Goal: Information Seeking & Learning: Learn about a topic

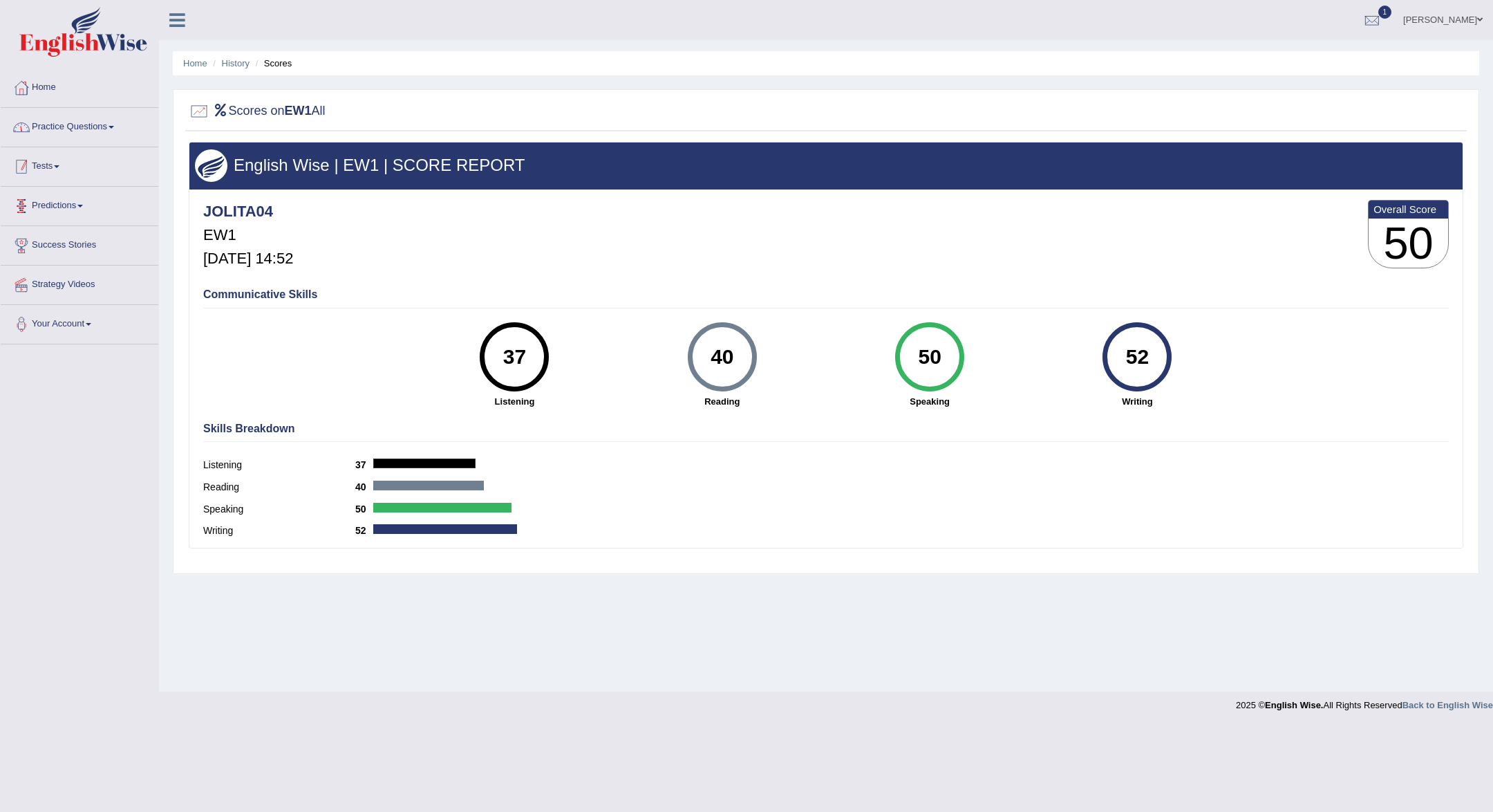
click at [90, 122] on link "Practice Questions" at bounding box center [80, 125] width 158 height 35
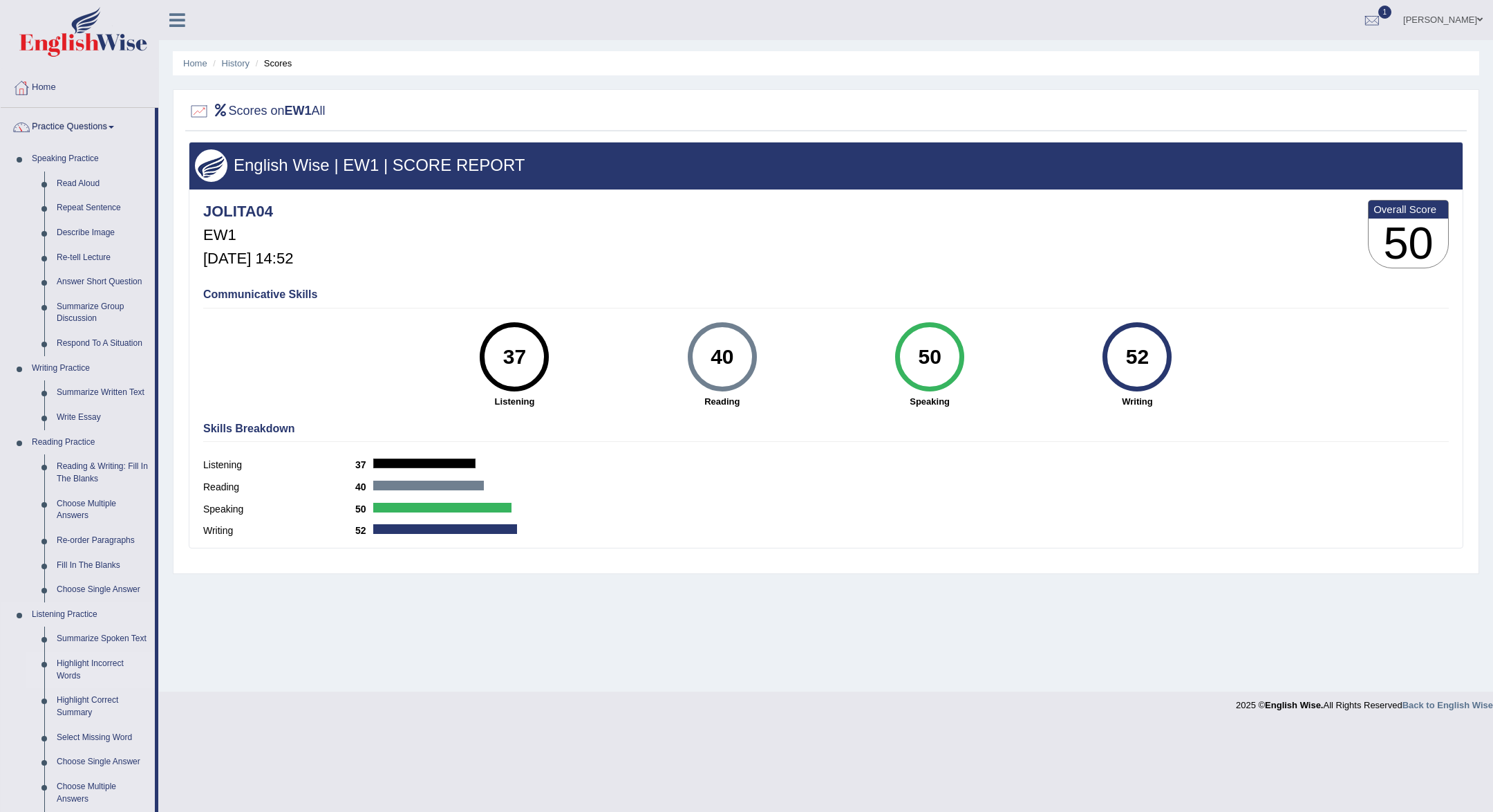
scroll to position [270, 0]
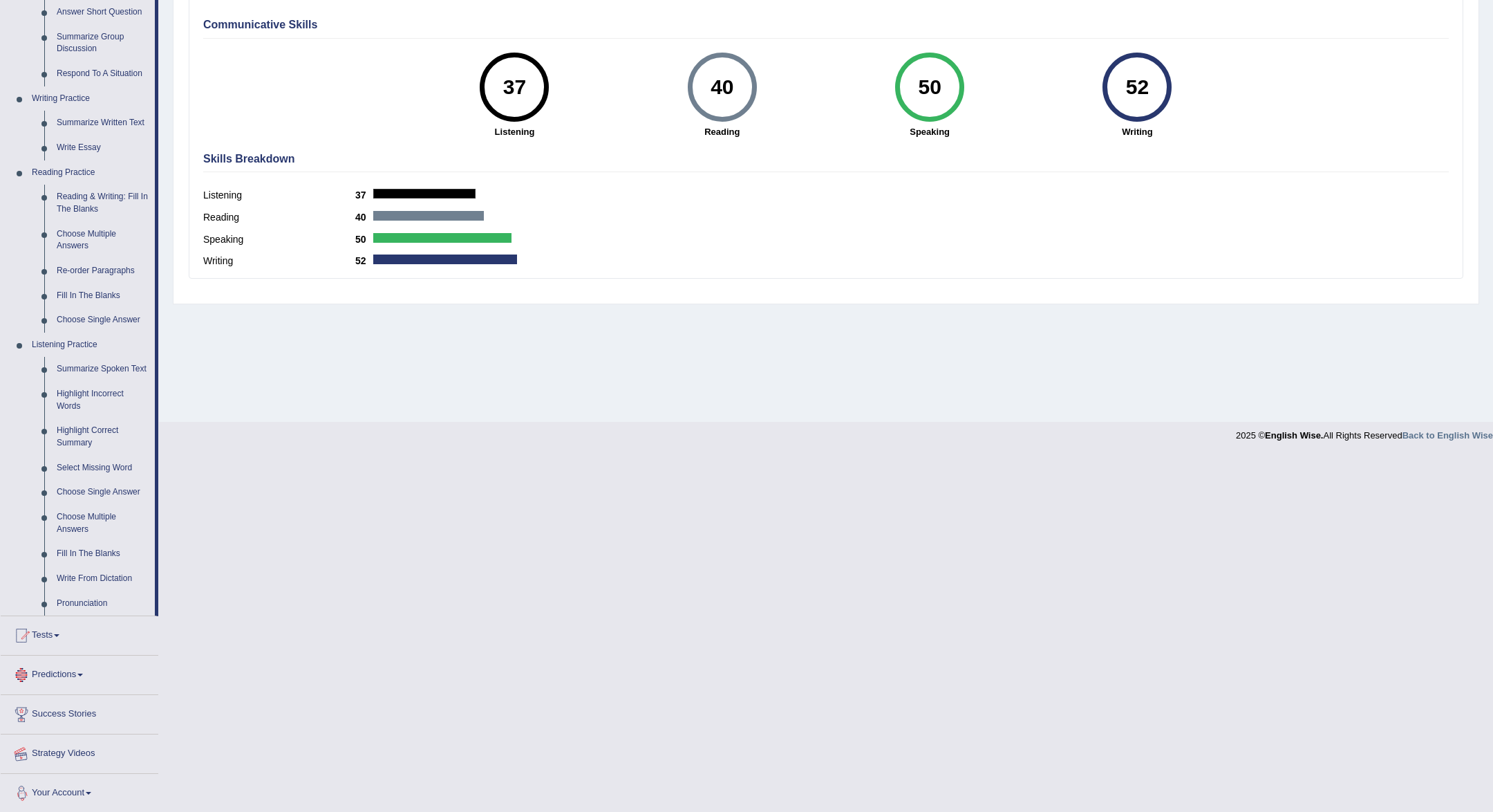
click at [80, 756] on link "Strategy Videos" at bounding box center [80, 751] width 158 height 35
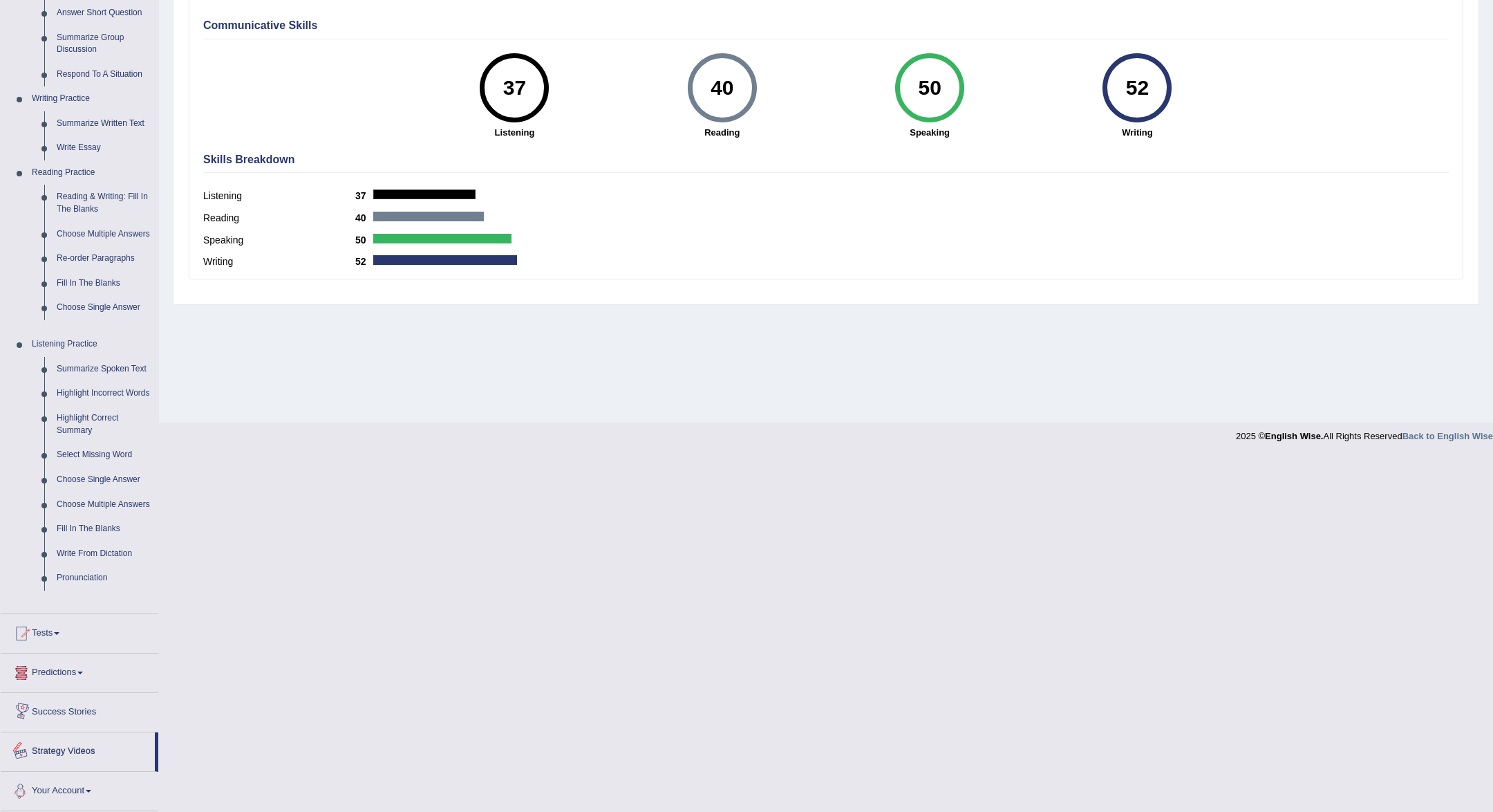
scroll to position [66, 0]
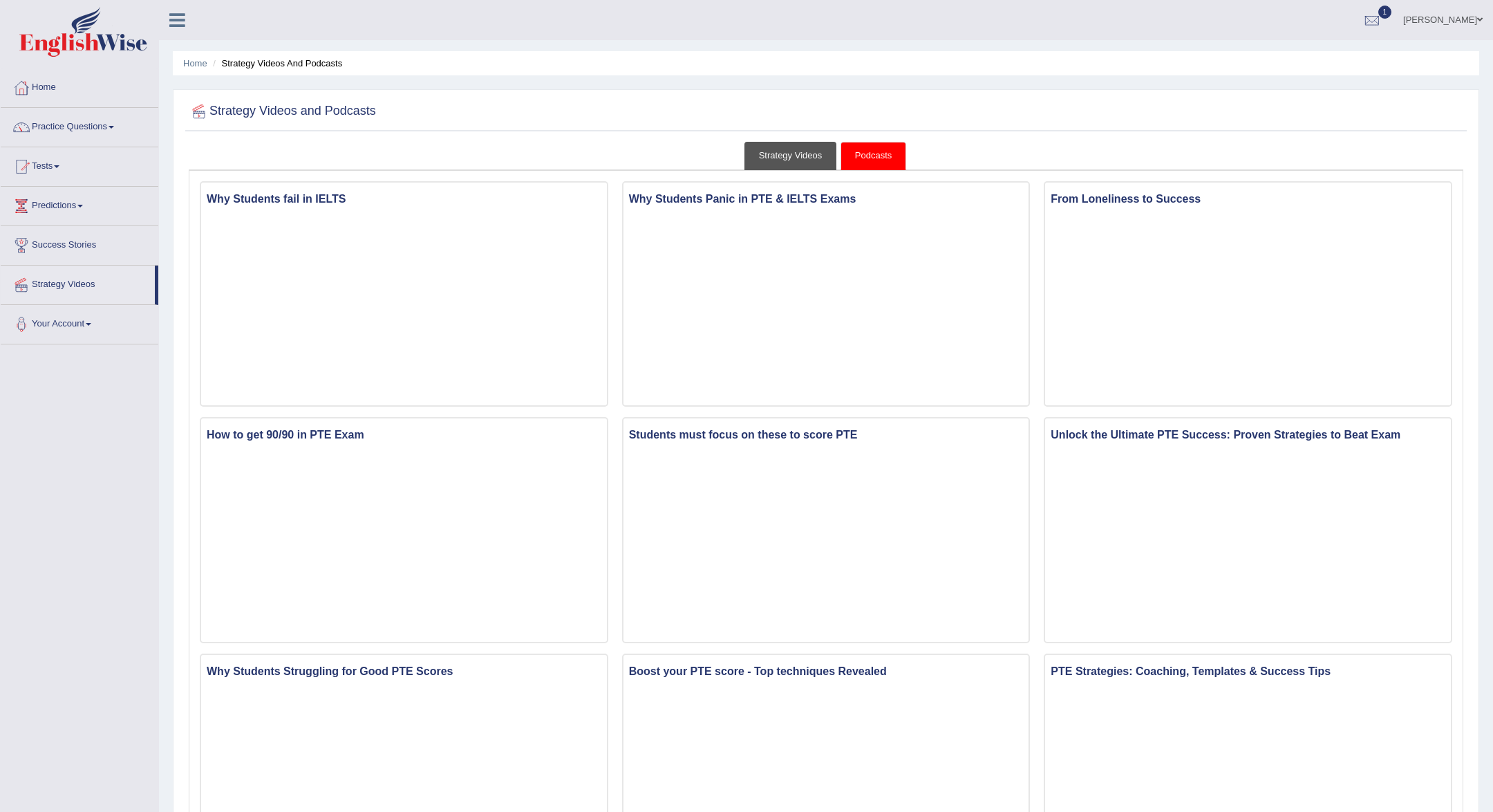
click at [824, 159] on link "Strategy Videos" at bounding box center [791, 156] width 93 height 28
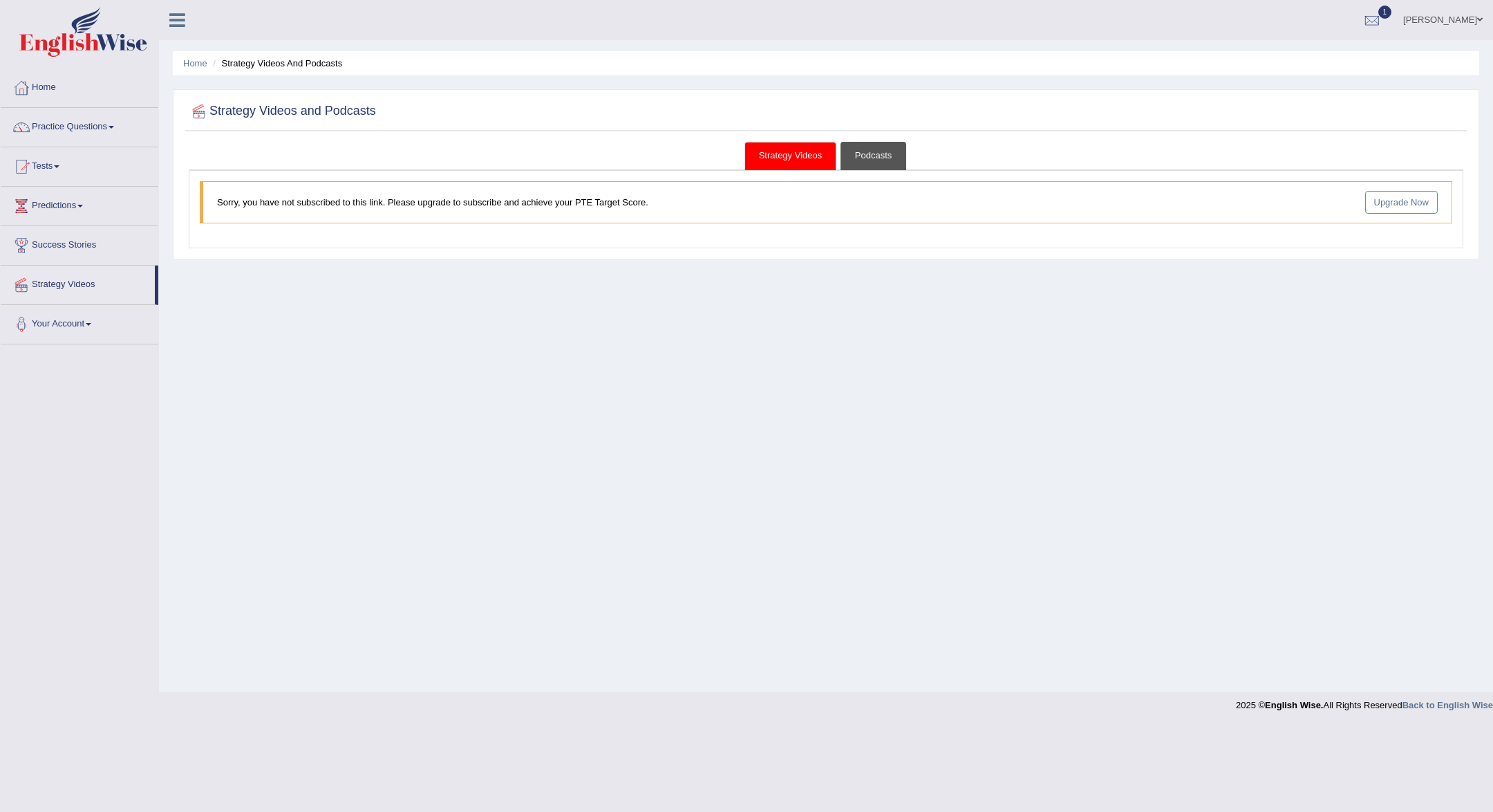
click at [868, 156] on link "Podcasts" at bounding box center [873, 156] width 66 height 28
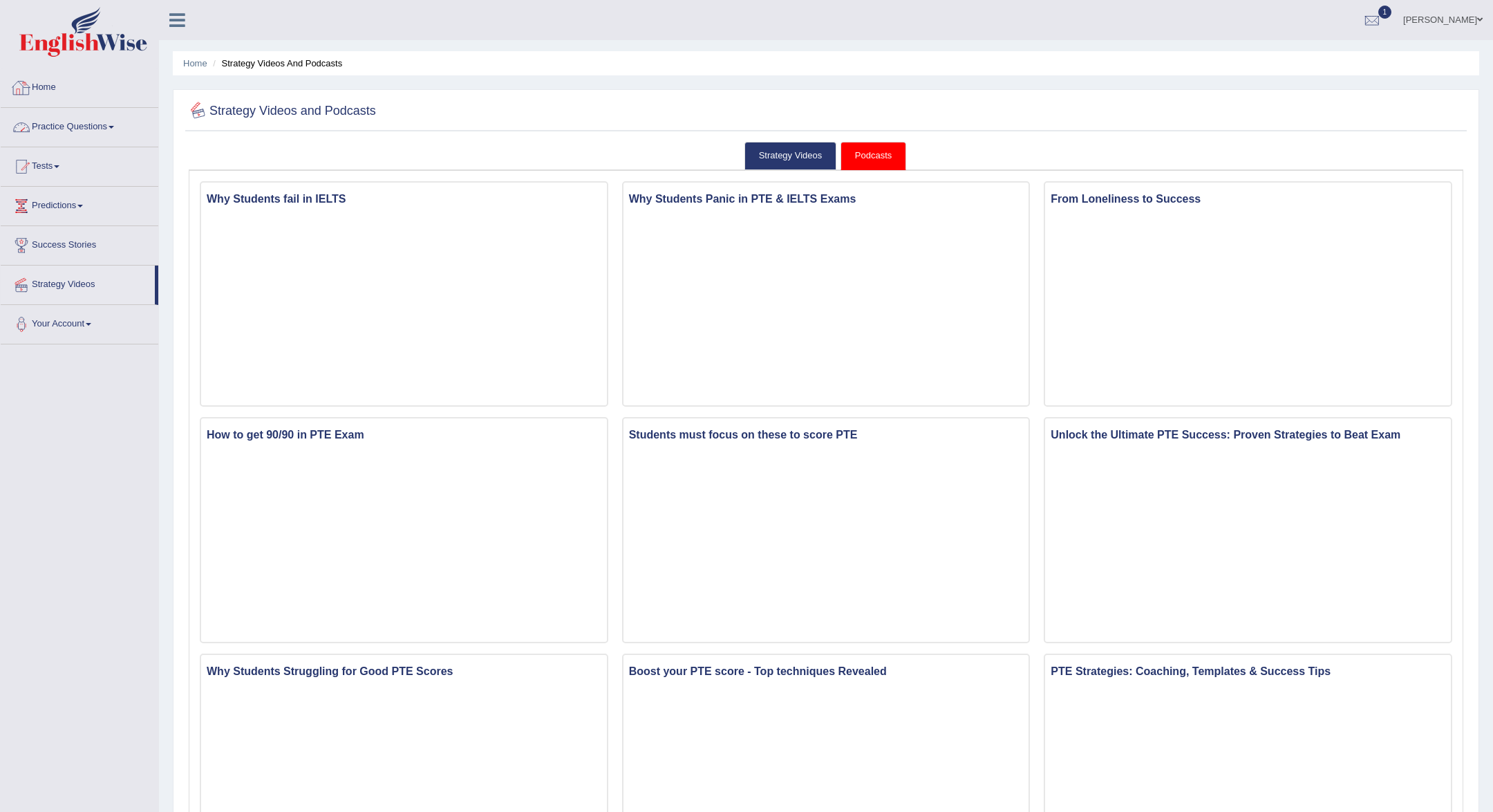
click at [87, 92] on link "Home" at bounding box center [80, 86] width 158 height 35
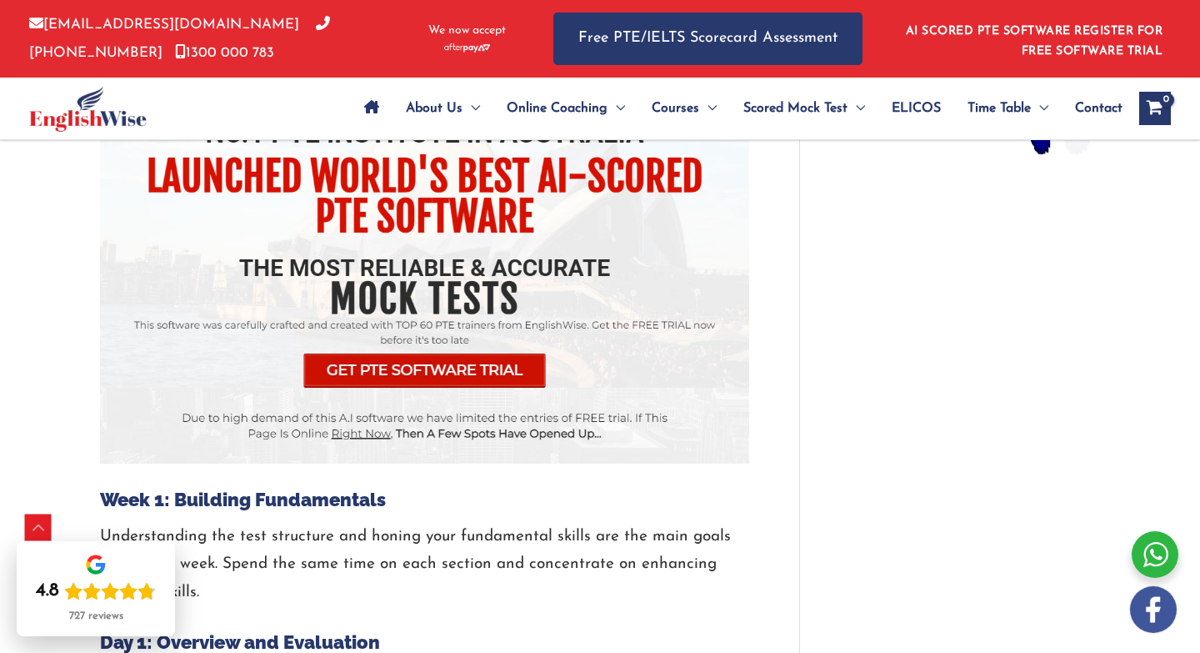
scroll to position [790, 0]
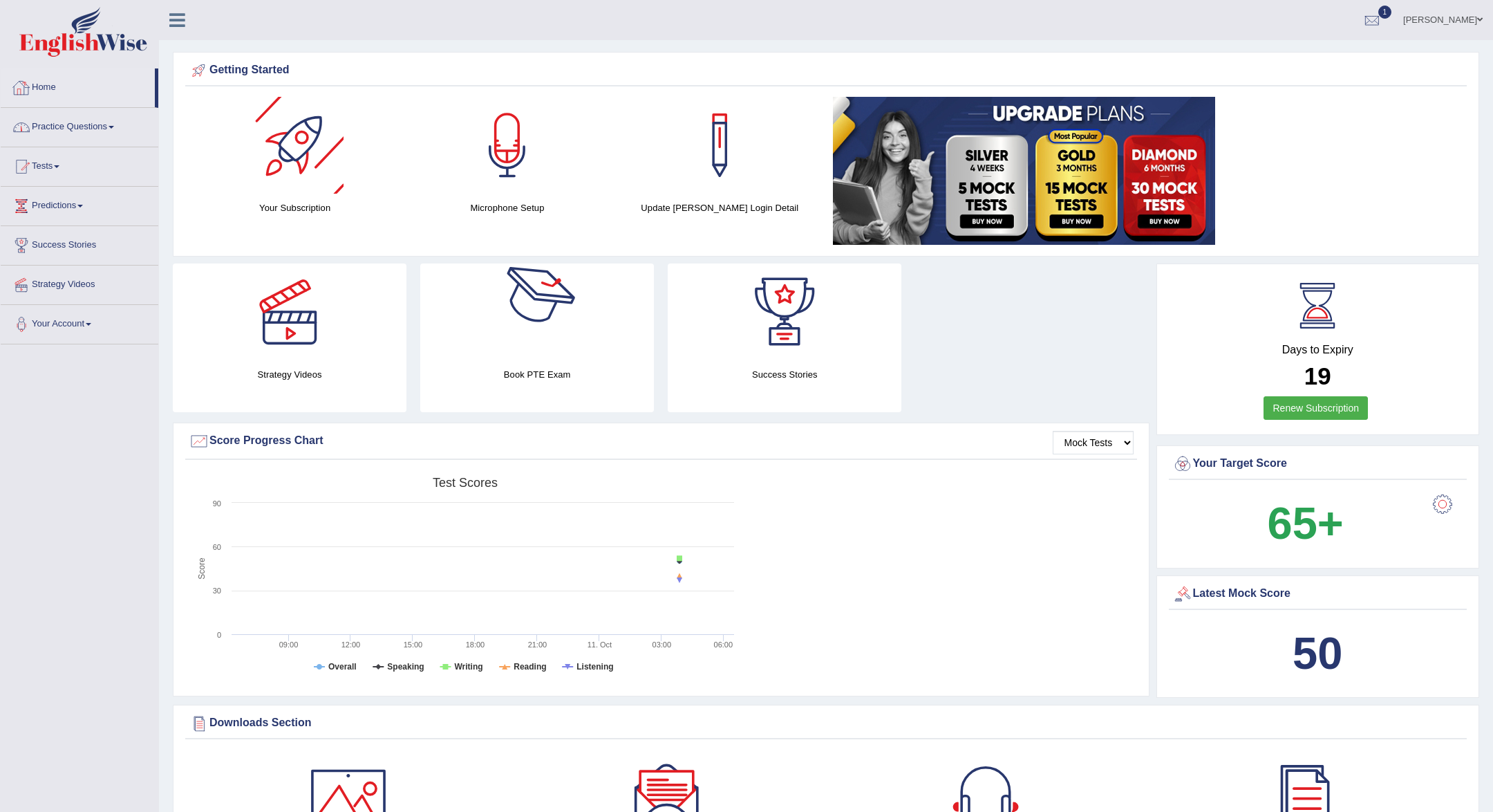
click at [95, 121] on link "Practice Questions" at bounding box center [80, 125] width 158 height 35
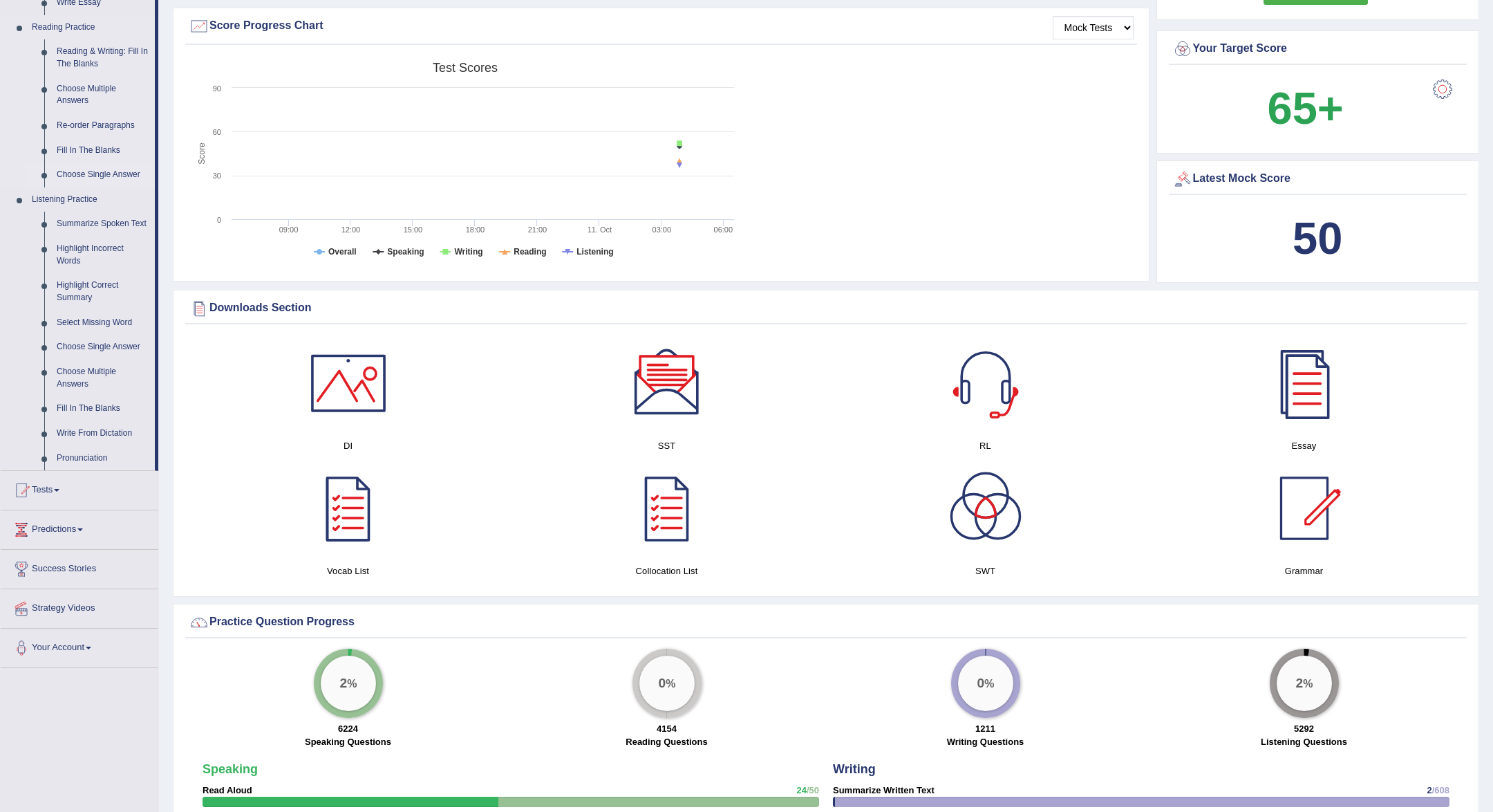
scroll to position [459, 0]
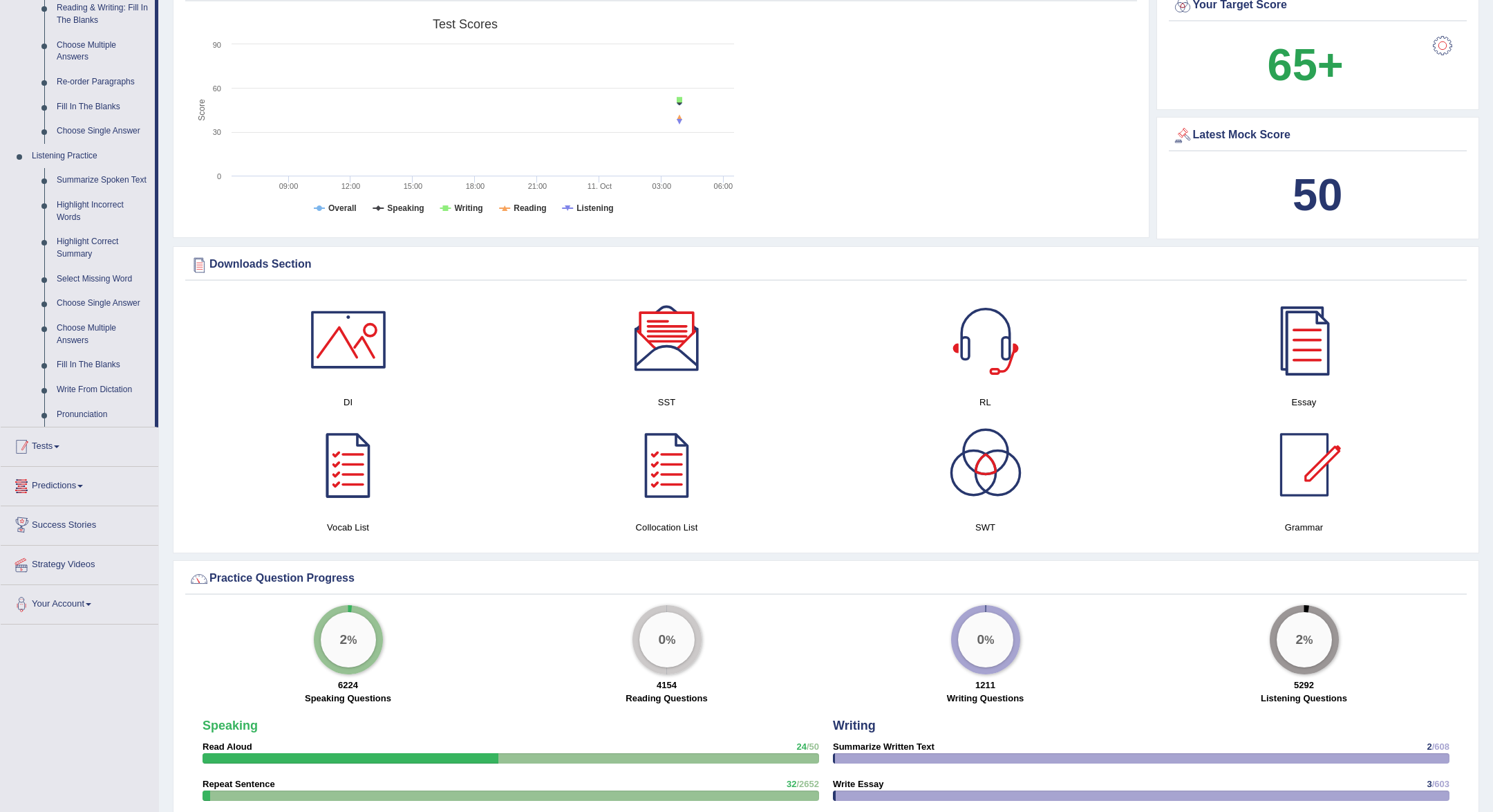
click at [79, 450] on link "Tests" at bounding box center [80, 445] width 158 height 35
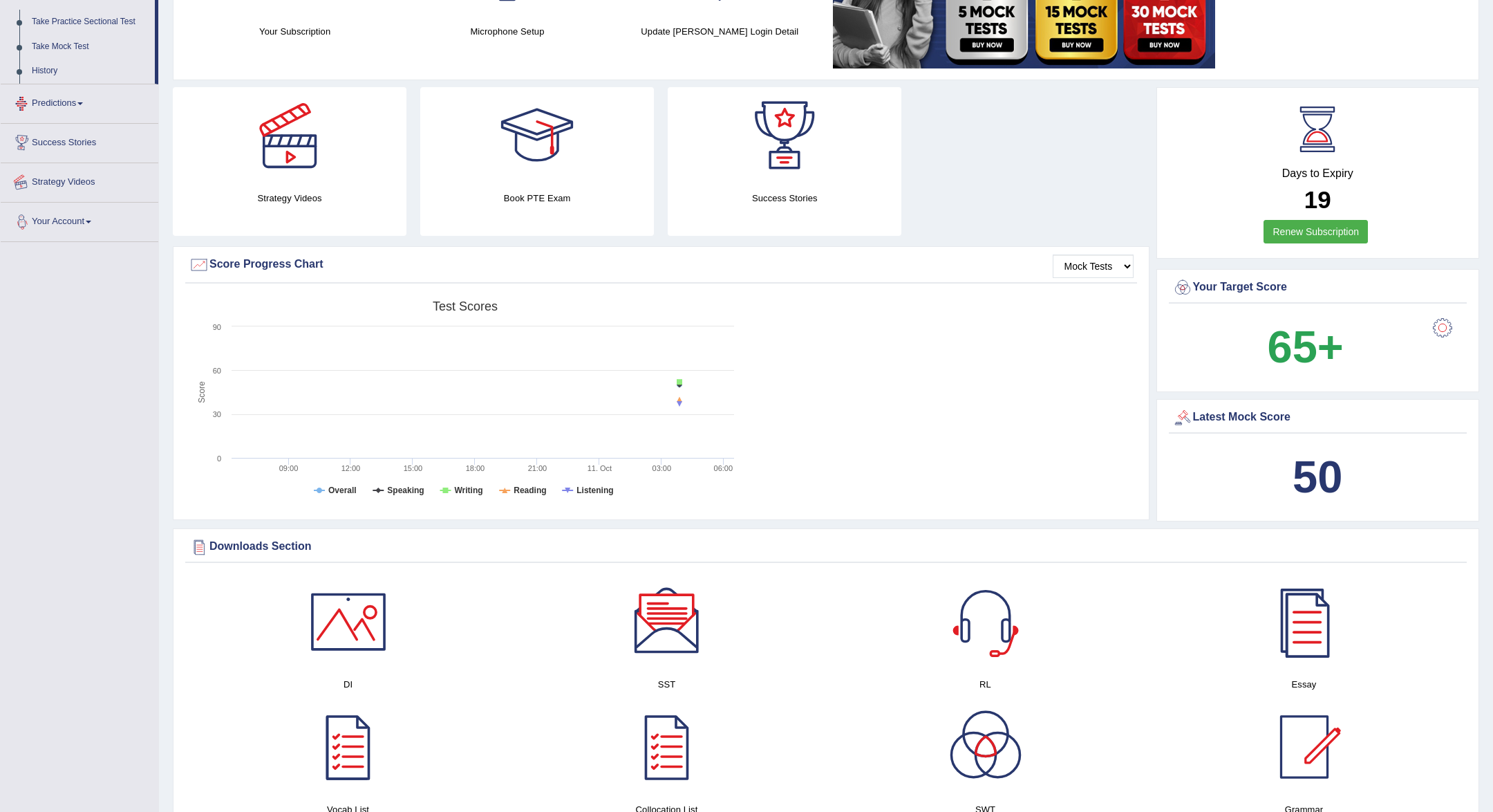
scroll to position [169, 0]
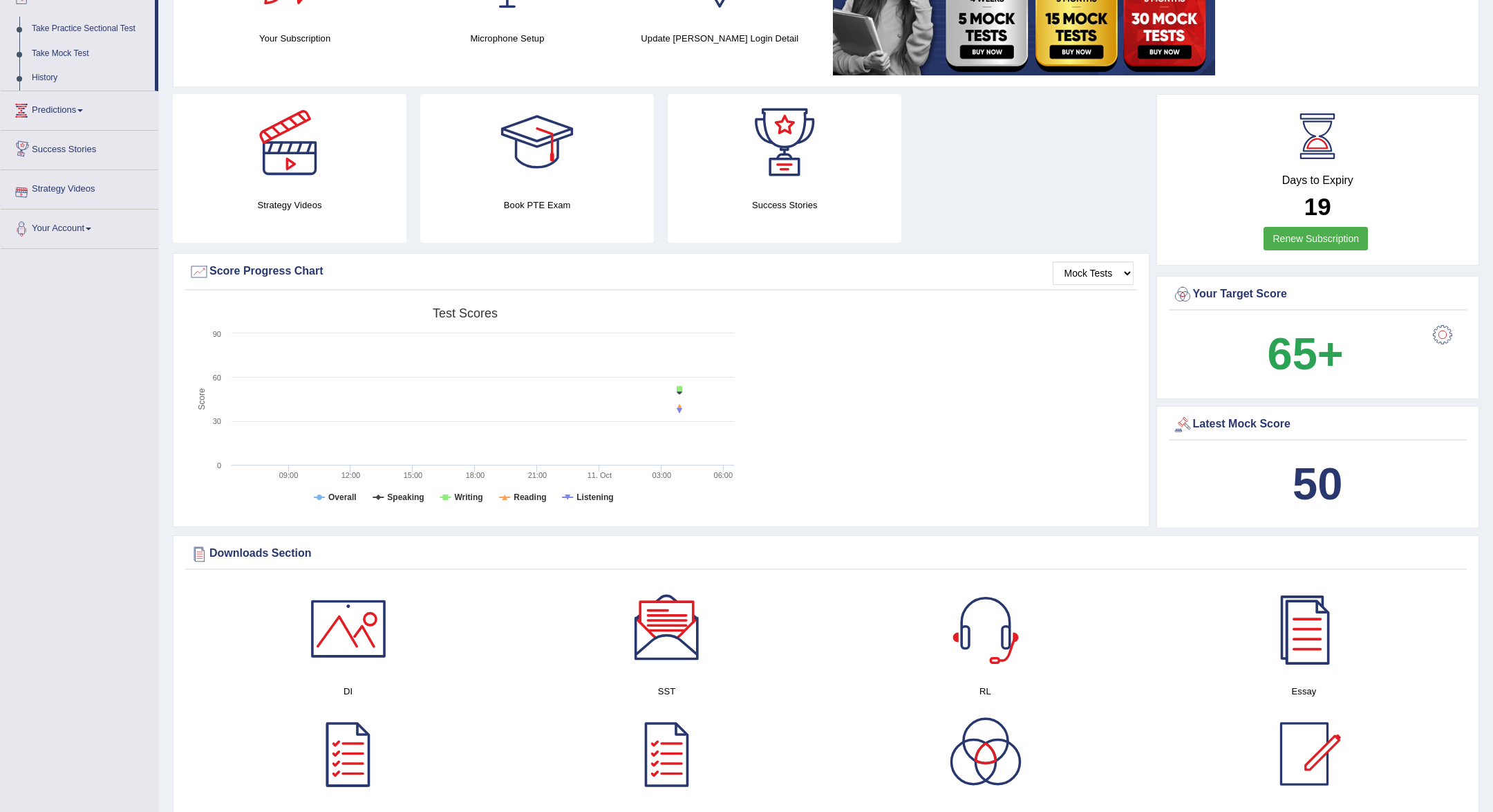
click at [92, 24] on link "Take Practice Sectional Test" at bounding box center [90, 29] width 129 height 25
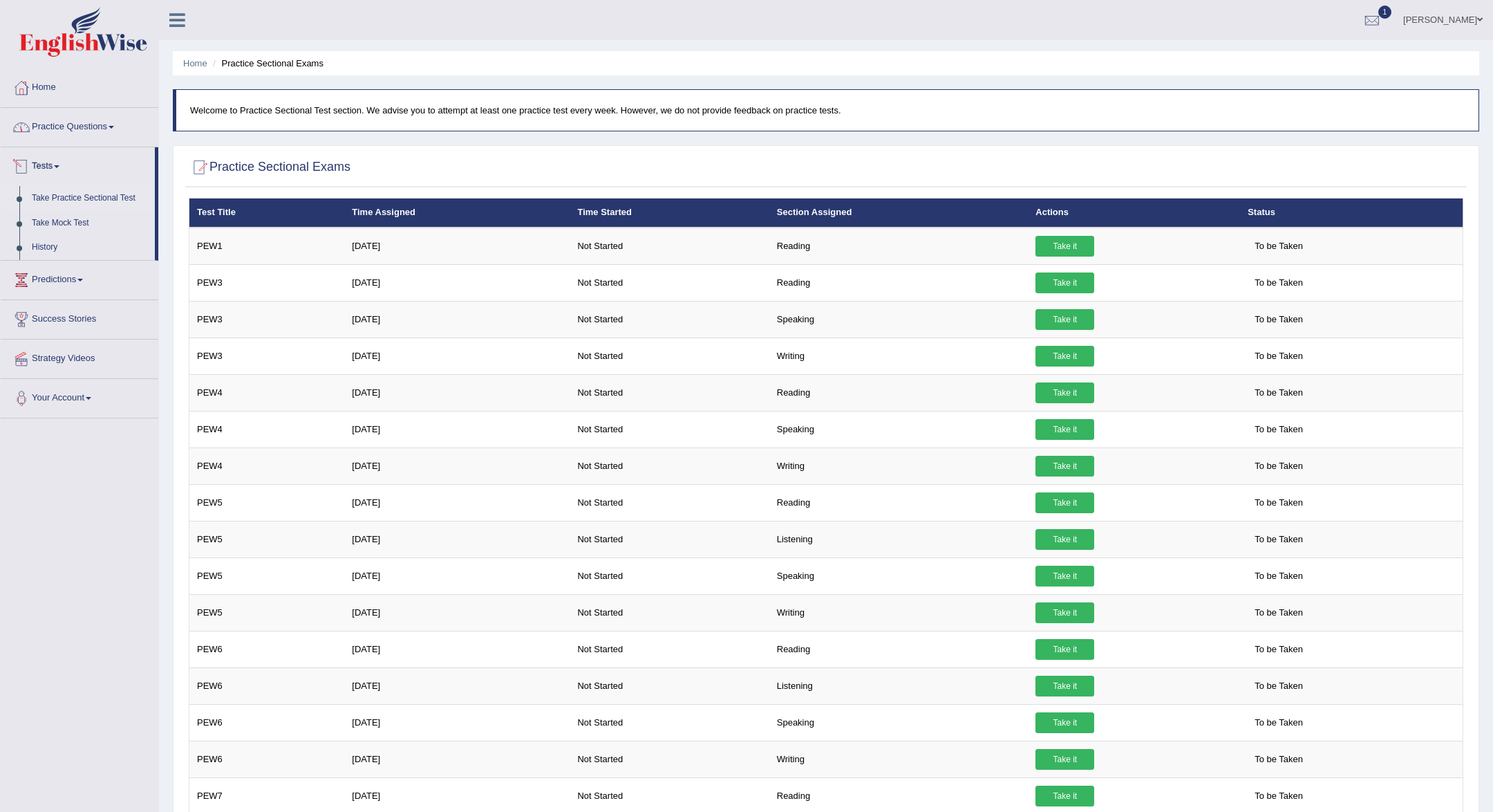
click at [86, 119] on link "Practice Questions" at bounding box center [80, 125] width 158 height 35
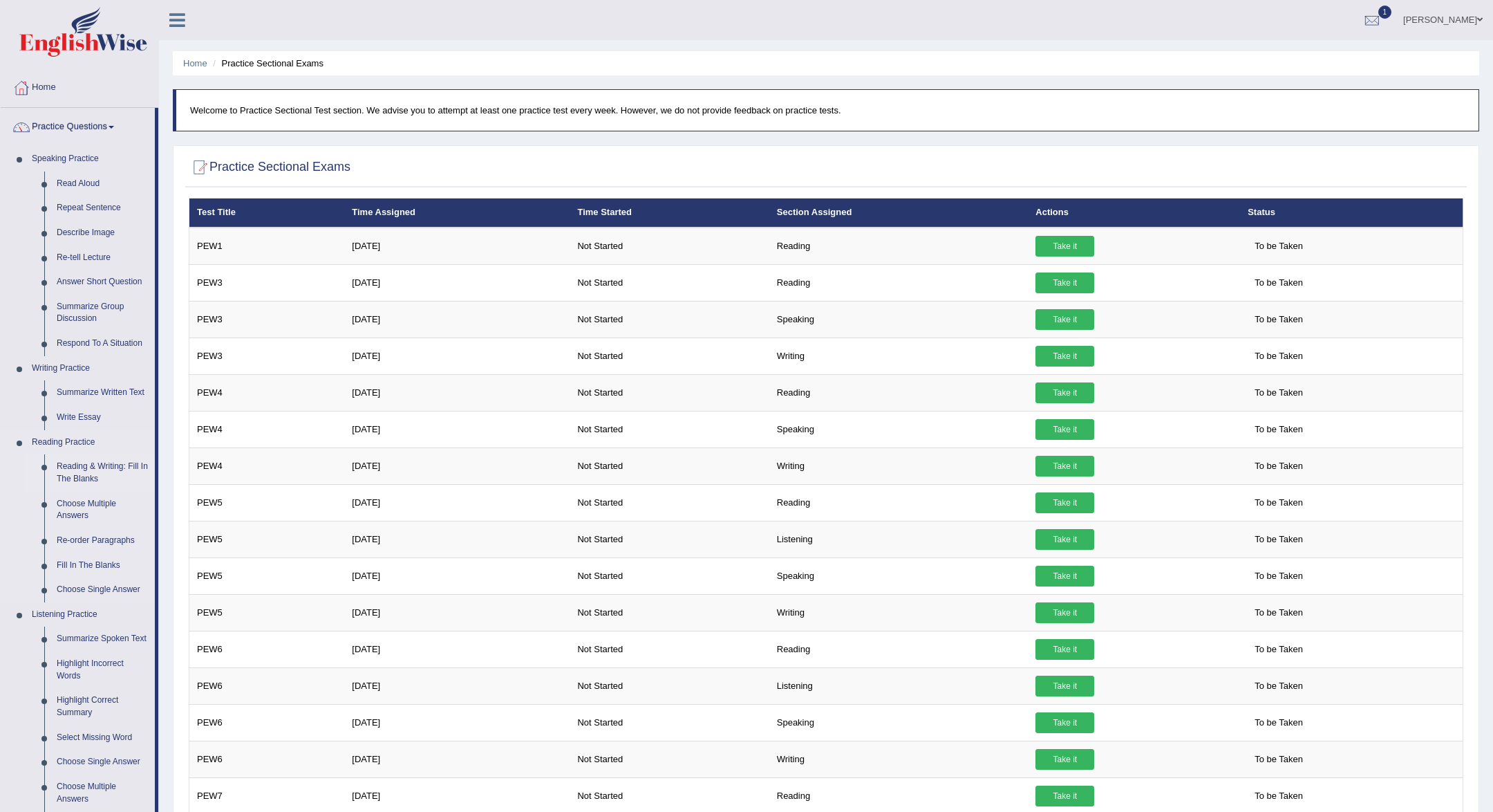
click at [127, 464] on link "Reading & Writing: Fill In The Blanks" at bounding box center [103, 473] width 105 height 36
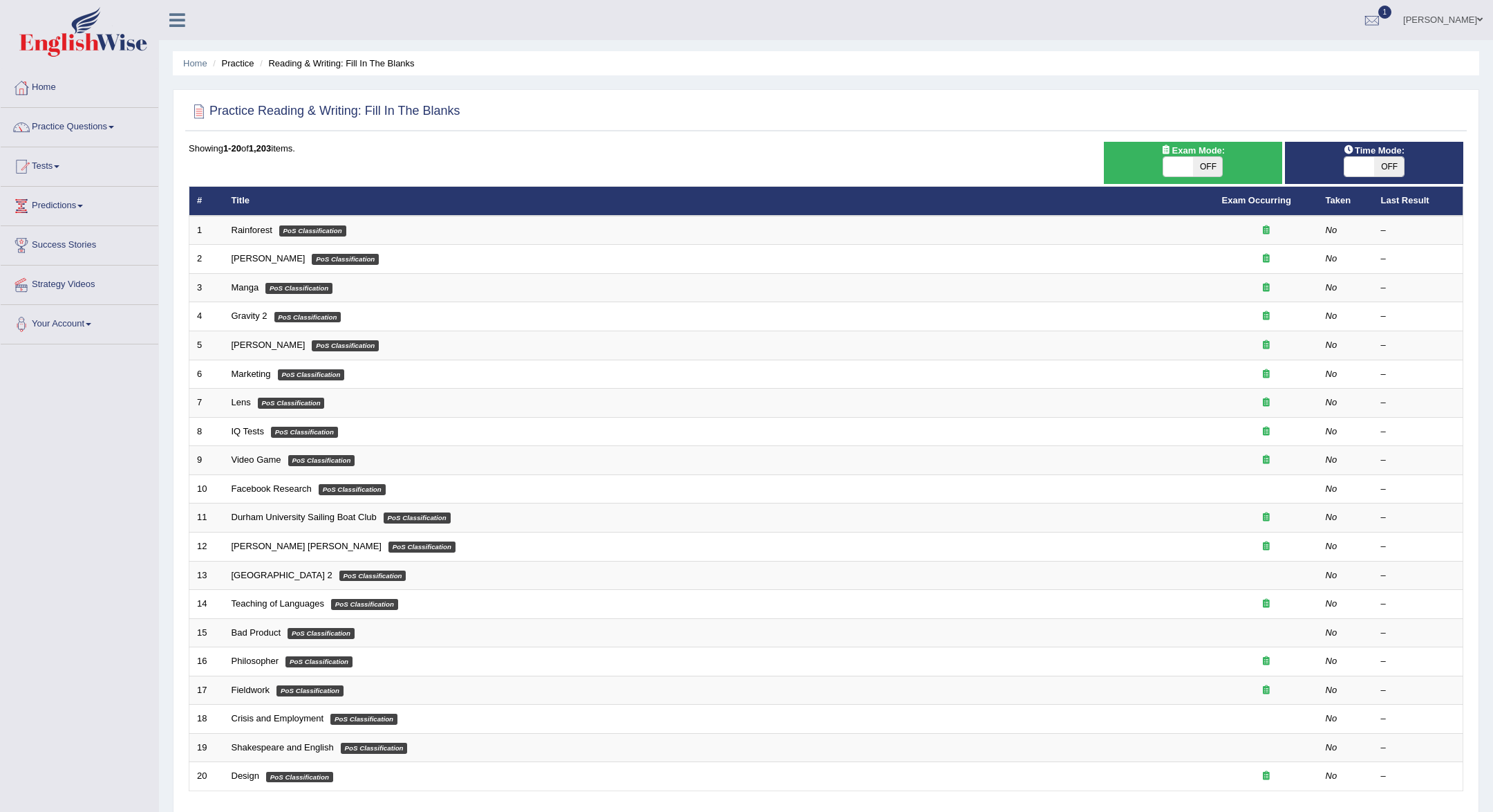
click at [1194, 160] on span "OFF" at bounding box center [1209, 166] width 30 height 19
checkbox input "true"
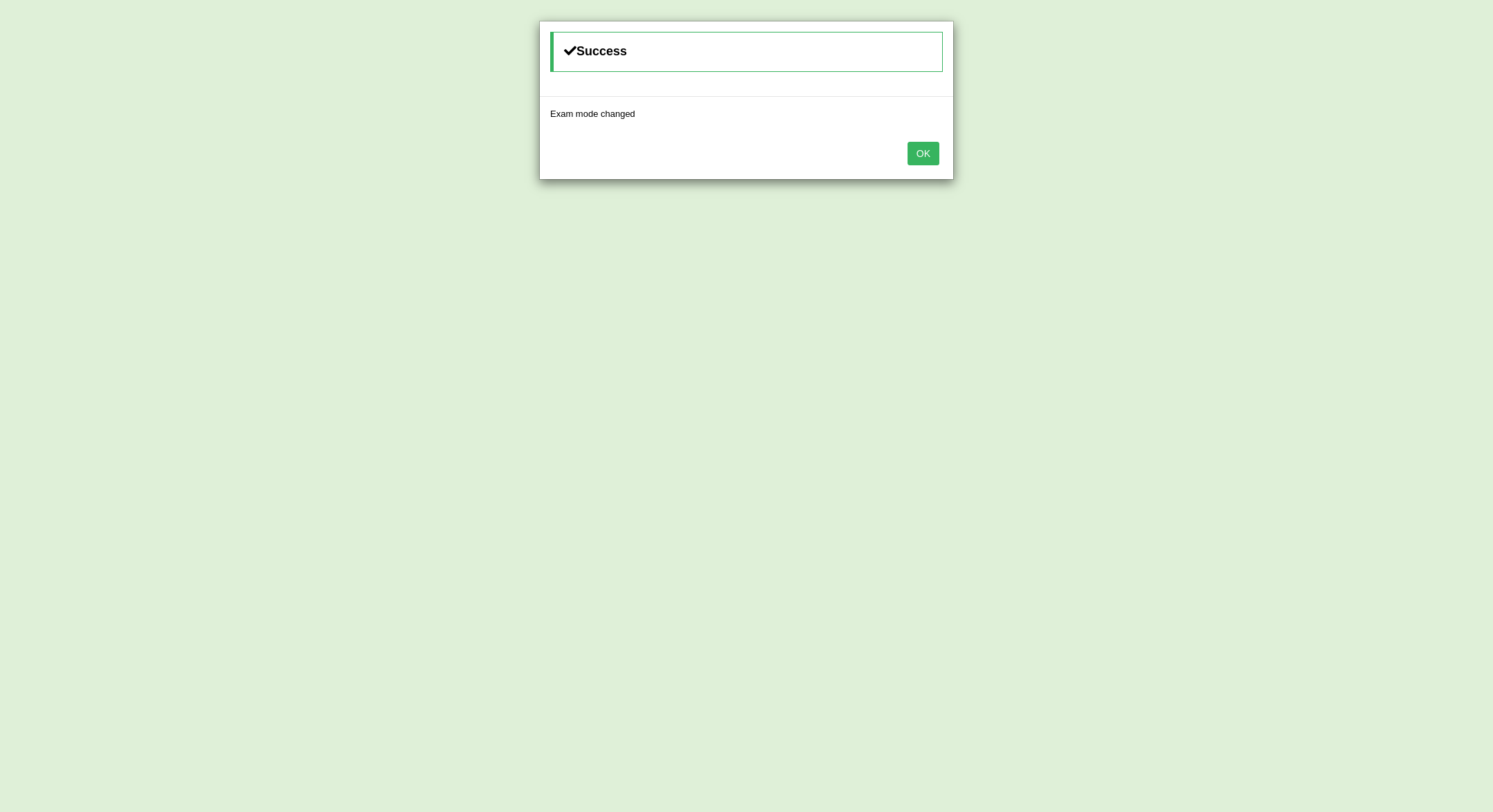
click at [946, 146] on div "OK" at bounding box center [746, 155] width 413 height 48
click at [926, 149] on button "OK" at bounding box center [923, 153] width 32 height 23
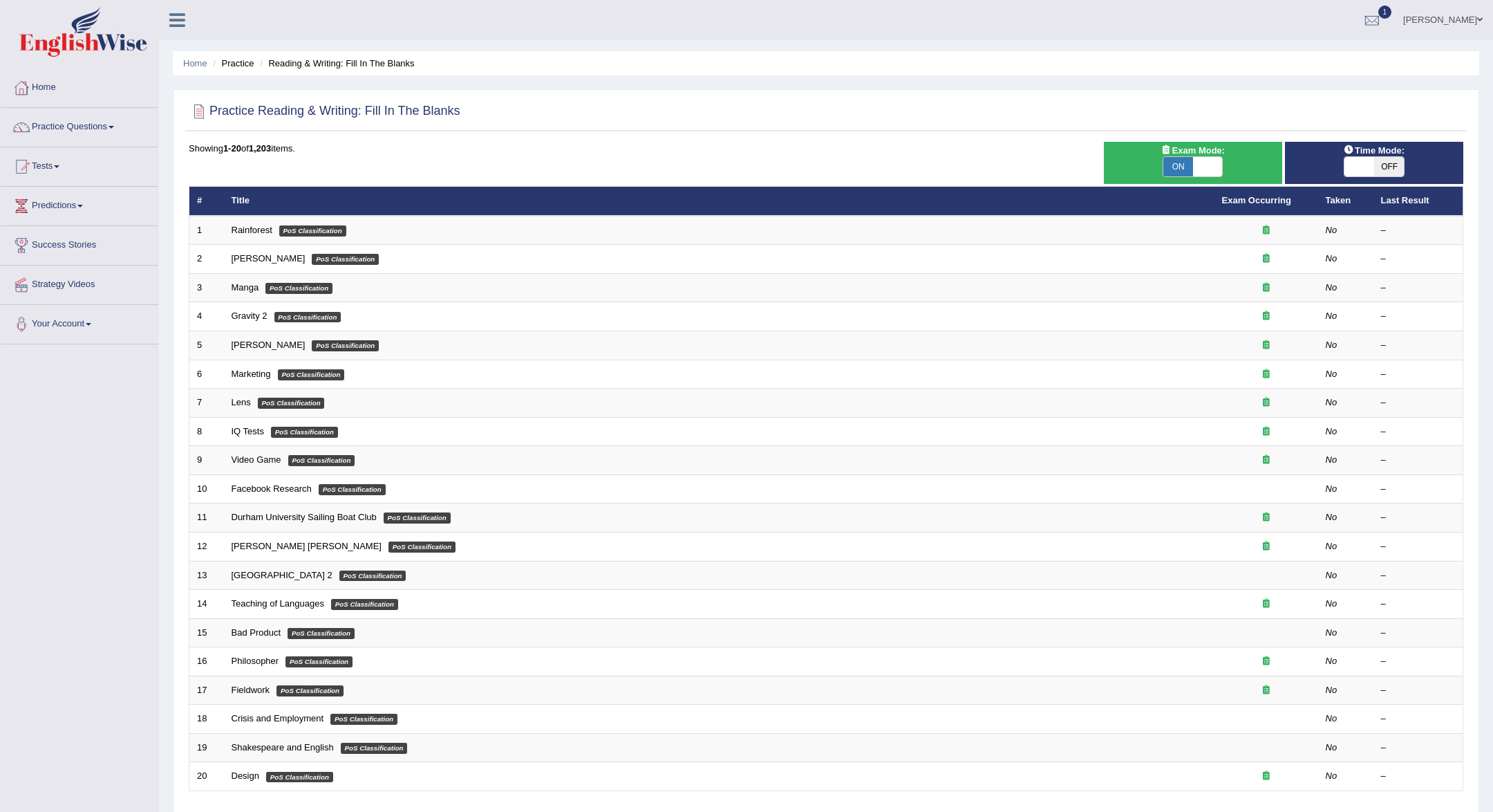
click at [1385, 175] on span "OFF" at bounding box center [1389, 166] width 30 height 19
checkbox input "true"
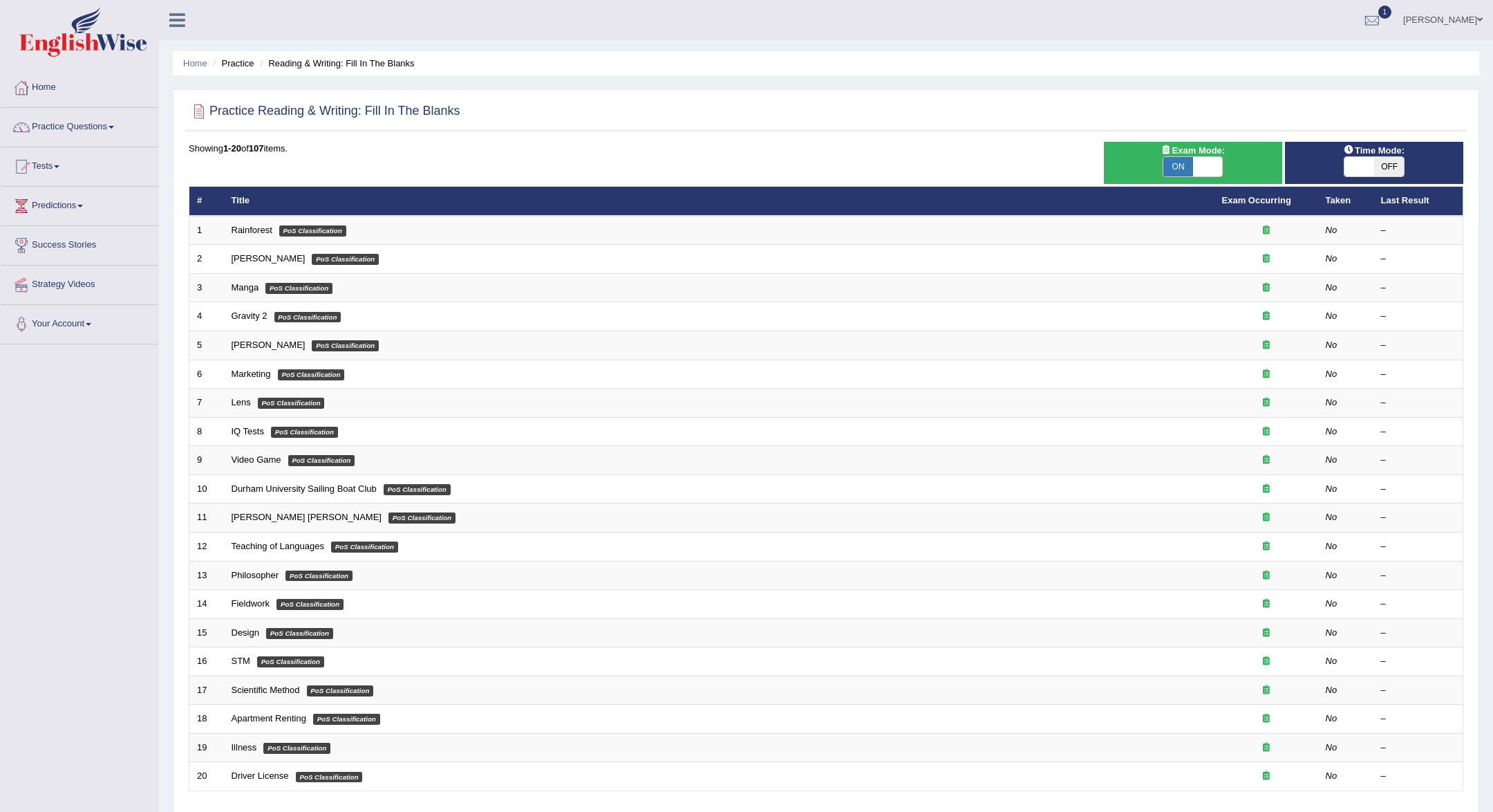
click at [85, 129] on link "Practice Questions" at bounding box center [80, 125] width 158 height 35
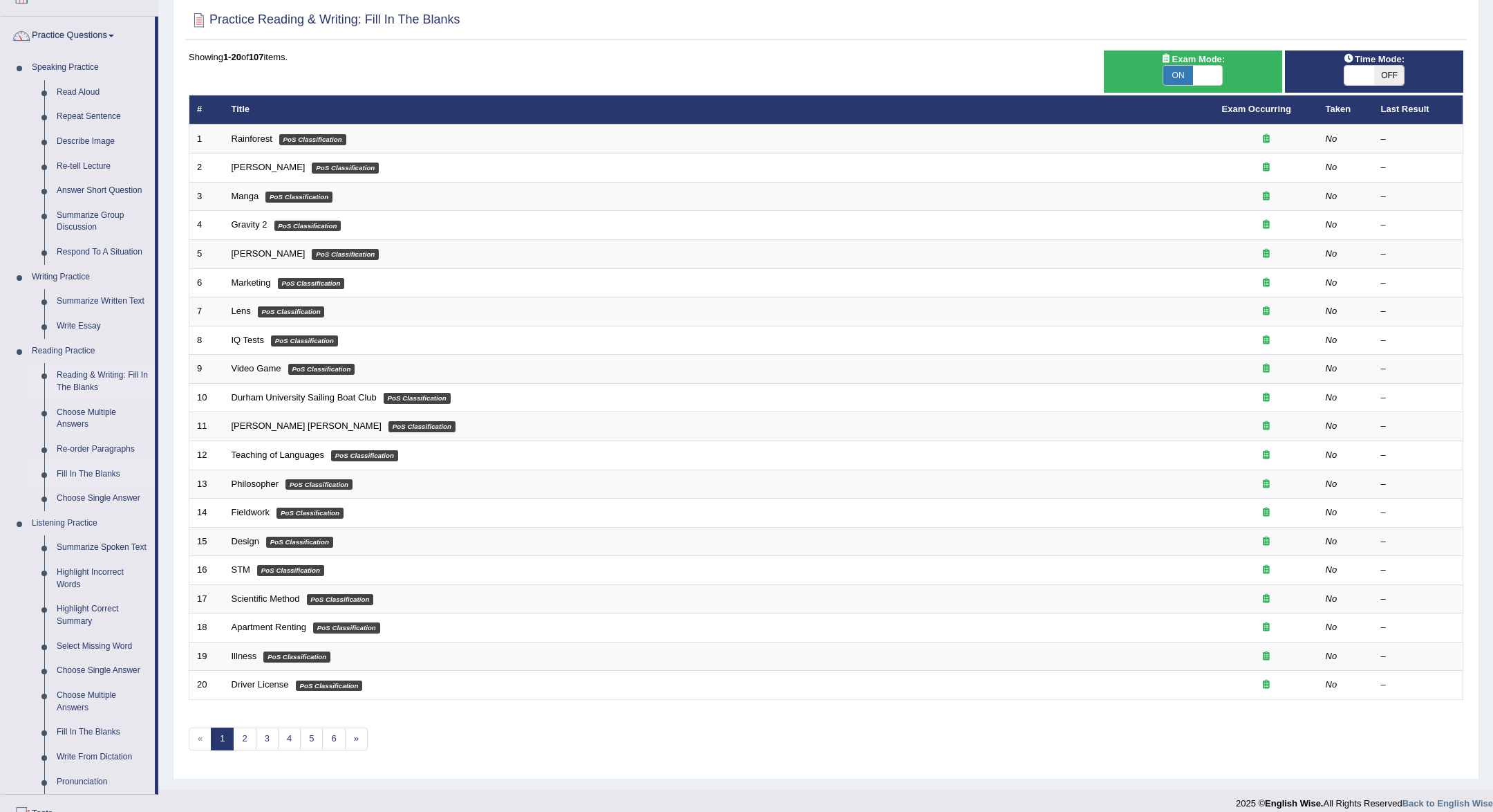
scroll to position [270, 0]
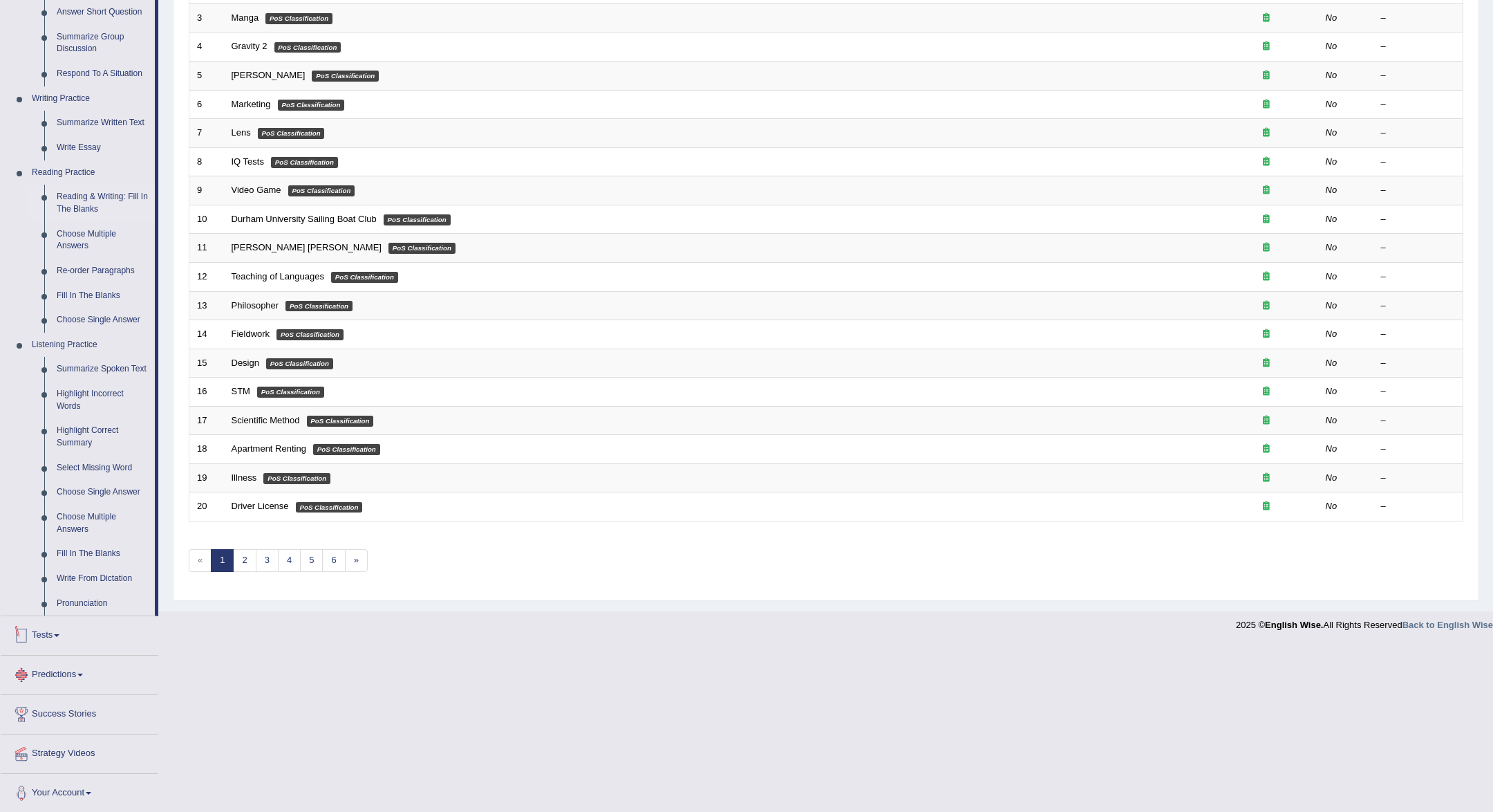
click at [56, 676] on link "Predictions" at bounding box center [80, 673] width 158 height 35
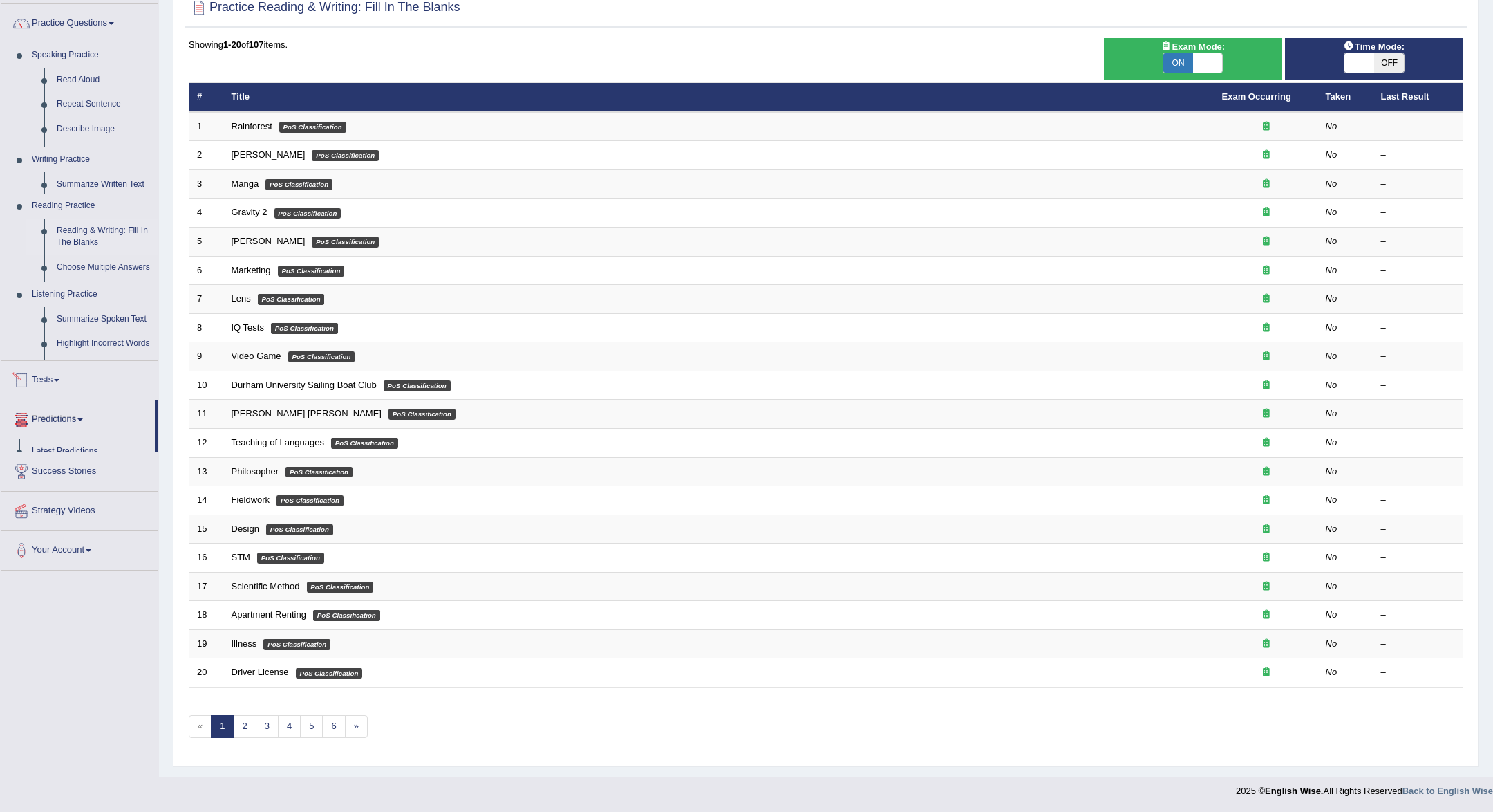
scroll to position [98, 0]
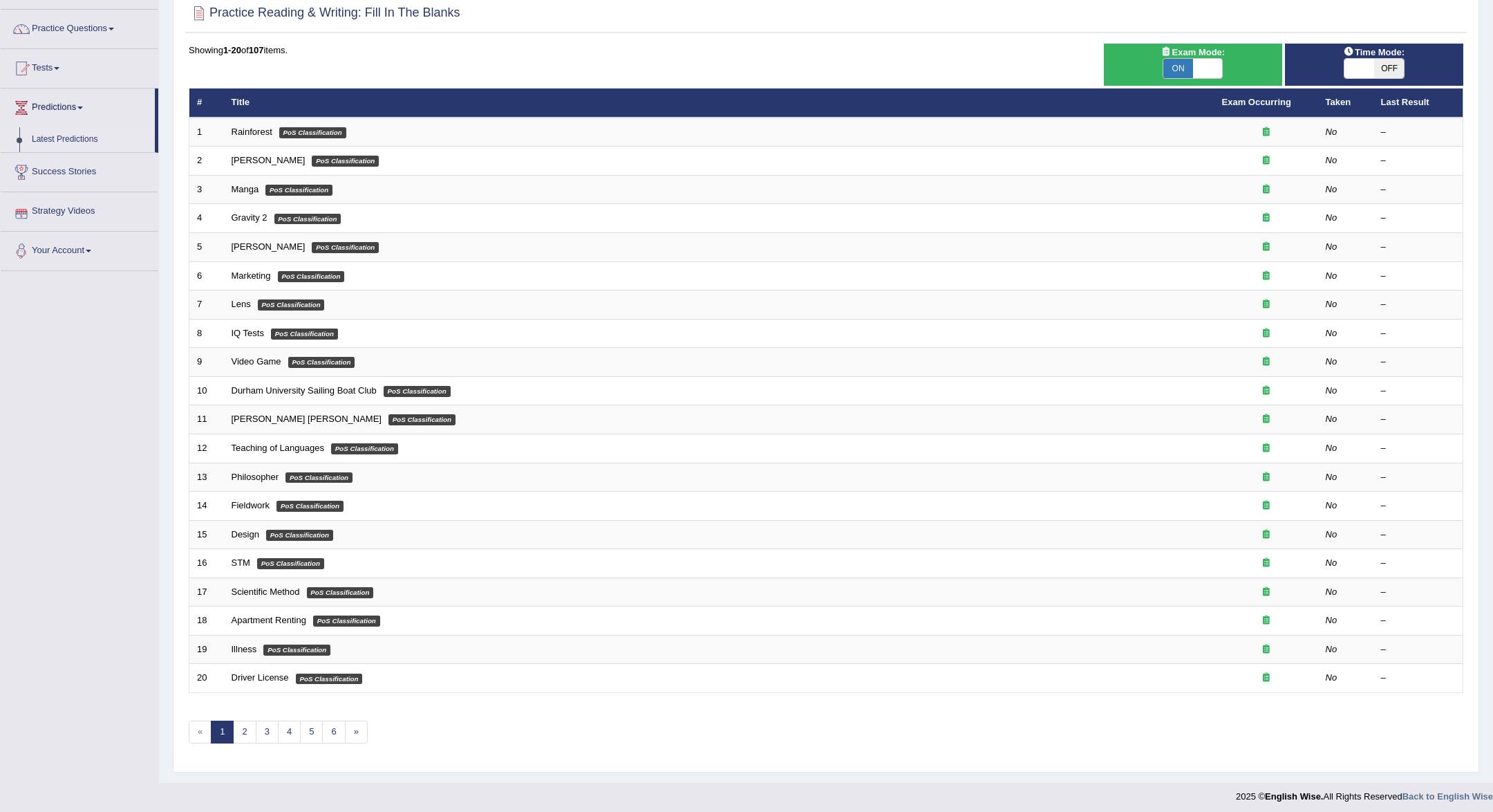
click at [64, 140] on link "Latest Predictions" at bounding box center [90, 139] width 129 height 25
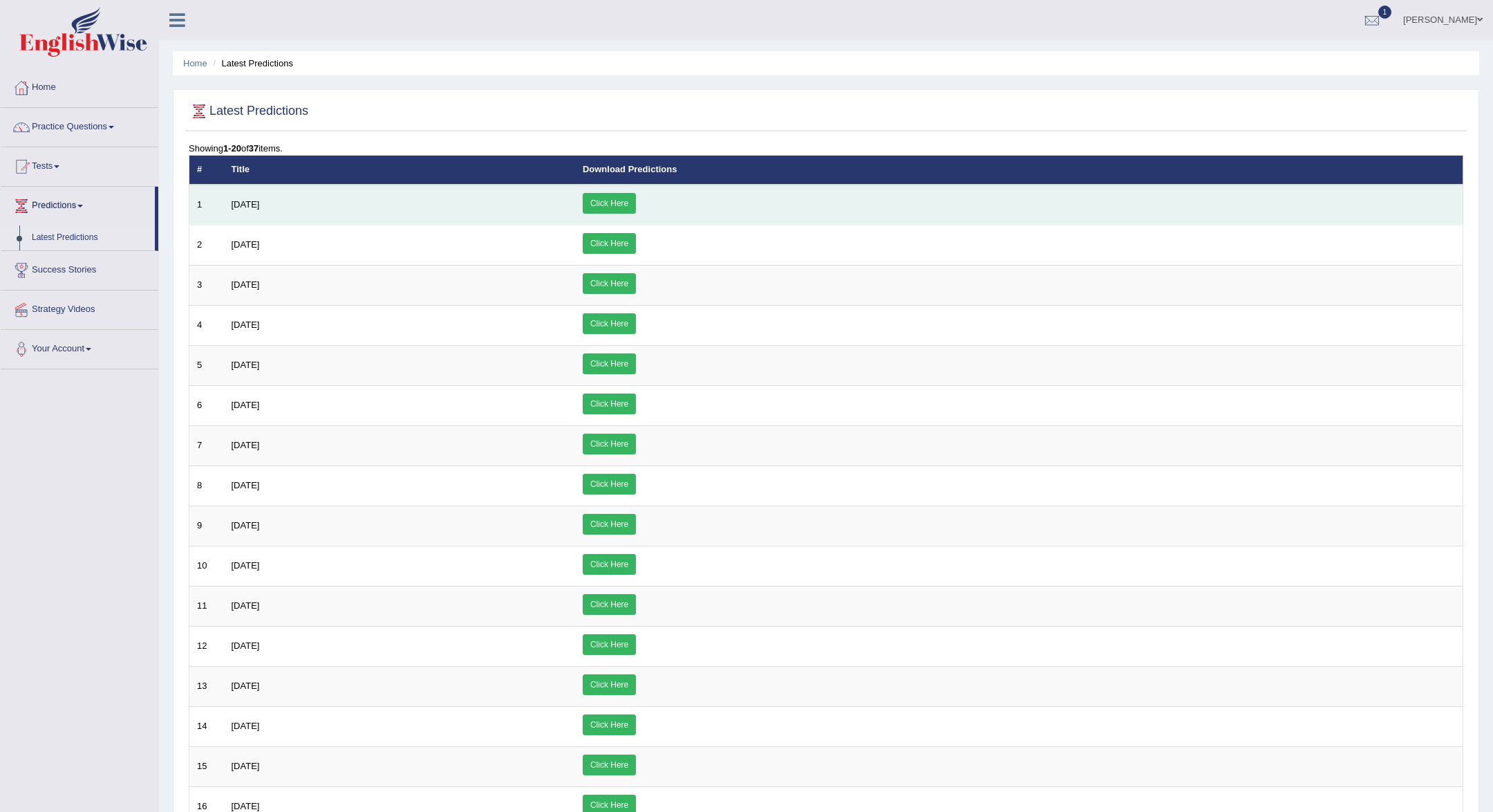
click at [636, 197] on link "Click Here" at bounding box center [610, 203] width 53 height 21
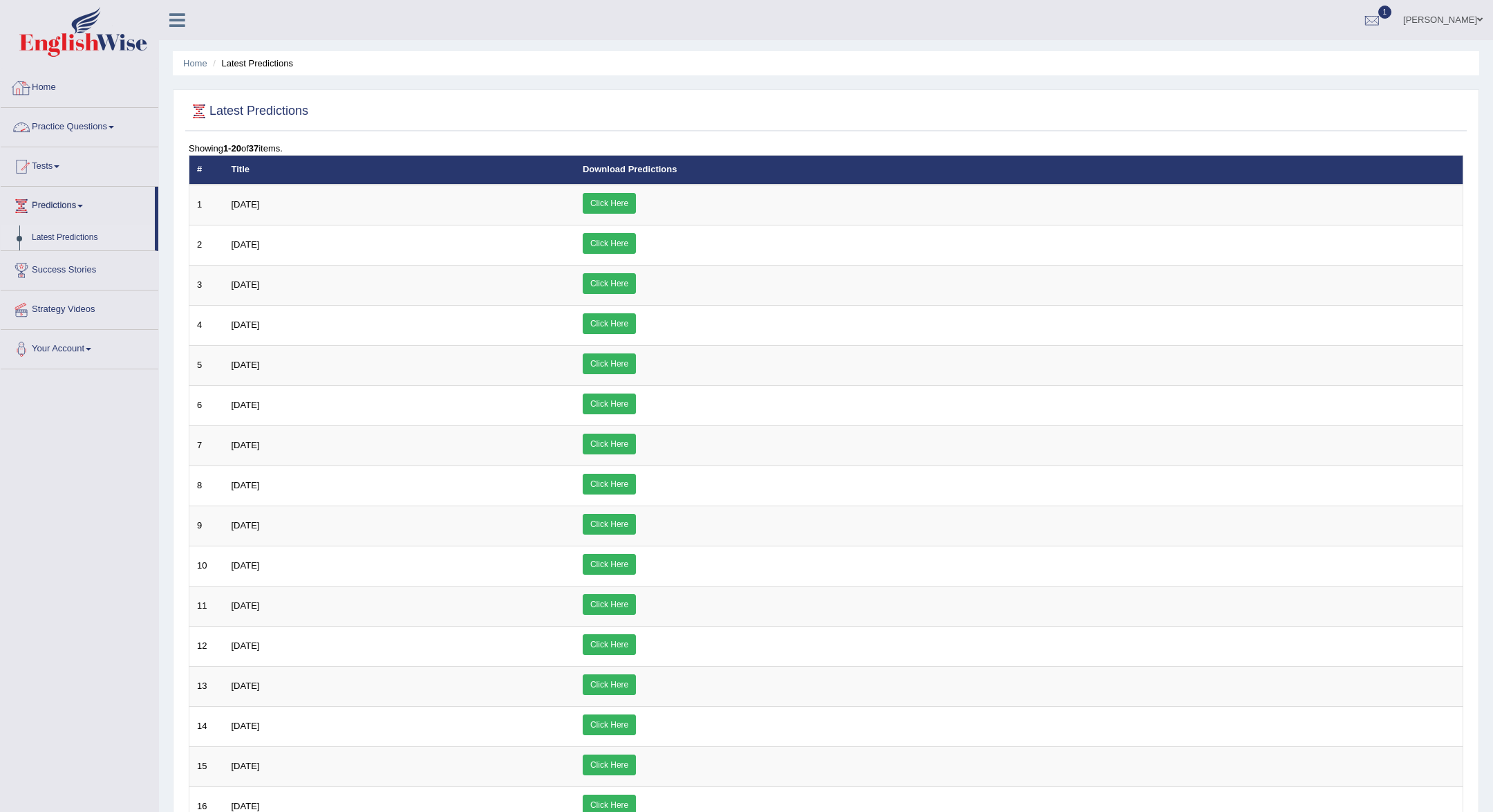
click at [61, 90] on link "Home" at bounding box center [80, 86] width 158 height 35
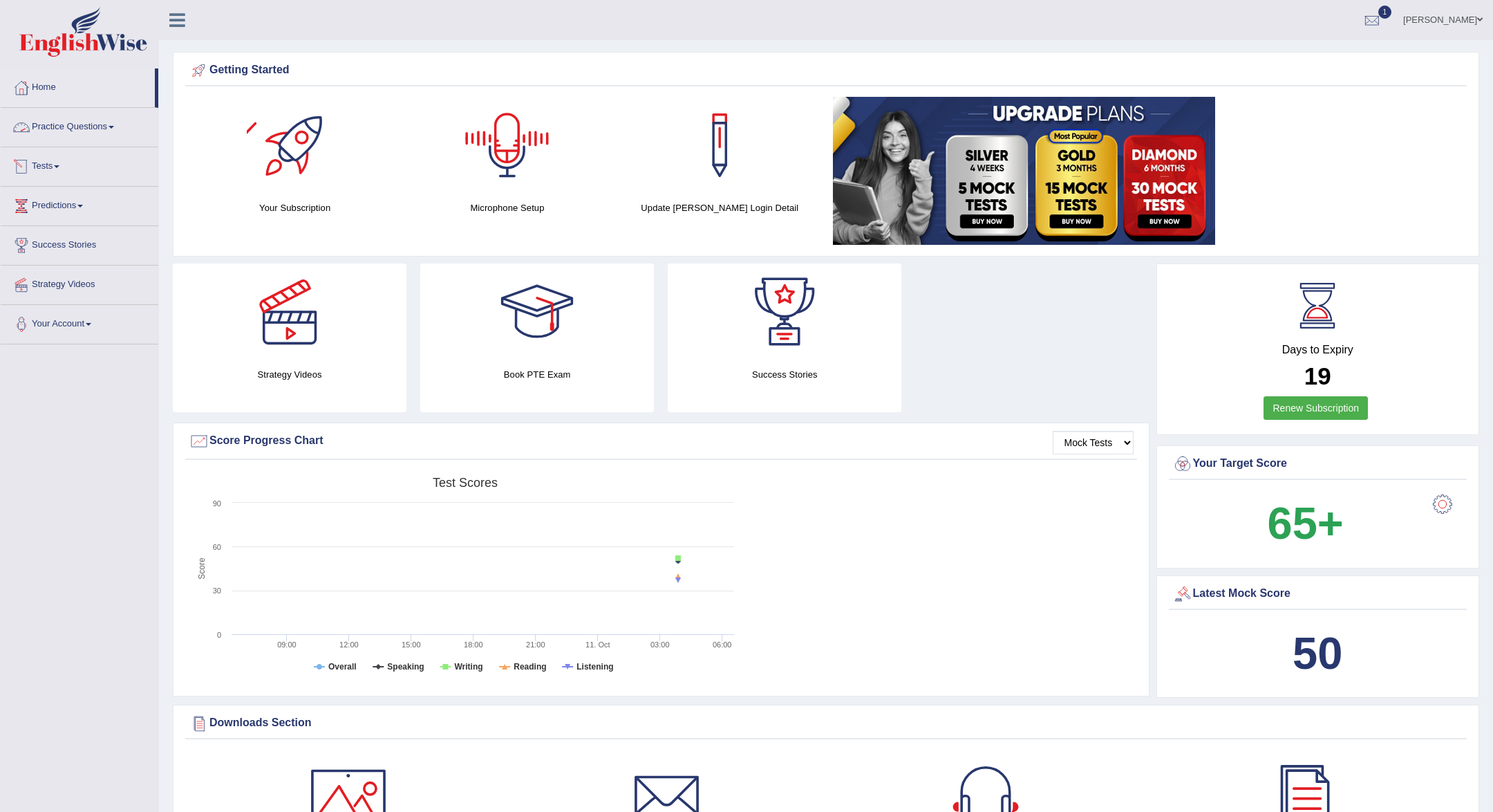
click at [96, 129] on link "Practice Questions" at bounding box center [80, 125] width 158 height 35
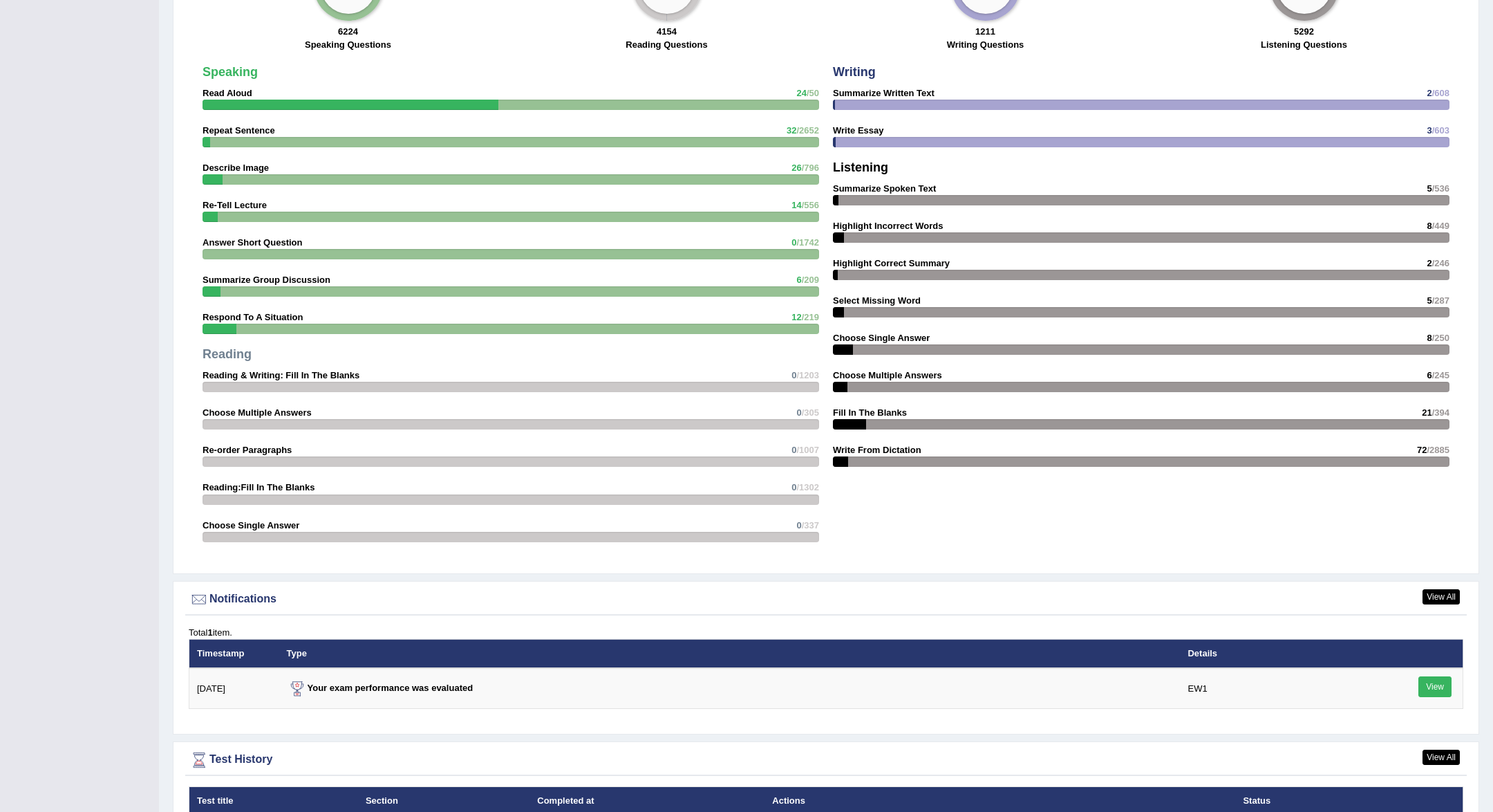
scroll to position [1114, 0]
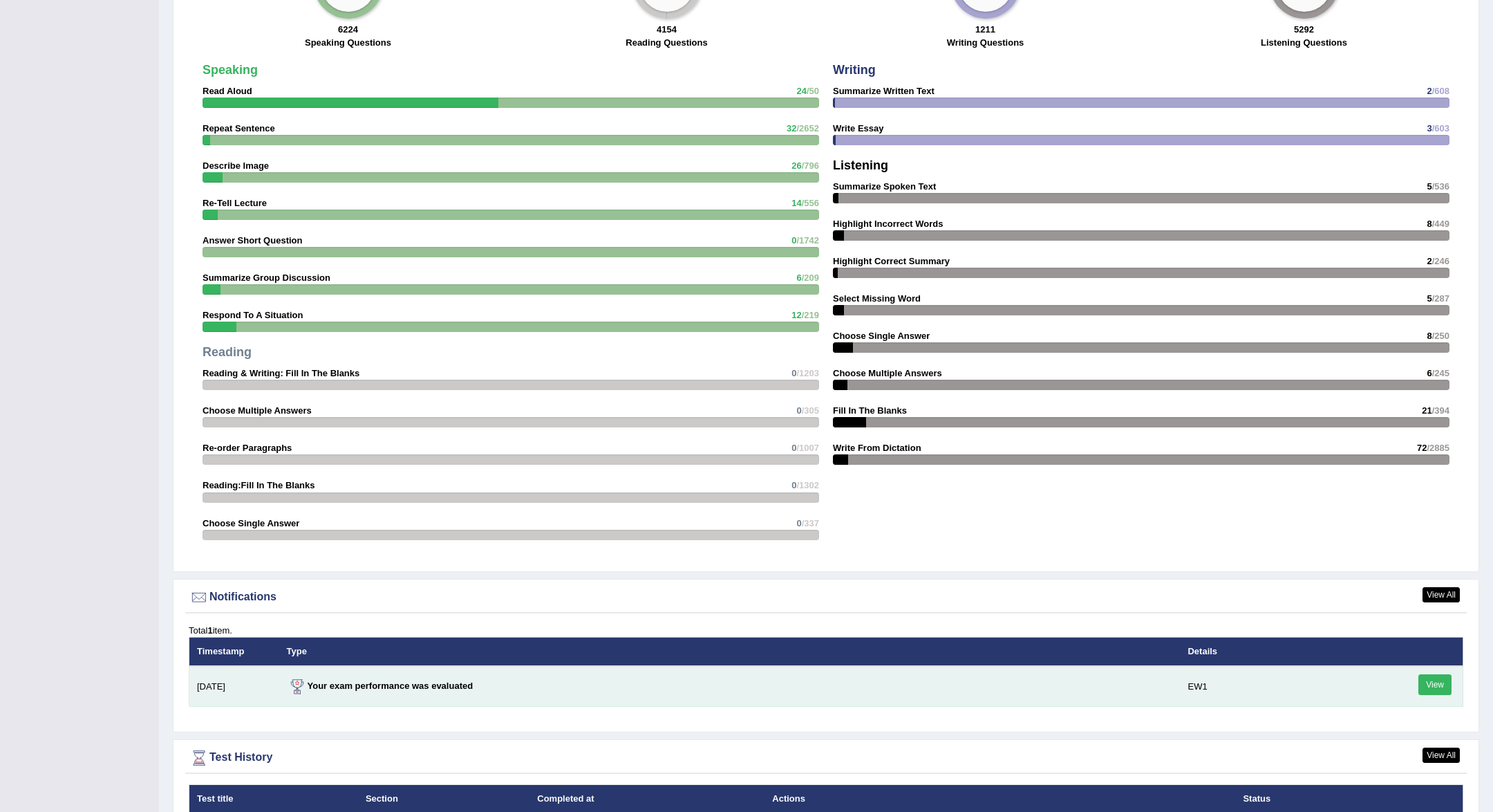
click at [1456, 692] on td "View" at bounding box center [1422, 686] width 83 height 41
click at [1449, 692] on link "View" at bounding box center [1435, 684] width 33 height 21
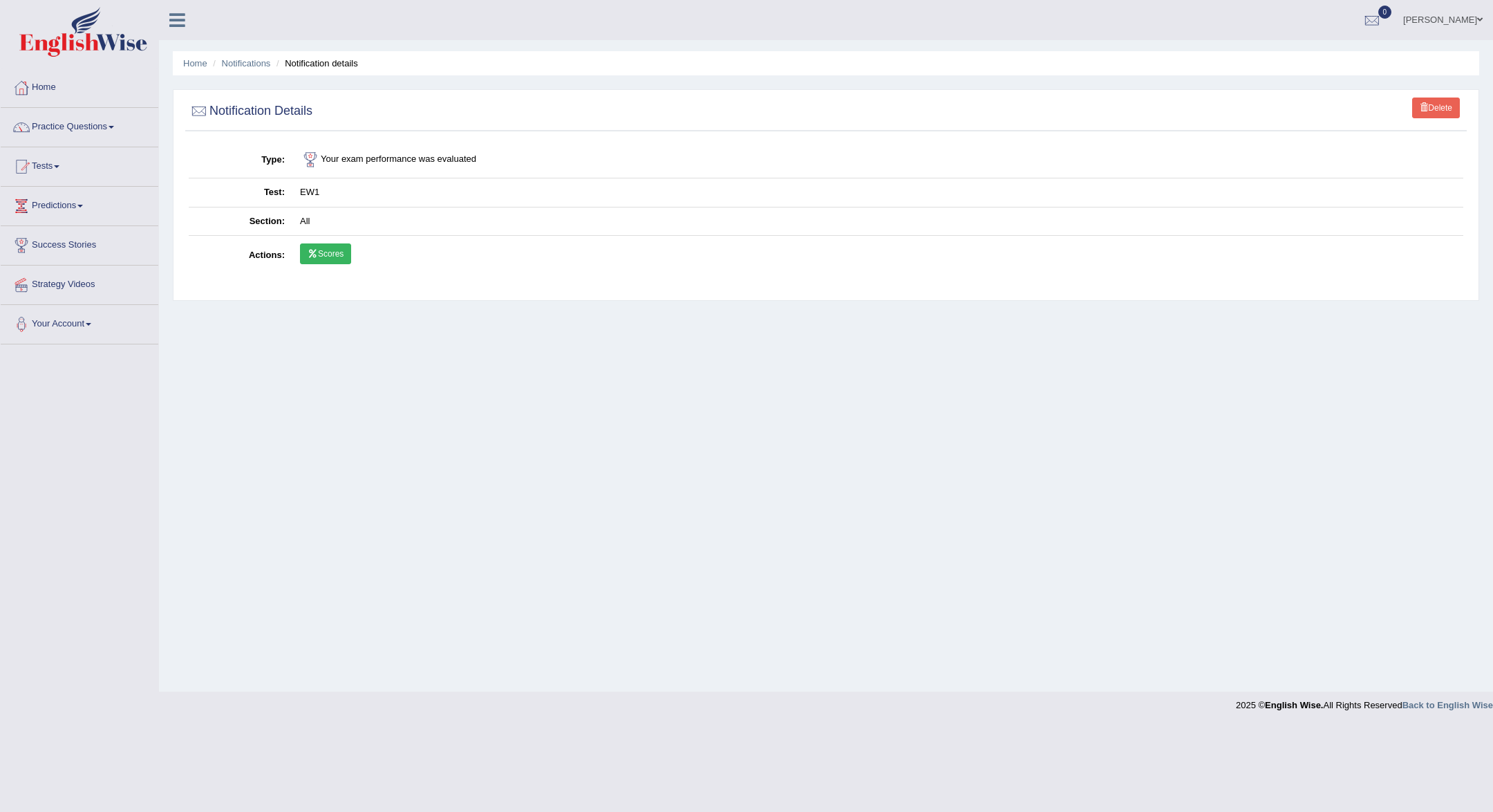
click at [335, 262] on link "Scores" at bounding box center [326, 253] width 51 height 21
click at [123, 95] on link "Home" at bounding box center [80, 86] width 158 height 35
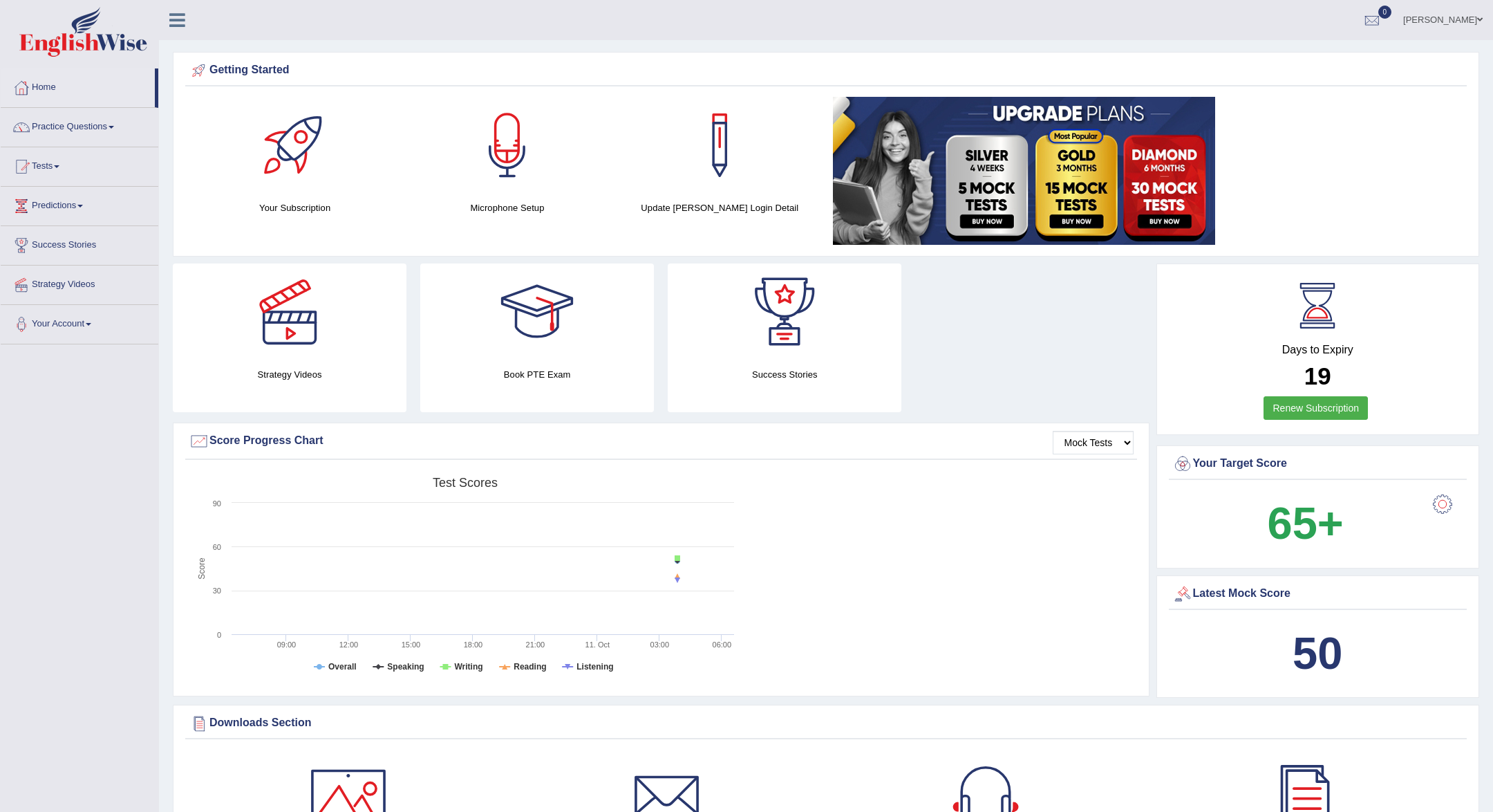
scroll to position [11, 0]
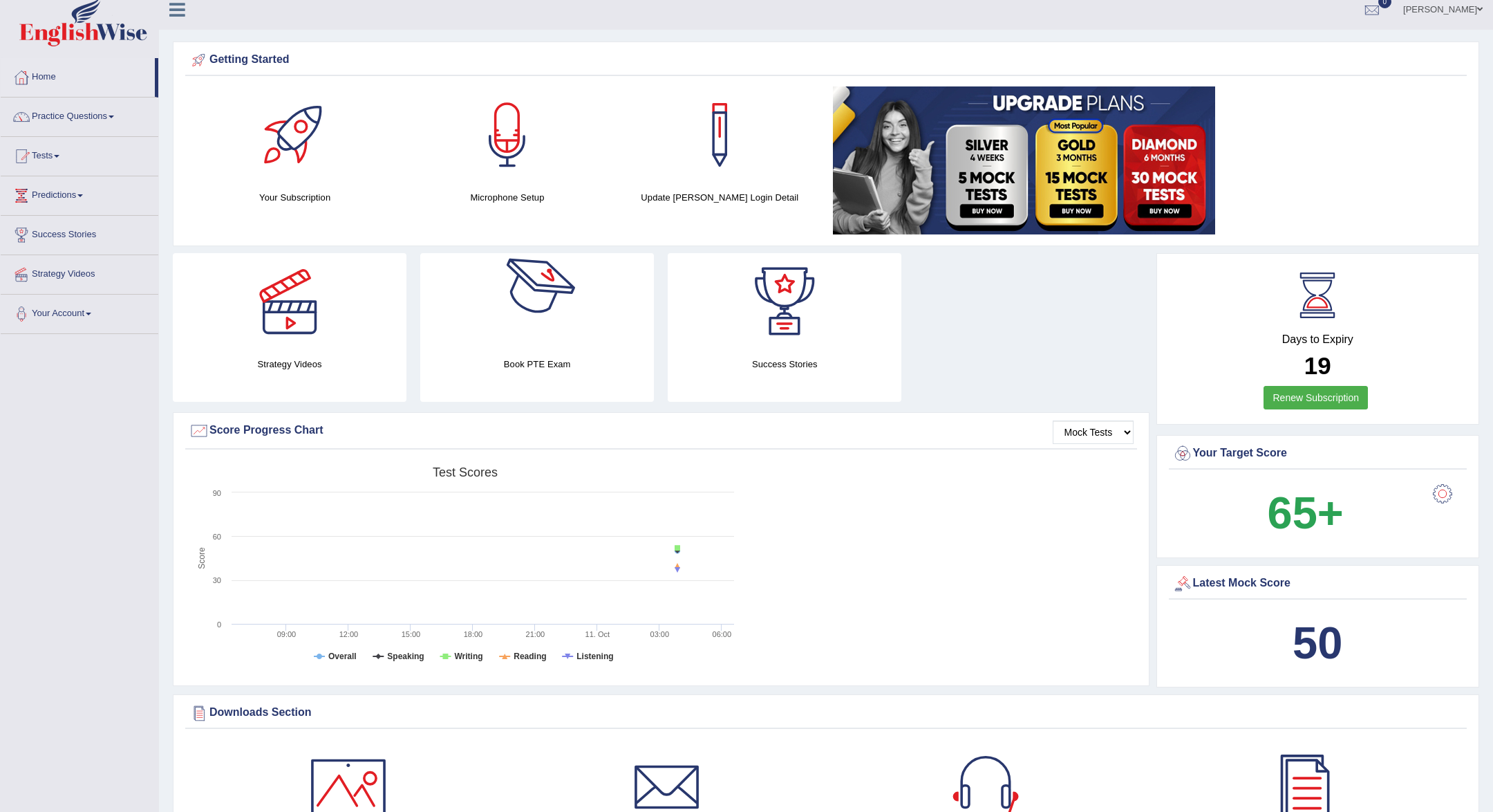
click at [516, 318] on div at bounding box center [537, 301] width 97 height 97
click at [771, 343] on div at bounding box center [785, 301] width 97 height 97
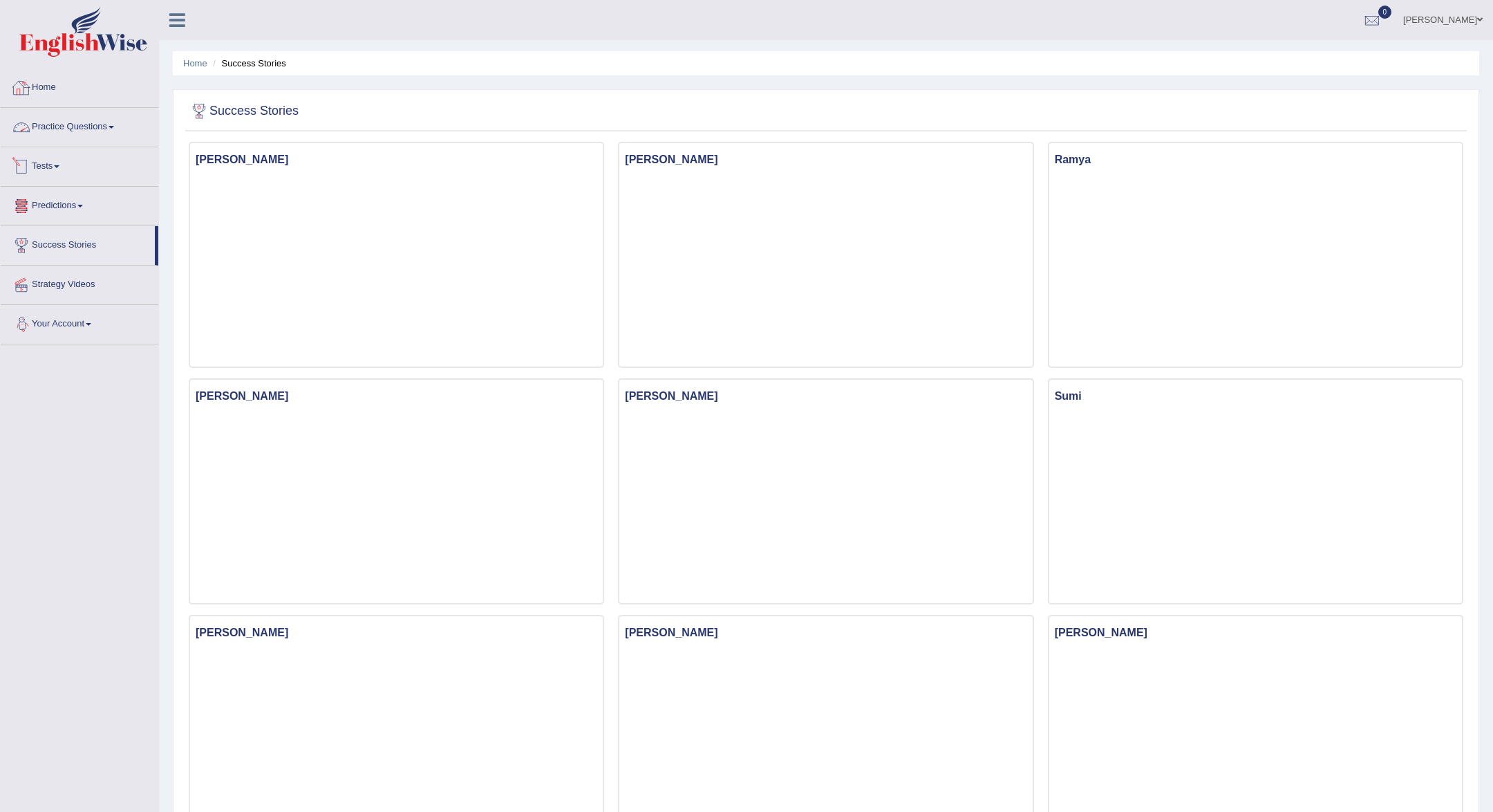
click at [40, 84] on link "Home" at bounding box center [80, 86] width 158 height 35
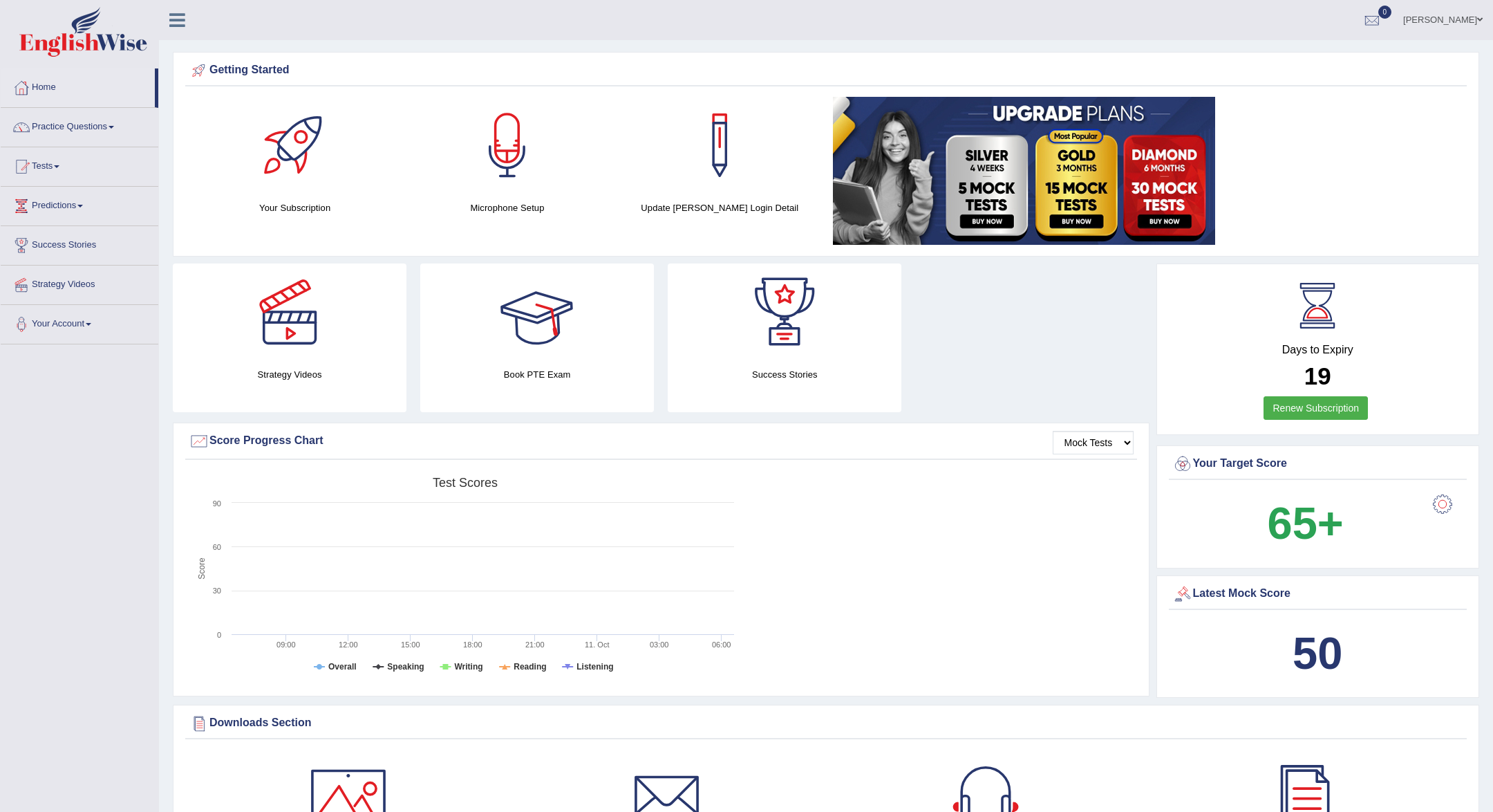
click at [489, 295] on div at bounding box center [537, 312] width 97 height 97
click at [102, 127] on link "Practice Questions" at bounding box center [80, 125] width 158 height 35
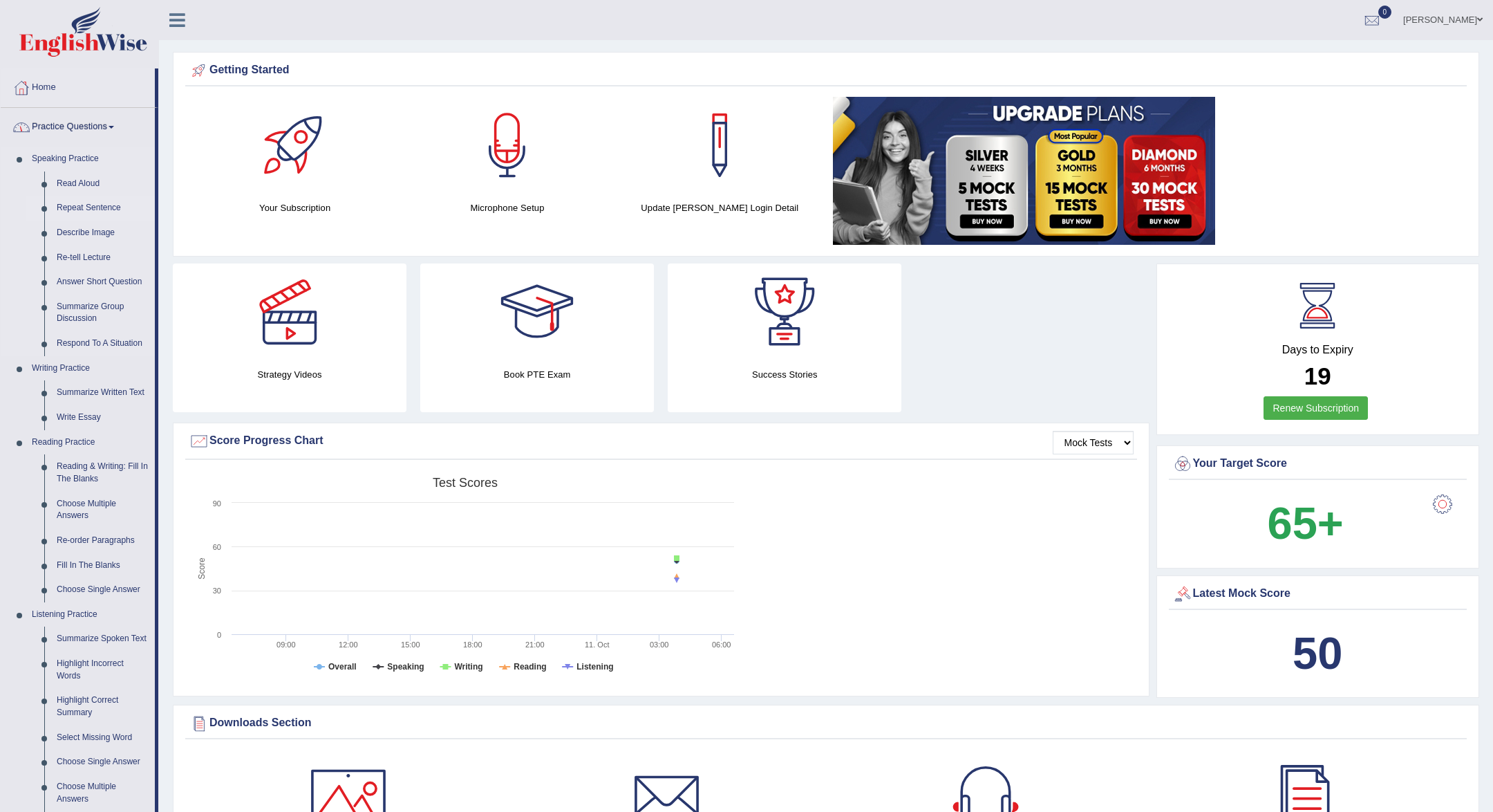
click at [86, 210] on link "Repeat Sentence" at bounding box center [103, 208] width 105 height 25
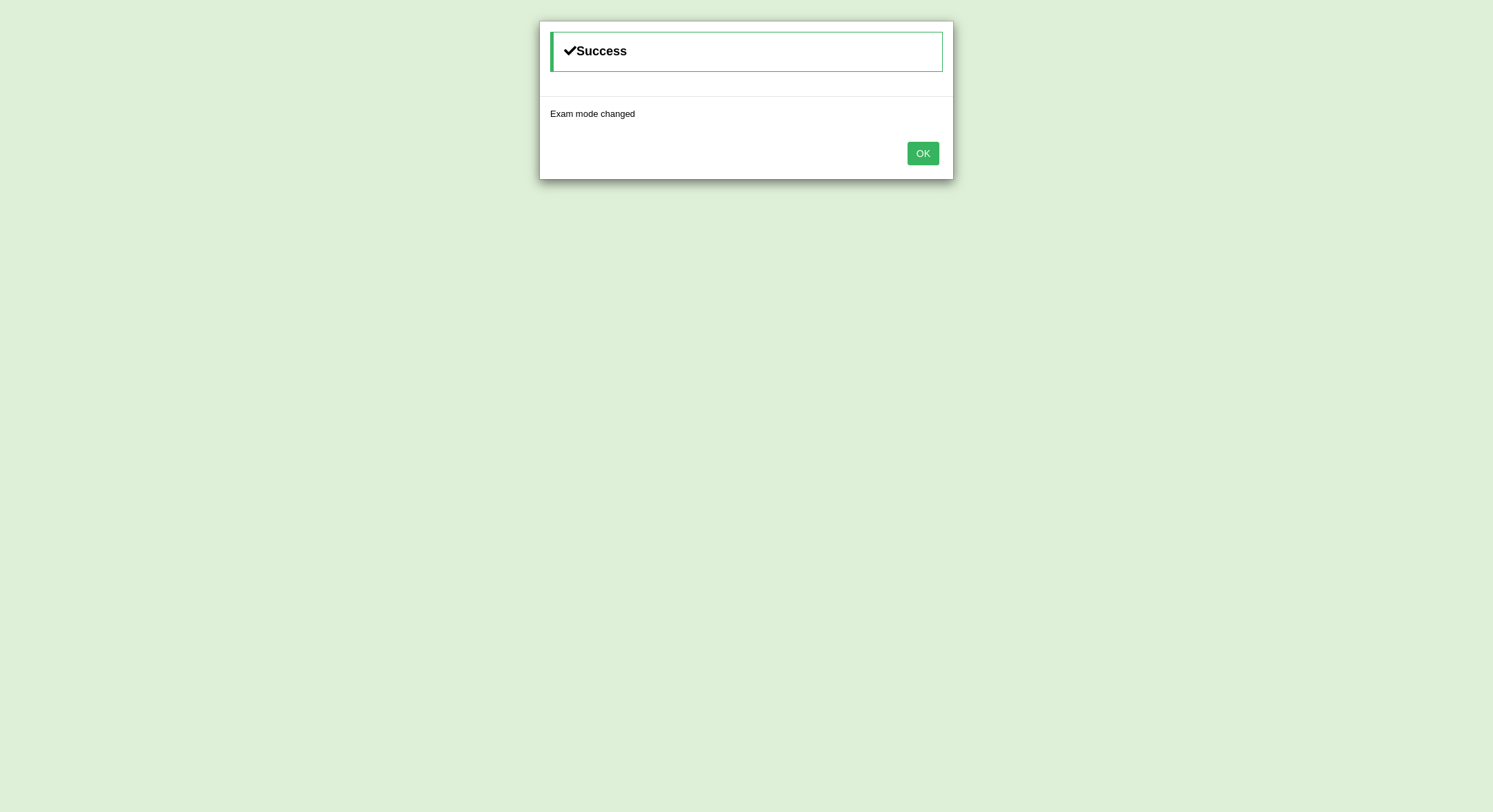
click at [919, 161] on button "OK" at bounding box center [923, 153] width 32 height 23
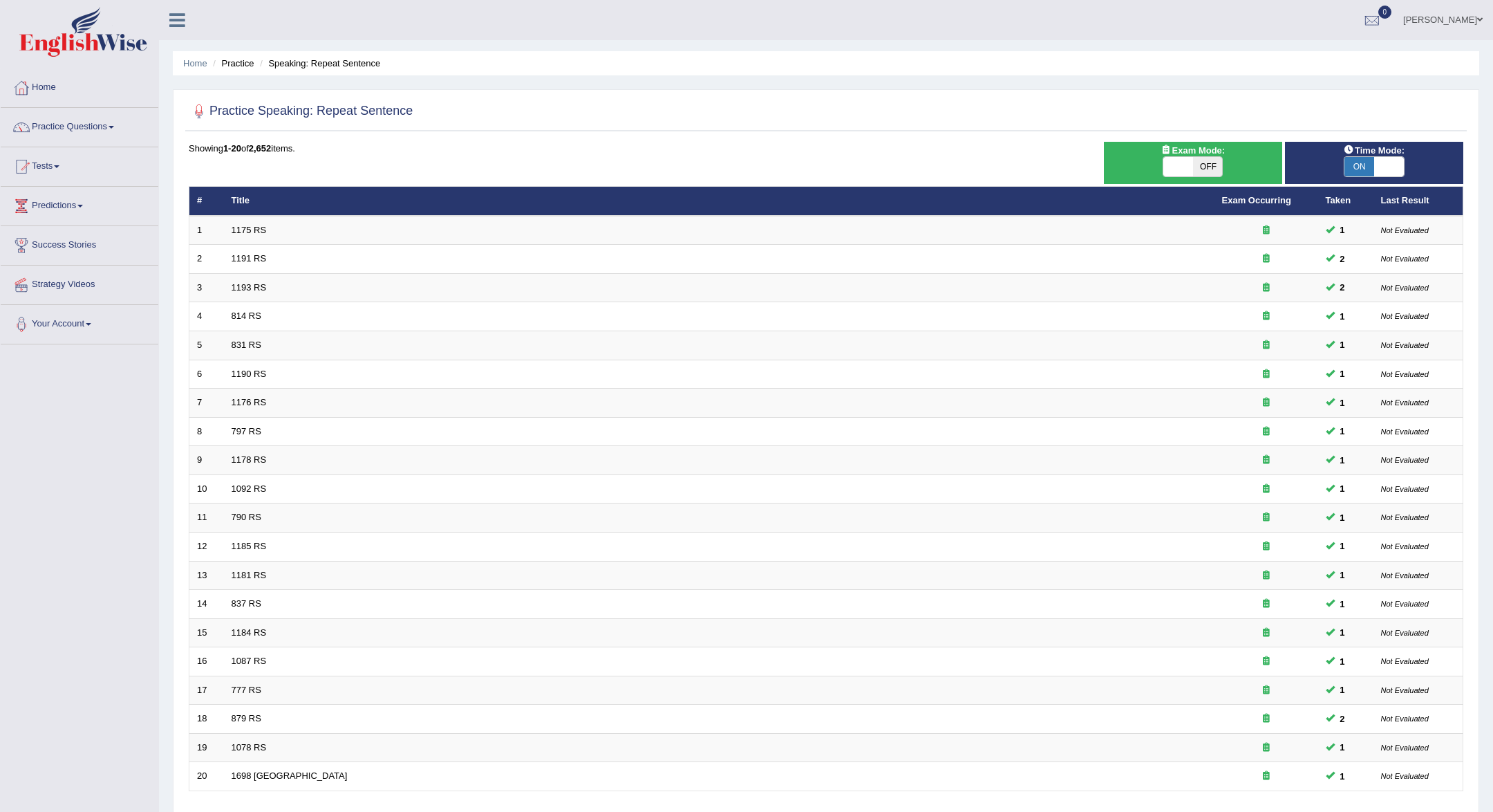
click at [1374, 173] on span at bounding box center [1389, 166] width 30 height 19
checkbox input "false"
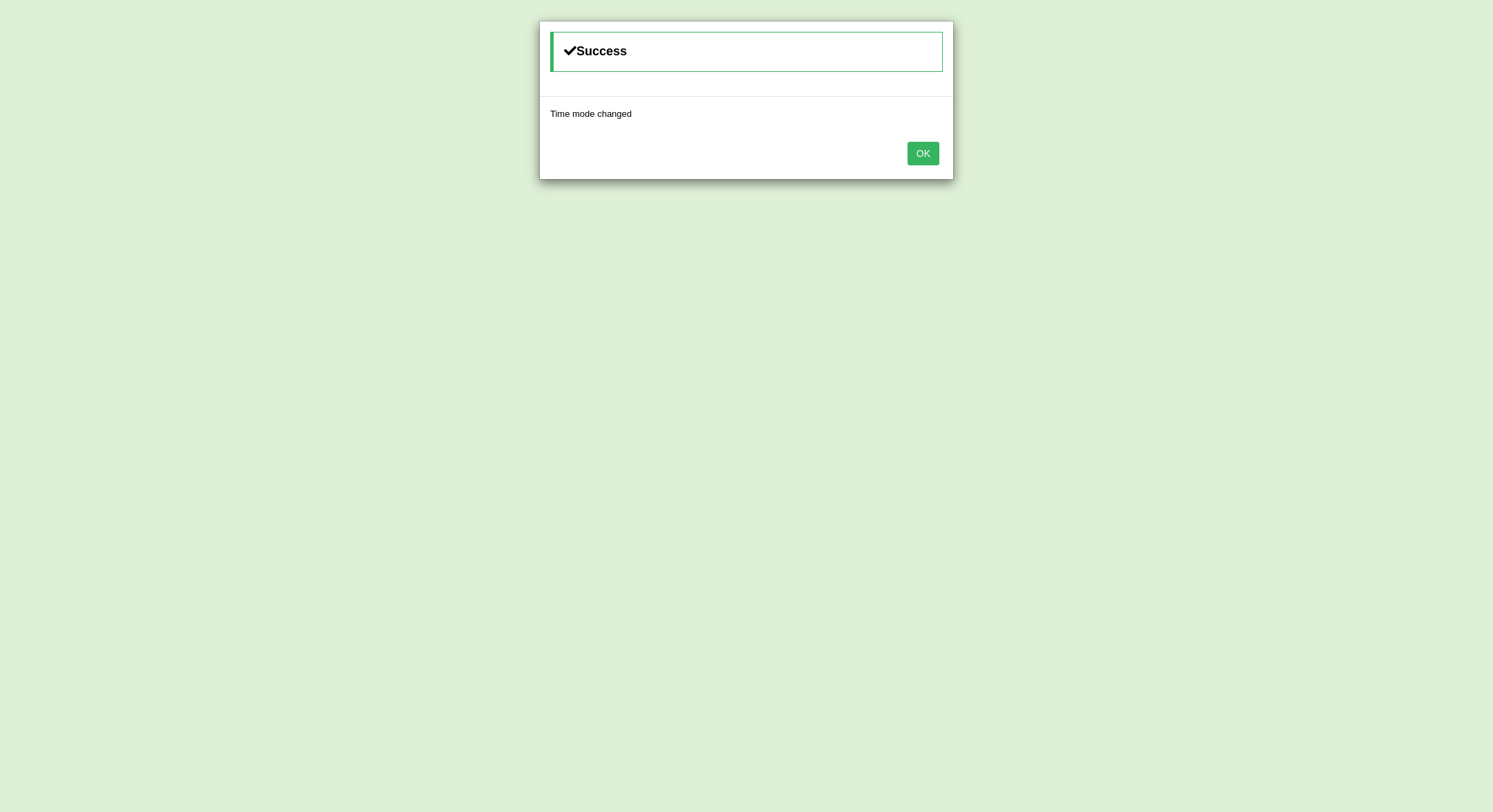
click at [932, 156] on button "OK" at bounding box center [923, 153] width 32 height 23
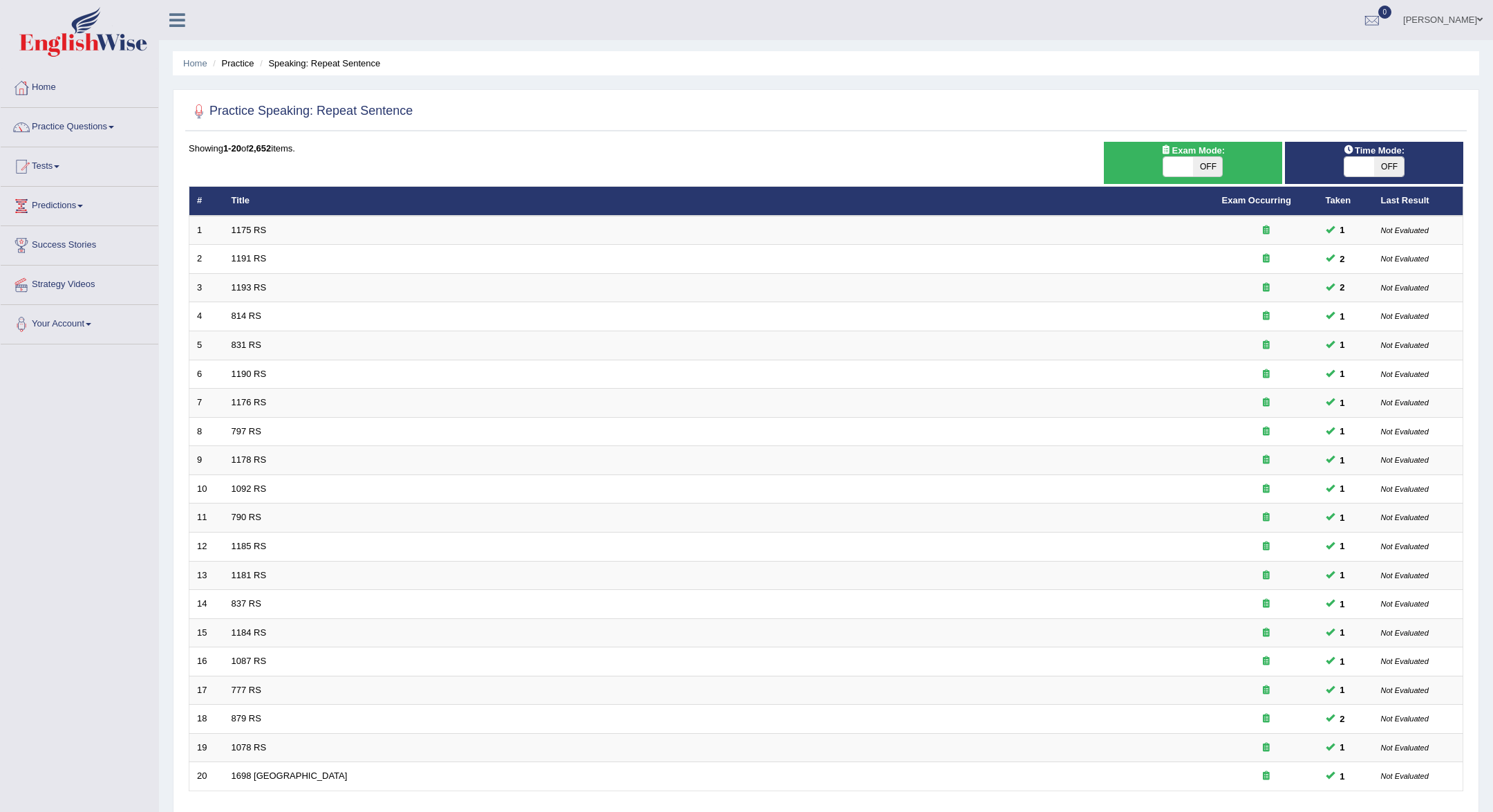
scroll to position [98, 0]
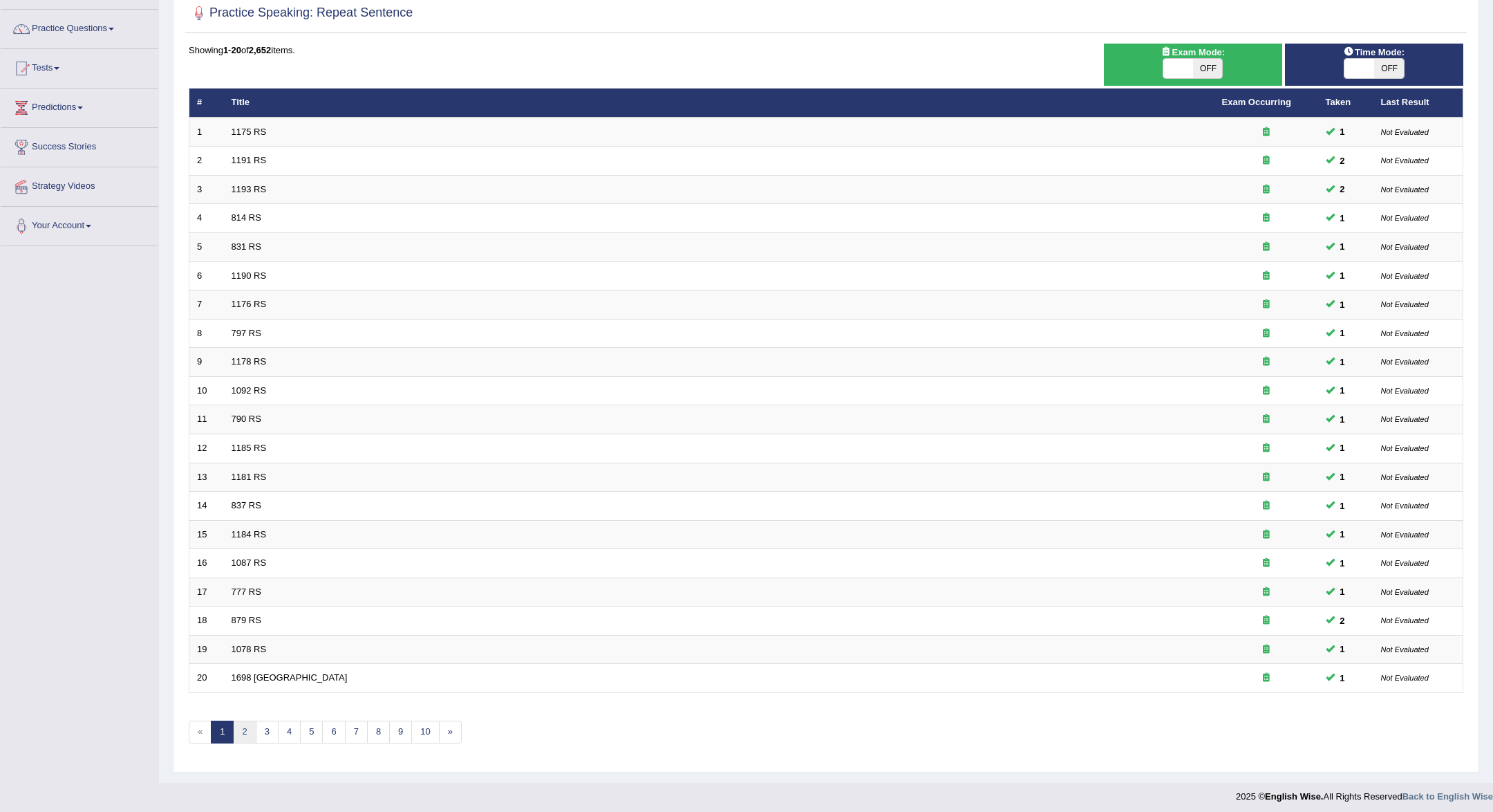
click at [246, 730] on link "2" at bounding box center [245, 732] width 23 height 23
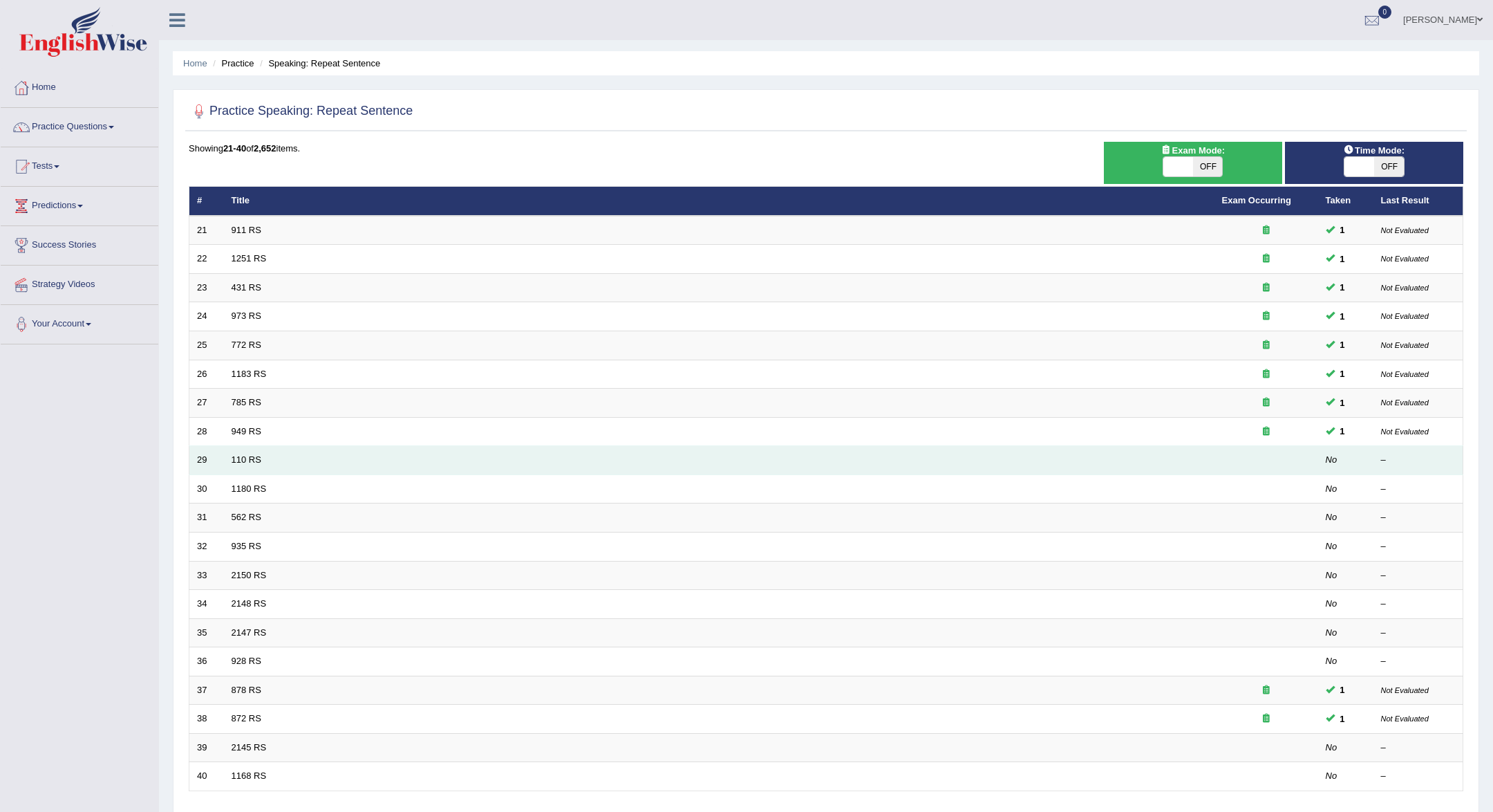
click at [960, 459] on td "110 RS" at bounding box center [719, 460] width 990 height 29
click at [252, 461] on link "110 RS" at bounding box center [246, 459] width 30 height 11
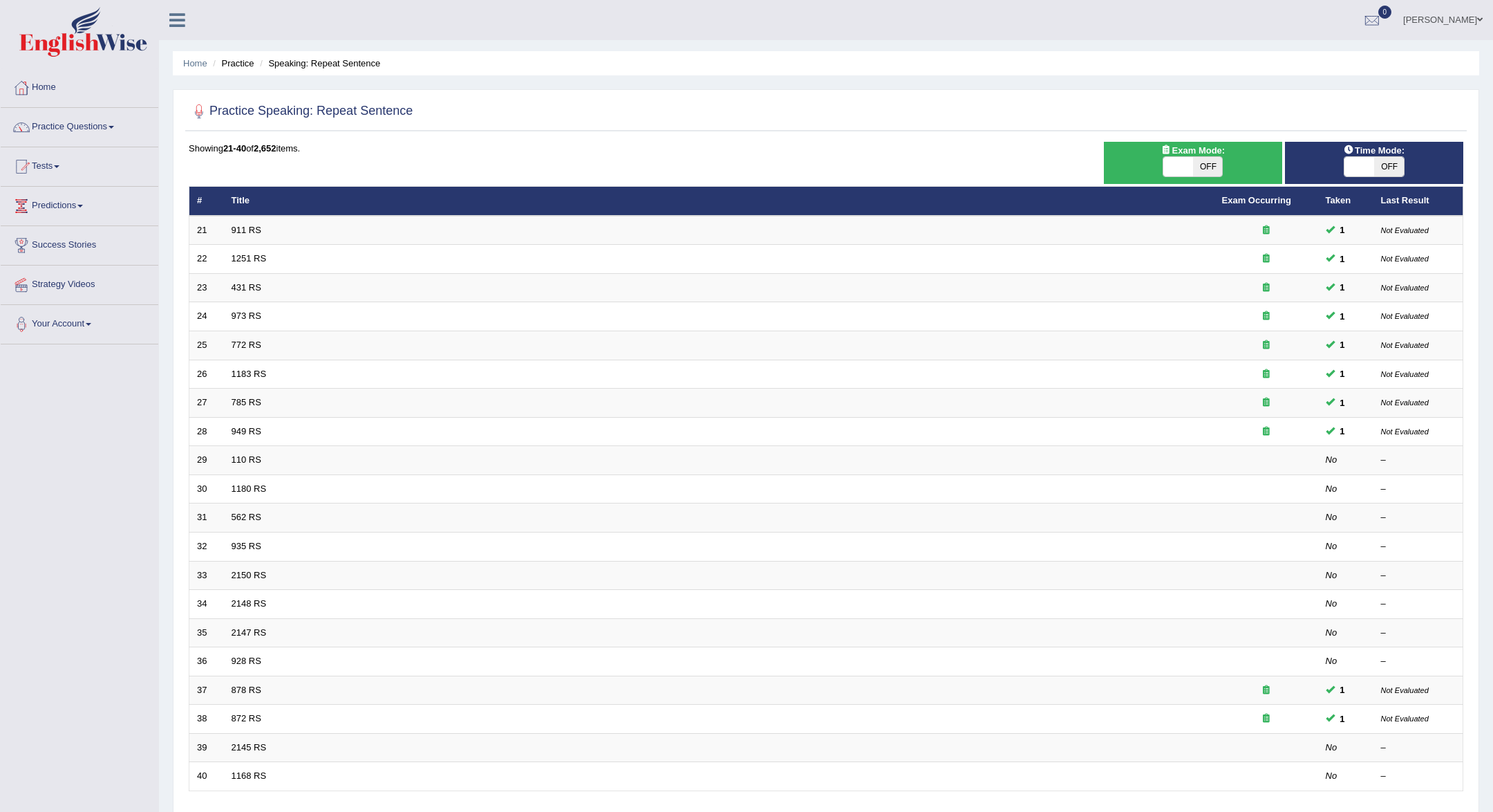
click at [1205, 176] on div "Exam Mode: ON OFF" at bounding box center [1193, 163] width 178 height 42
click at [1213, 164] on span "OFF" at bounding box center [1209, 166] width 30 height 19
checkbox input "true"
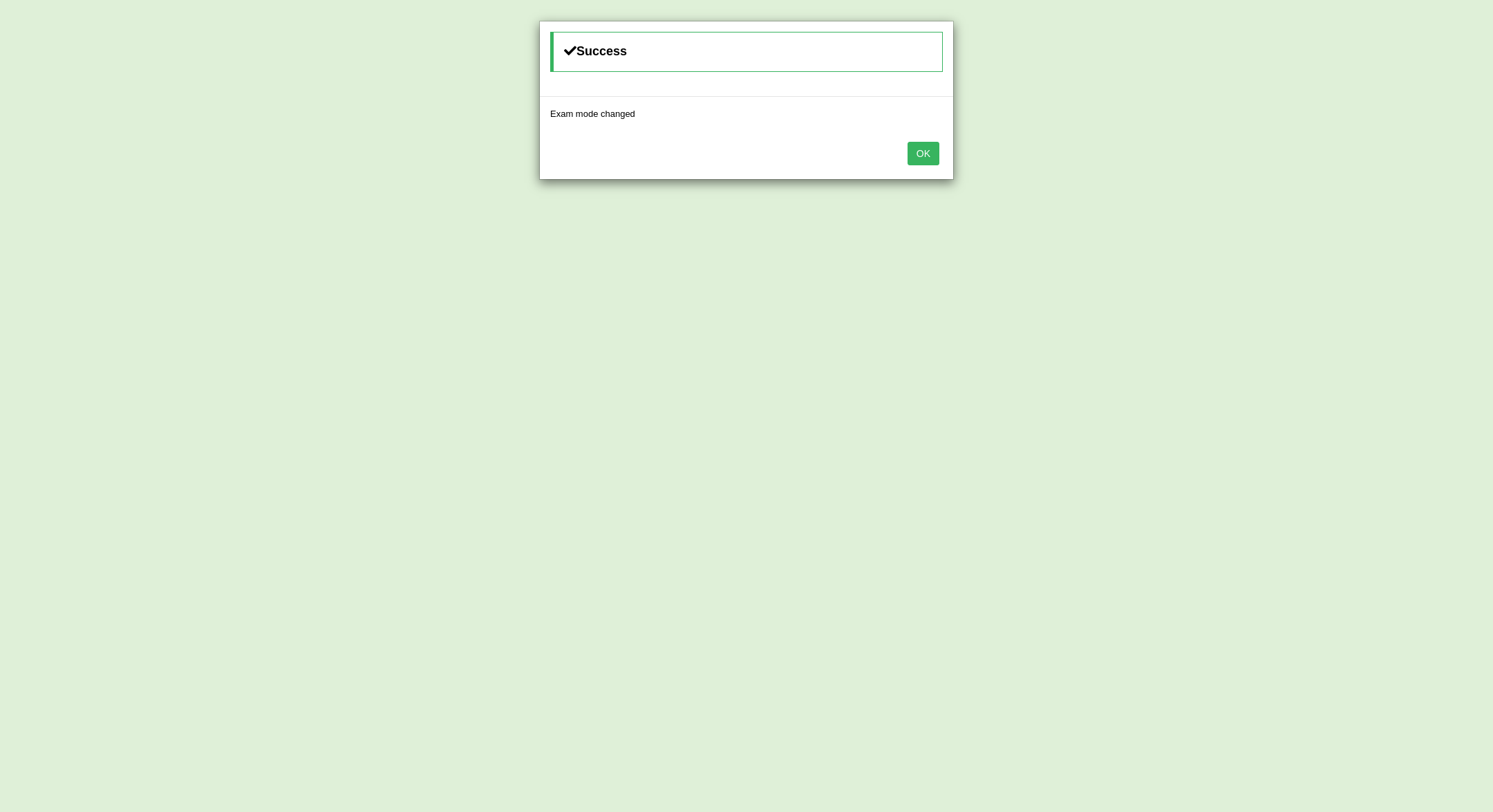
click at [928, 157] on button "OK" at bounding box center [923, 153] width 32 height 23
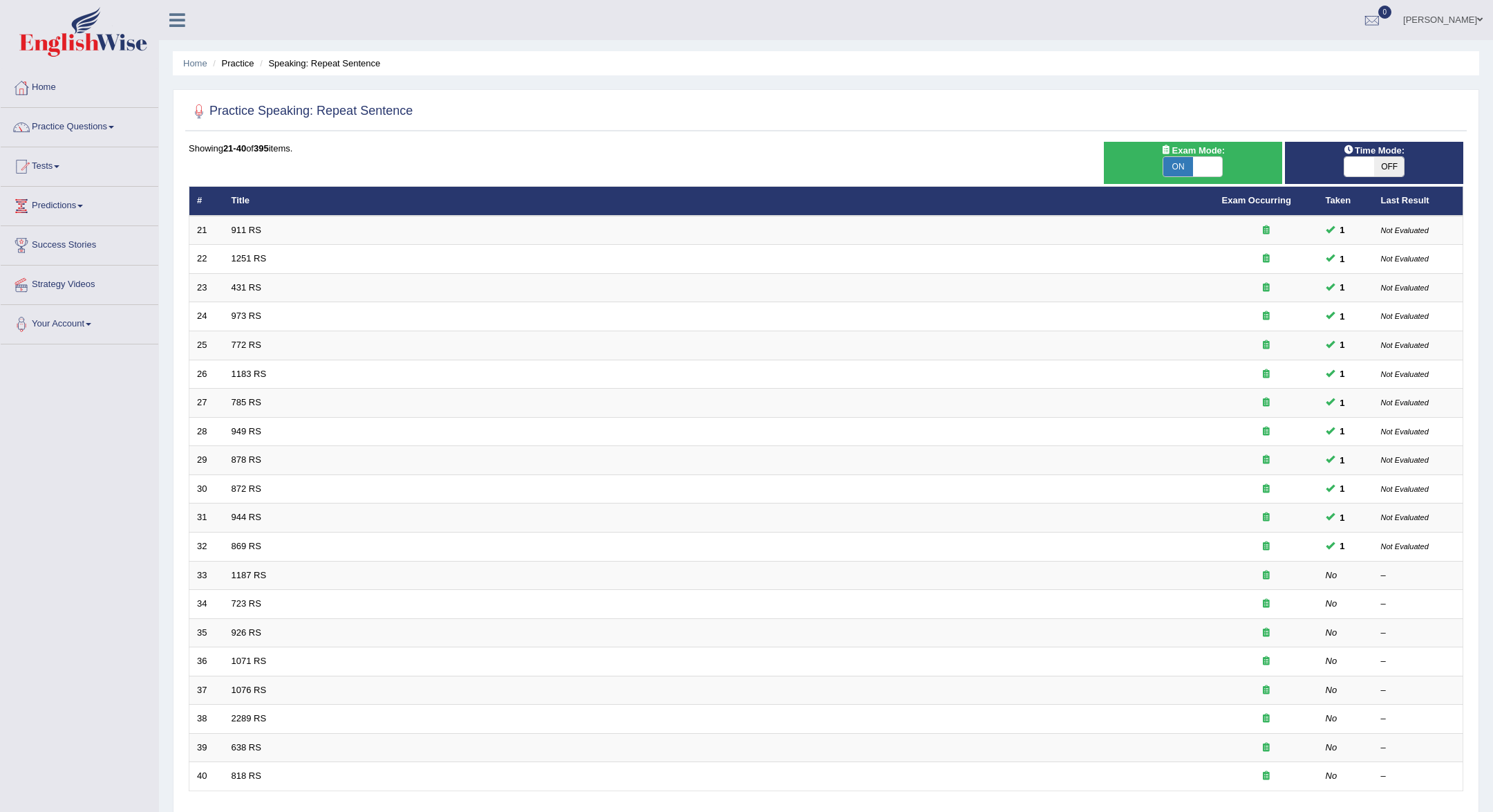
click at [1386, 161] on span "OFF" at bounding box center [1389, 166] width 30 height 19
checkbox input "true"
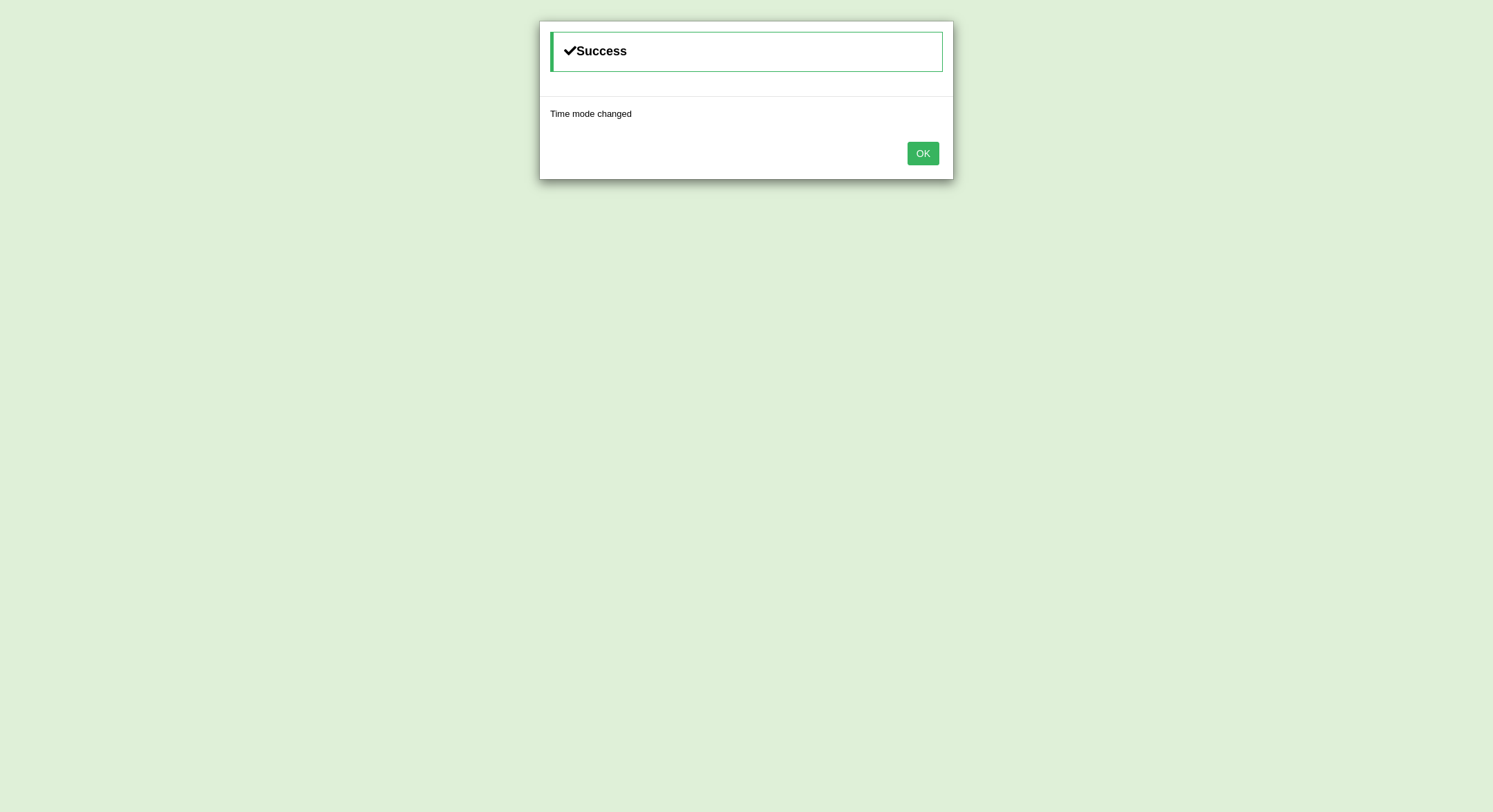
click at [913, 160] on button "OK" at bounding box center [923, 153] width 32 height 23
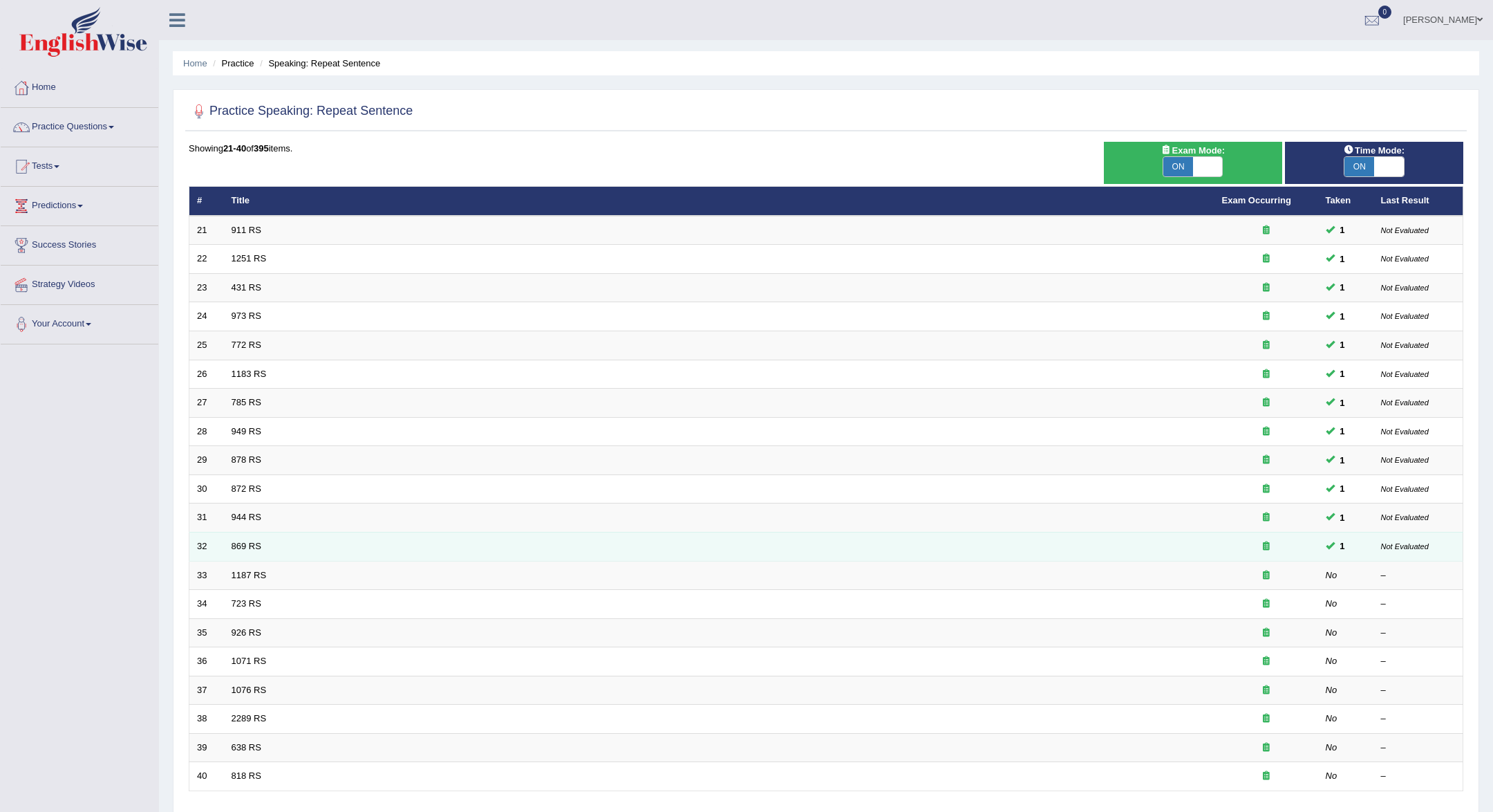
scroll to position [98, 0]
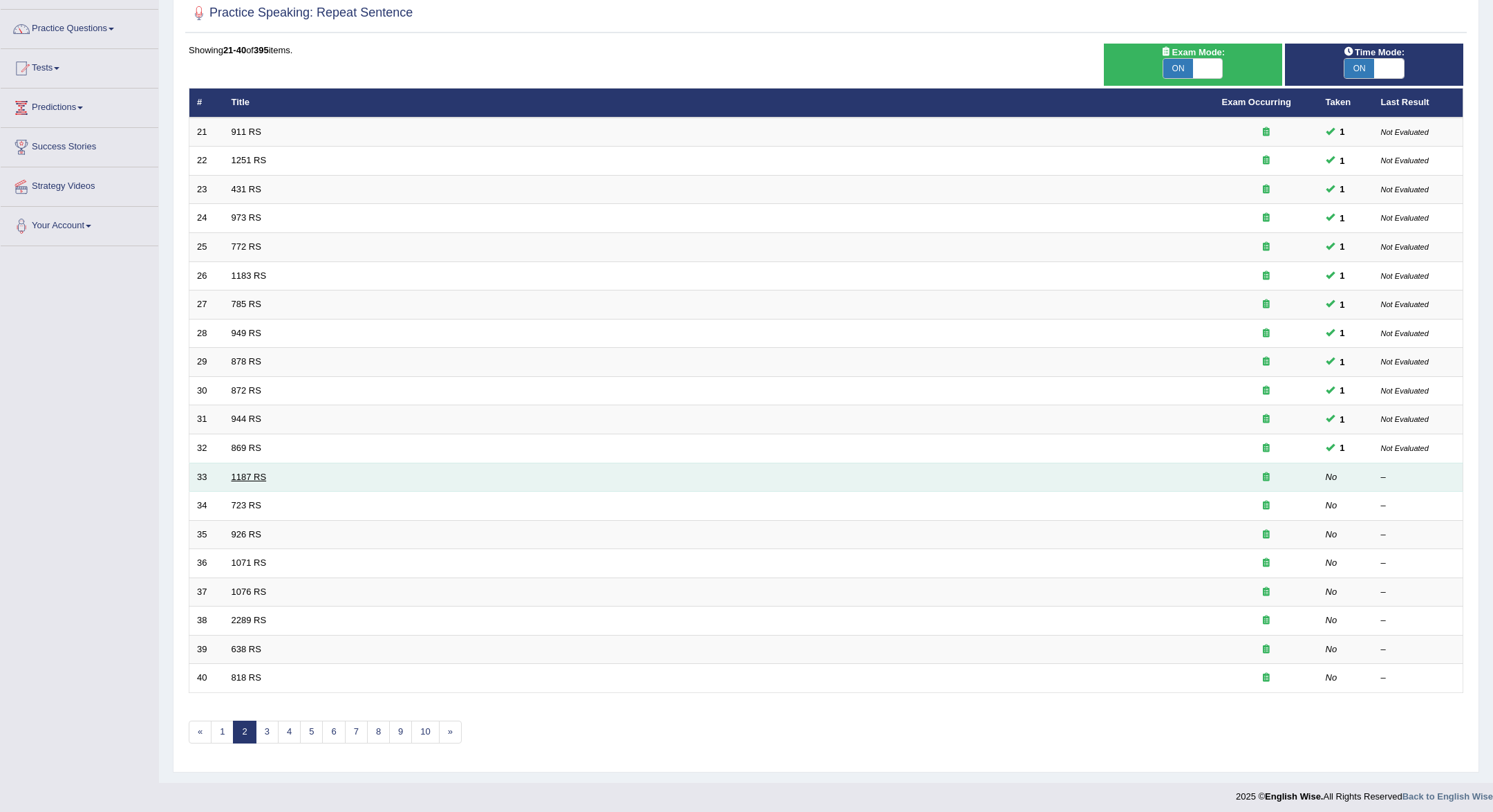
click at [245, 471] on link "1187 RS" at bounding box center [249, 476] width 36 height 11
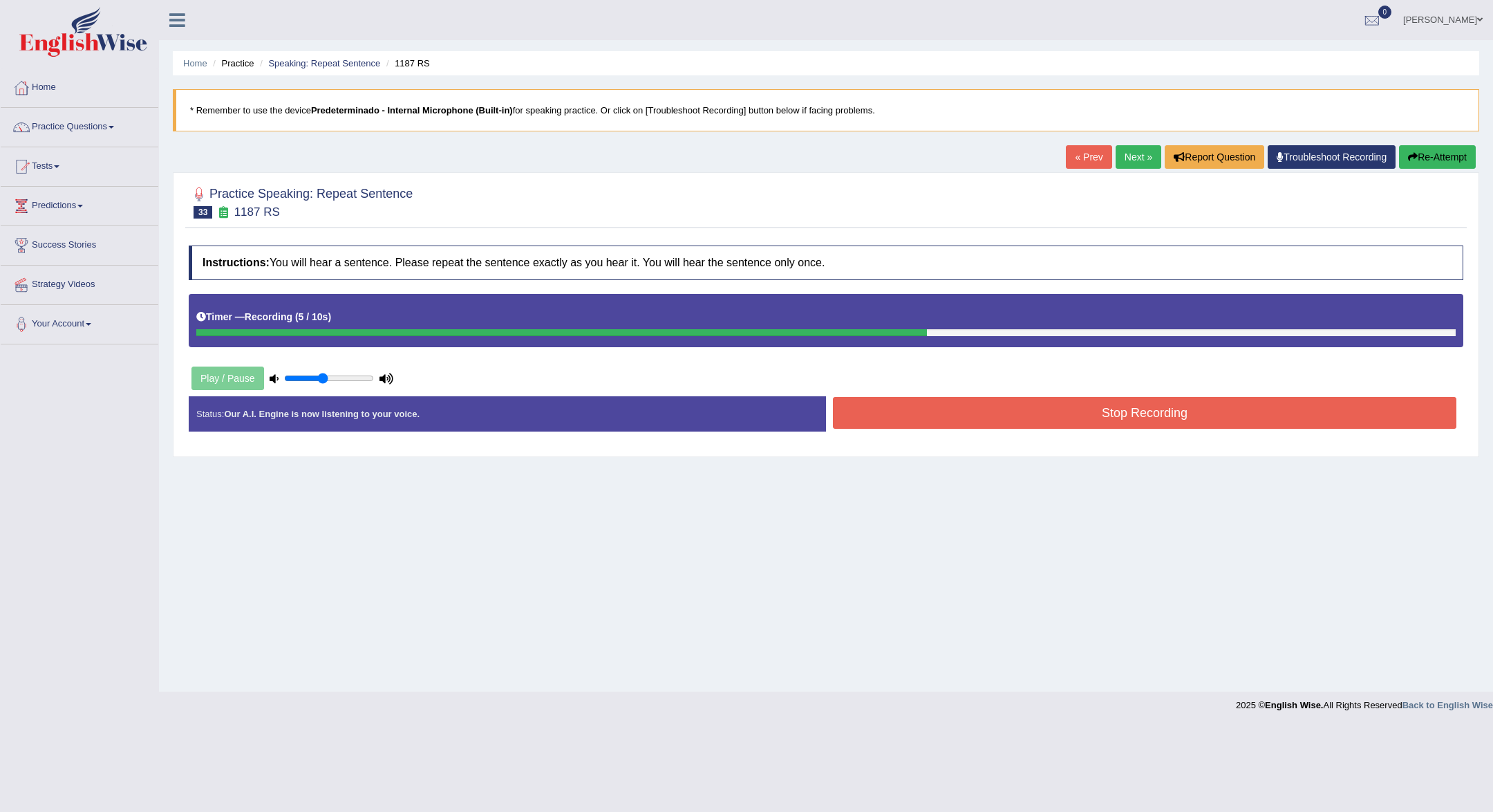
click at [1067, 422] on button "Stop Recording" at bounding box center [1145, 412] width 624 height 32
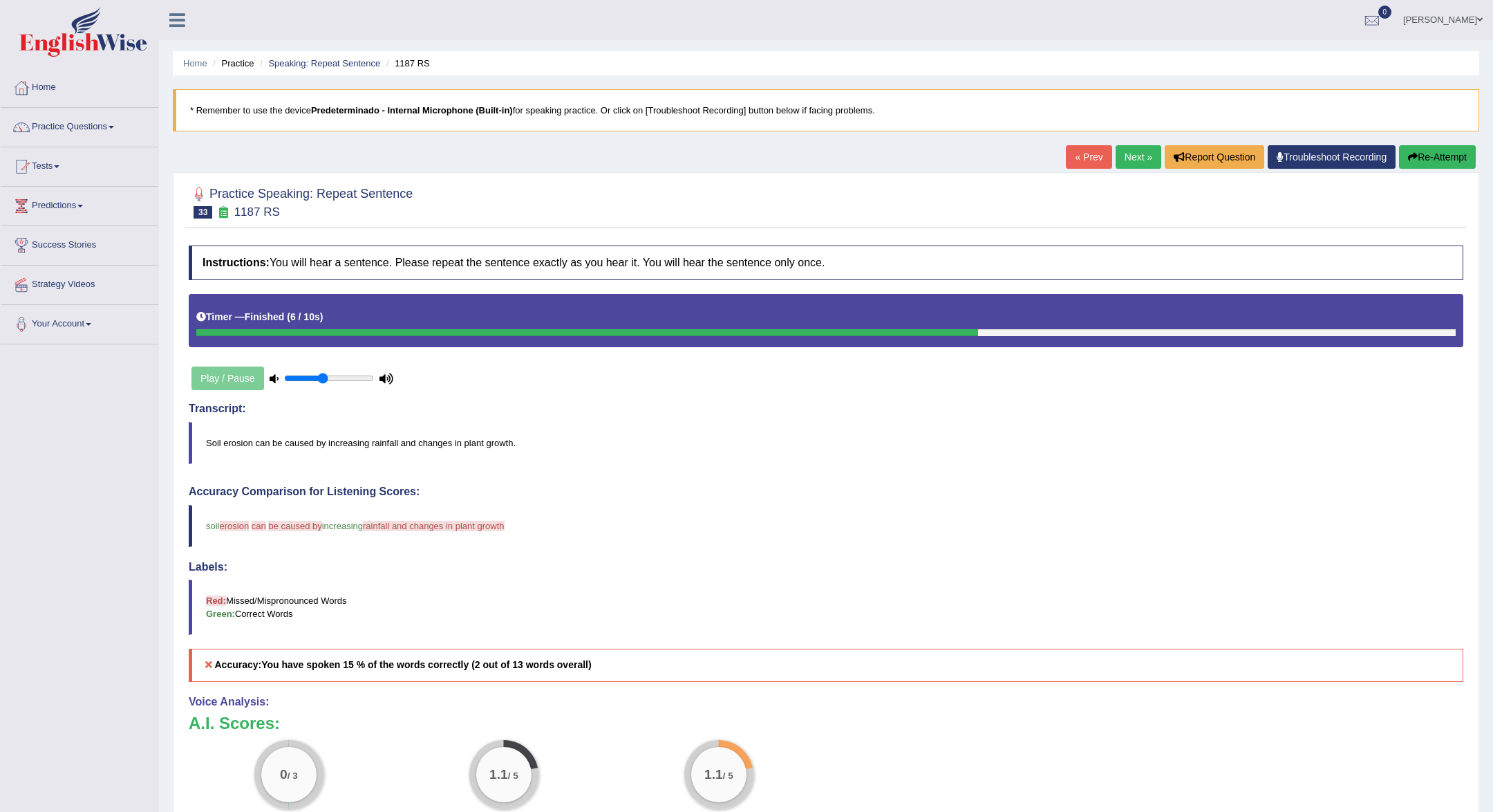
click at [1439, 156] on button "Re-Attempt" at bounding box center [1437, 157] width 77 height 23
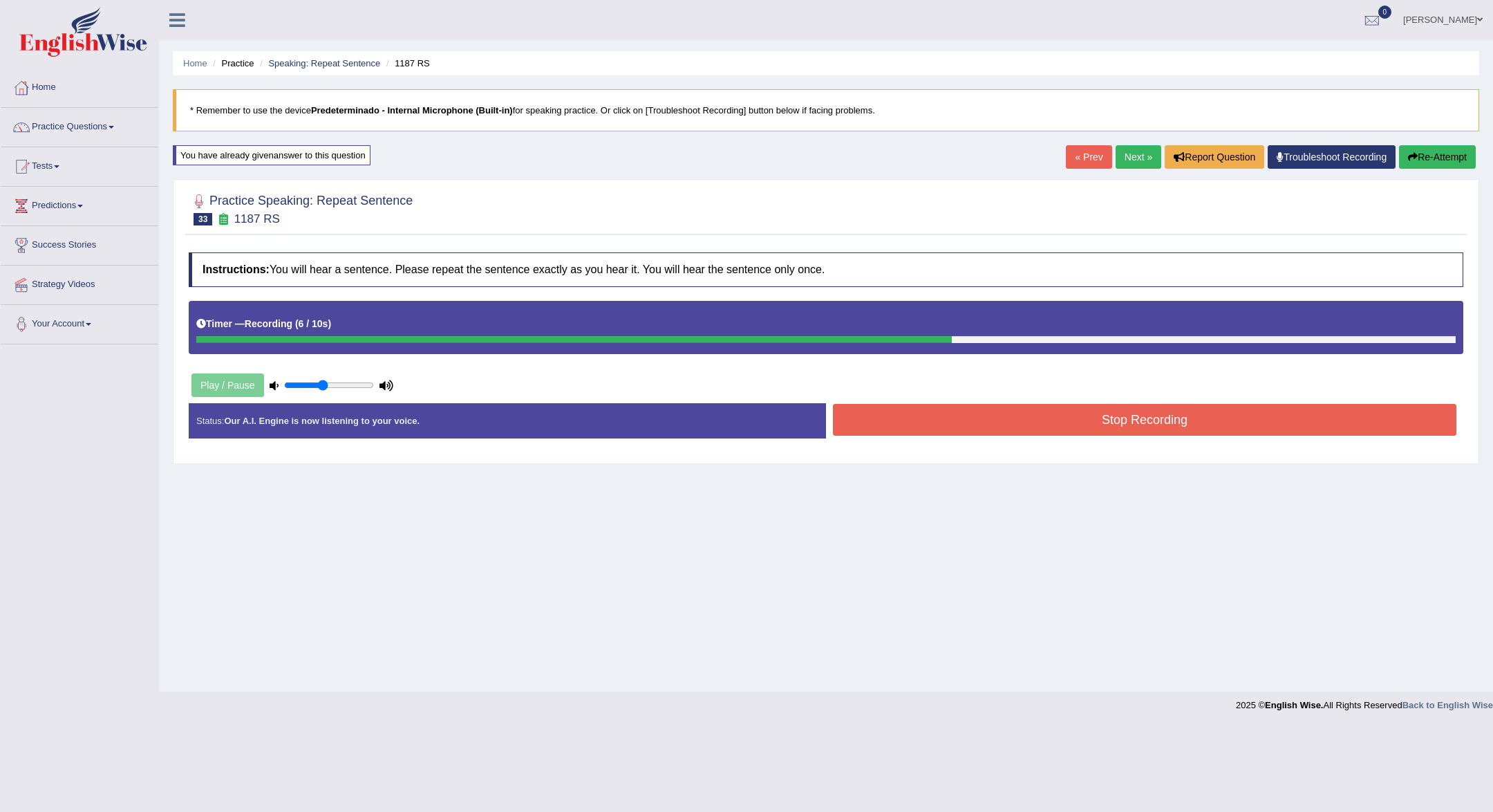
click at [1177, 413] on button "Stop Recording" at bounding box center [1145, 420] width 624 height 32
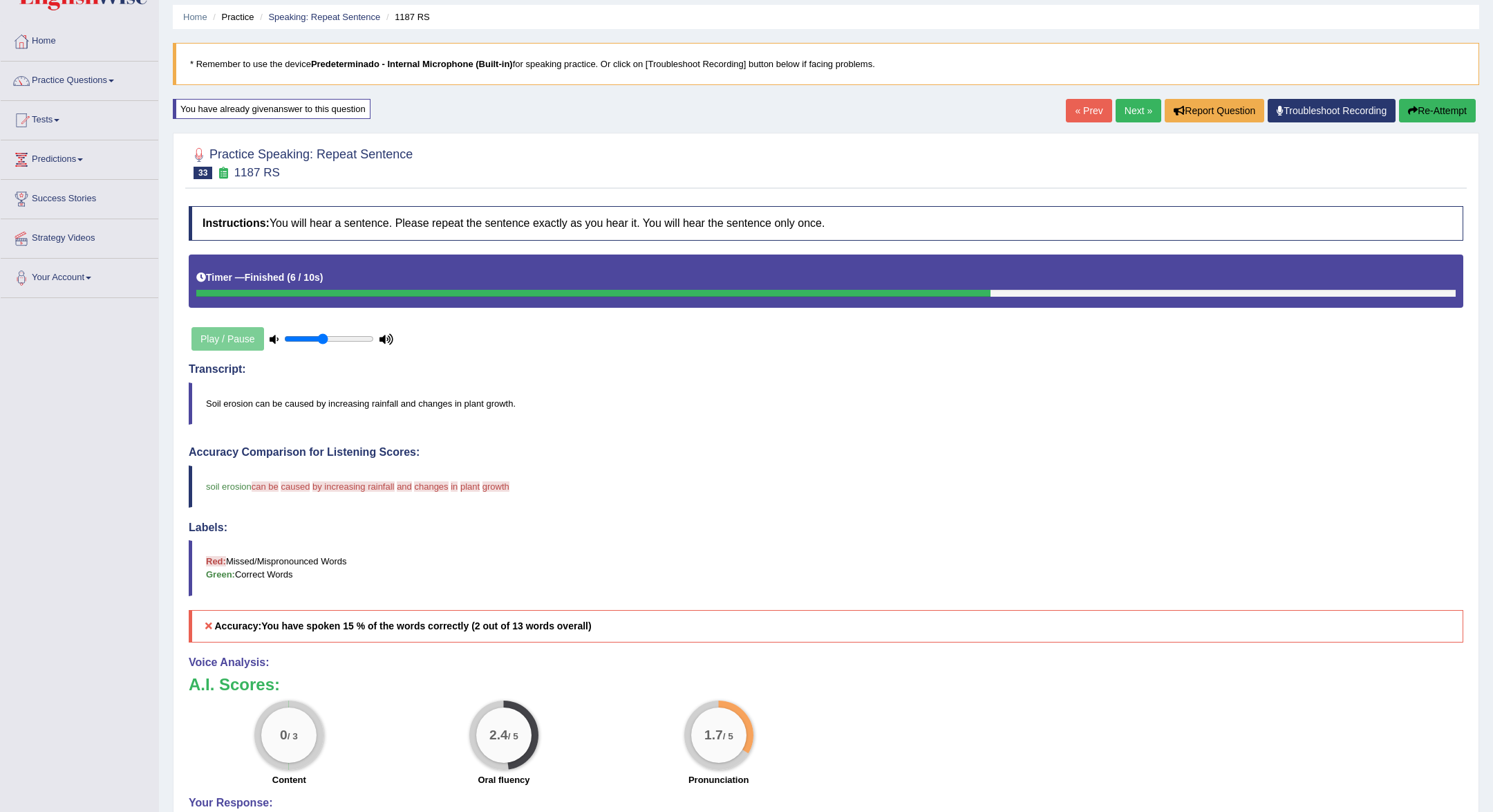
scroll to position [61, 0]
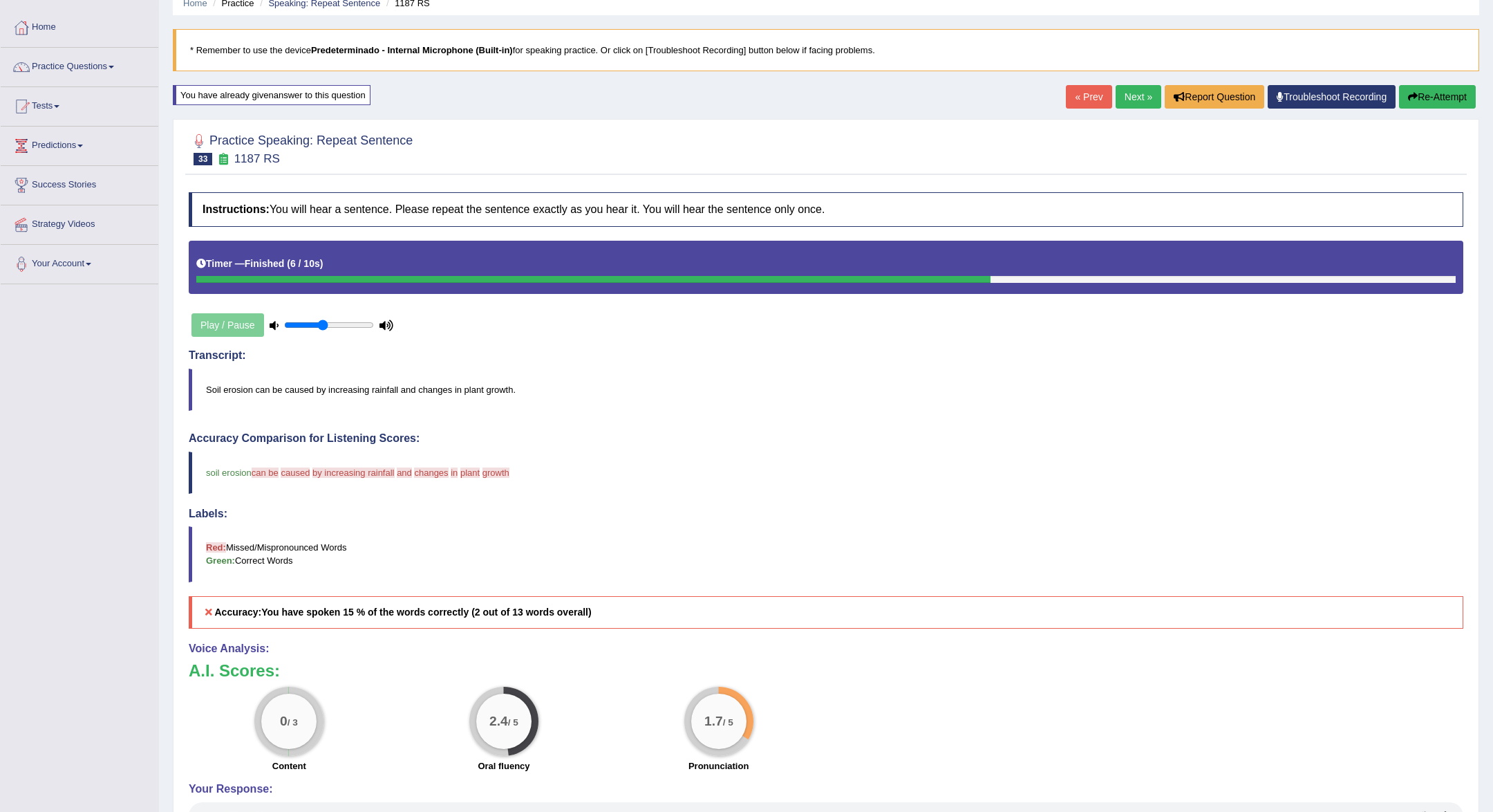
click at [1132, 98] on link "Next »" at bounding box center [1138, 97] width 46 height 23
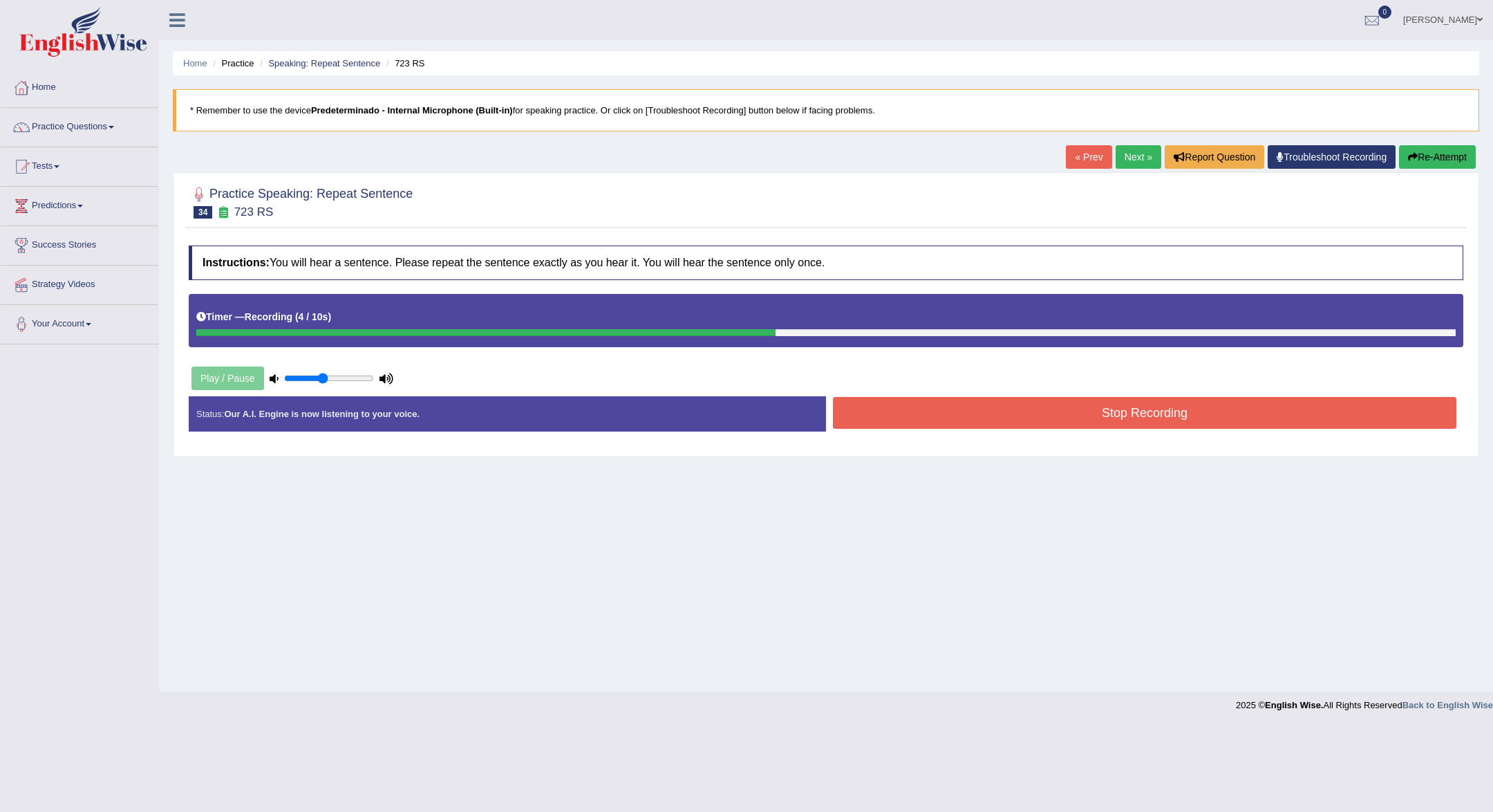
click at [1431, 168] on button "Re-Attempt" at bounding box center [1437, 157] width 77 height 23
click at [1277, 429] on div "Stop Recording" at bounding box center [1145, 414] width 638 height 36
click at [1277, 416] on button "Stop Recording" at bounding box center [1145, 412] width 624 height 32
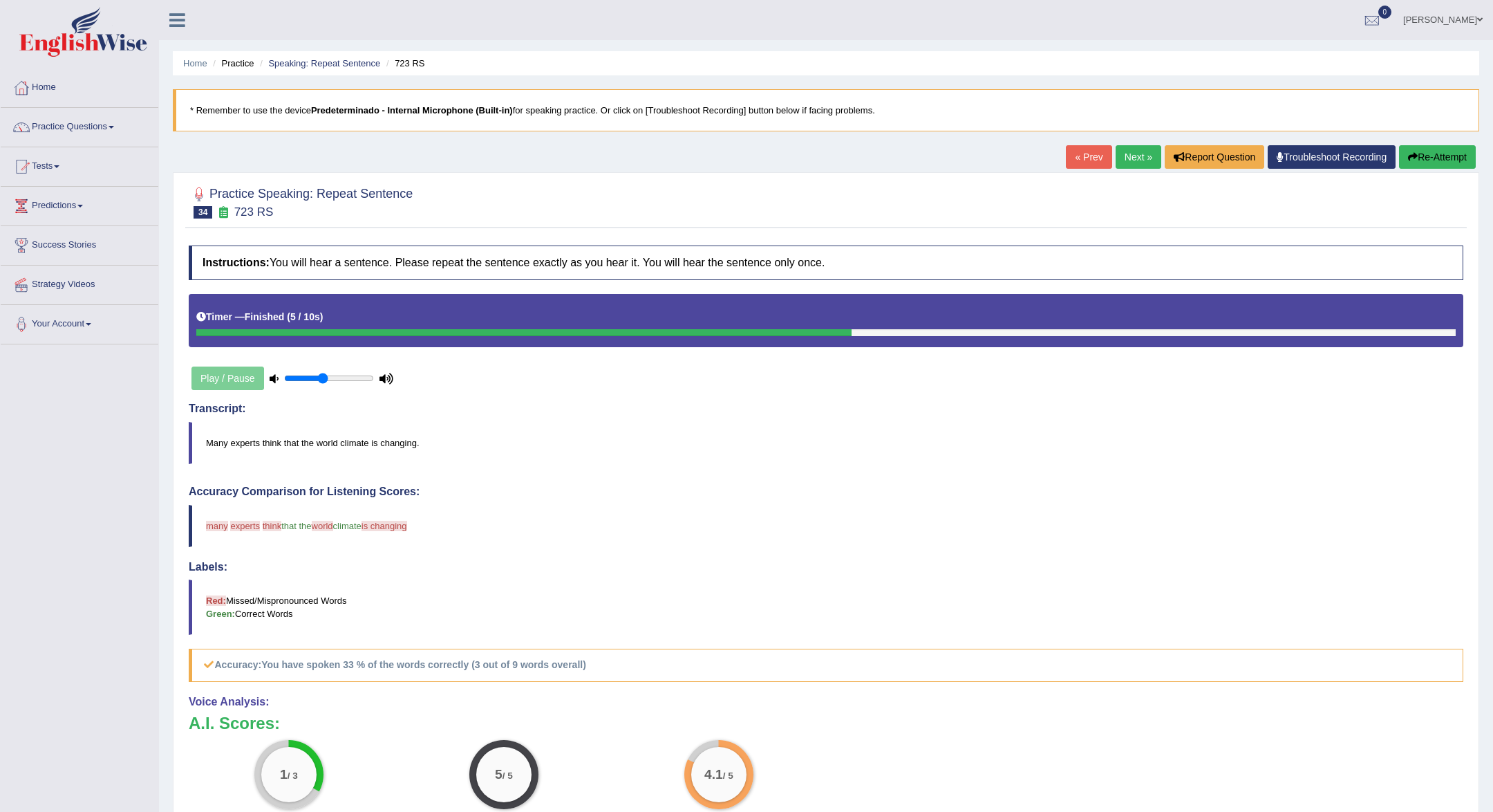
click at [1139, 156] on link "Next »" at bounding box center [1138, 157] width 46 height 23
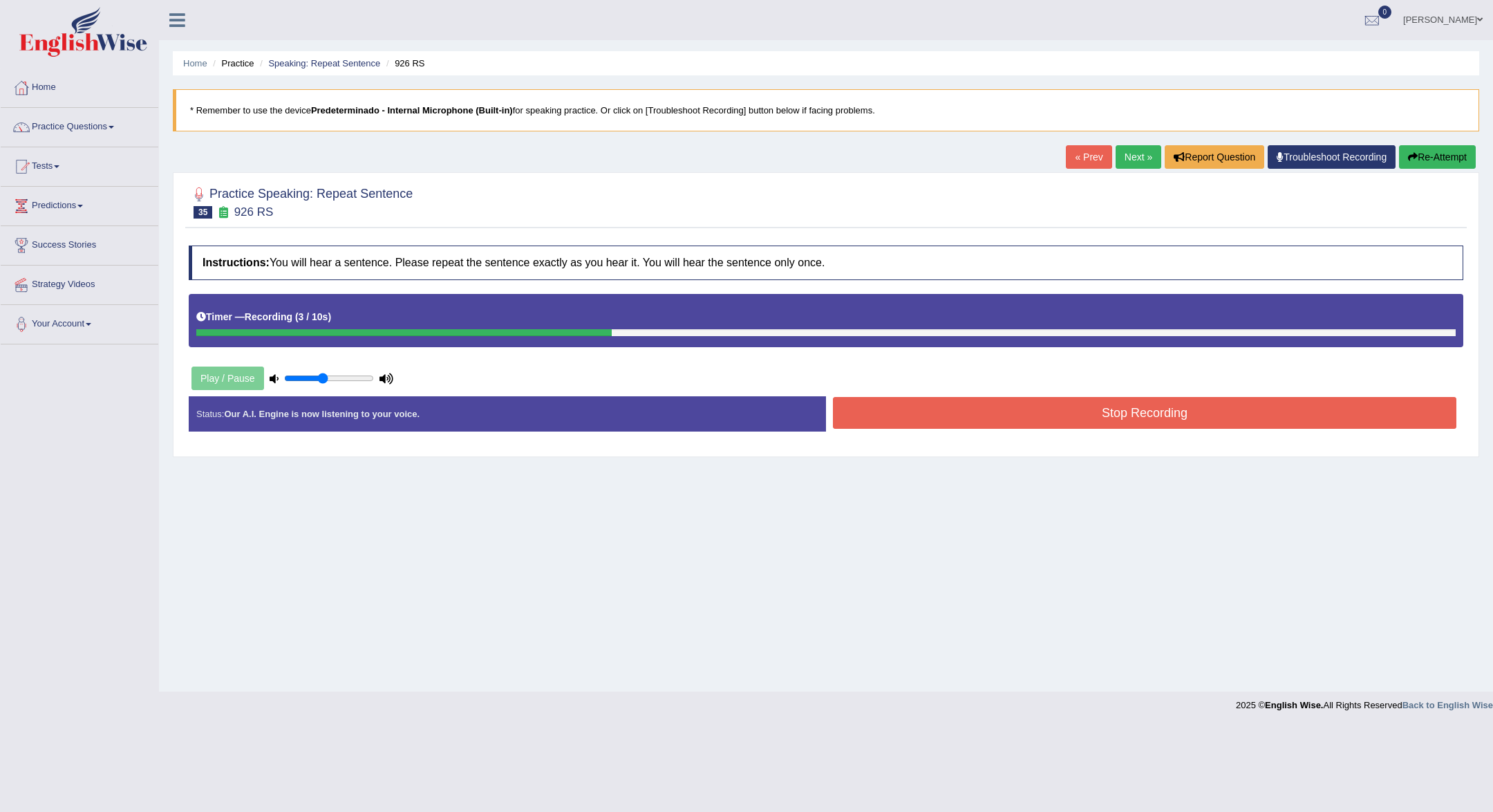
click at [1219, 404] on button "Stop Recording" at bounding box center [1145, 412] width 624 height 32
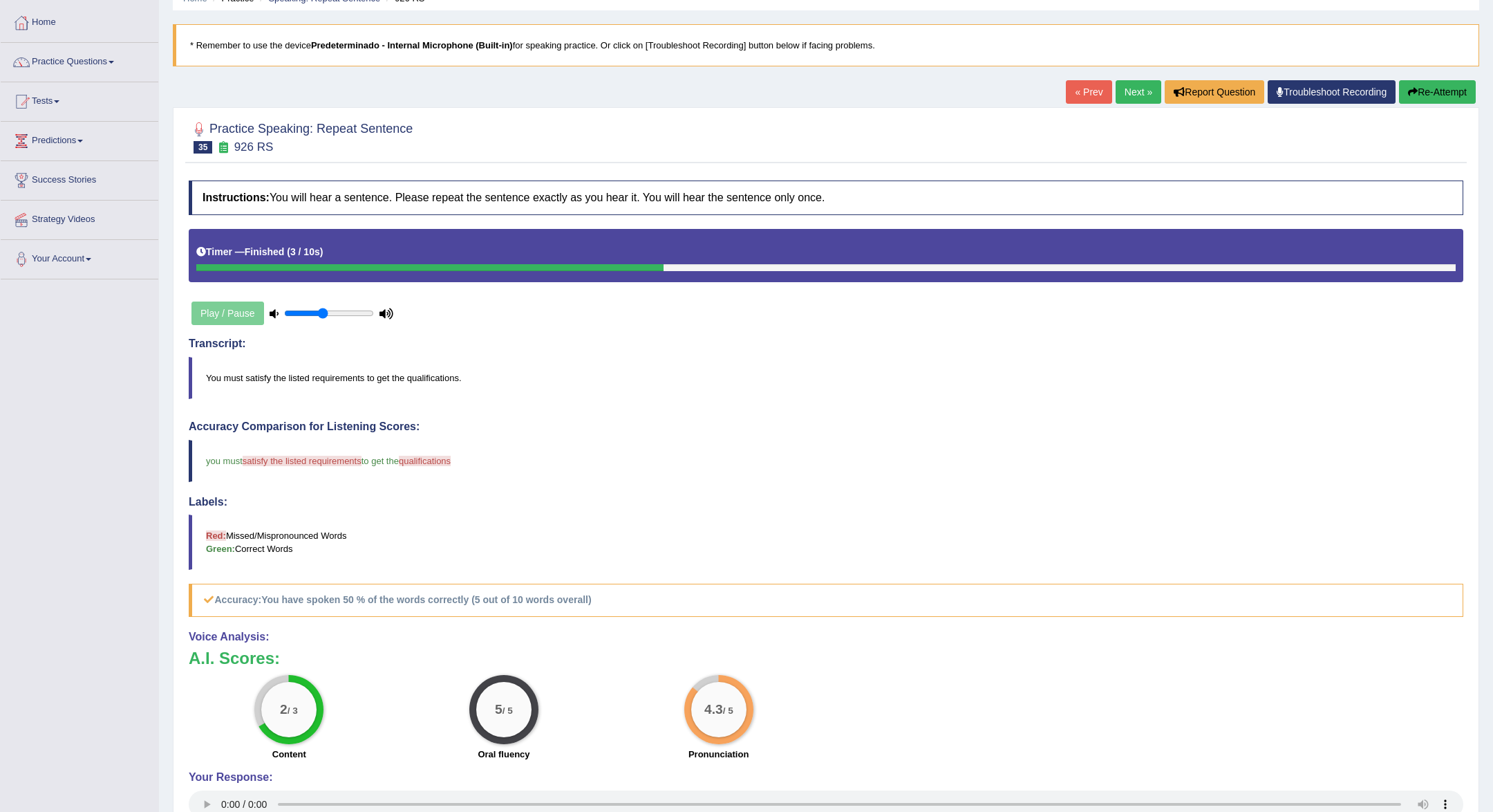
scroll to position [61, 0]
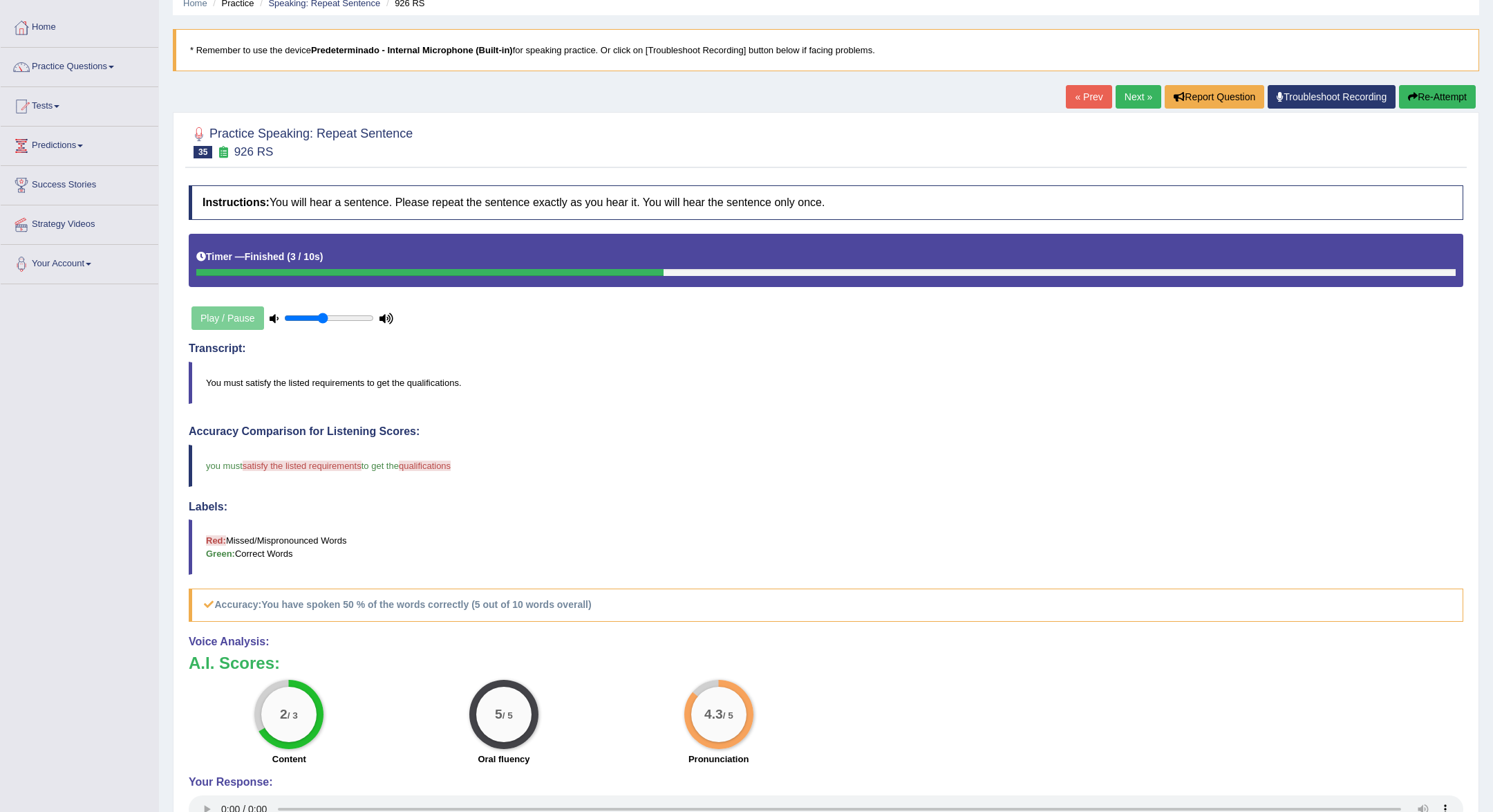
click at [1136, 106] on link "Next »" at bounding box center [1138, 97] width 46 height 23
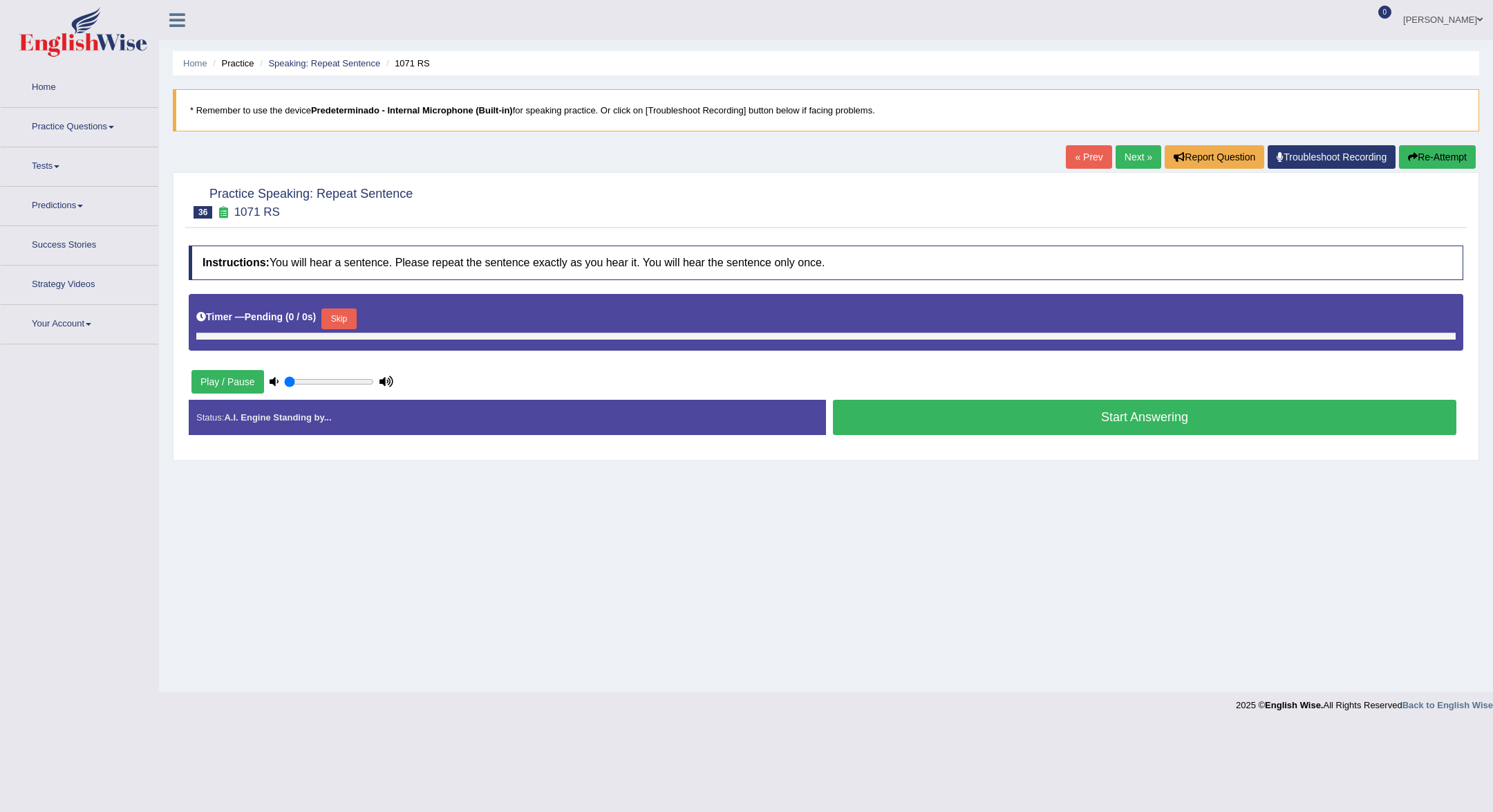
type input "0.45"
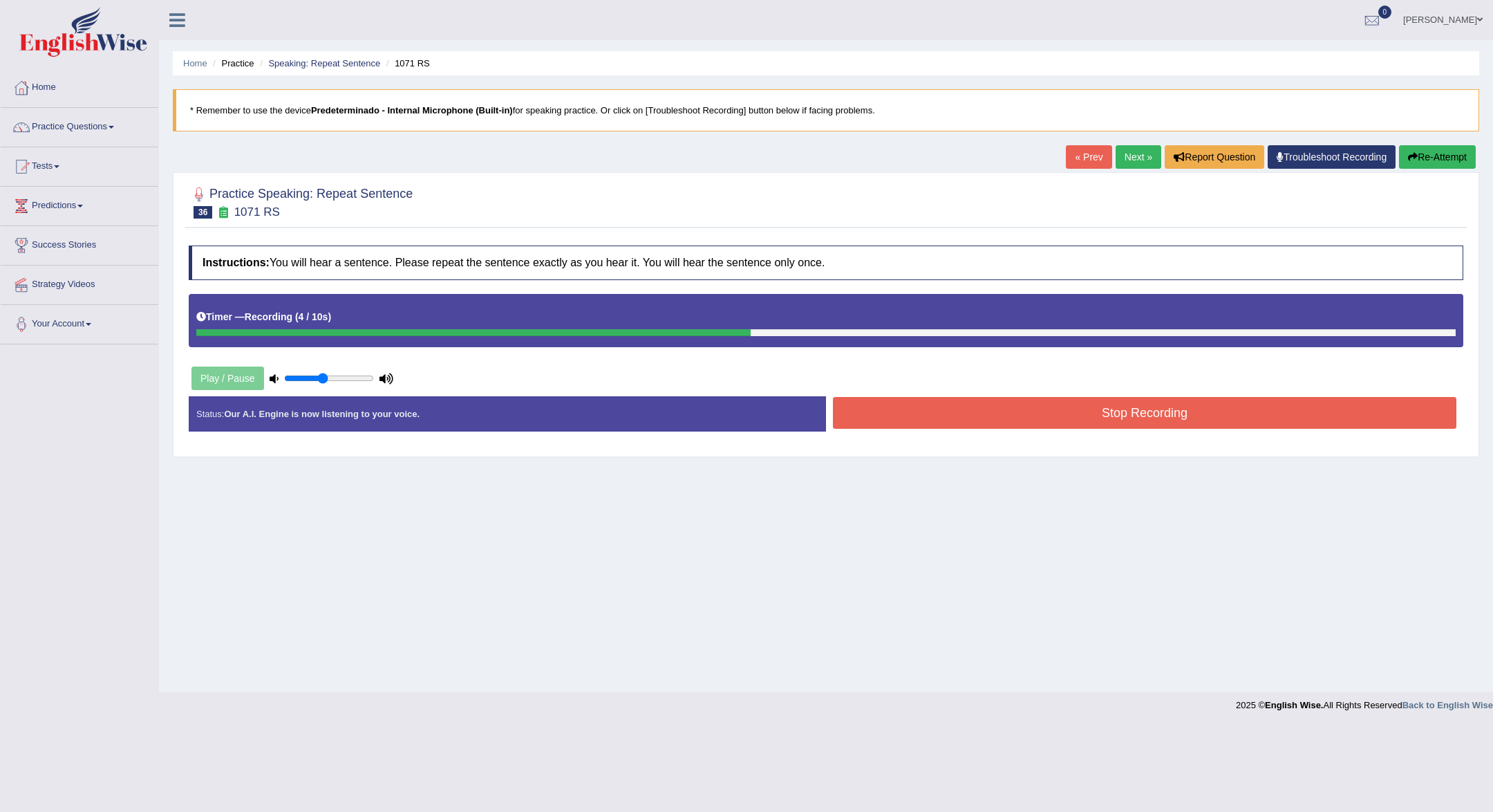
click at [1204, 418] on button "Stop Recording" at bounding box center [1145, 412] width 624 height 32
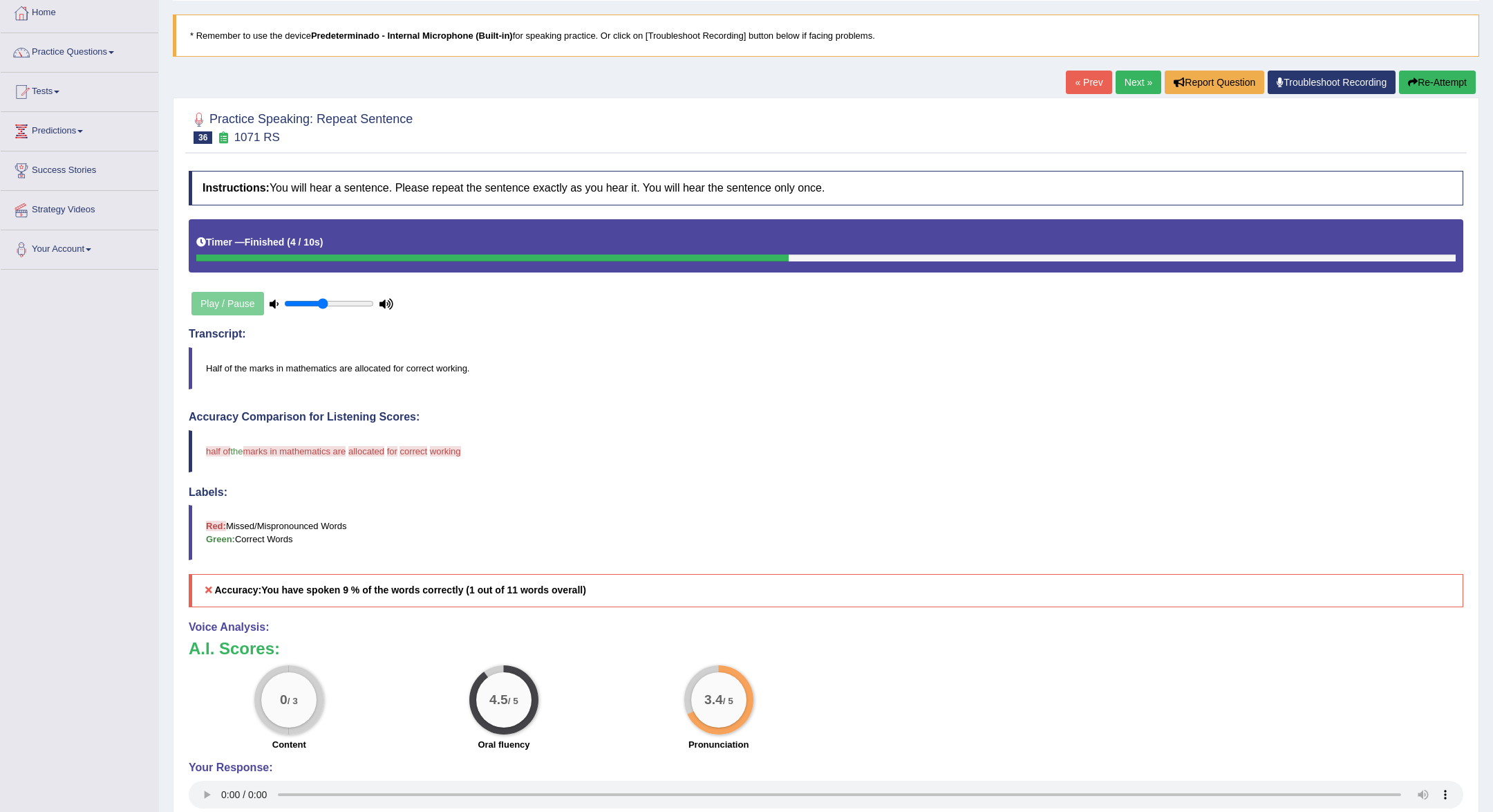
scroll to position [77, 0]
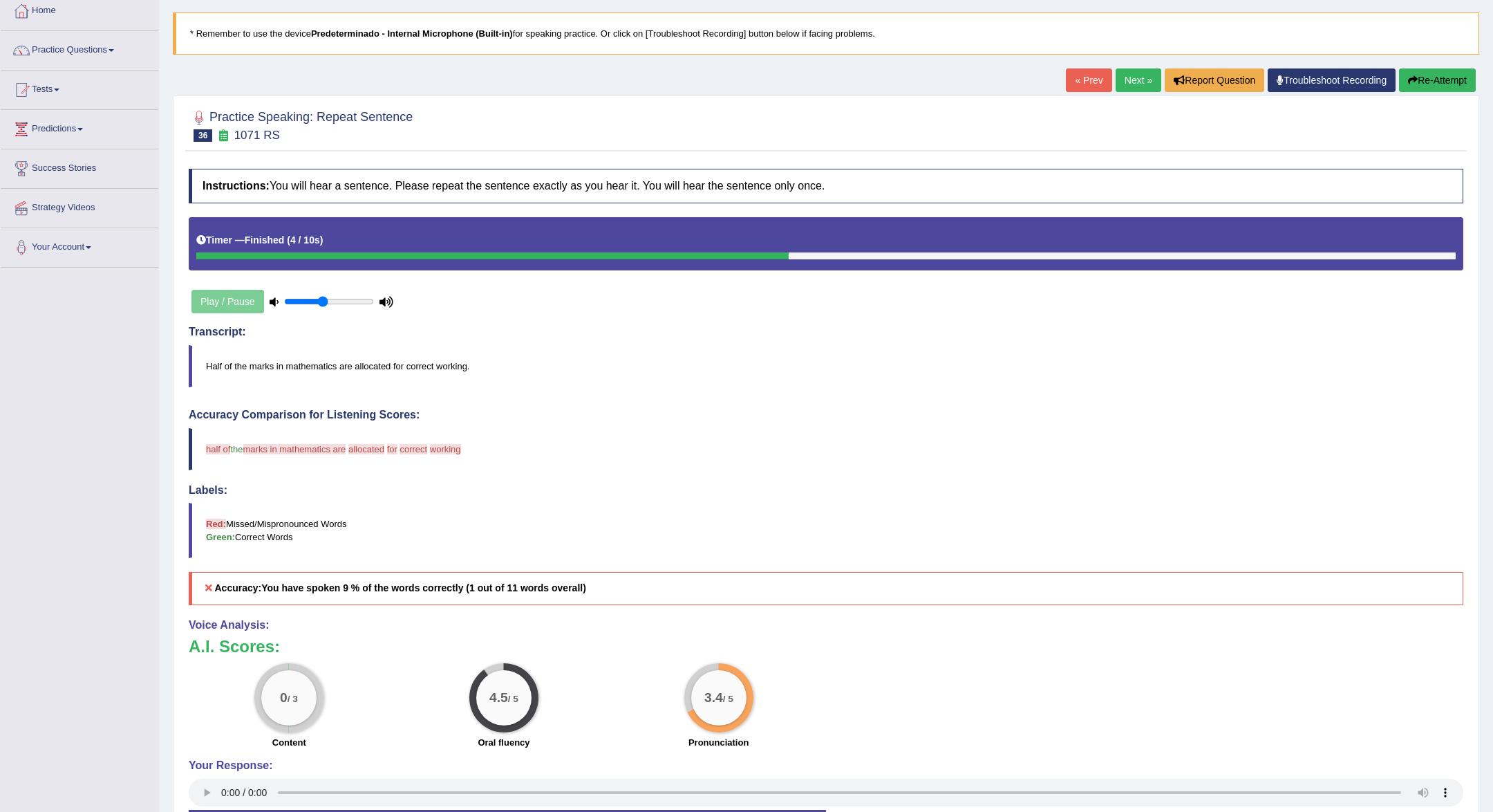
click at [1130, 80] on link "Next »" at bounding box center [1138, 80] width 46 height 23
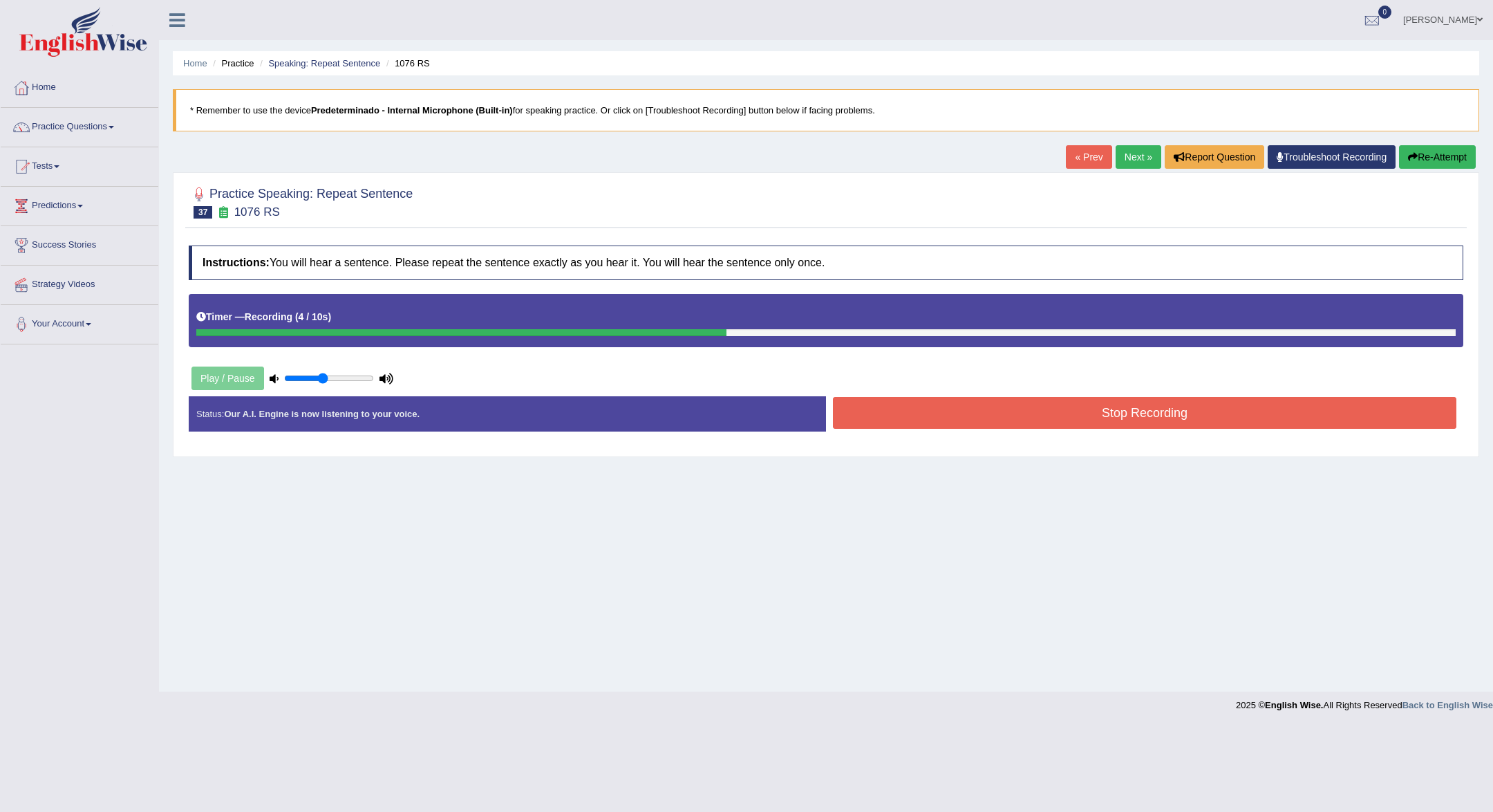
click at [1301, 425] on button "Stop Recording" at bounding box center [1145, 412] width 624 height 32
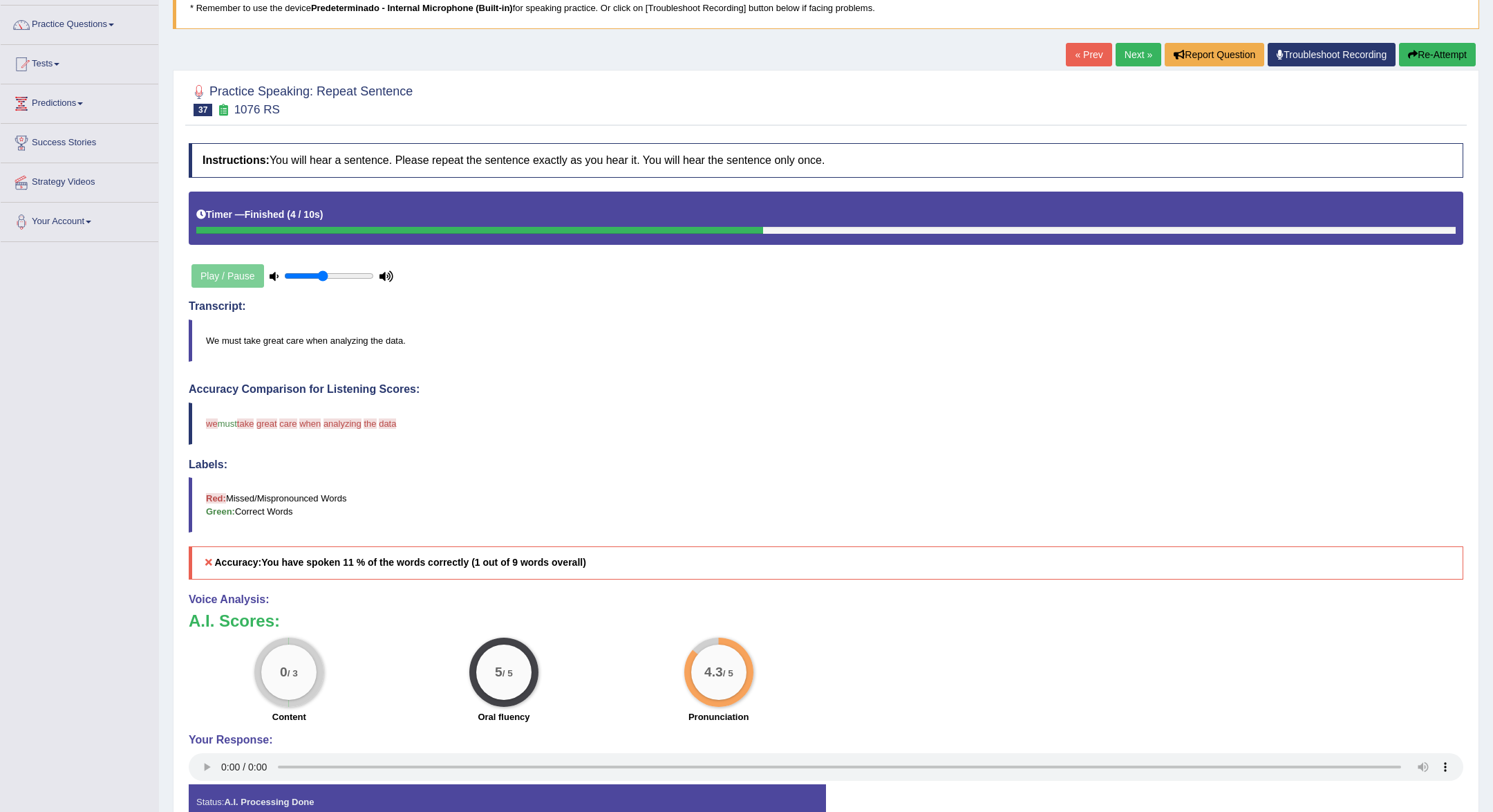
scroll to position [104, 0]
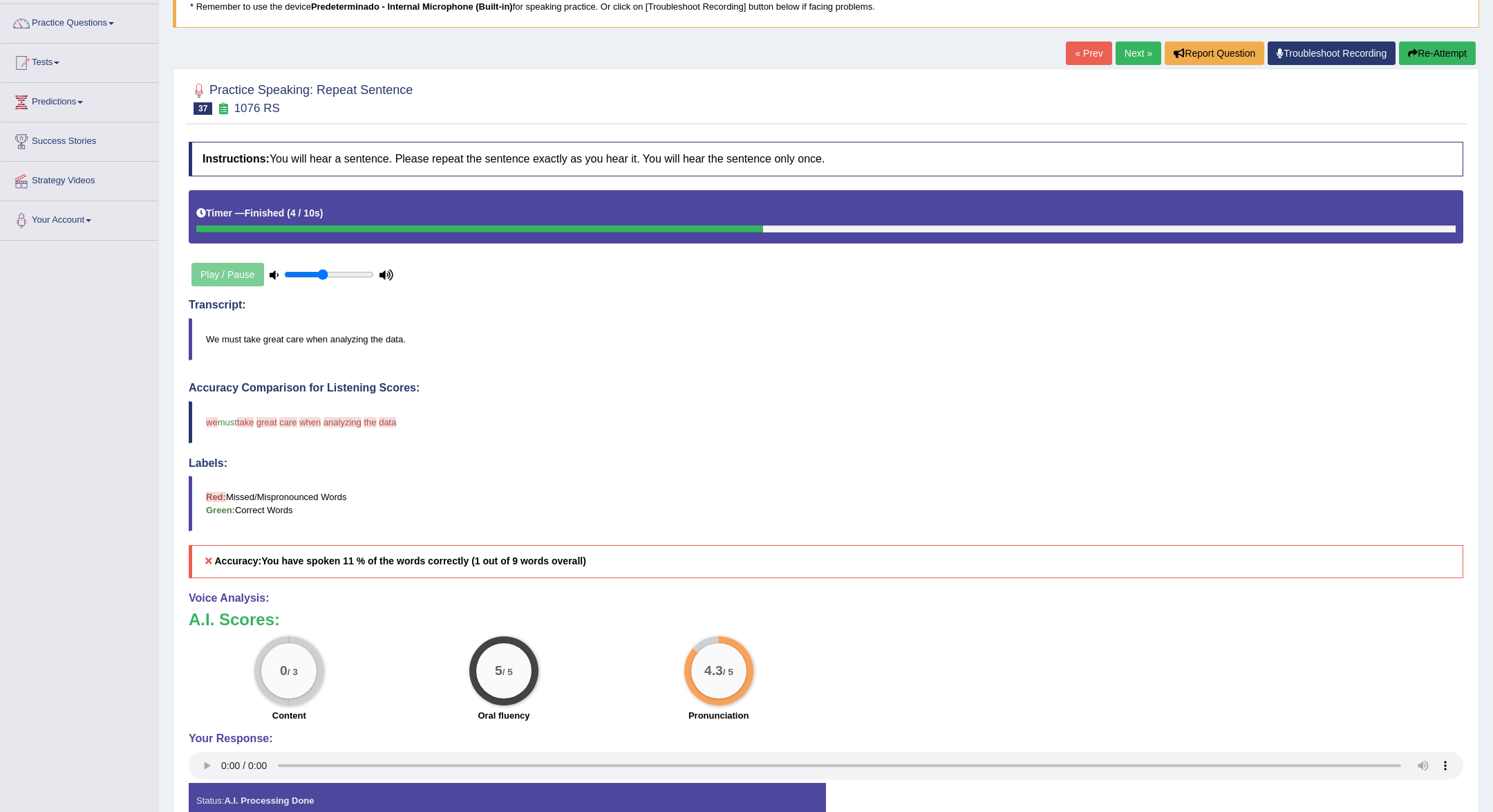
click at [1136, 55] on link "Next »" at bounding box center [1138, 53] width 46 height 23
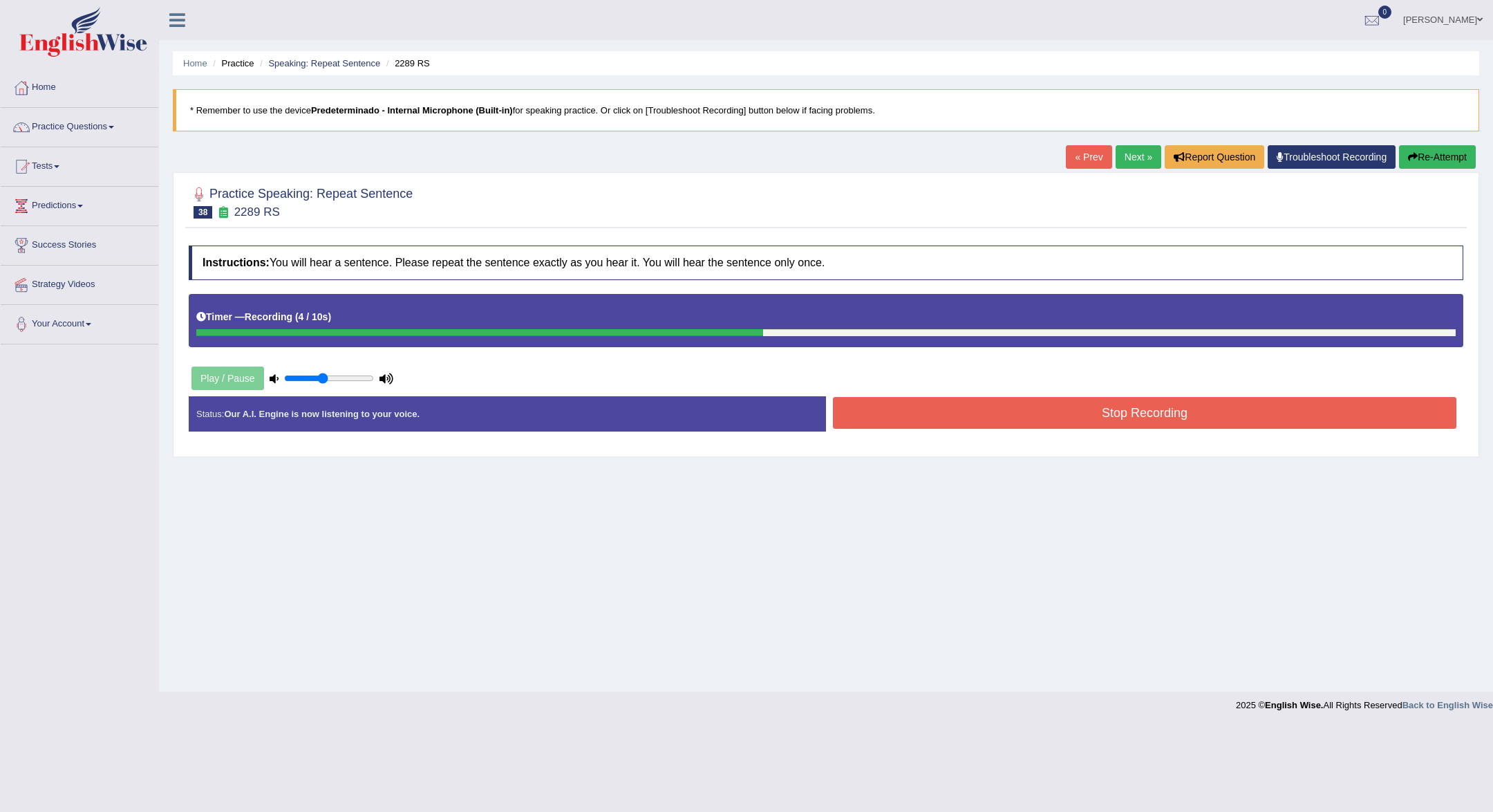
click at [1311, 404] on button "Stop Recording" at bounding box center [1145, 412] width 624 height 32
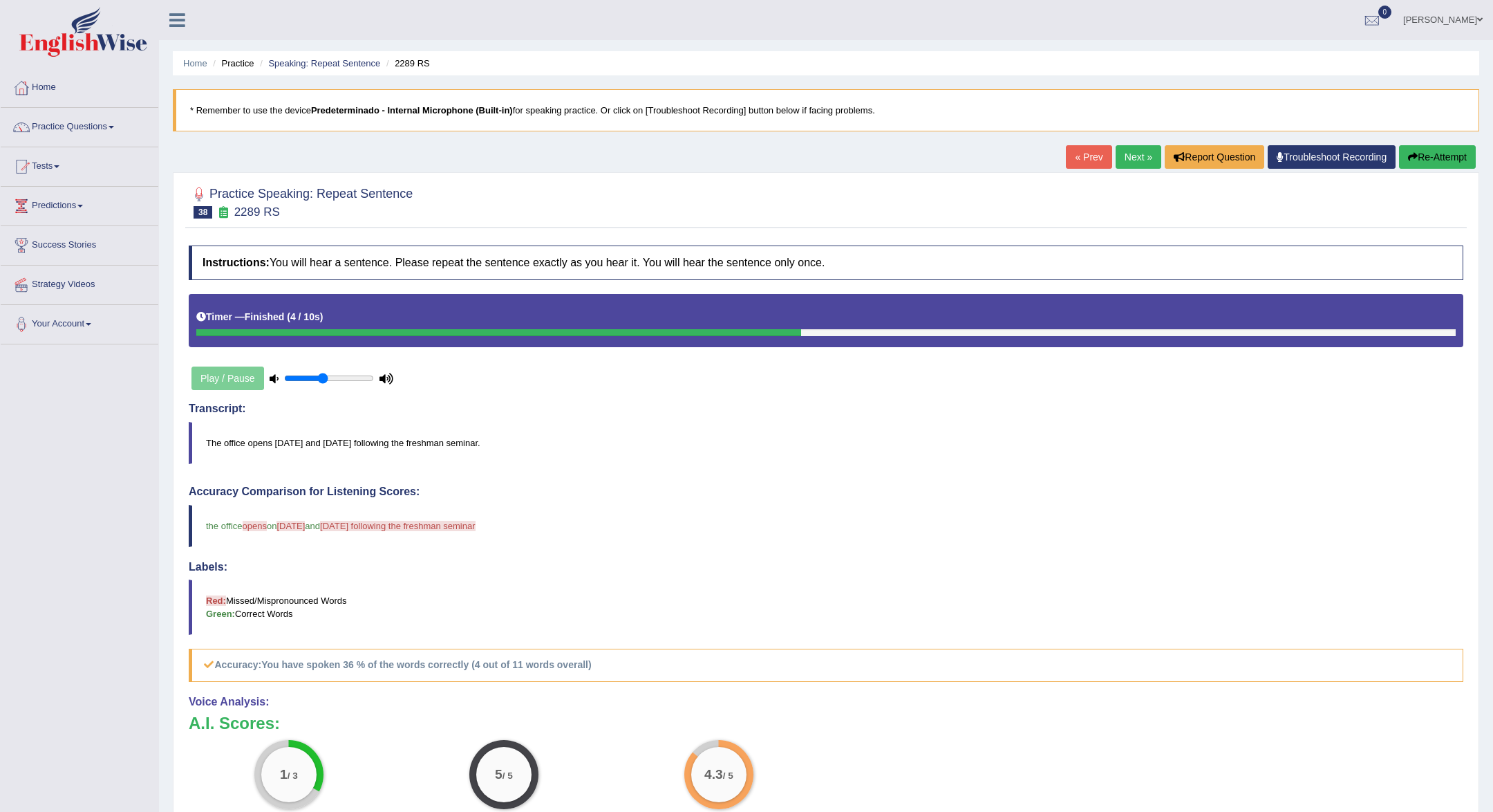
click at [1136, 158] on link "Next »" at bounding box center [1138, 157] width 46 height 23
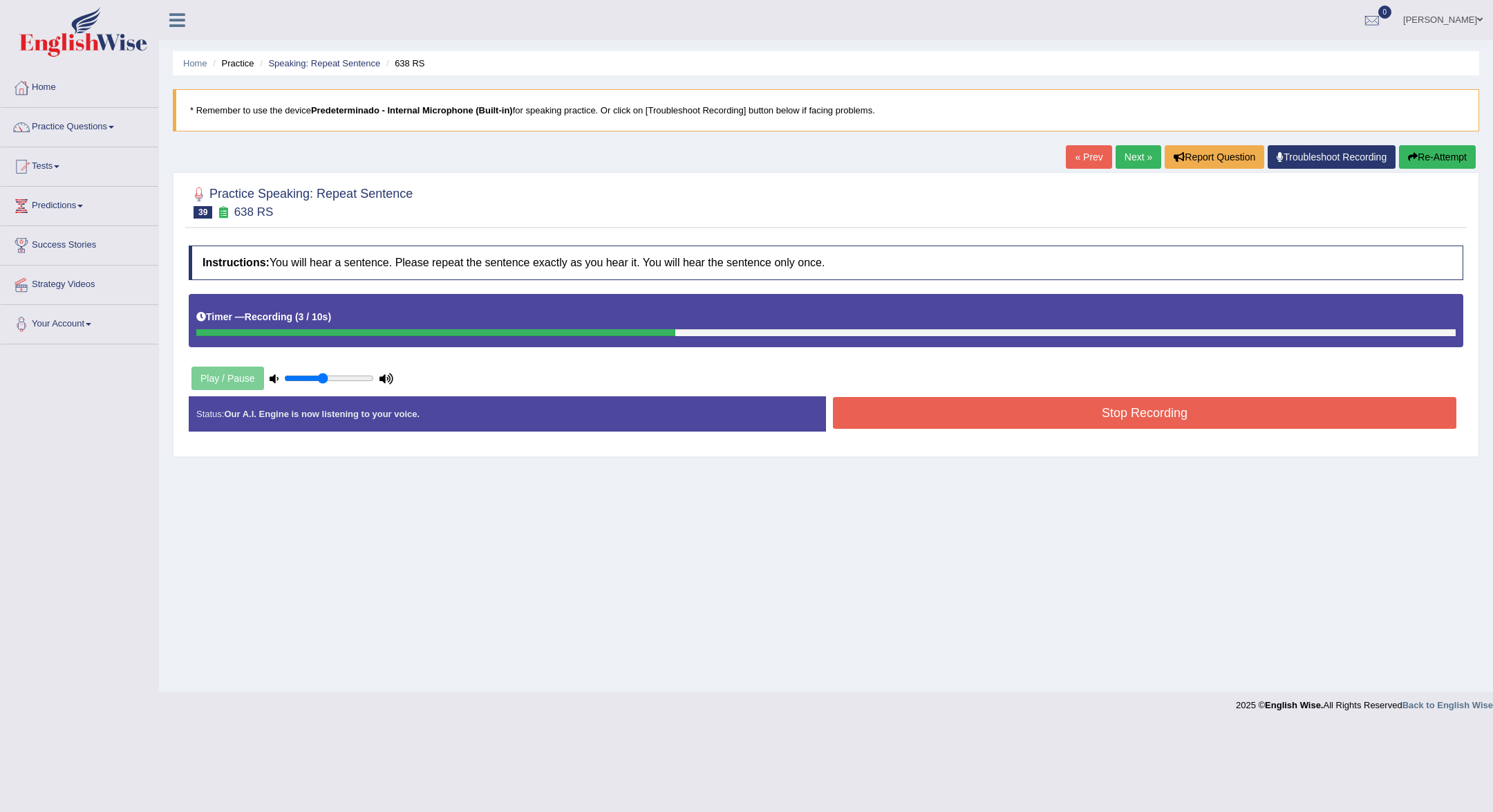
click at [1121, 413] on button "Stop Recording" at bounding box center [1145, 412] width 624 height 32
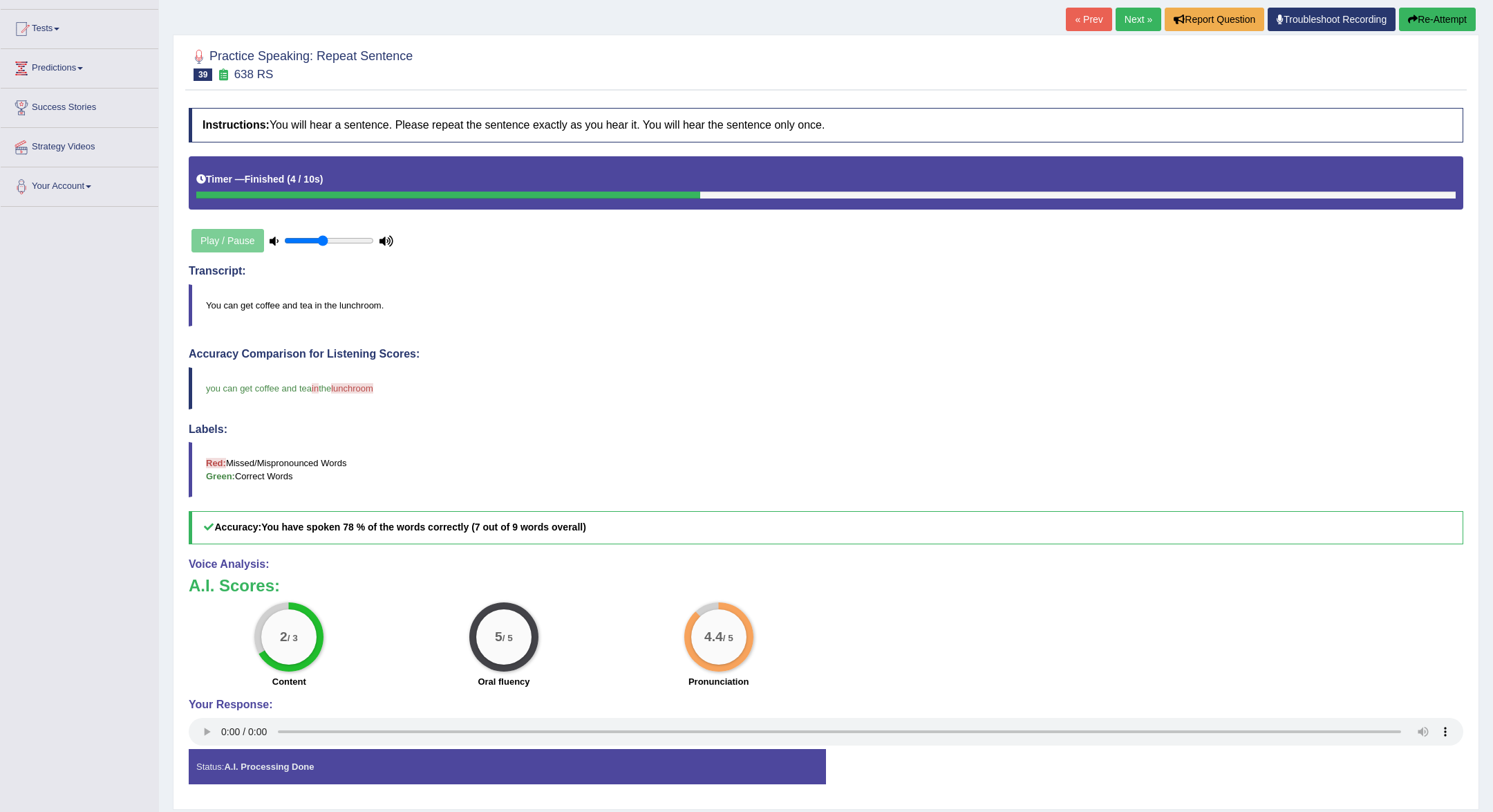
scroll to position [143, 0]
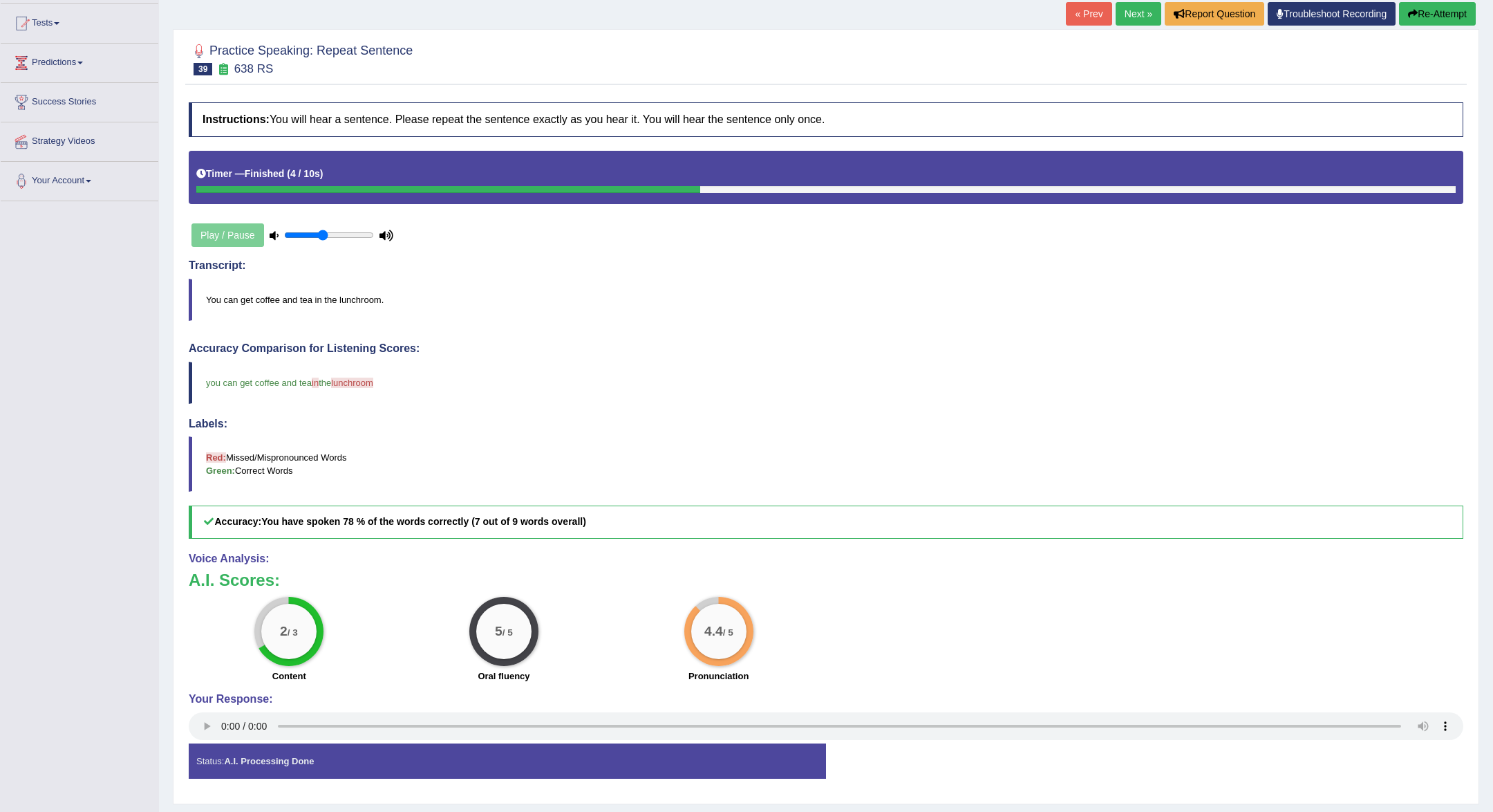
click at [1135, 4] on link "Next »" at bounding box center [1138, 14] width 46 height 23
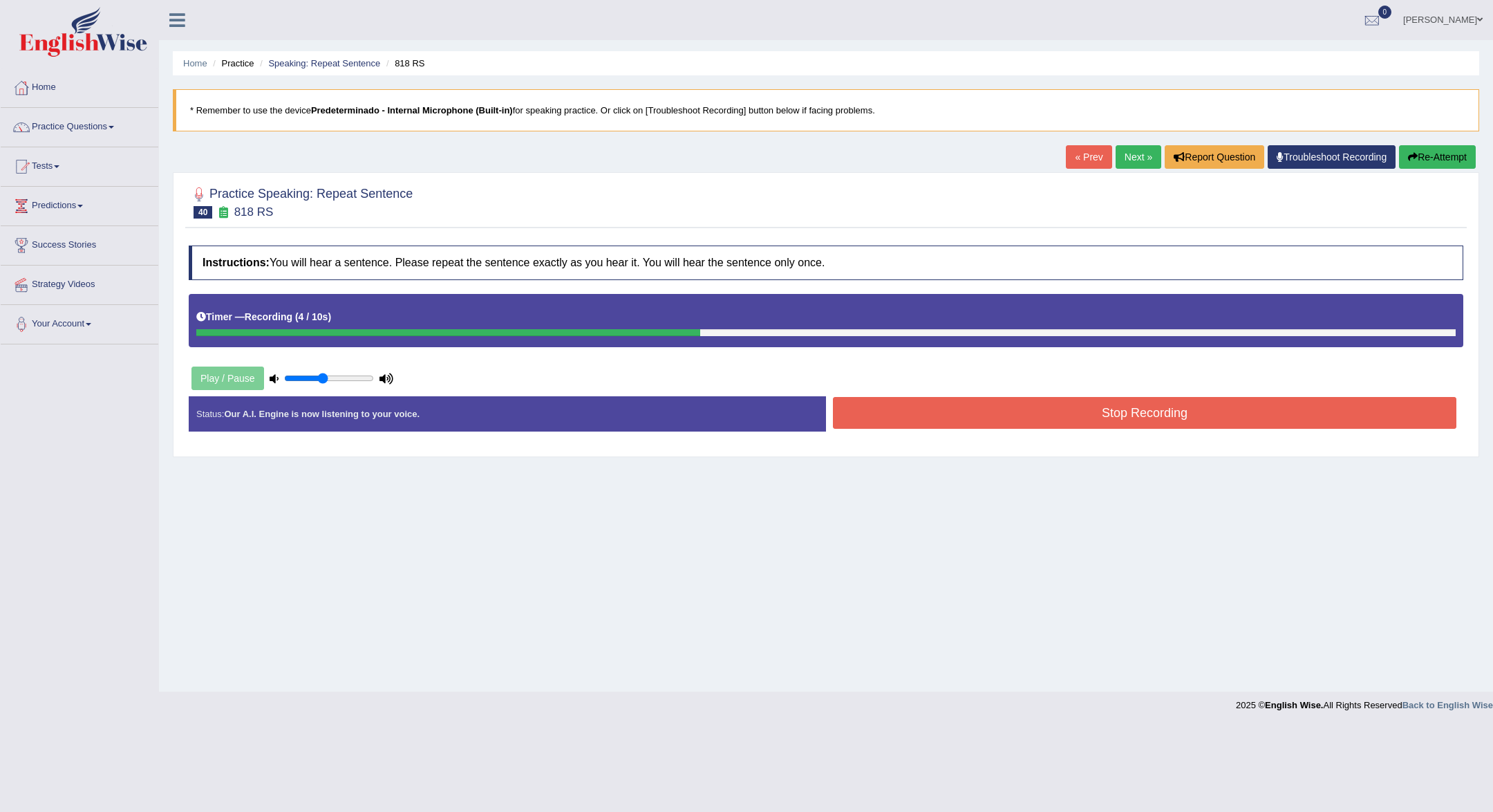
click at [1173, 410] on button "Stop Recording" at bounding box center [1145, 412] width 624 height 32
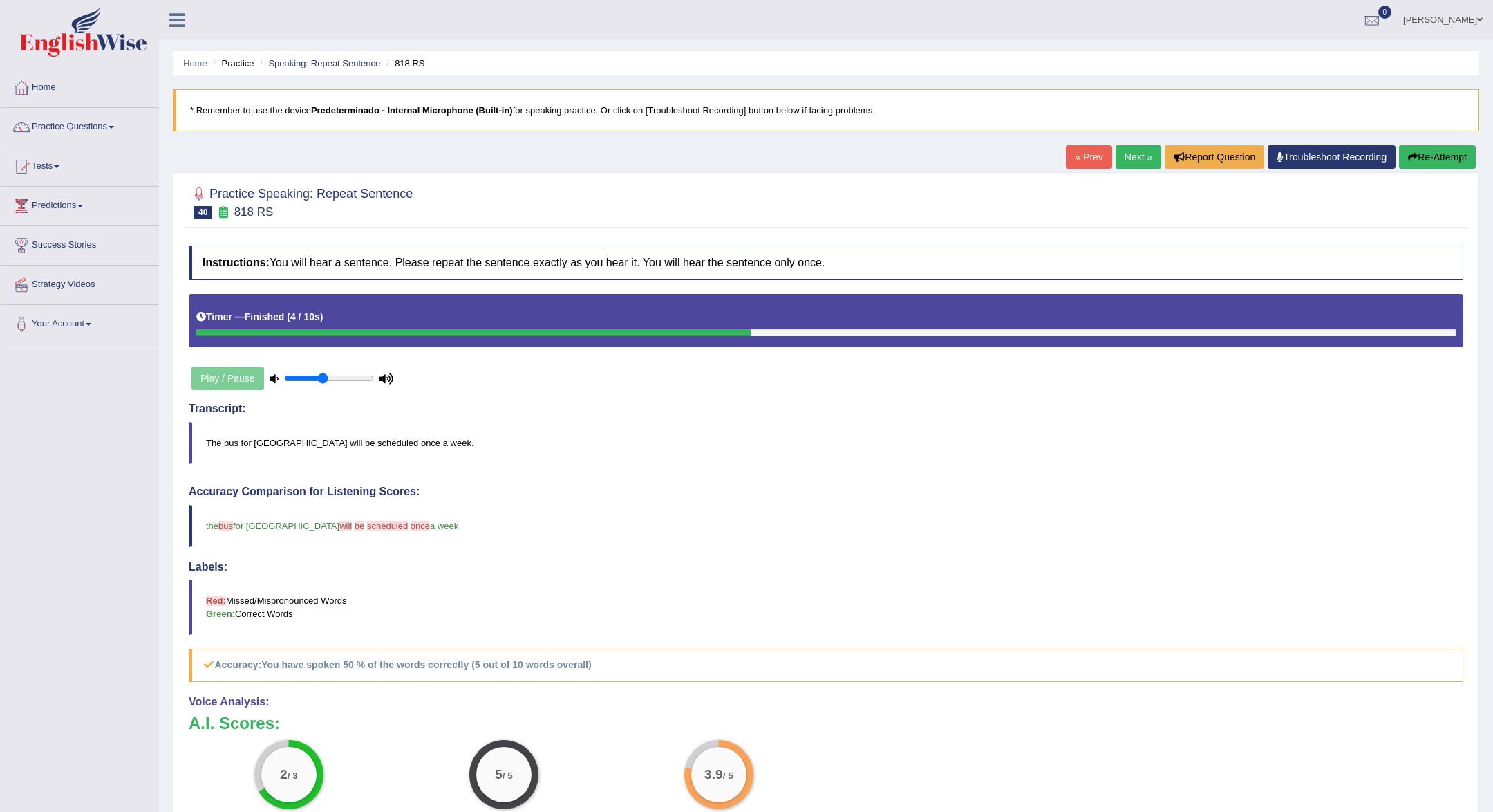
click at [1140, 153] on link "Next »" at bounding box center [1138, 157] width 46 height 23
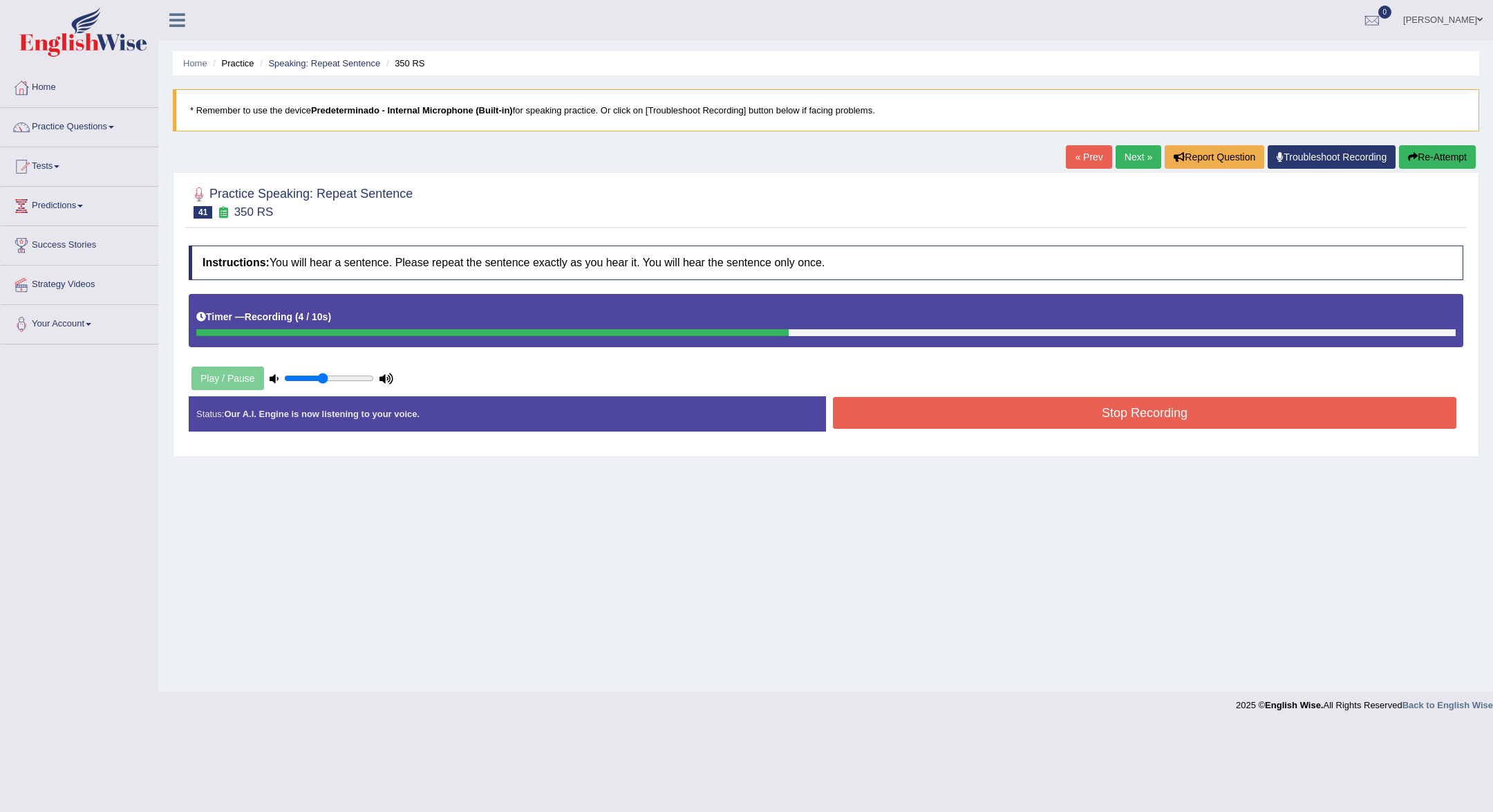
click at [1220, 425] on button "Stop Recording" at bounding box center [1145, 412] width 624 height 32
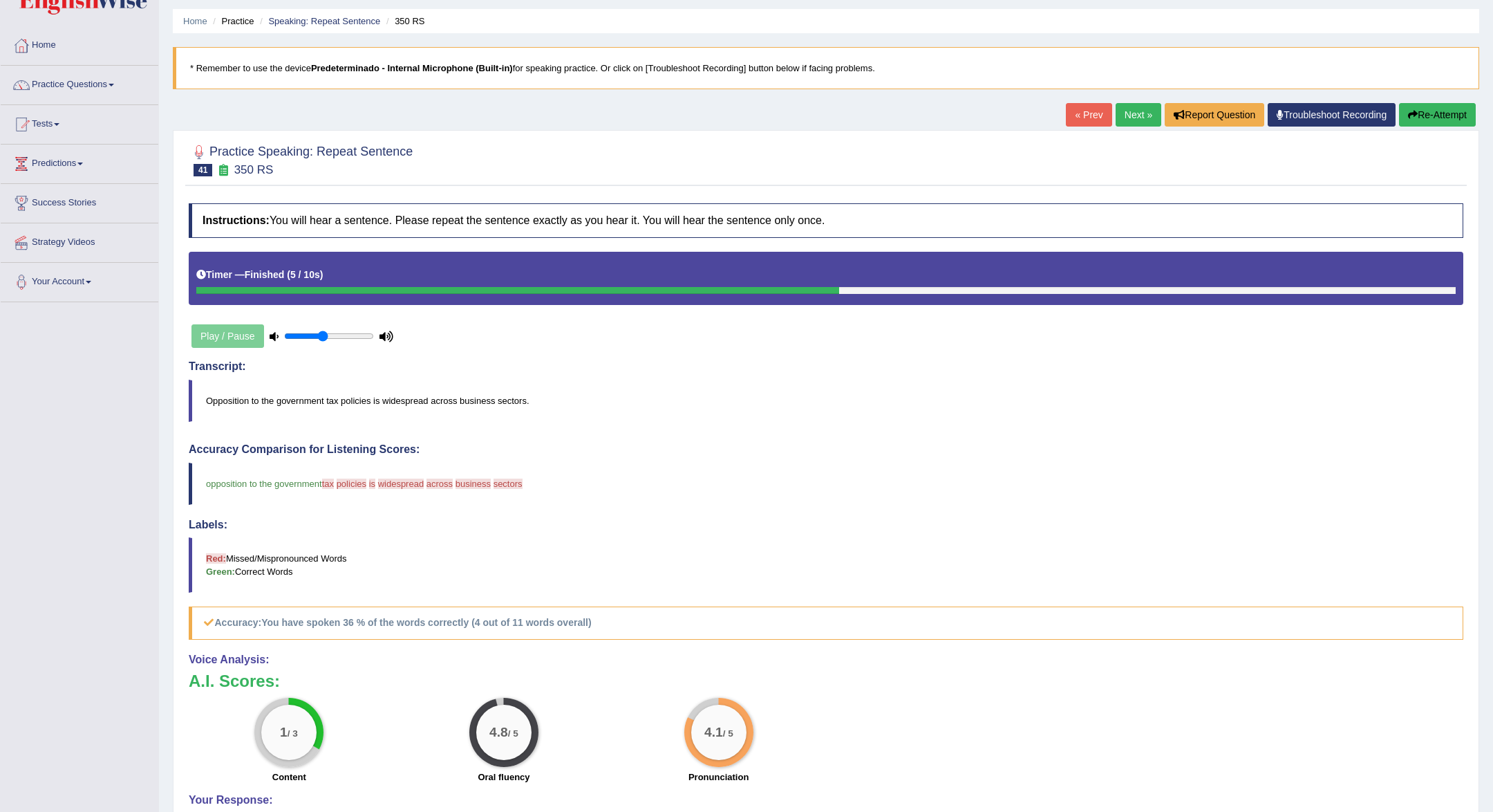
scroll to position [85, 0]
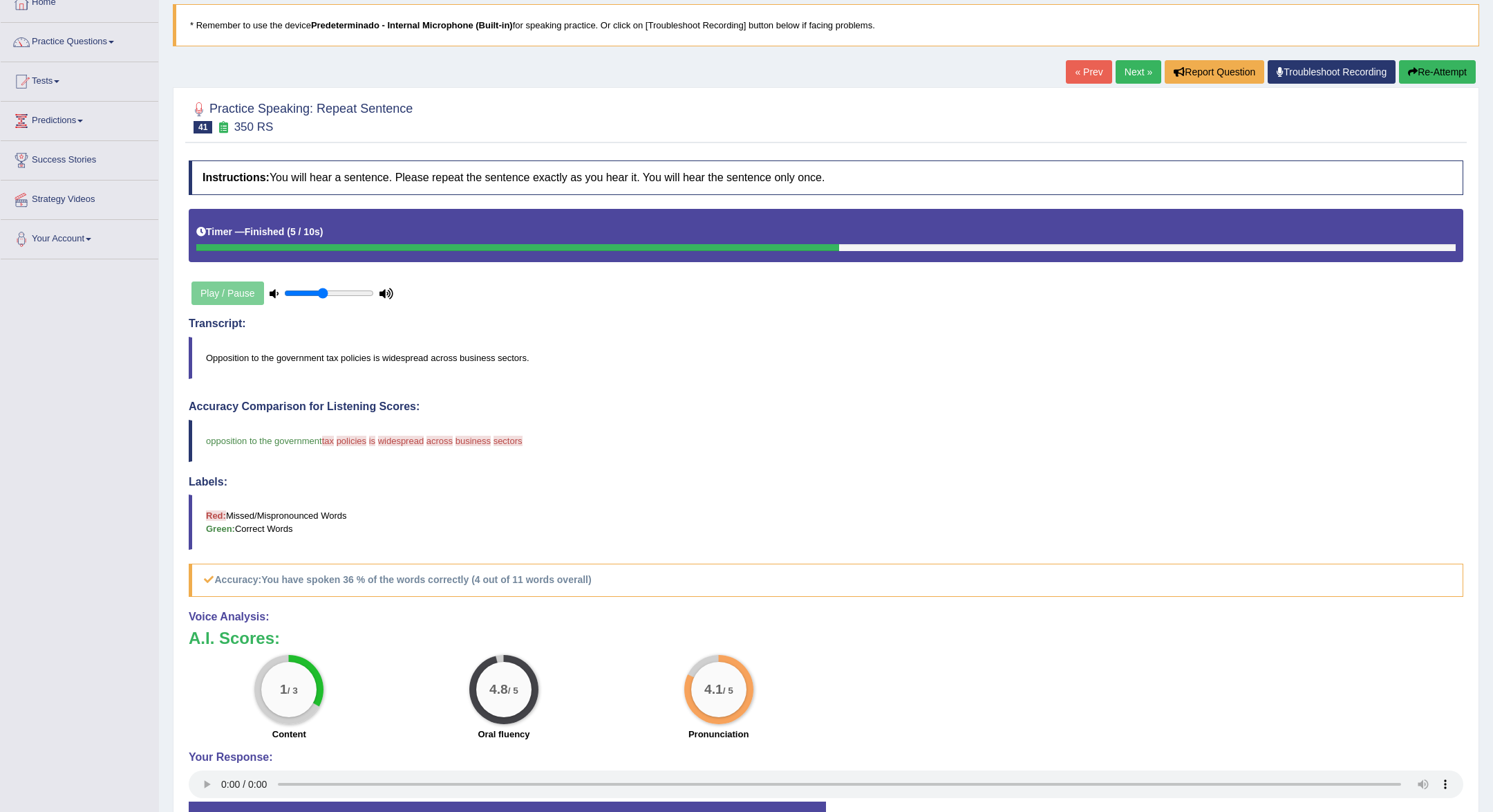
click at [1146, 41] on blockquote "* Remember to use the device Predeterminado - Internal Microphone (Built-in) fo…" at bounding box center [825, 25] width 1306 height 42
click at [1123, 80] on link "Next »" at bounding box center [1138, 72] width 46 height 23
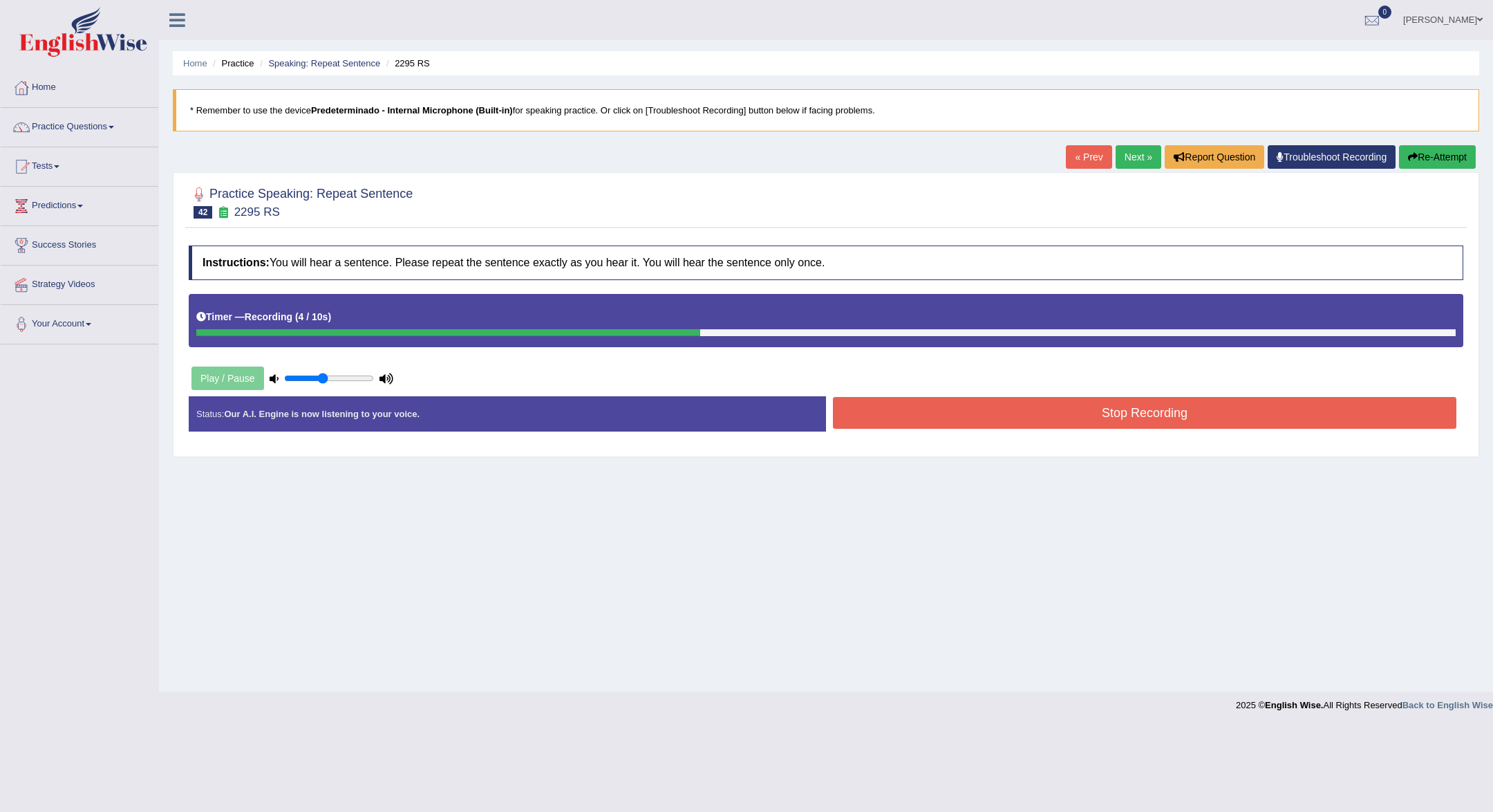
click at [1201, 413] on button "Stop Recording" at bounding box center [1145, 412] width 624 height 32
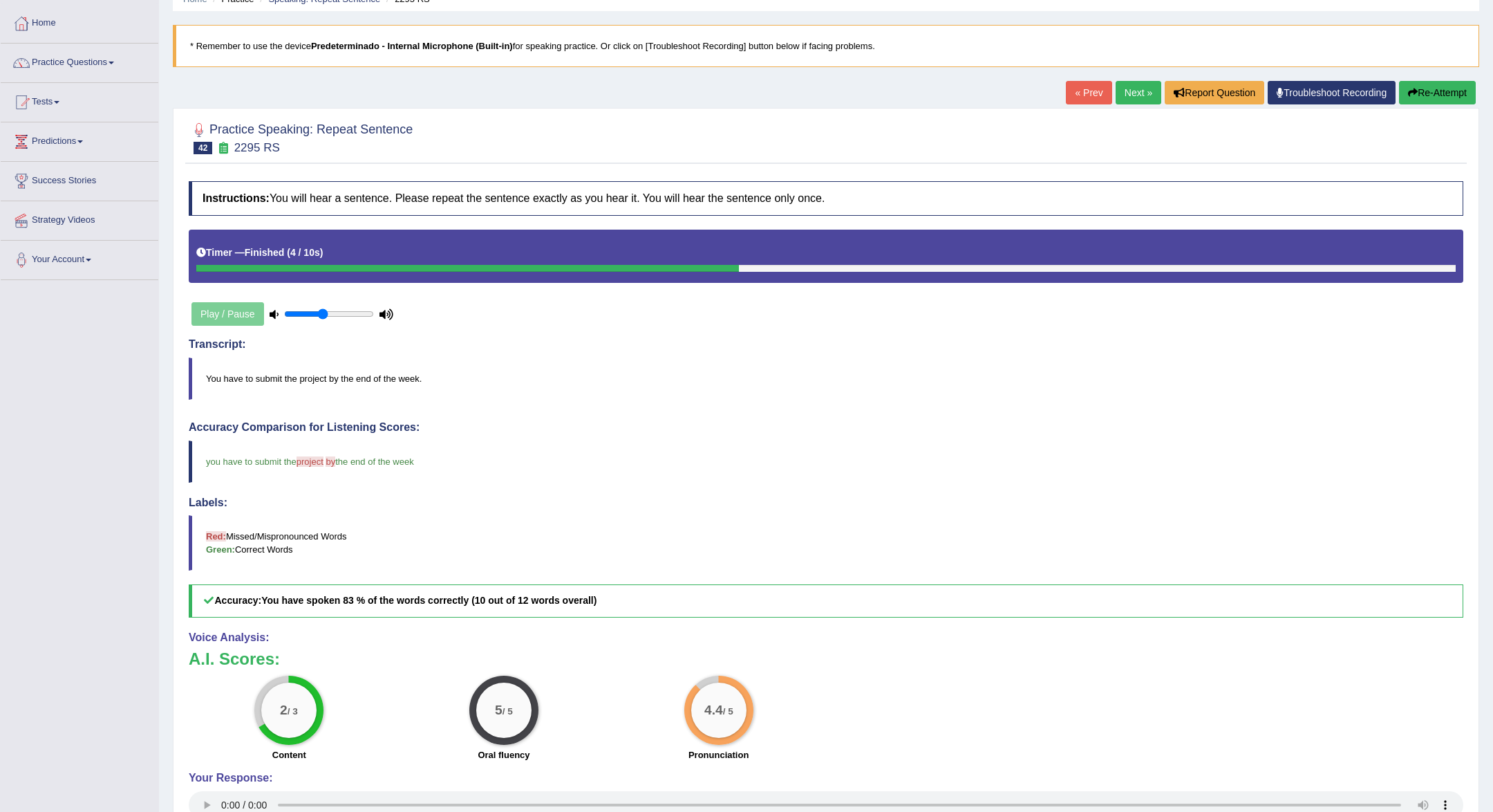
scroll to position [66, 0]
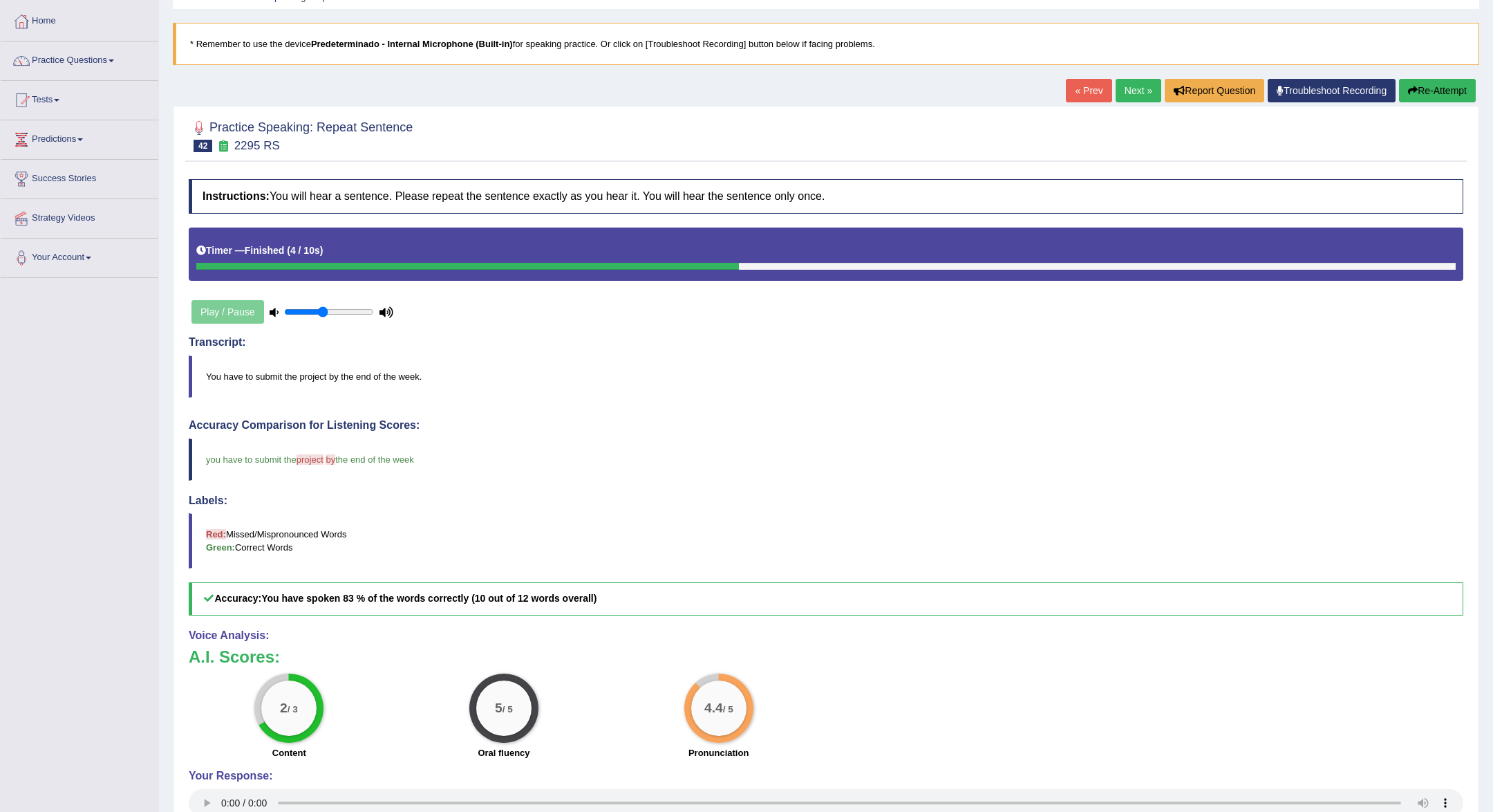
click at [1128, 88] on link "Next »" at bounding box center [1138, 90] width 46 height 23
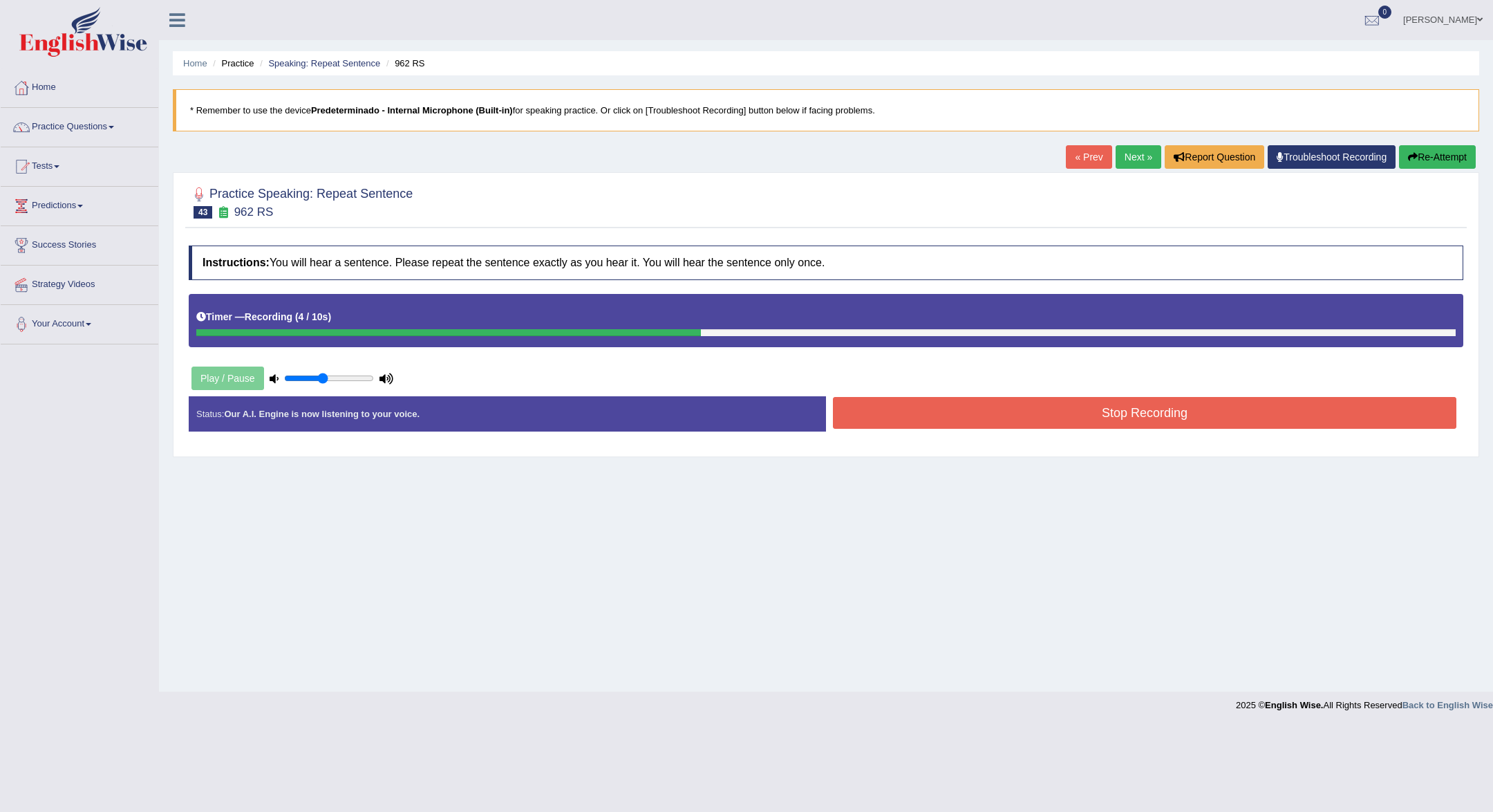
click at [1121, 416] on button "Stop Recording" at bounding box center [1145, 412] width 624 height 32
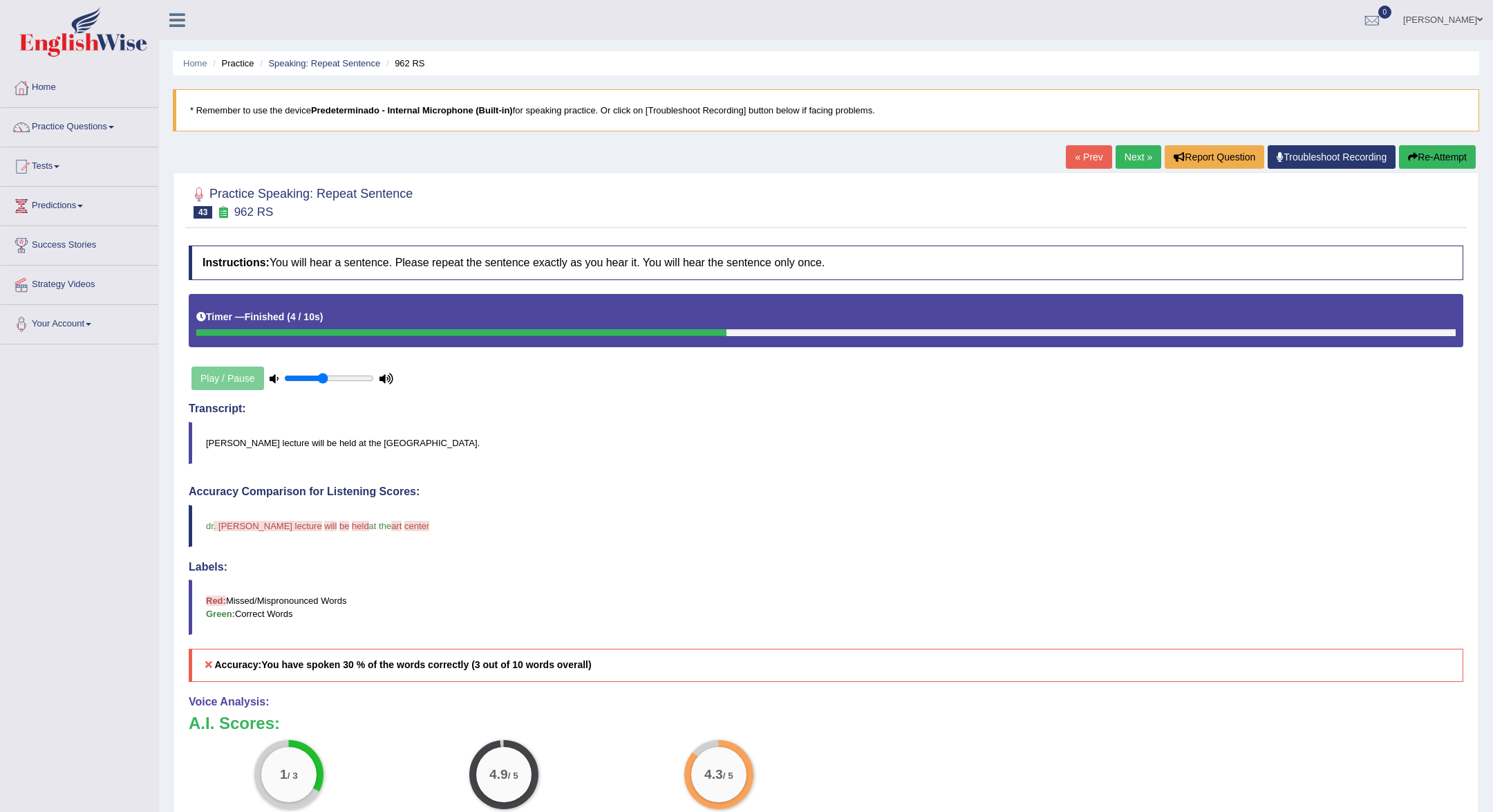
click at [1147, 160] on link "Next »" at bounding box center [1138, 157] width 46 height 23
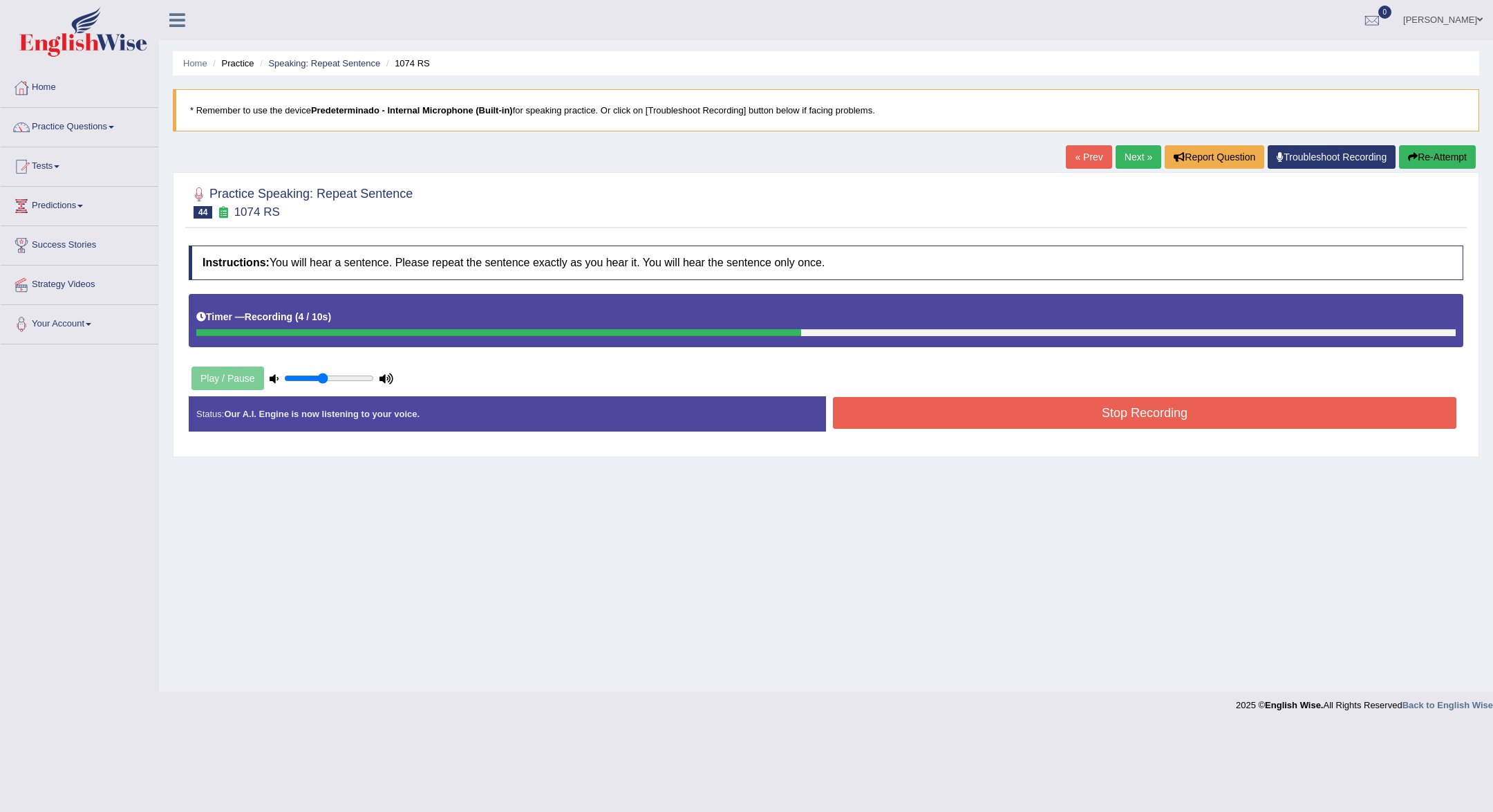
click at [1140, 418] on button "Stop Recording" at bounding box center [1145, 412] width 624 height 32
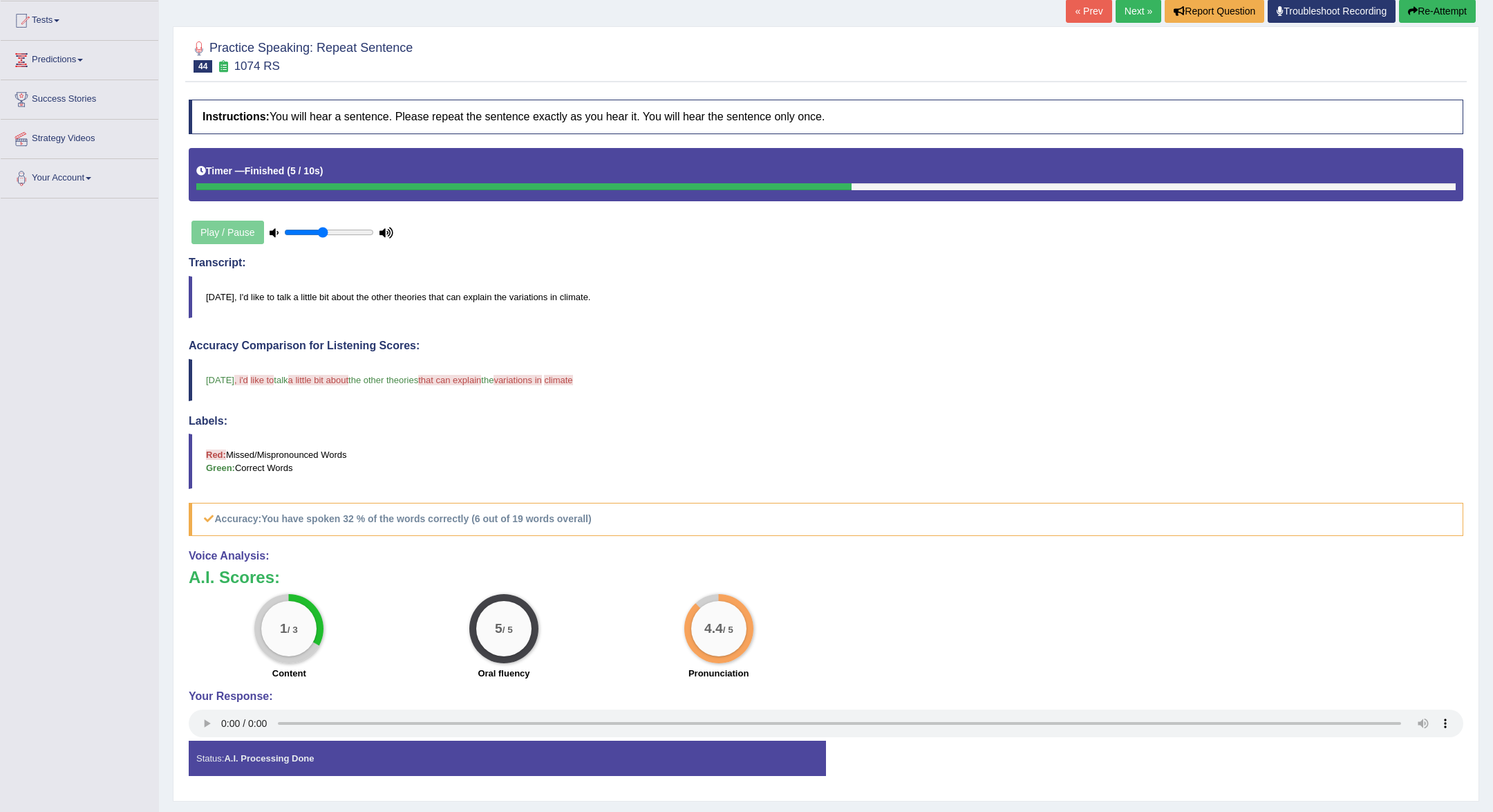
scroll to position [148, 0]
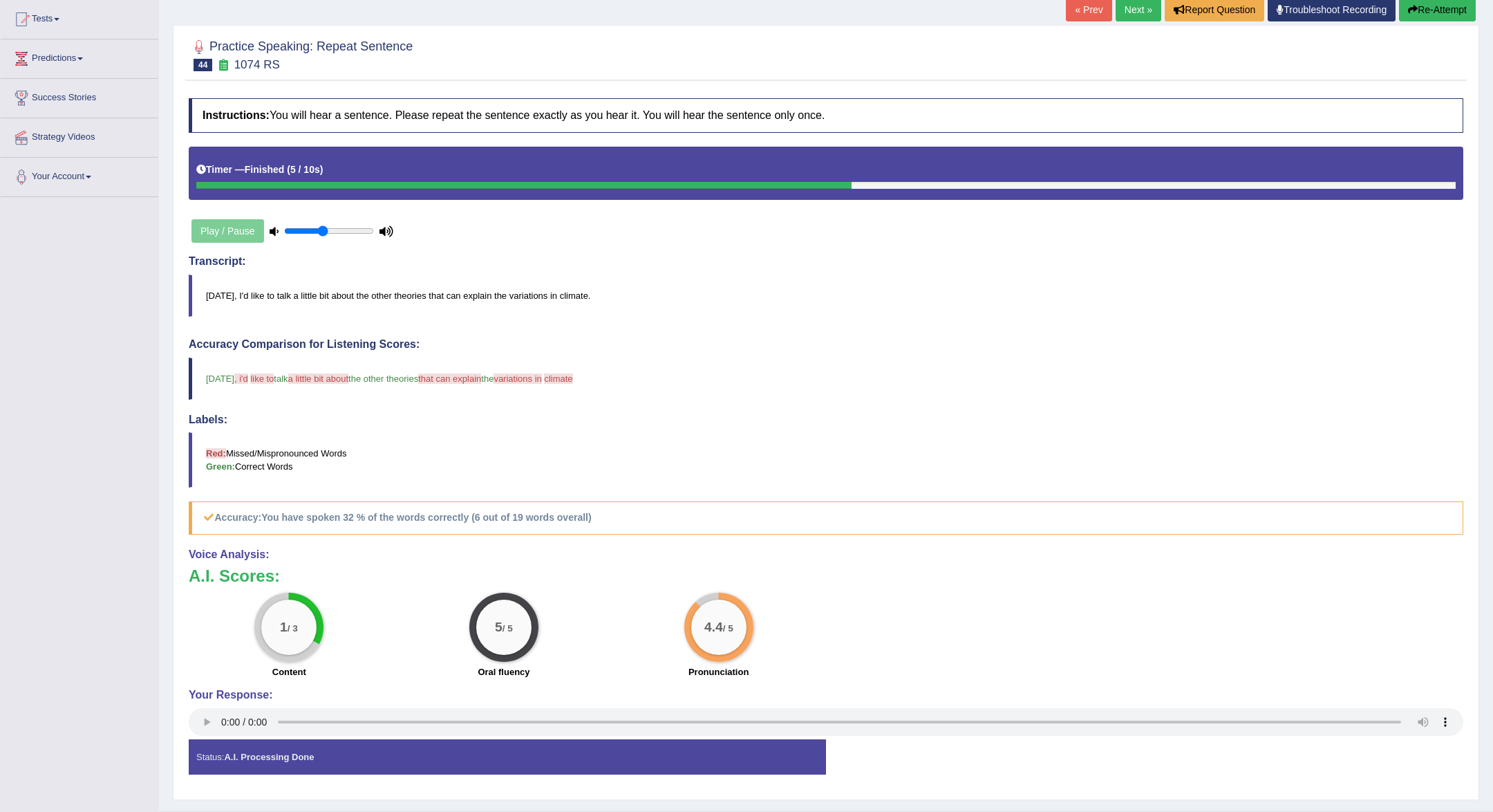
click at [1132, 17] on link "Next »" at bounding box center [1138, 9] width 46 height 23
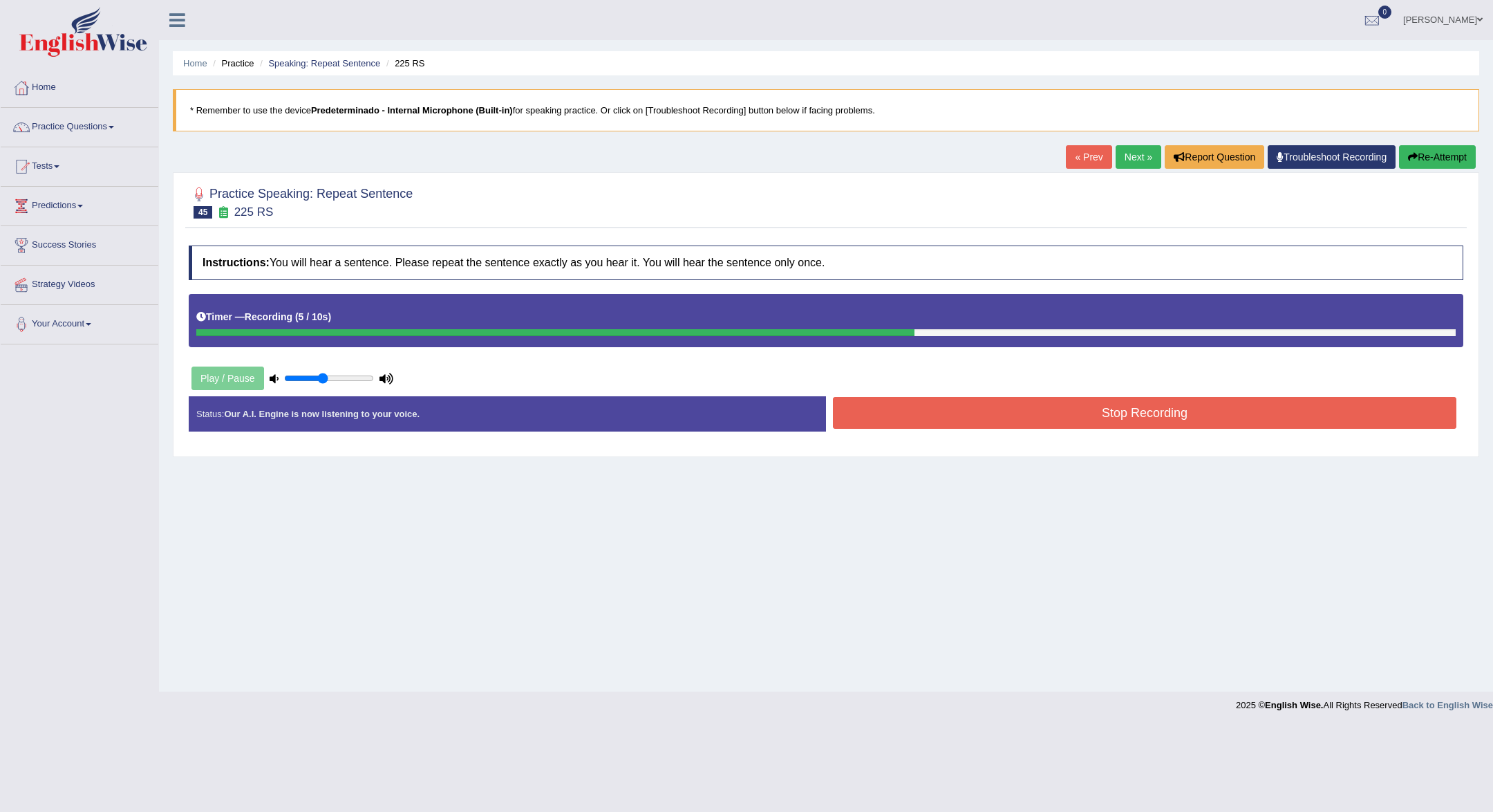
click at [1184, 406] on button "Stop Recording" at bounding box center [1145, 412] width 624 height 32
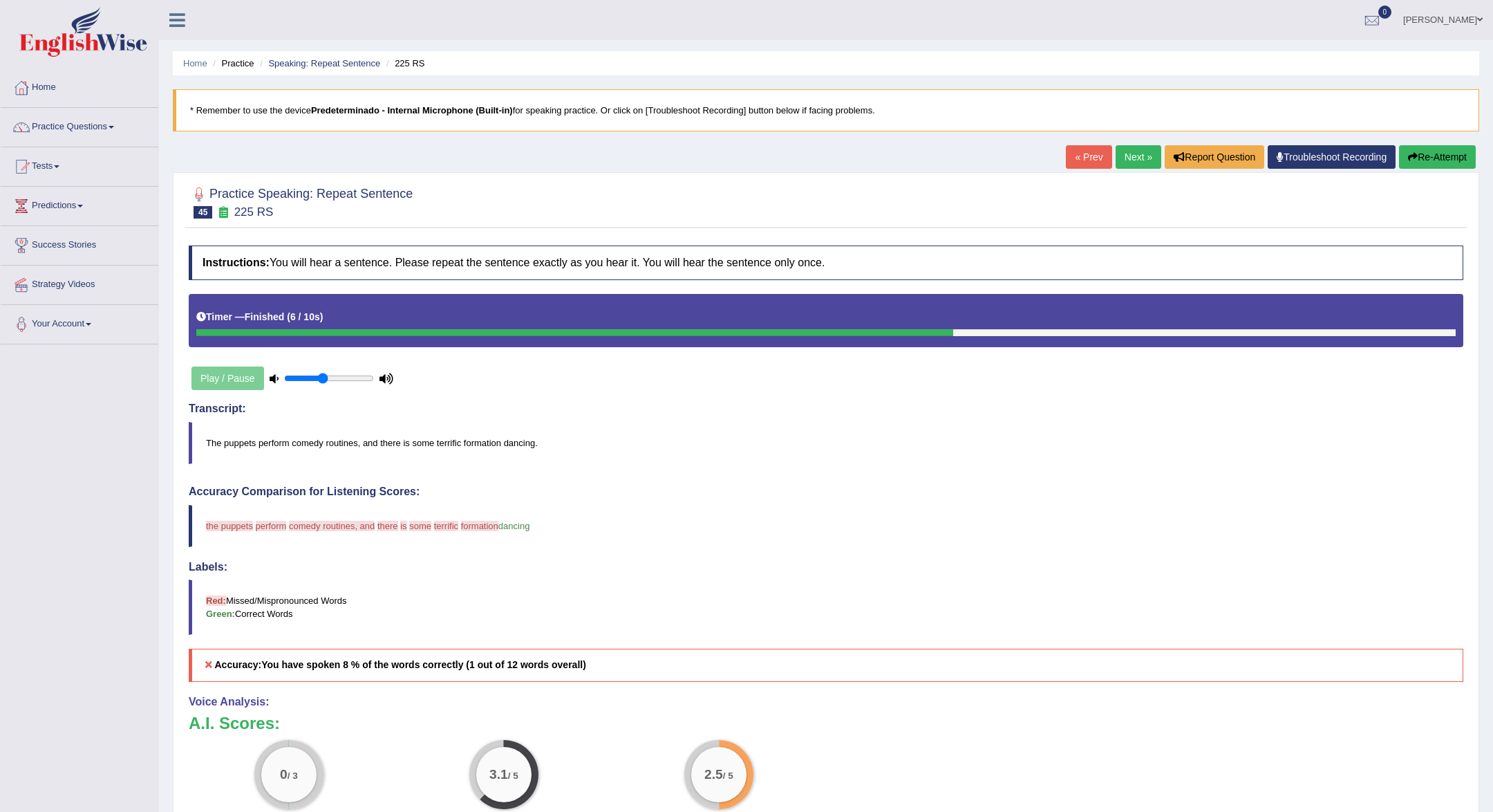
click at [1128, 163] on link "Next »" at bounding box center [1138, 157] width 46 height 23
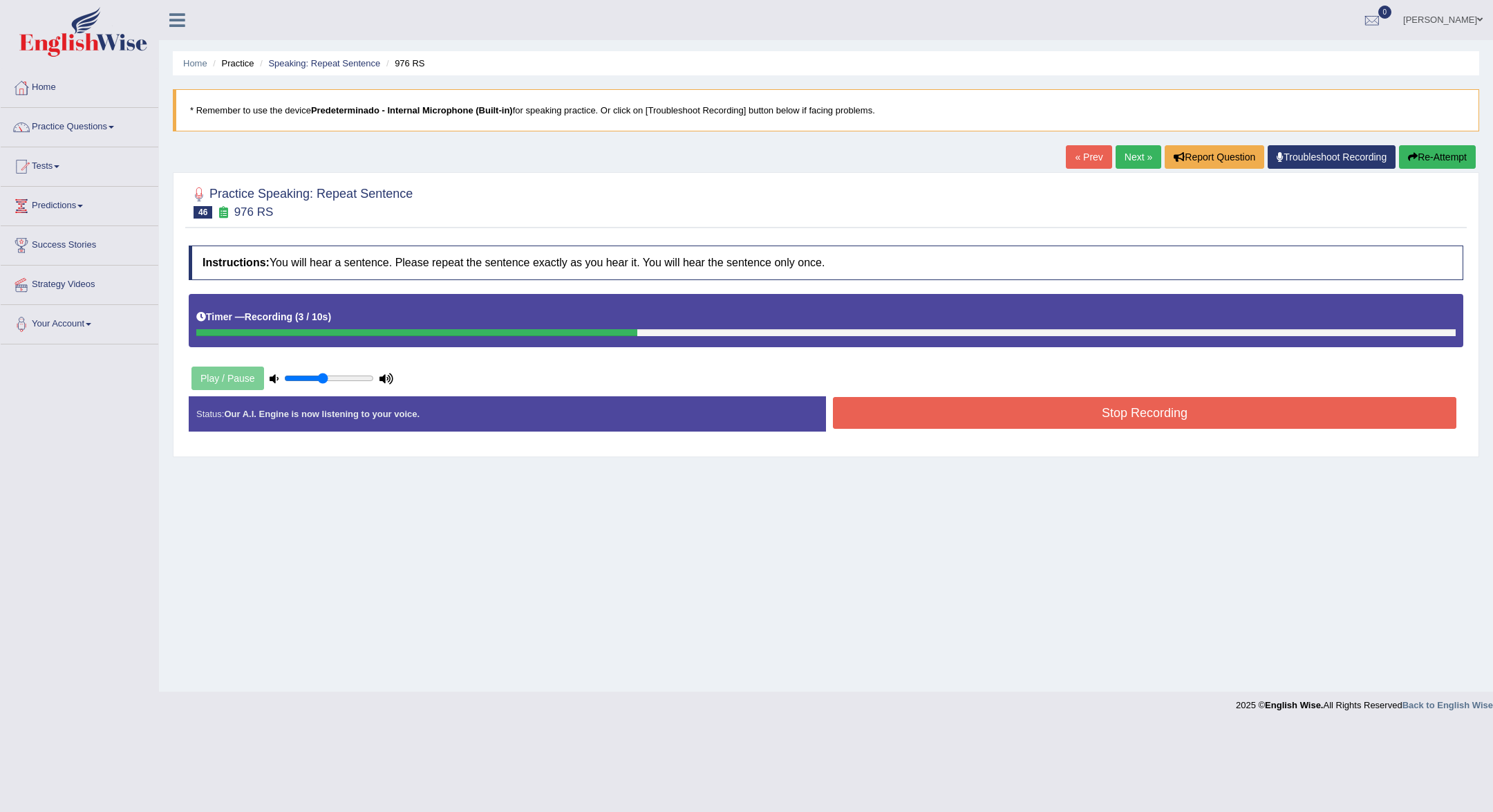
click at [1205, 421] on button "Stop Recording" at bounding box center [1145, 412] width 624 height 32
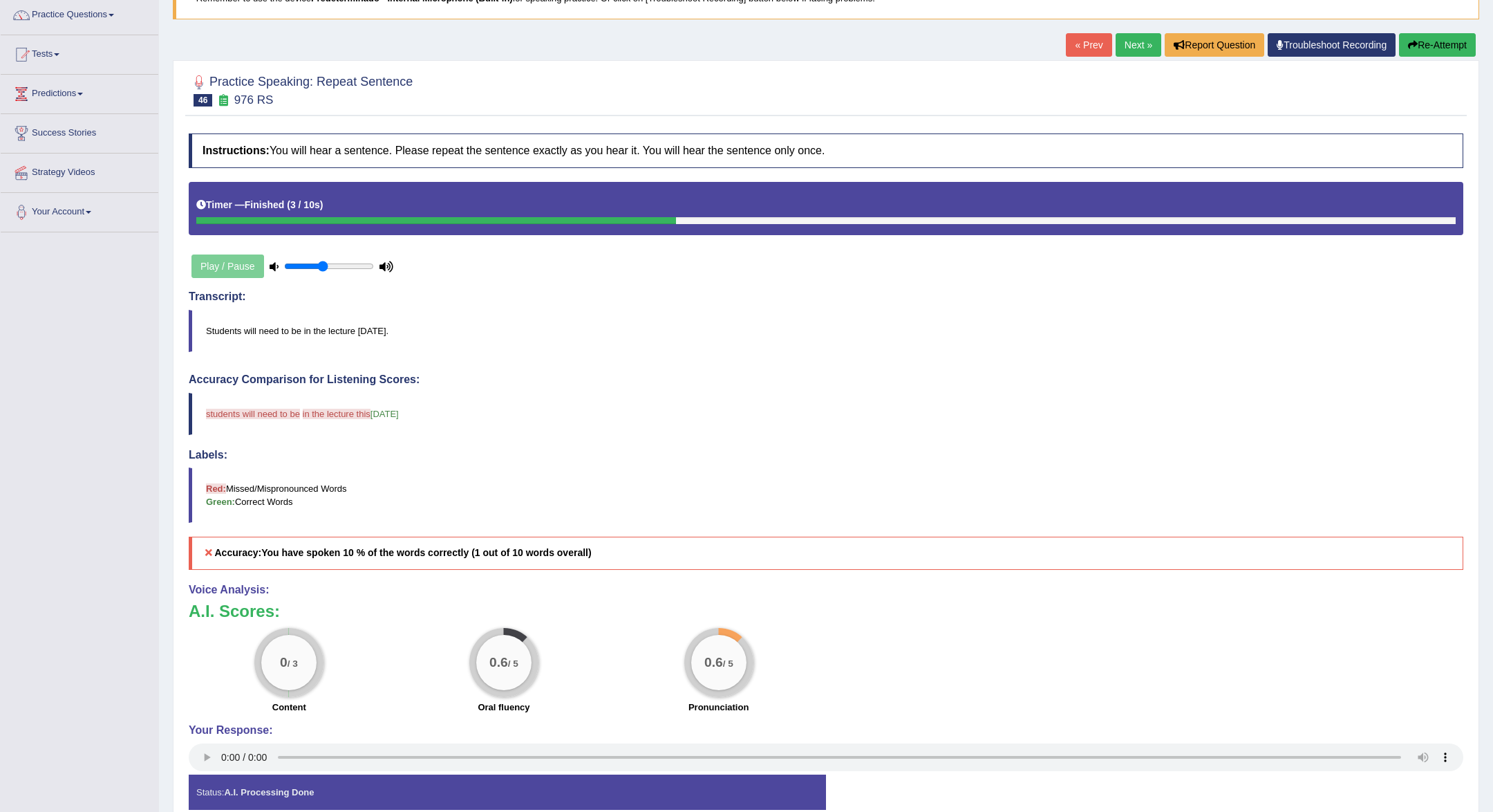
scroll to position [121, 0]
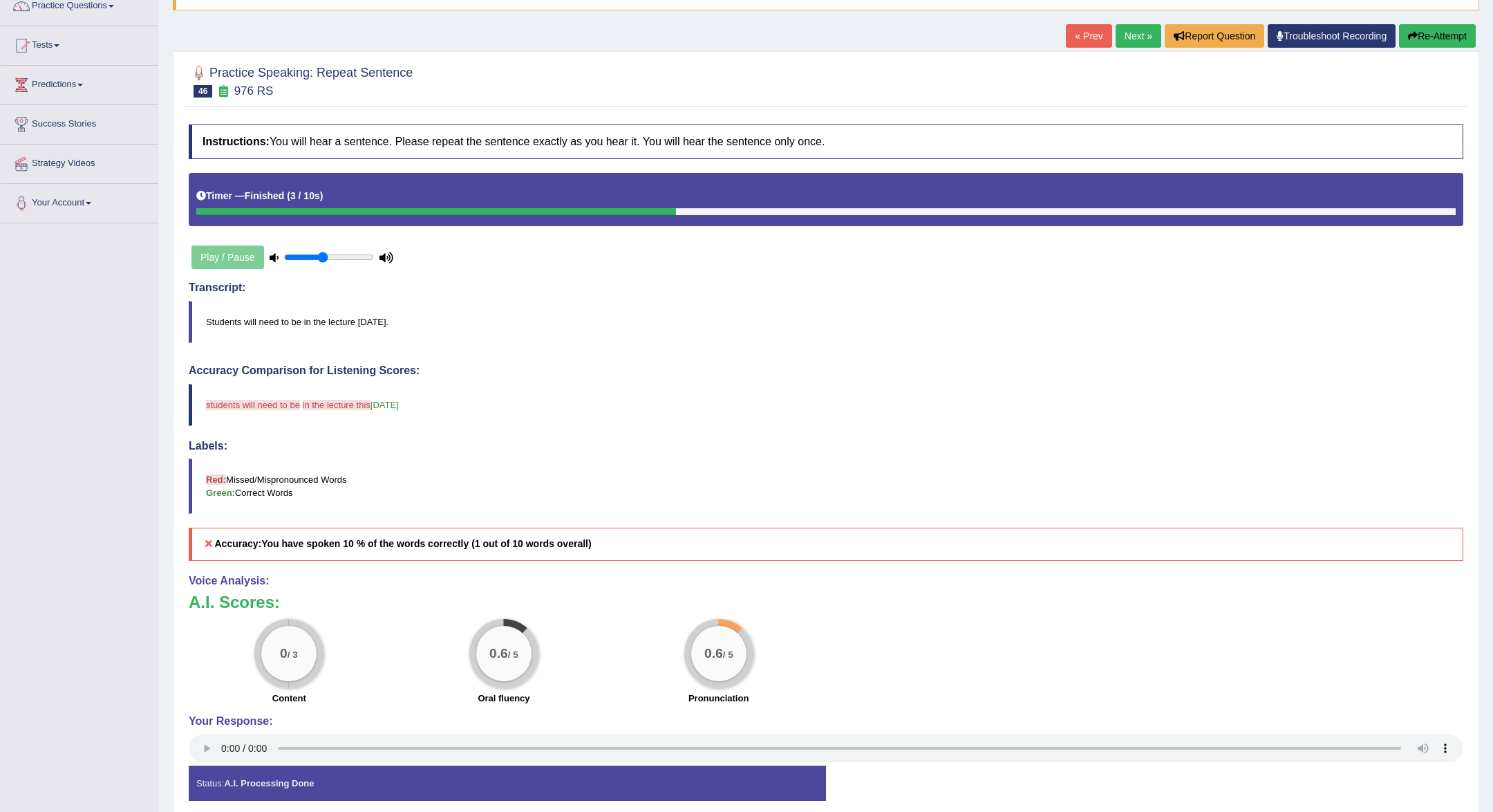
click at [1437, 40] on button "Re-Attempt" at bounding box center [1437, 36] width 77 height 23
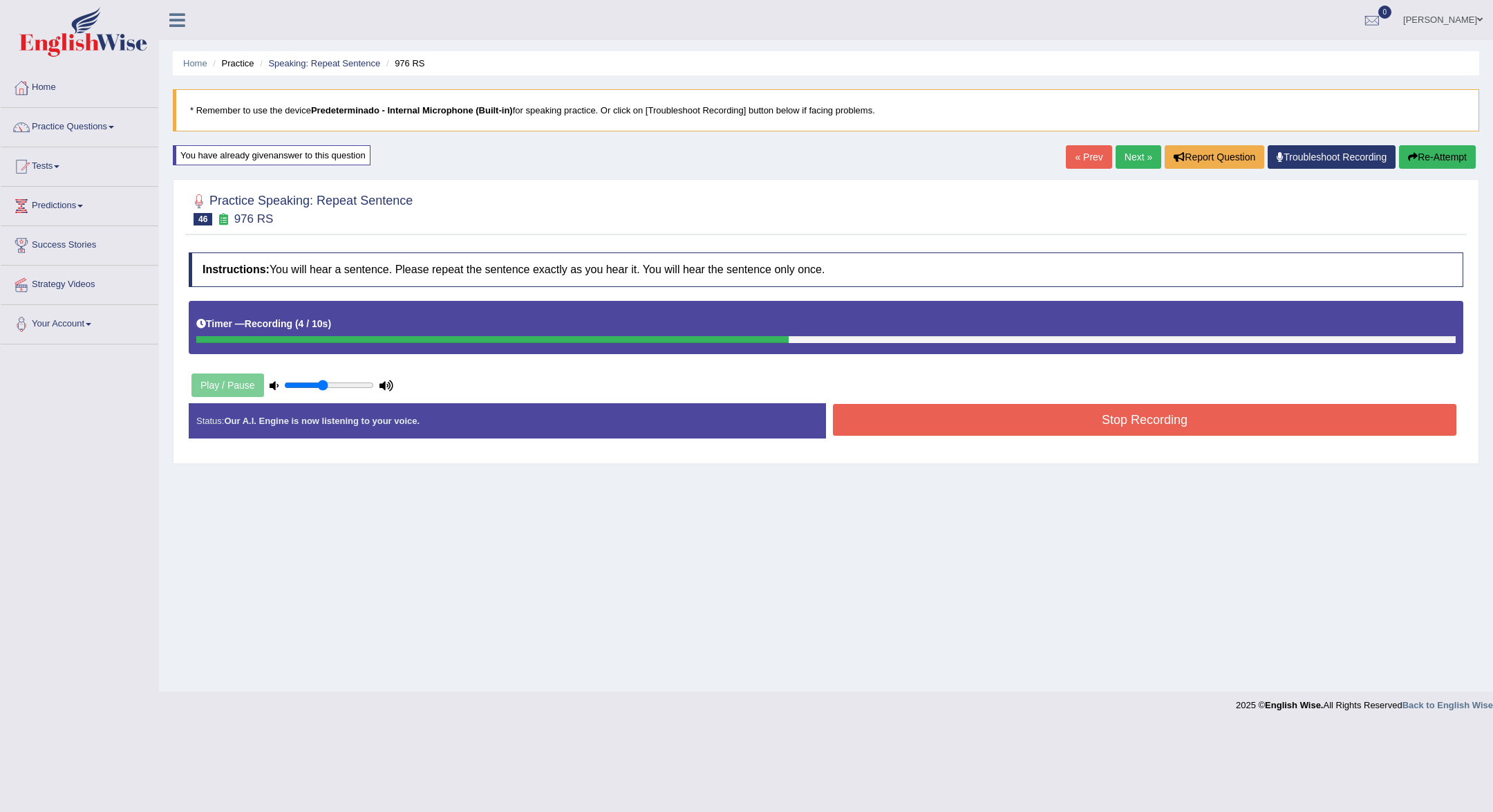
click at [1286, 415] on button "Stop Recording" at bounding box center [1145, 420] width 624 height 32
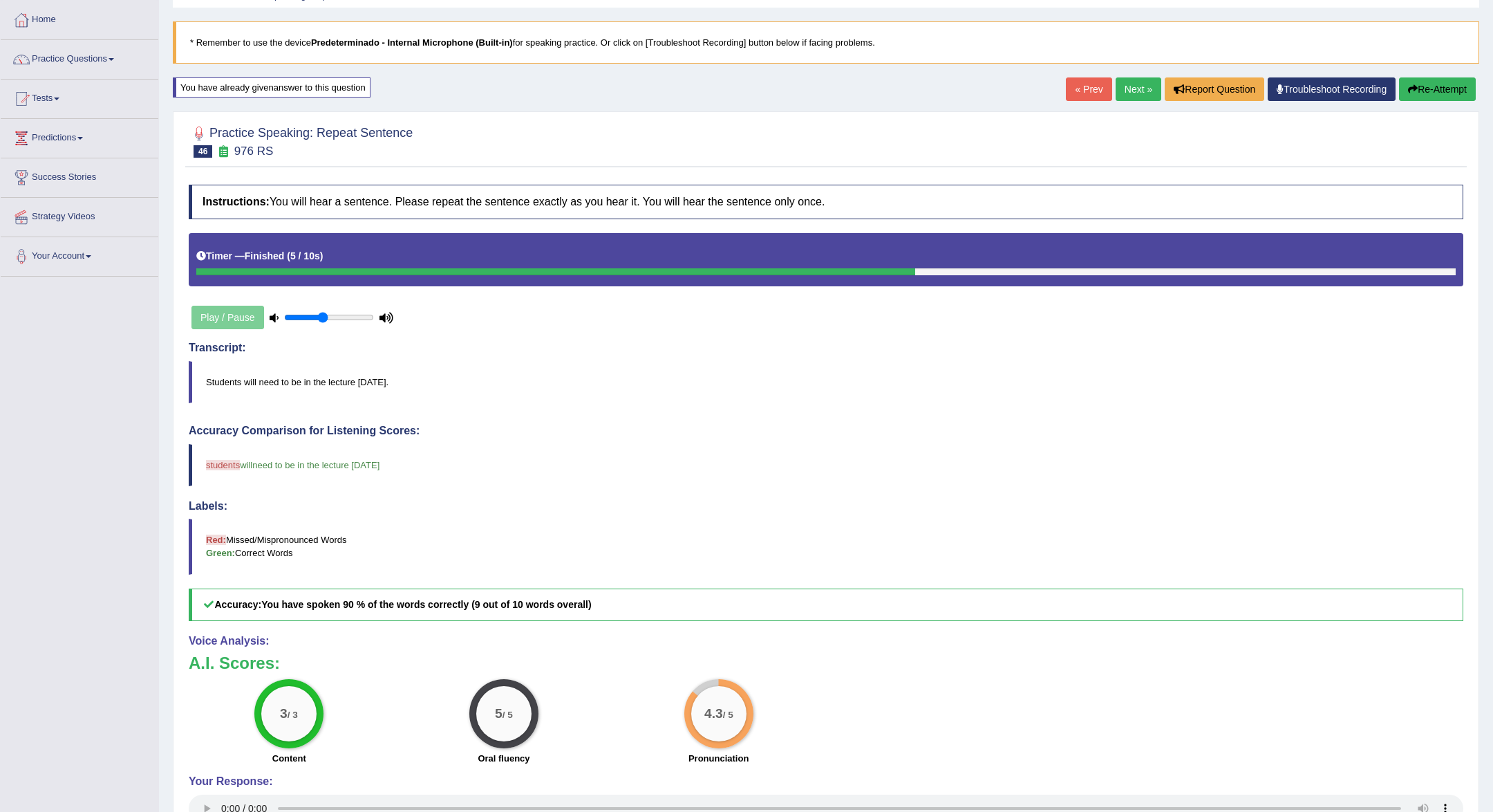
scroll to position [49, 0]
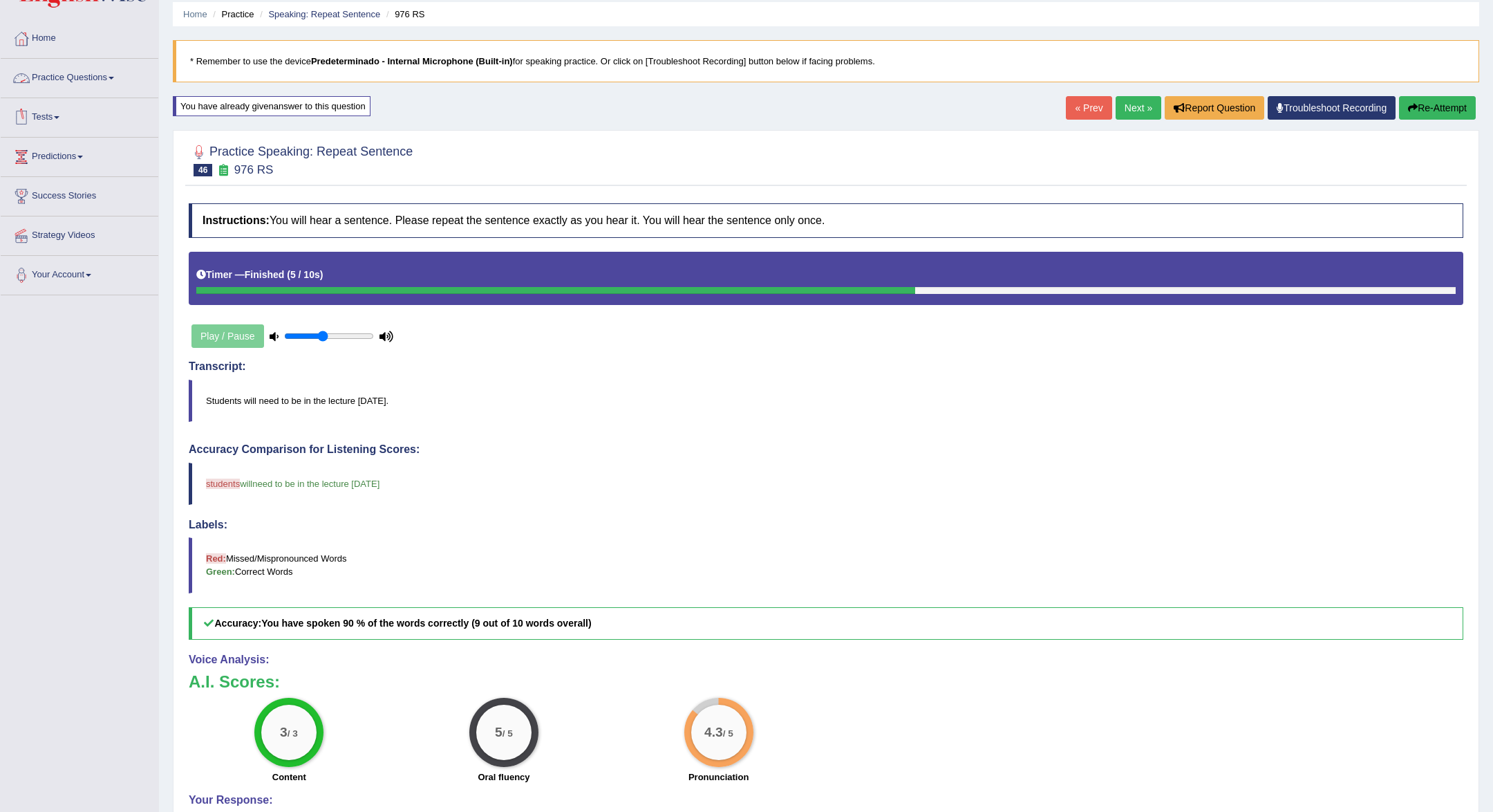
click at [61, 66] on link "Practice Questions" at bounding box center [80, 76] width 158 height 35
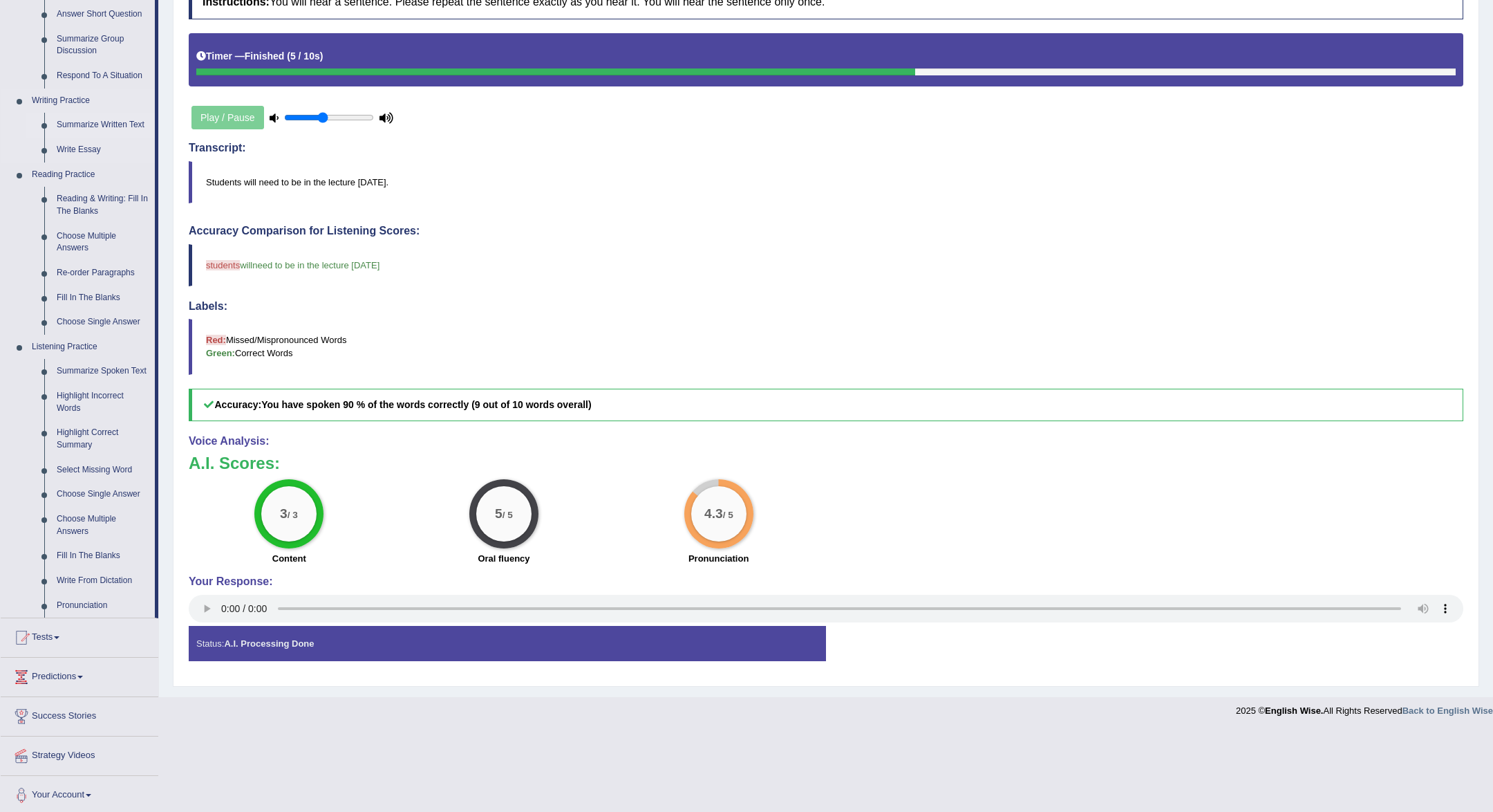
scroll to position [270, 0]
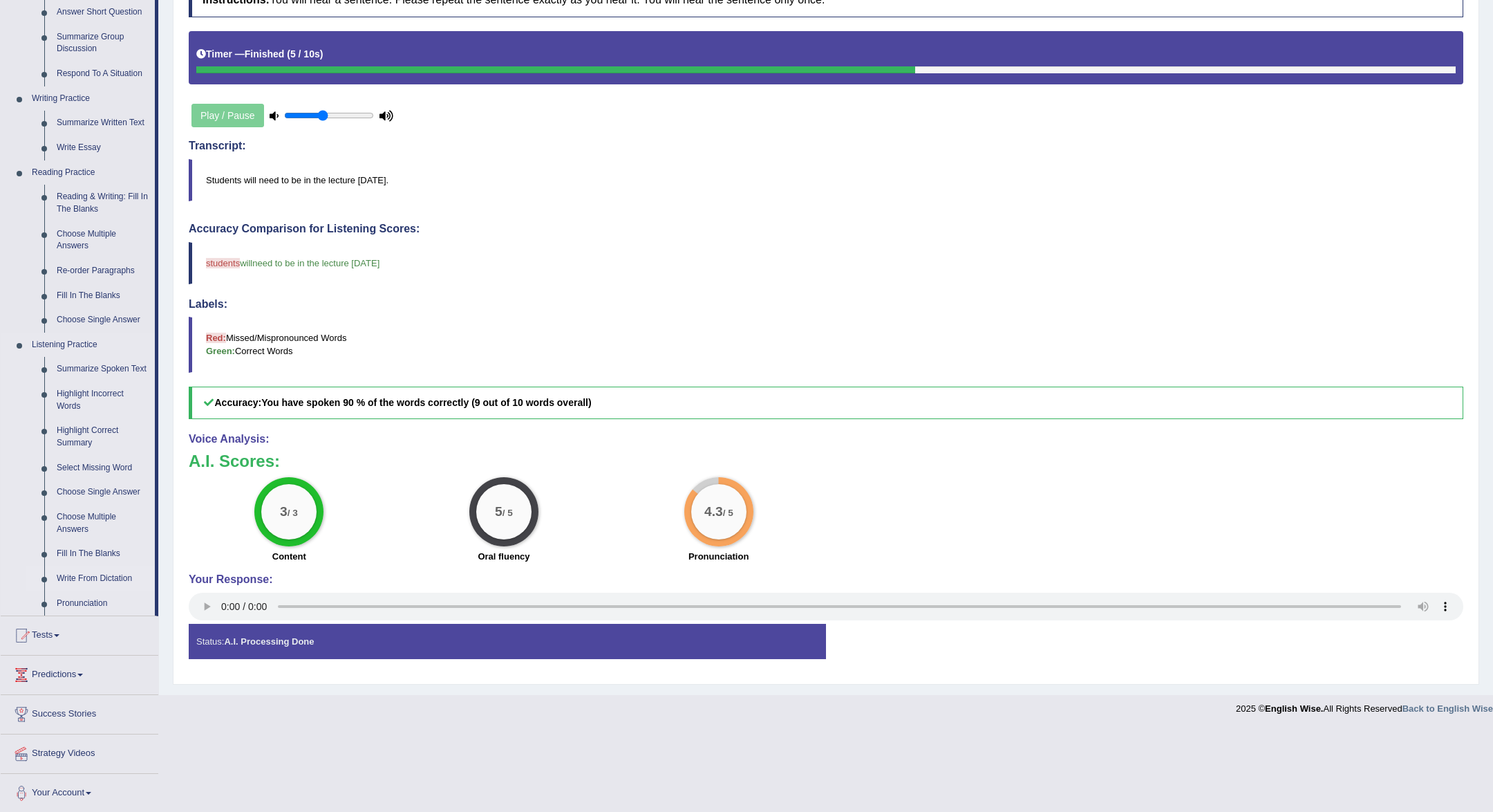
click at [80, 575] on link "Write From Dictation" at bounding box center [103, 579] width 105 height 25
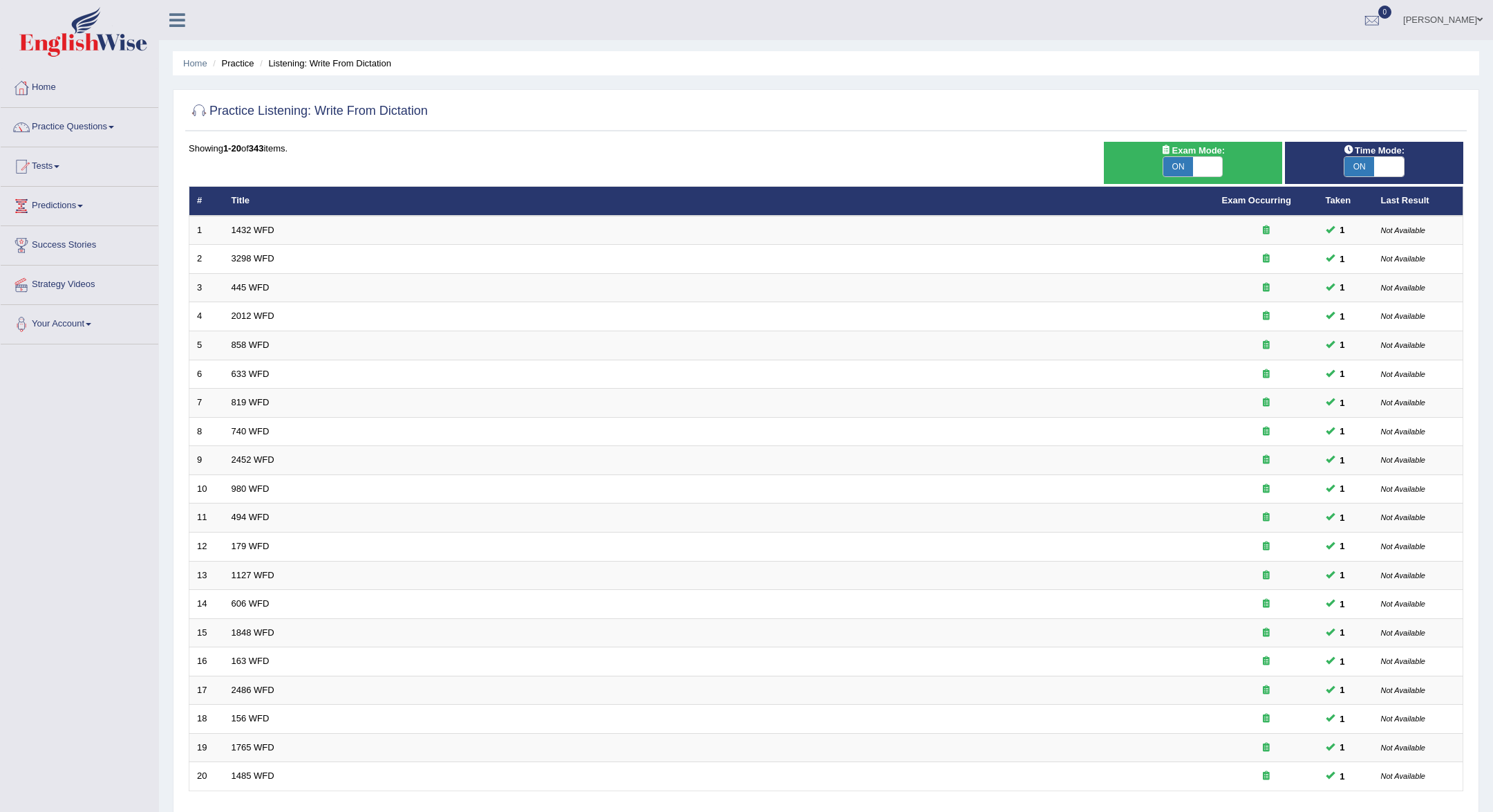
click at [1189, 163] on span "ON" at bounding box center [1179, 166] width 30 height 19
checkbox input "false"
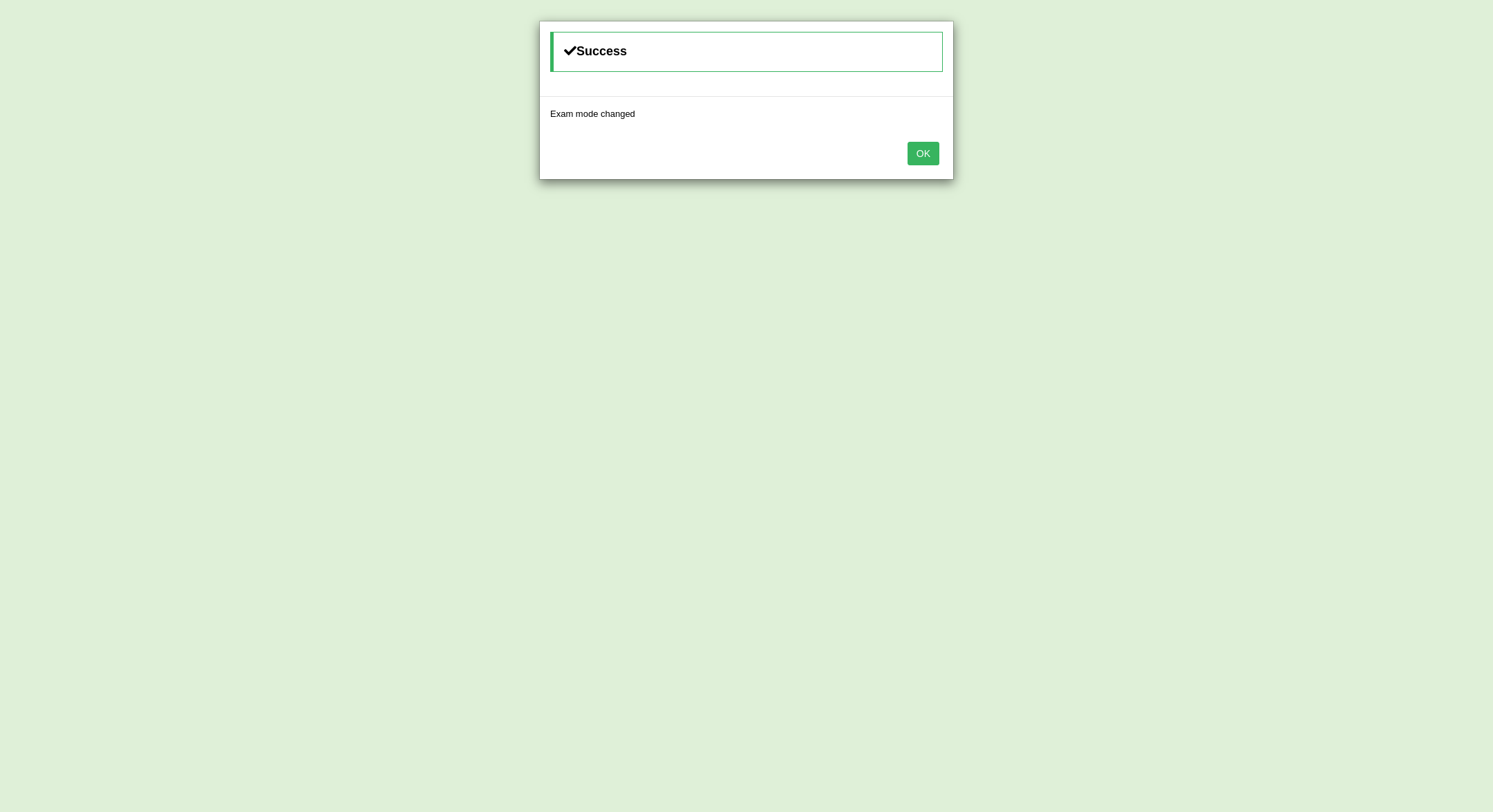
click at [926, 146] on button "OK" at bounding box center [923, 153] width 32 height 23
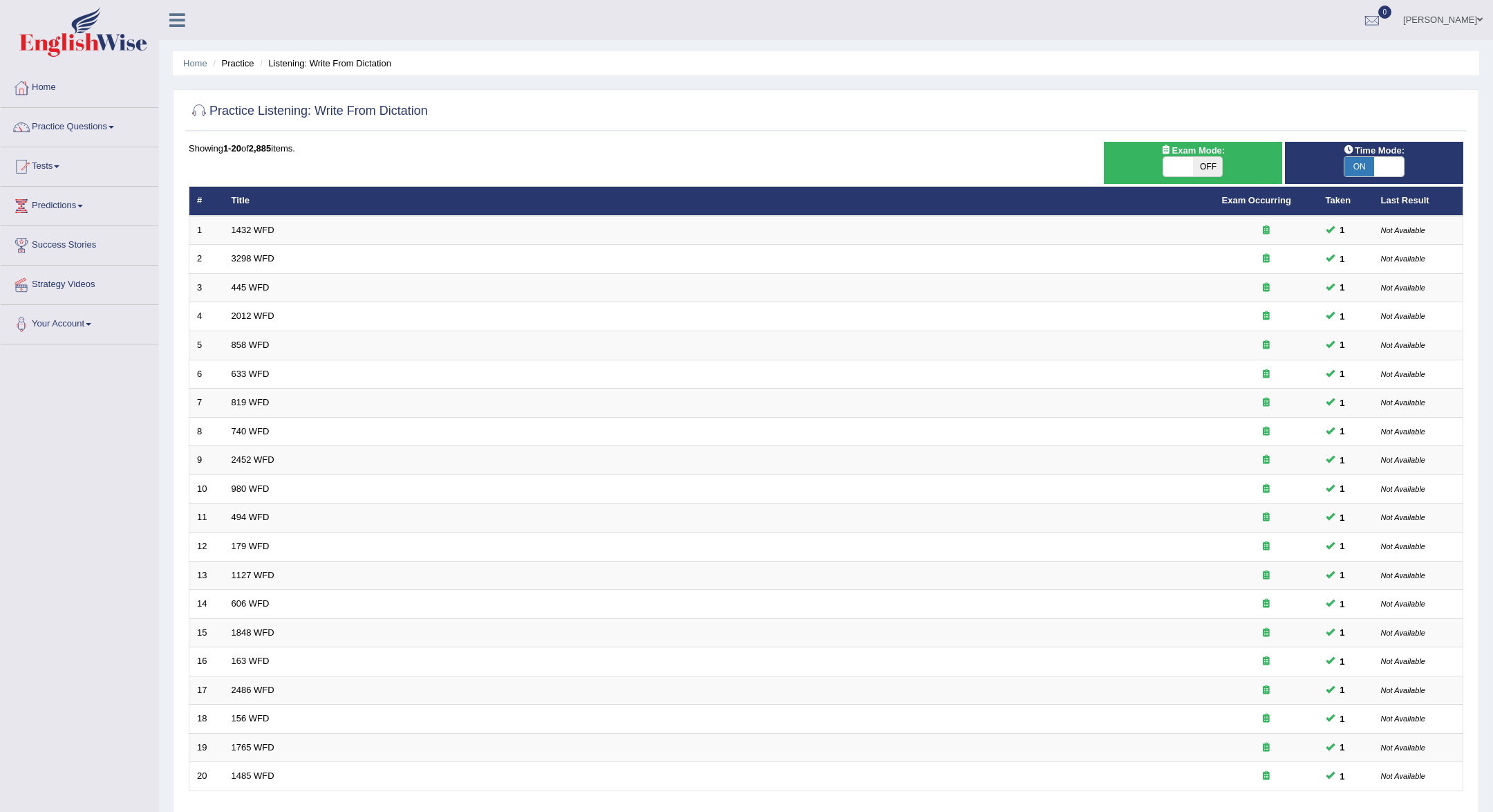
click at [1364, 161] on span "ON" at bounding box center [1359, 166] width 30 height 19
checkbox input "false"
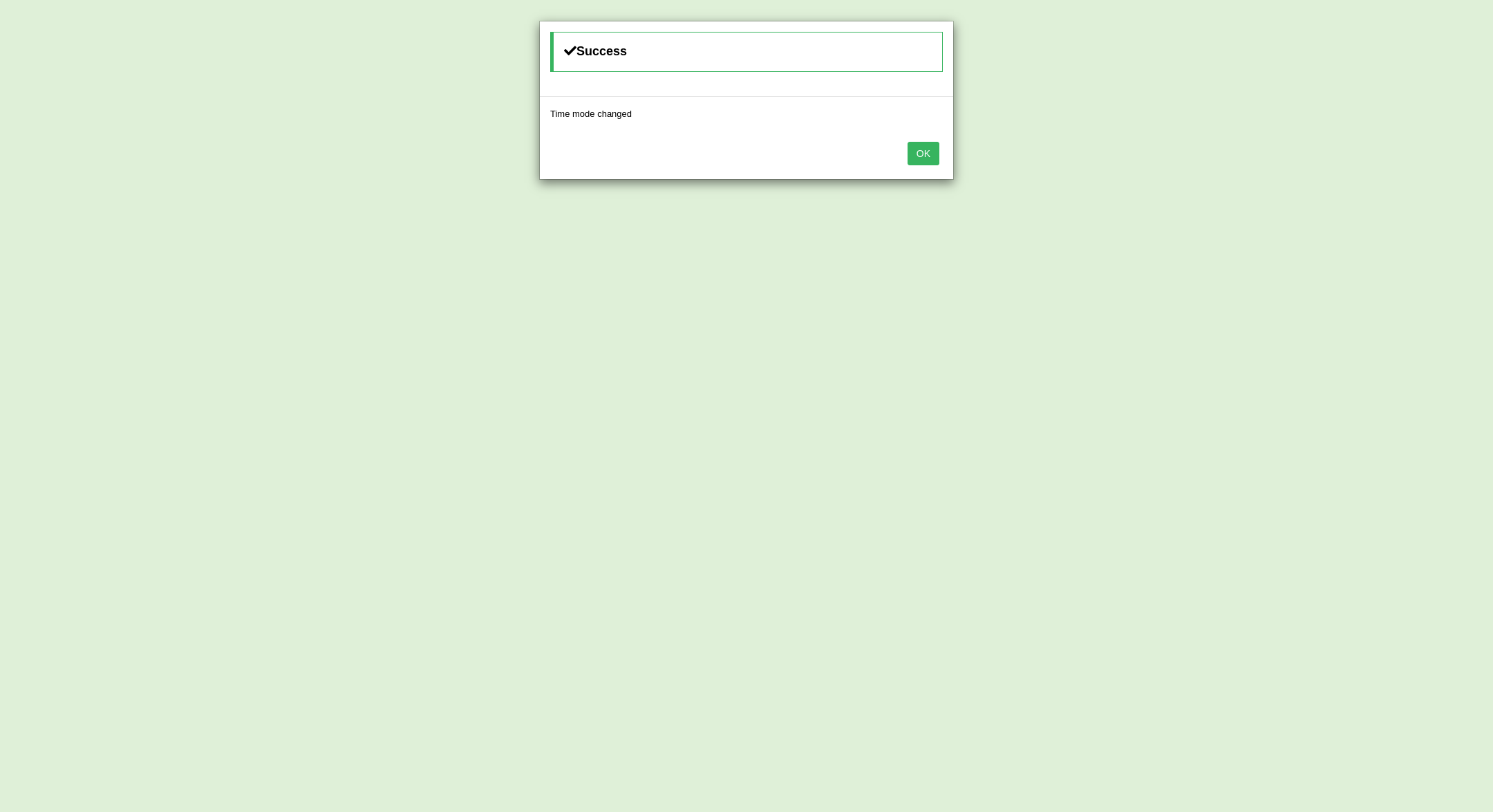
click at [917, 149] on button "OK" at bounding box center [923, 153] width 32 height 23
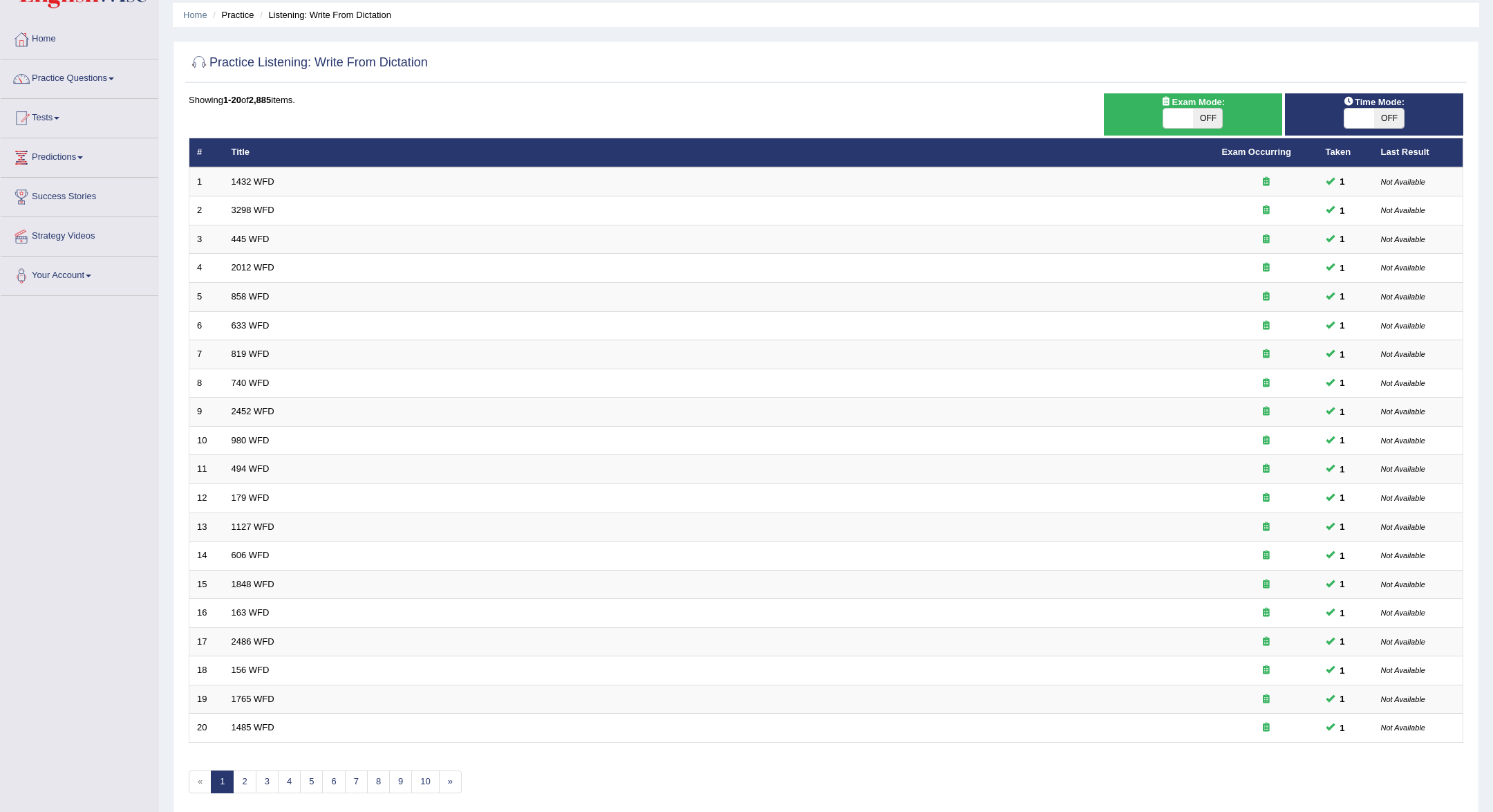
scroll to position [98, 0]
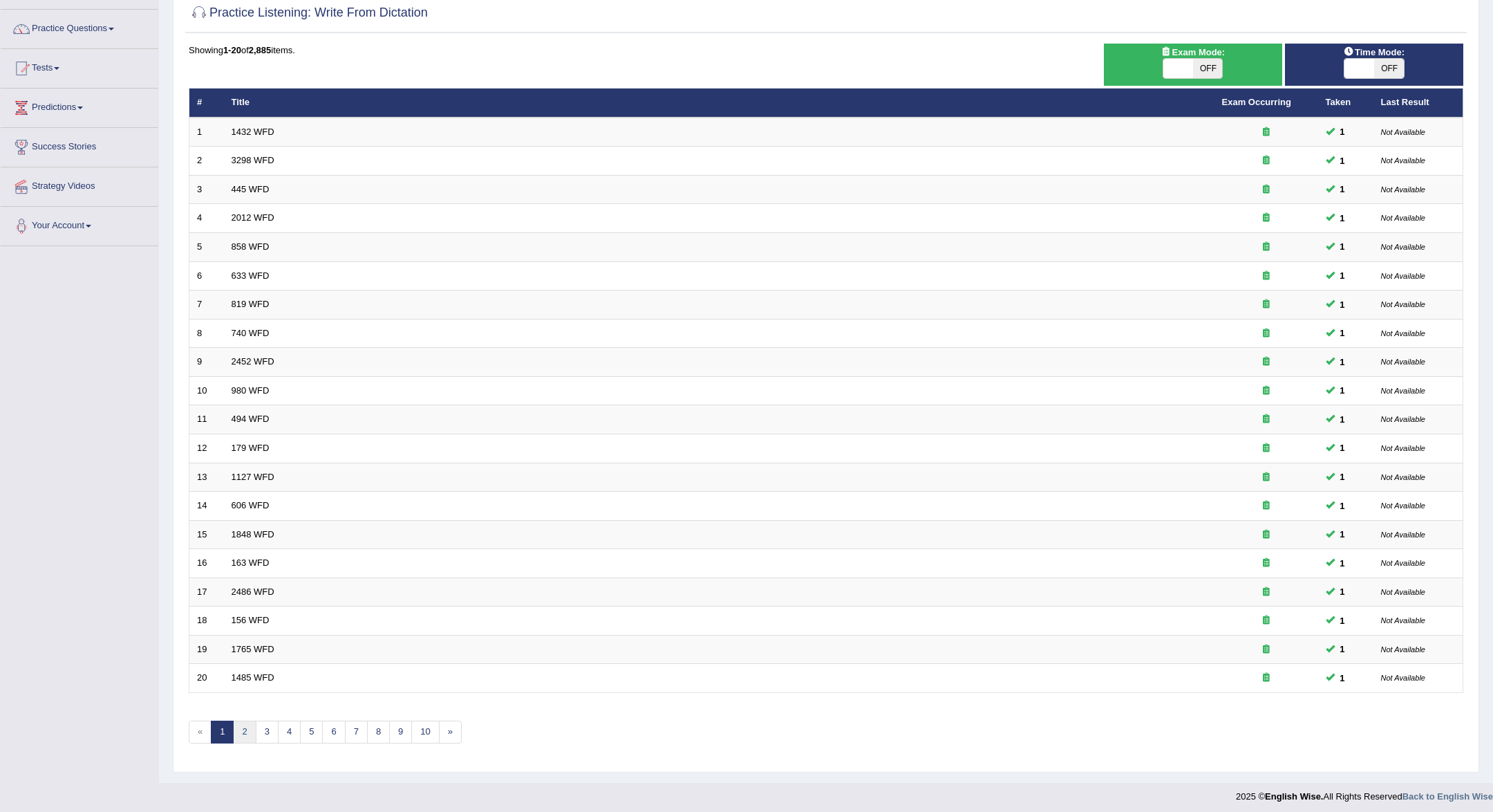
click at [246, 725] on link "2" at bounding box center [245, 732] width 23 height 23
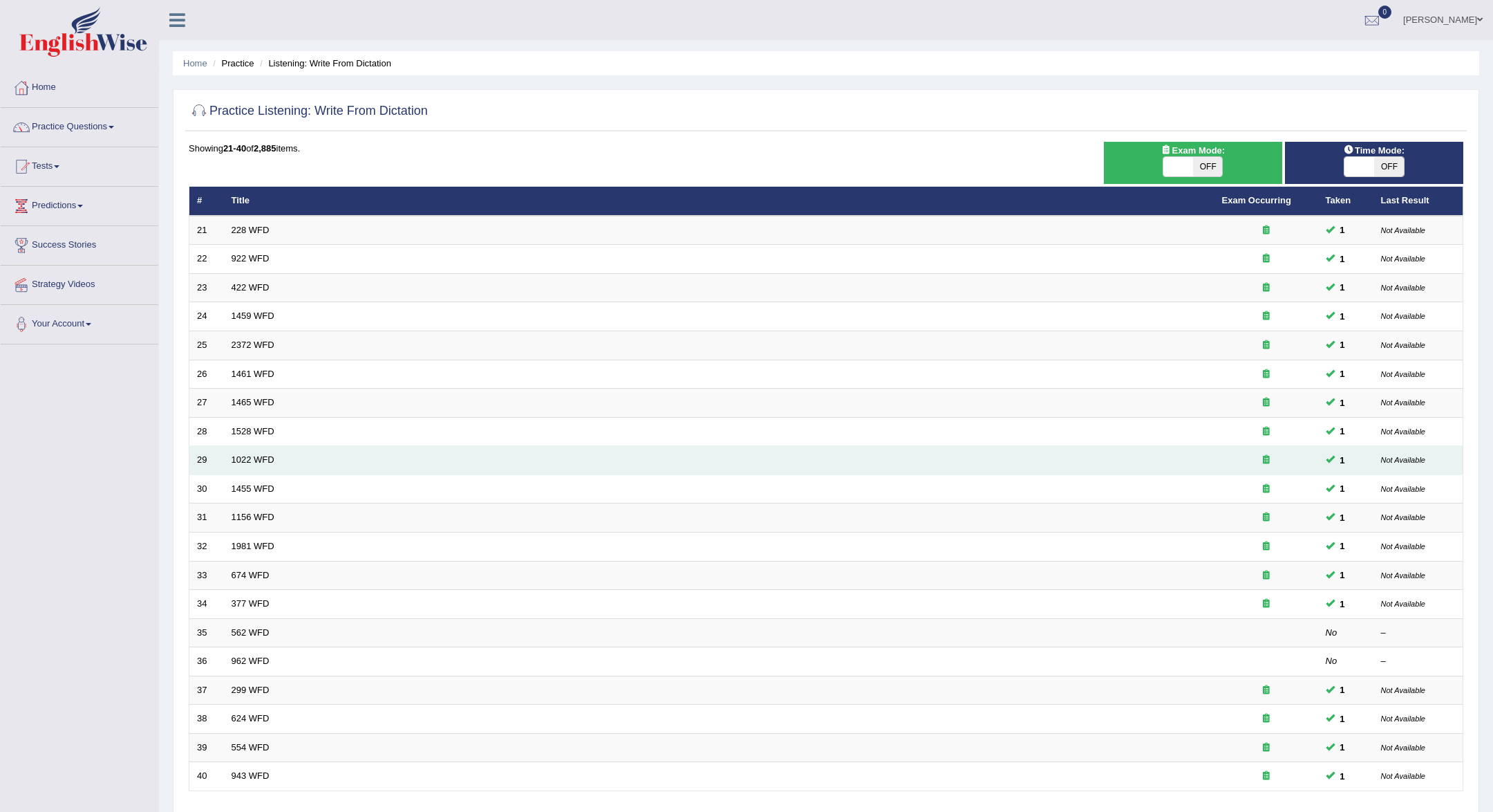
scroll to position [98, 0]
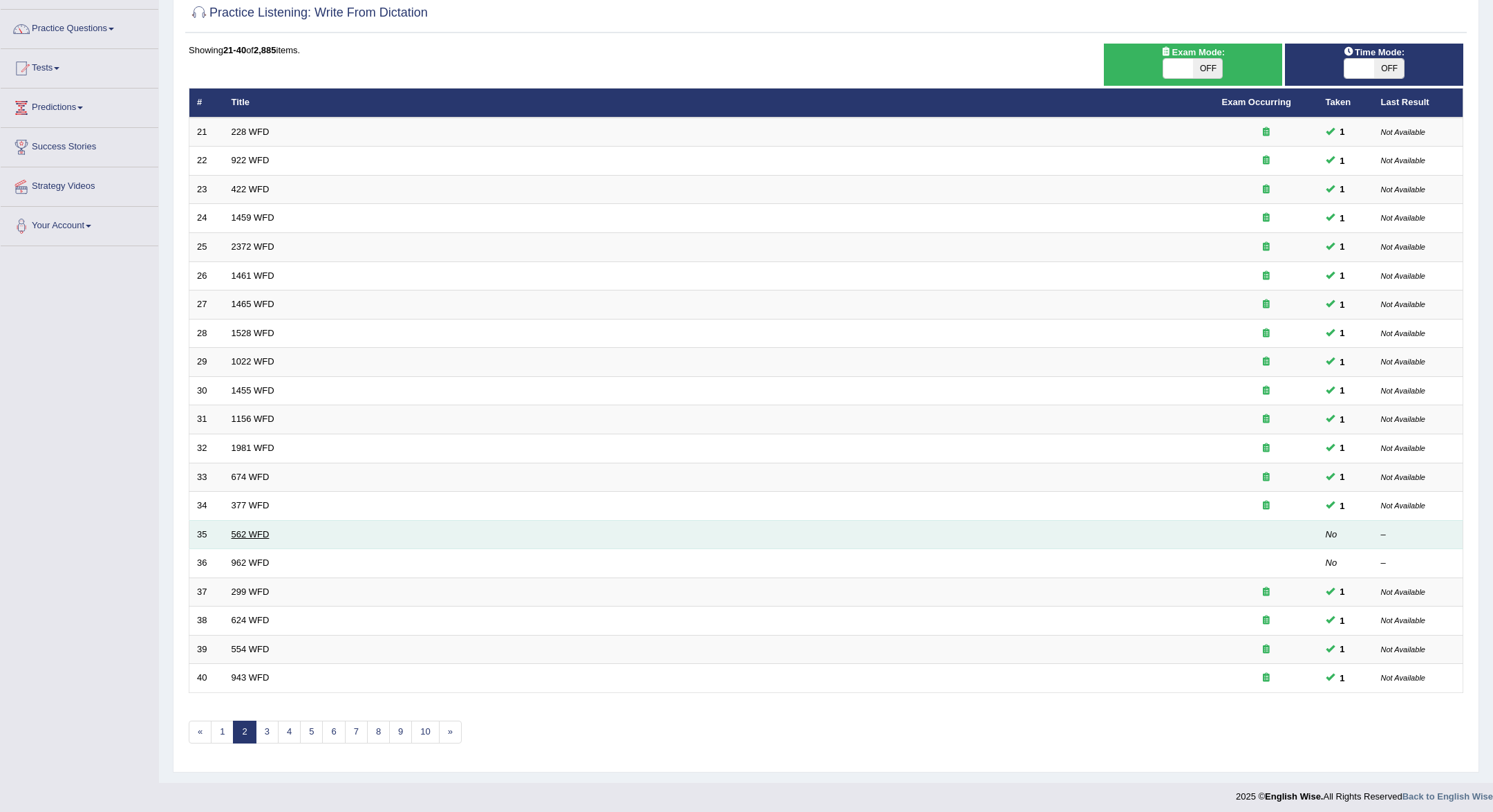
click at [255, 529] on link "562 WFD" at bounding box center [250, 534] width 38 height 11
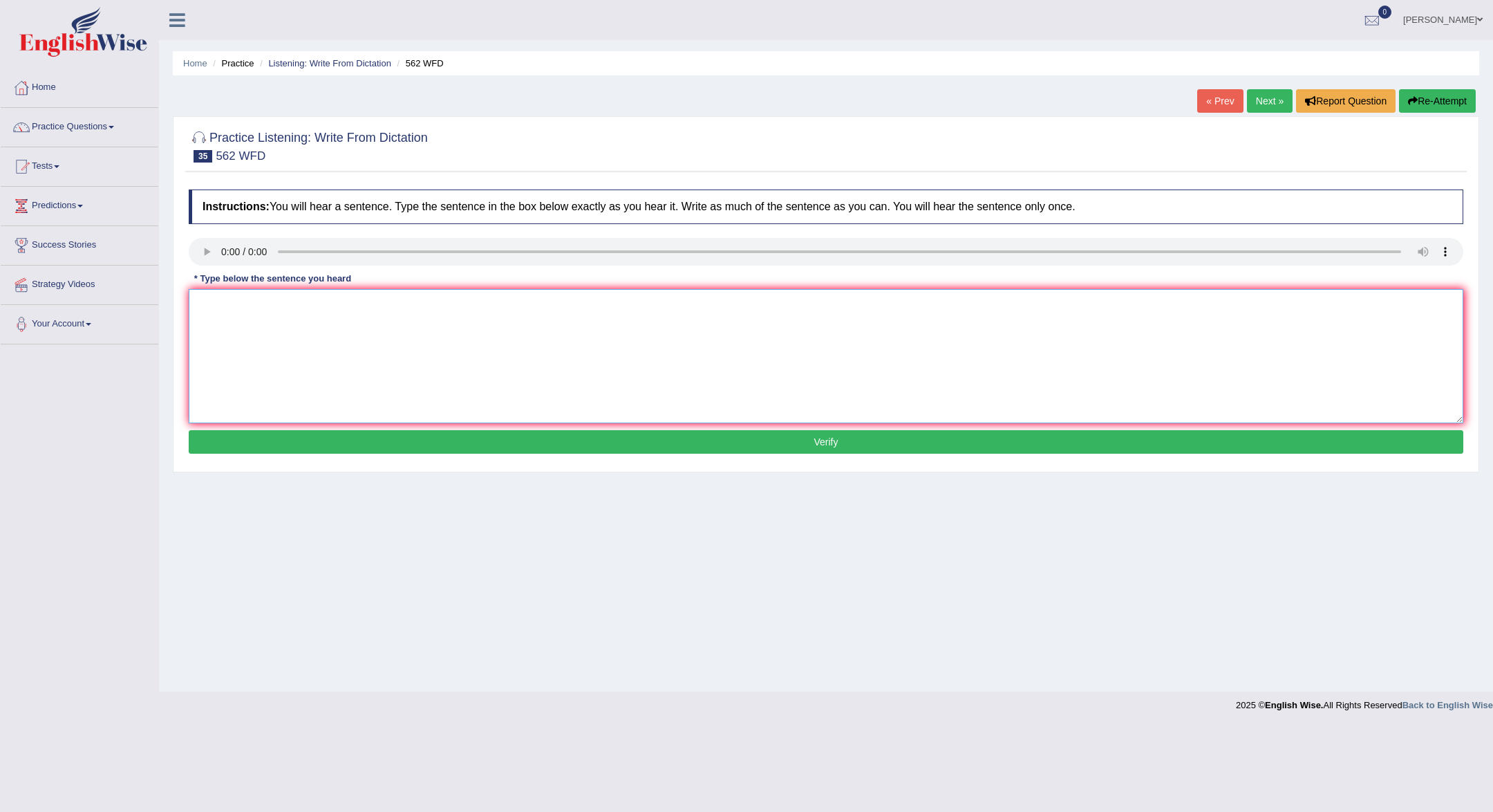
click at [367, 337] on textarea at bounding box center [826, 356] width 1275 height 134
click at [372, 394] on textarea at bounding box center [826, 356] width 1275 height 134
type textarea "R"
type textarea "The gap between the staff is not decrease."
click at [620, 435] on button "Verify" at bounding box center [826, 441] width 1275 height 23
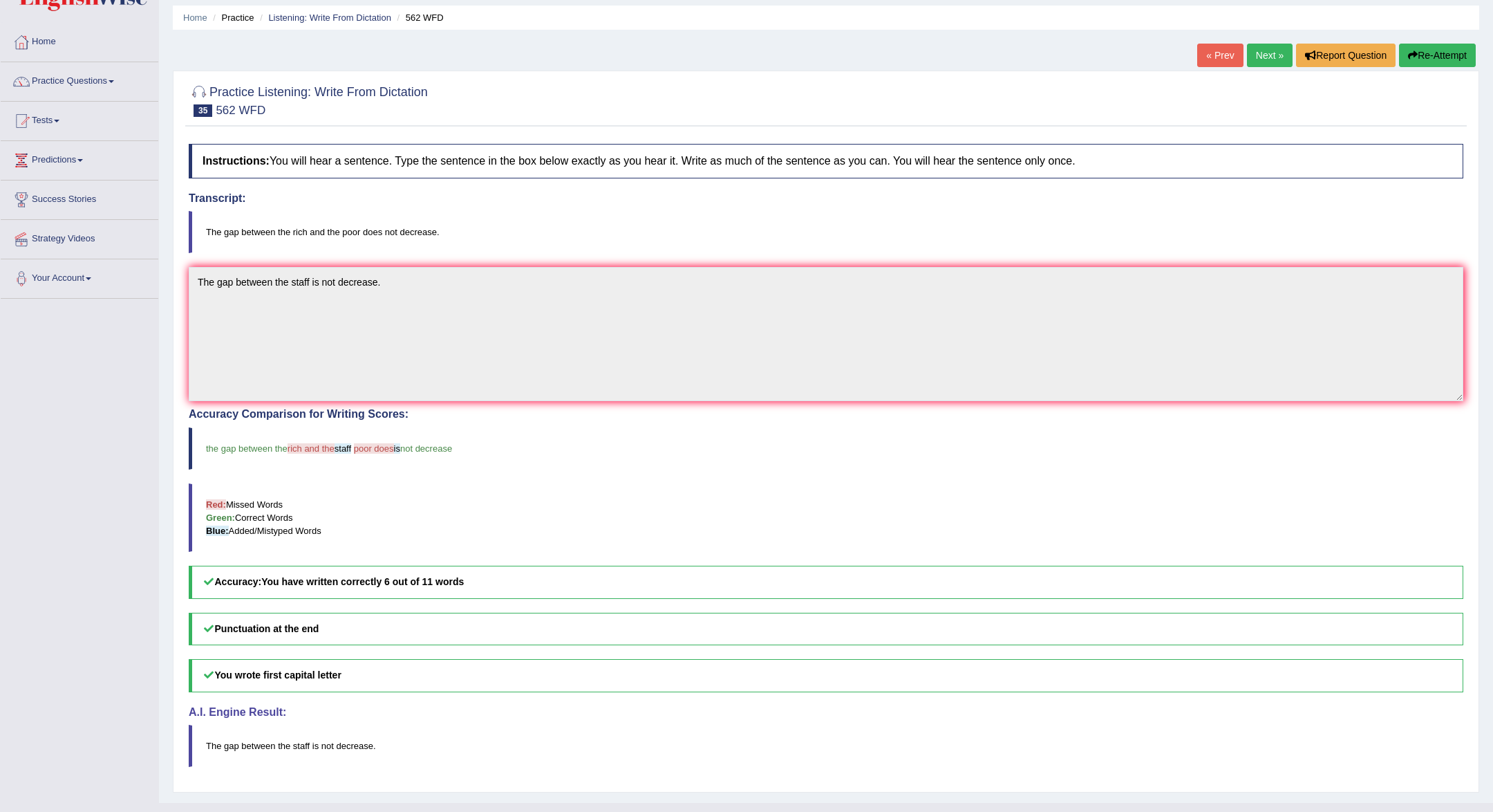
scroll to position [69, 0]
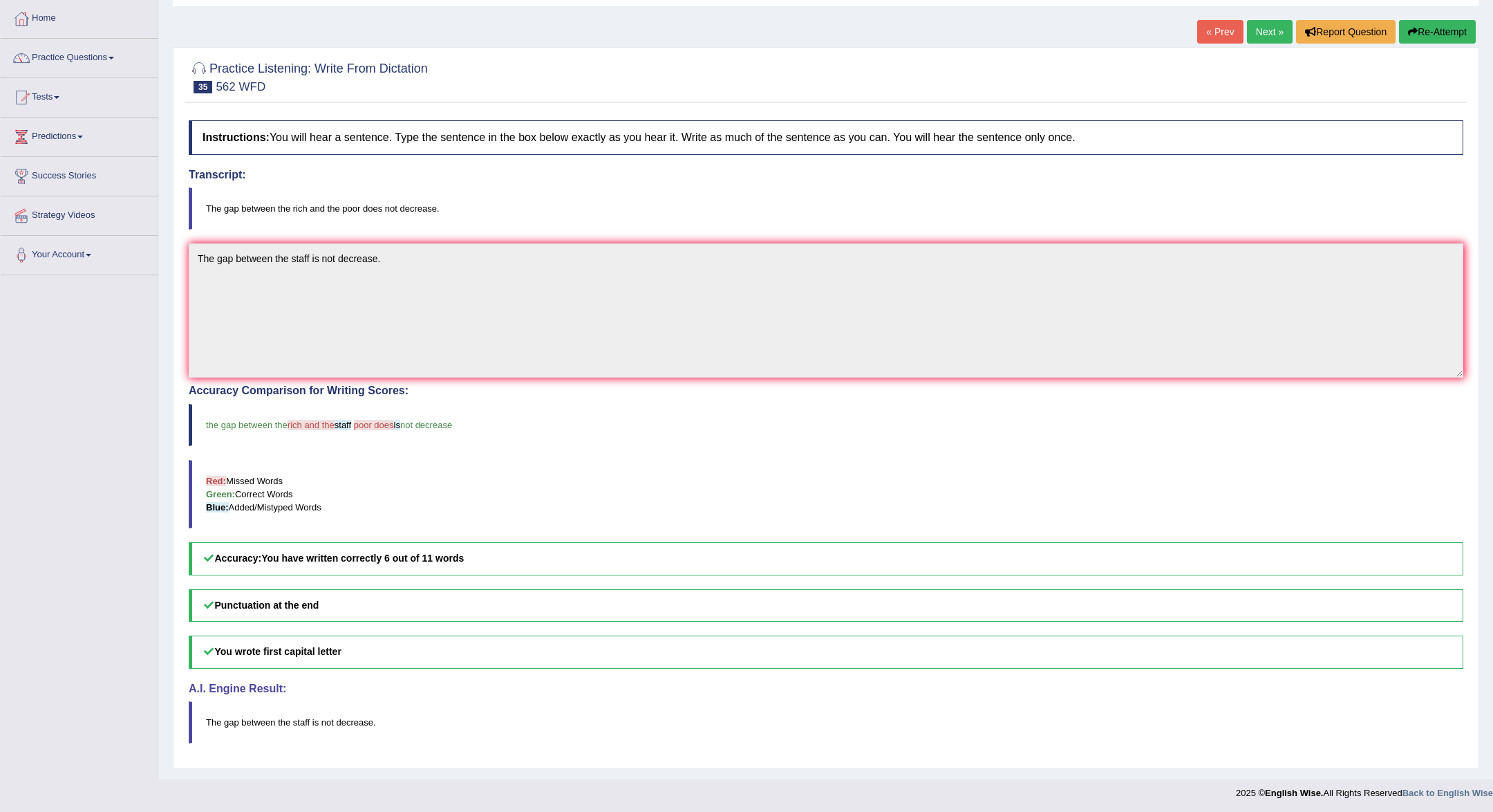
click at [1274, 29] on link "Next »" at bounding box center [1270, 32] width 46 height 23
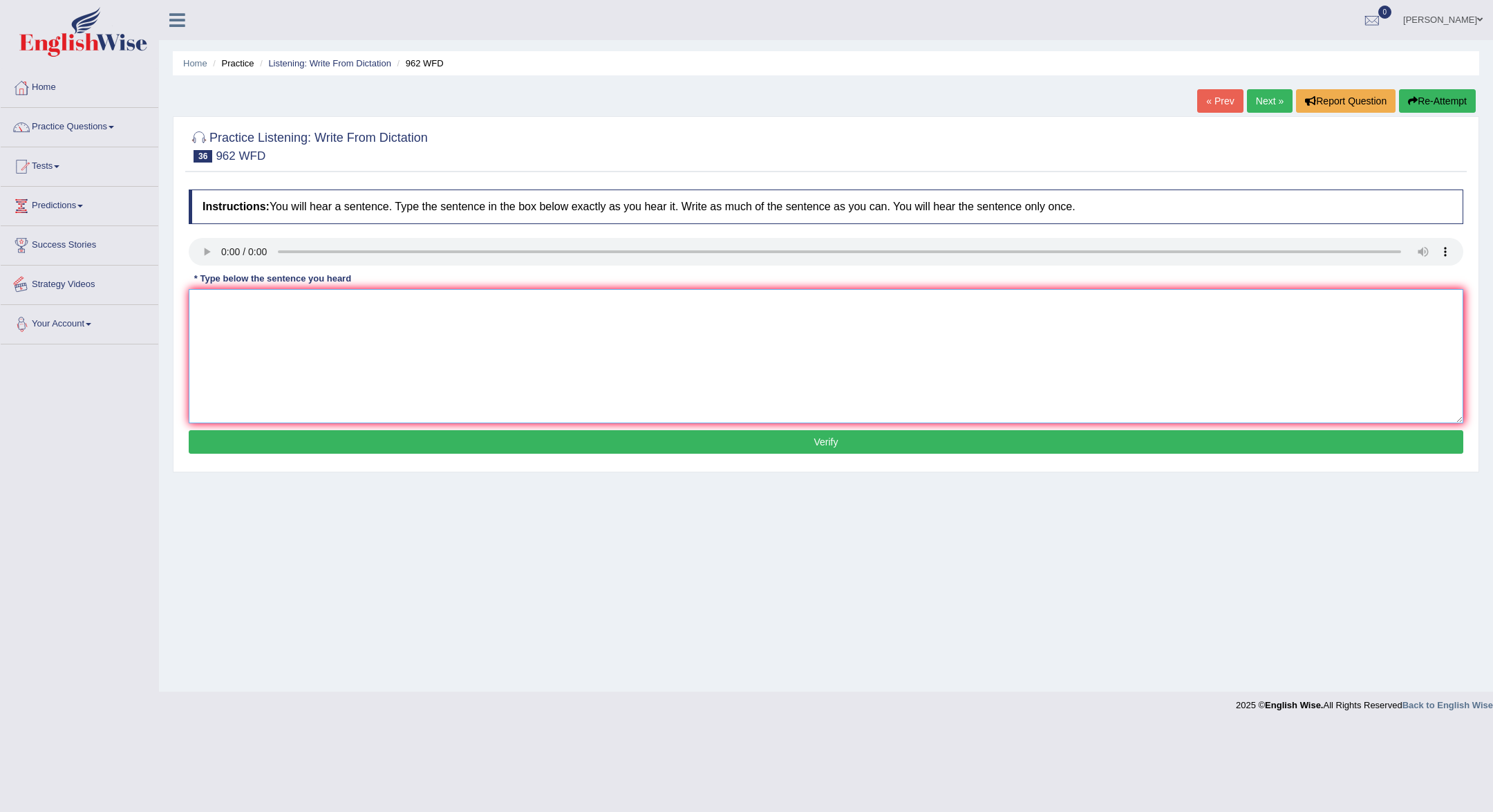
click at [430, 408] on textarea at bounding box center [826, 356] width 1275 height 134
type textarea "If you have any question about the exam please rise your hand."
click at [517, 444] on button "Verify" at bounding box center [826, 441] width 1275 height 23
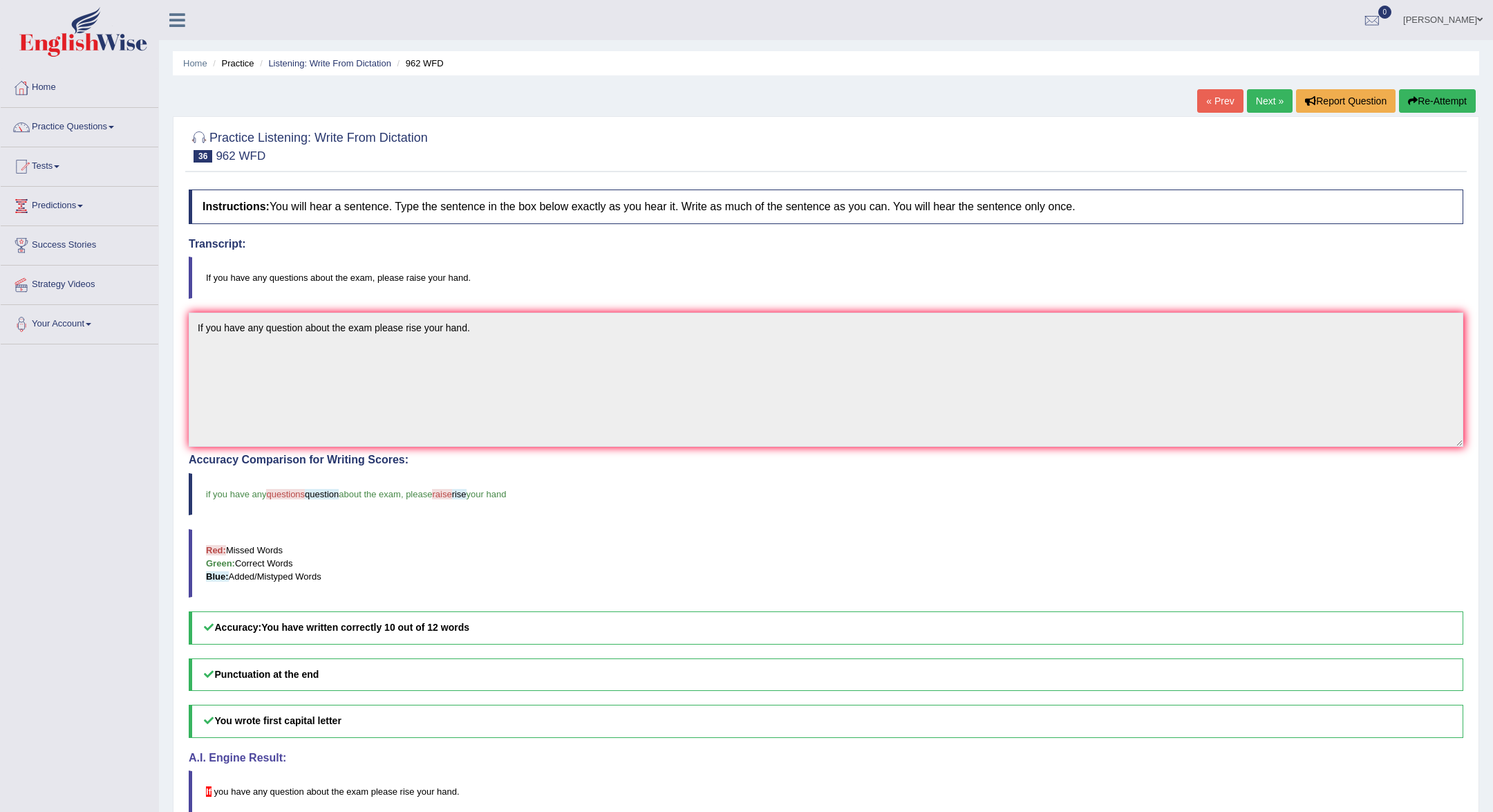
click at [1251, 102] on link "Next »" at bounding box center [1270, 101] width 46 height 23
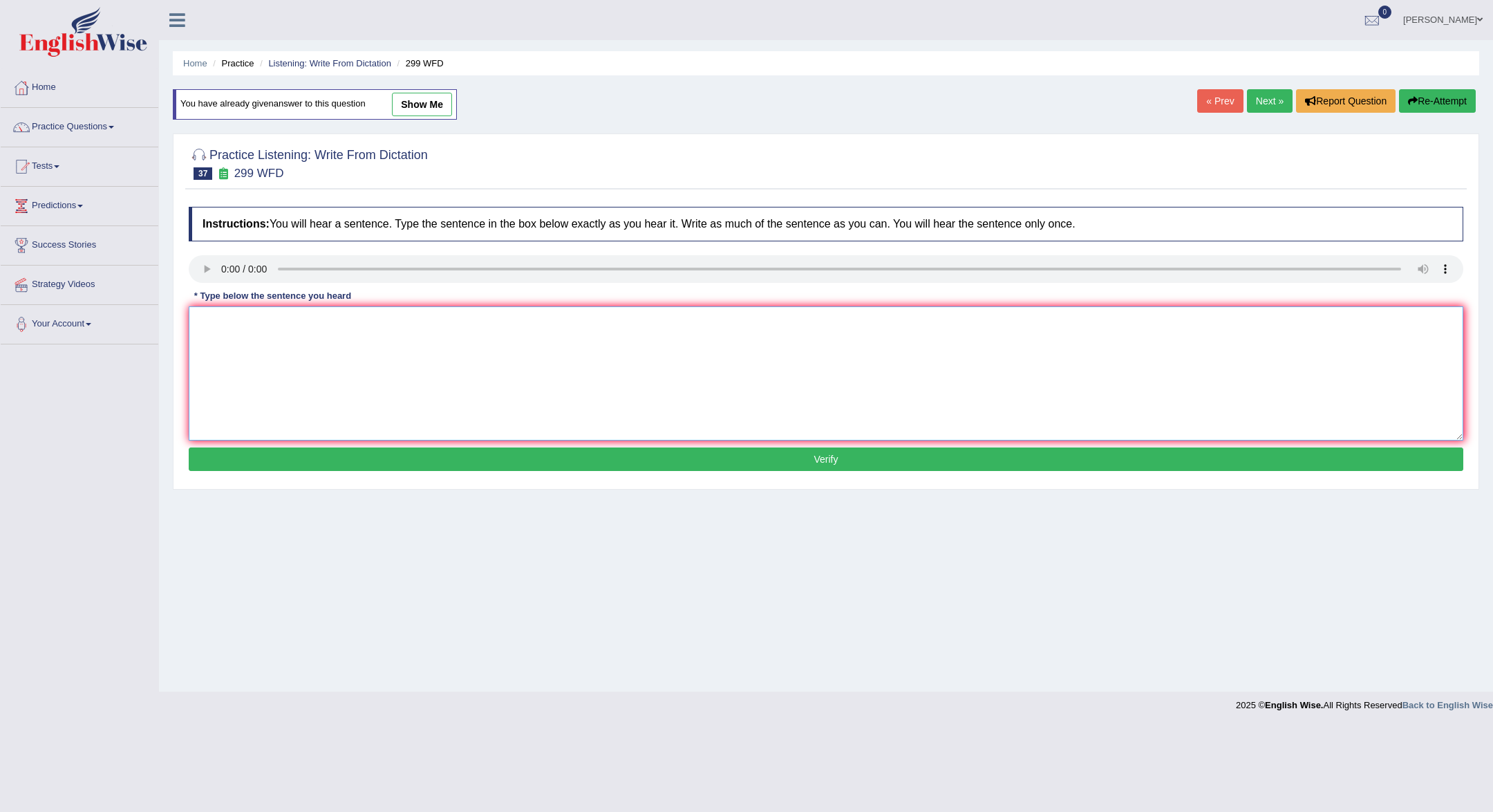
click at [517, 317] on textarea at bounding box center [826, 373] width 1275 height 134
click at [134, 123] on link "Practice Questions" at bounding box center [80, 125] width 158 height 35
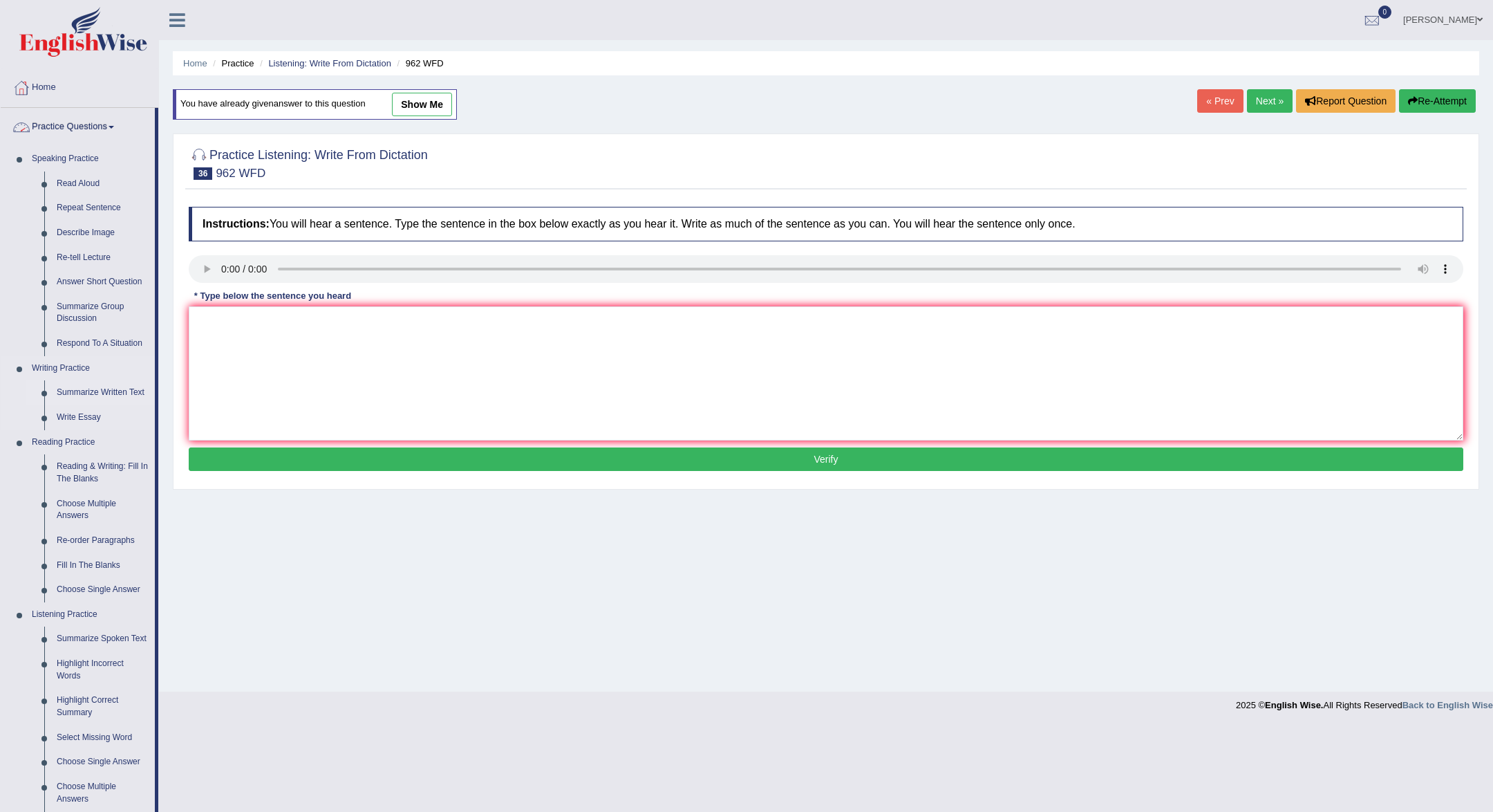
scroll to position [270, 0]
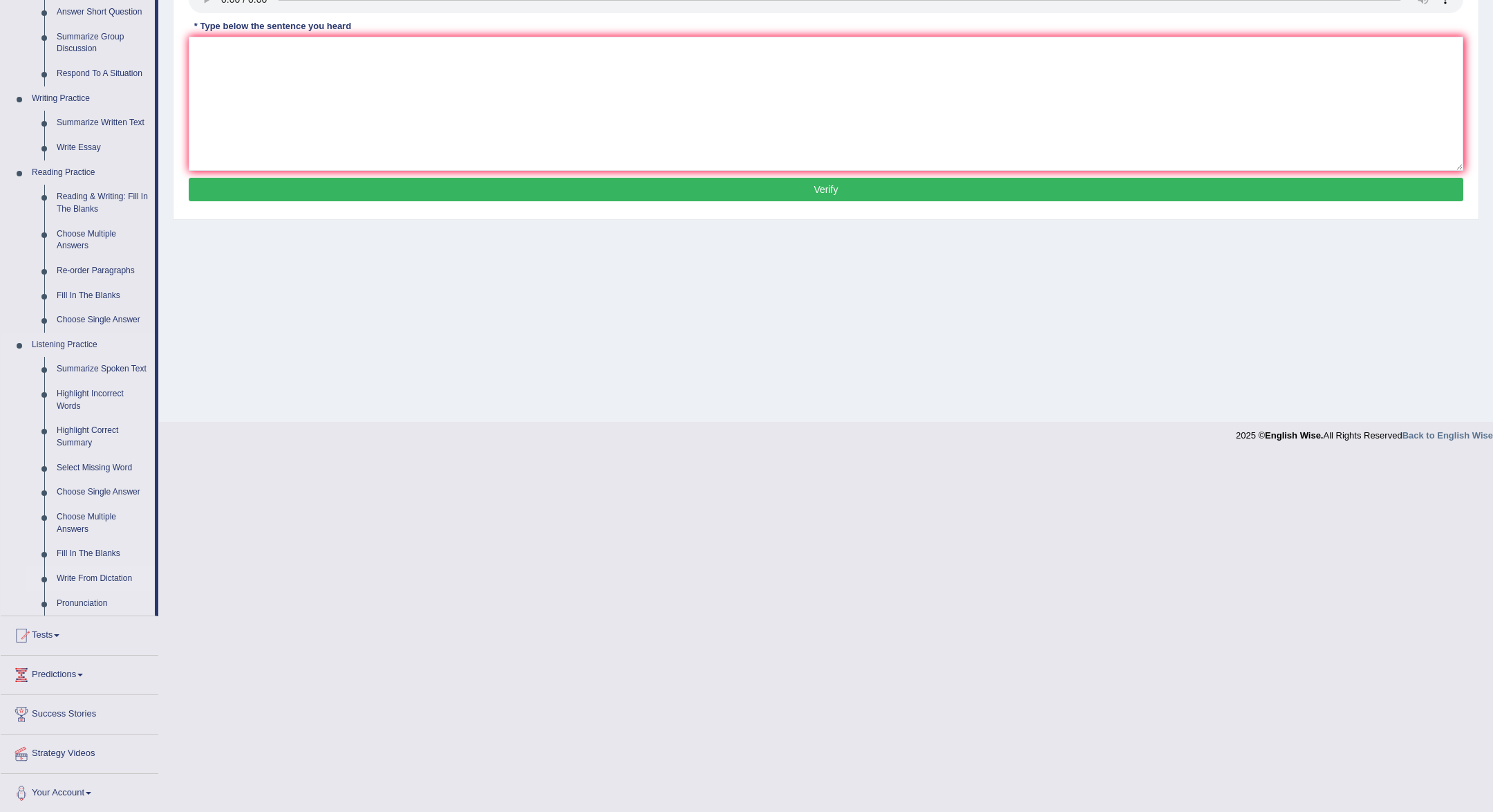
click at [90, 574] on link "Write From Dictation" at bounding box center [103, 579] width 105 height 25
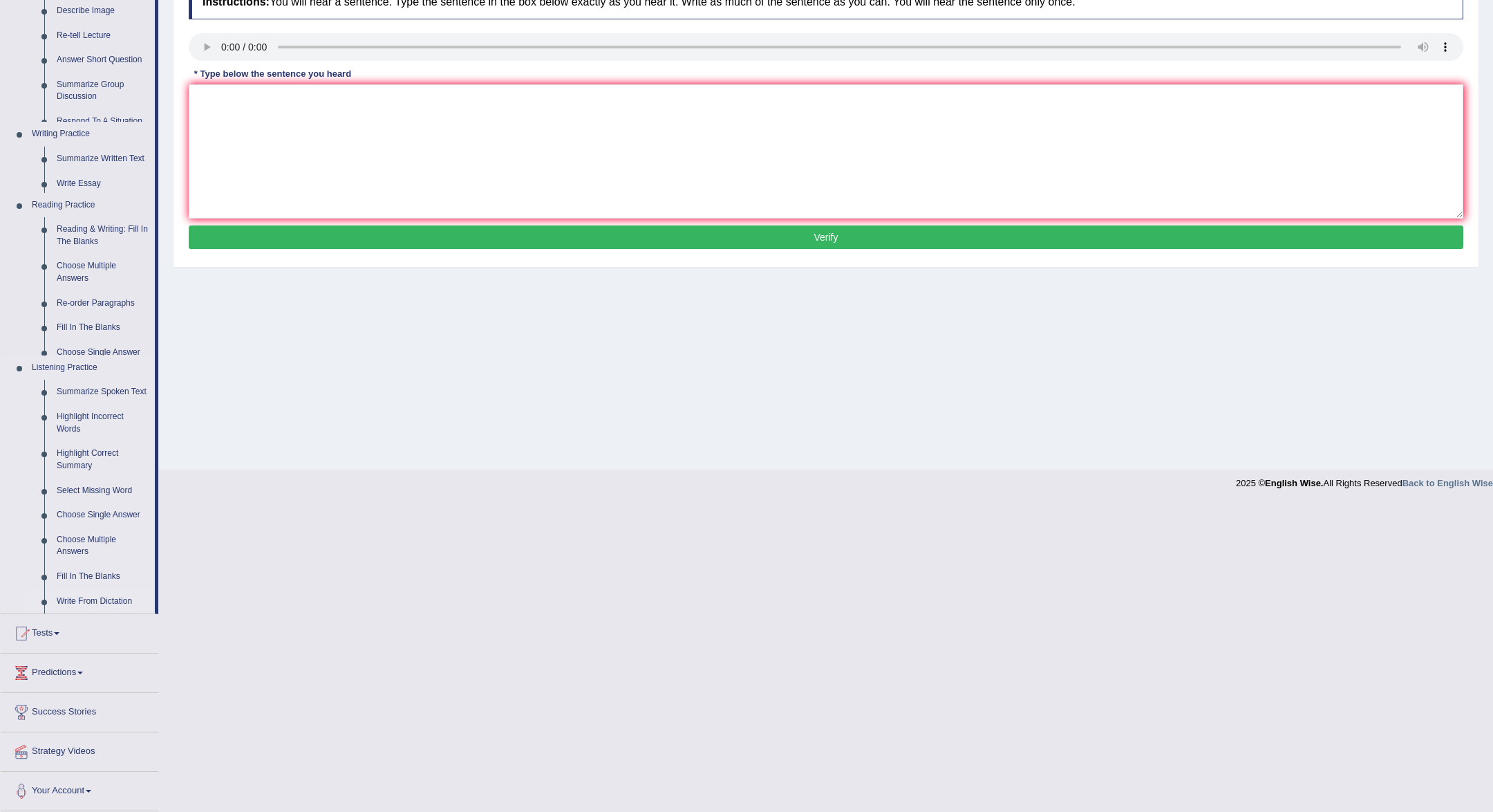
scroll to position [123, 0]
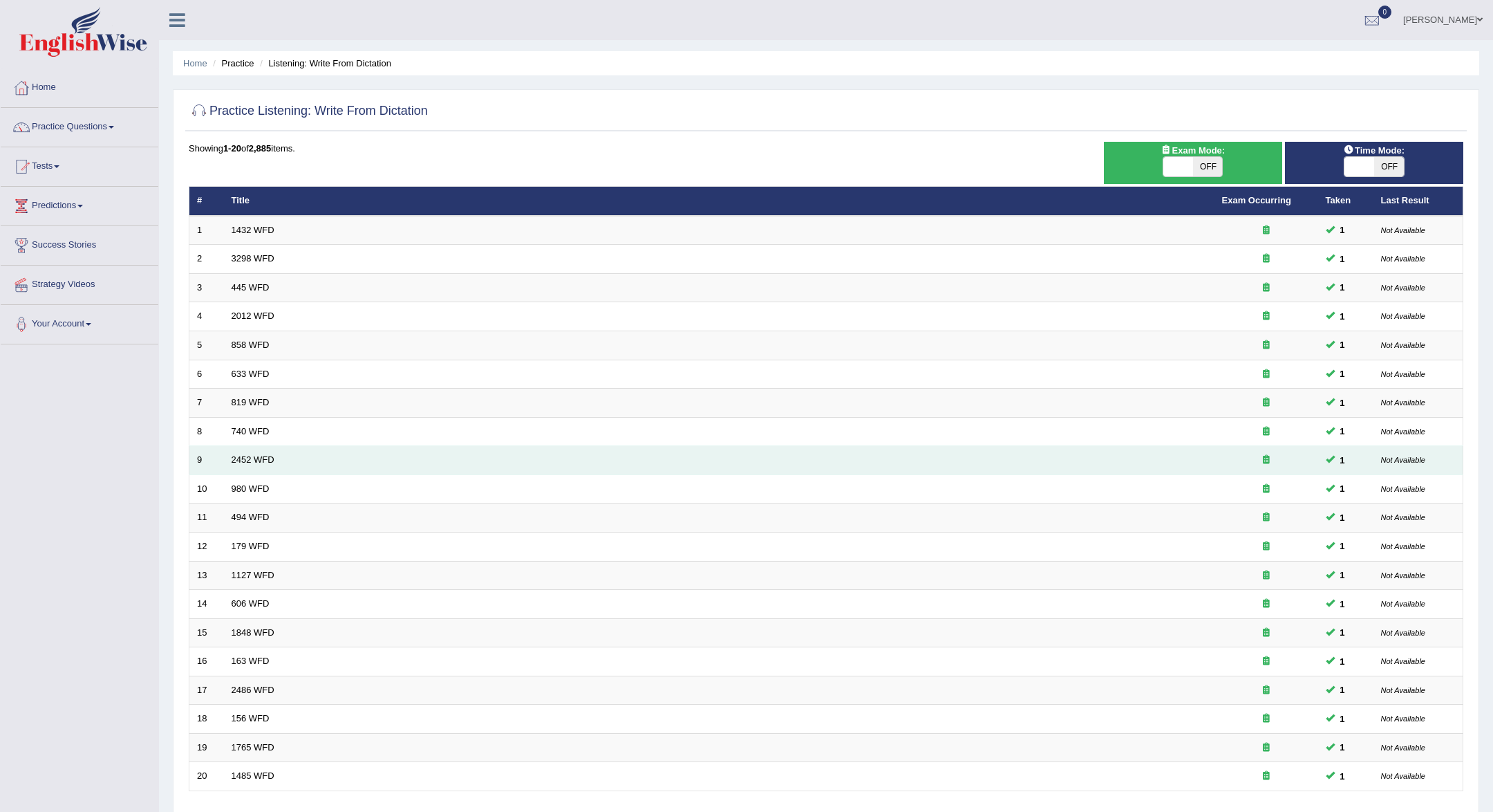
scroll to position [4, 0]
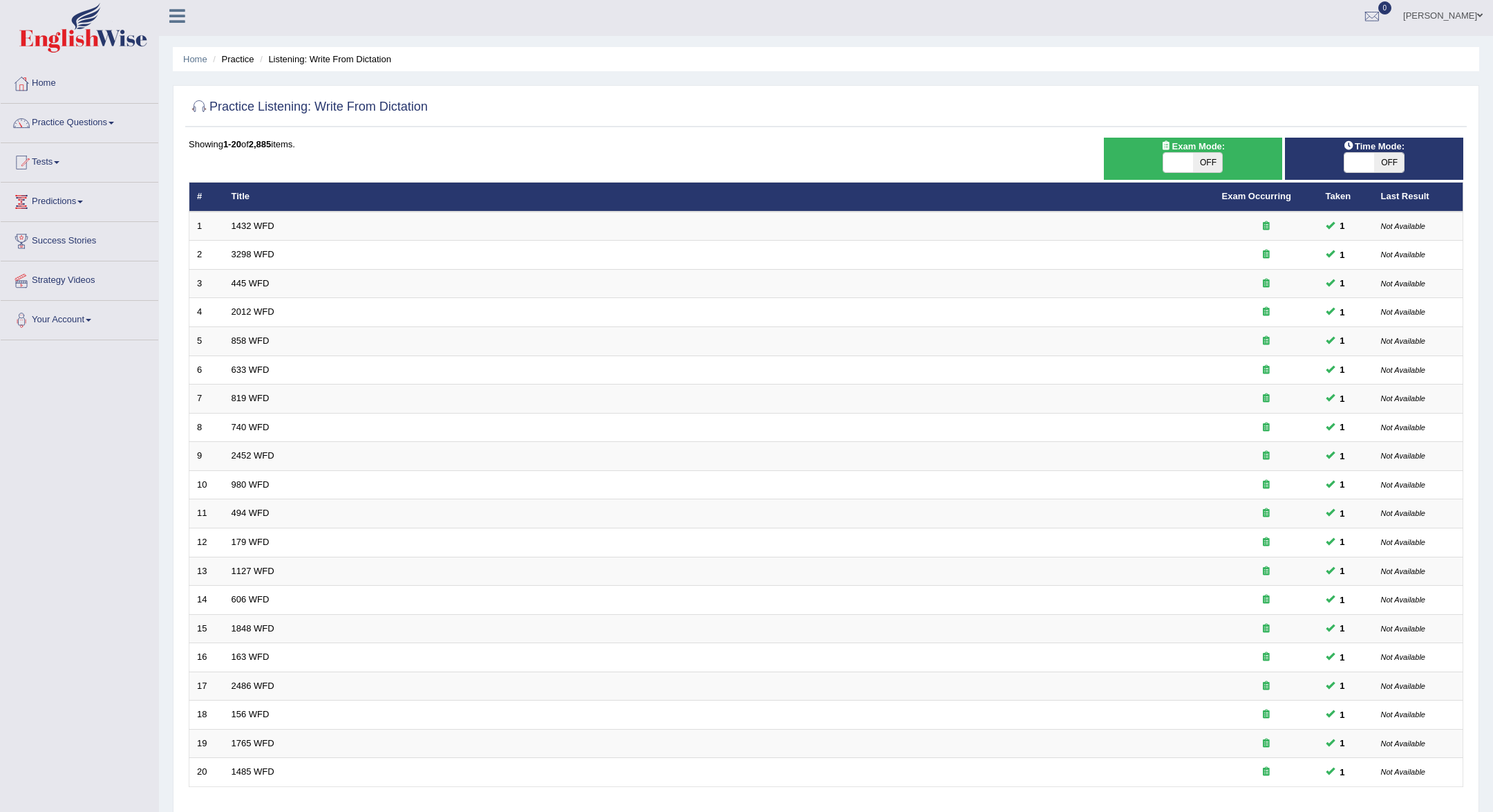
click at [1204, 161] on span "OFF" at bounding box center [1209, 162] width 30 height 19
checkbox input "true"
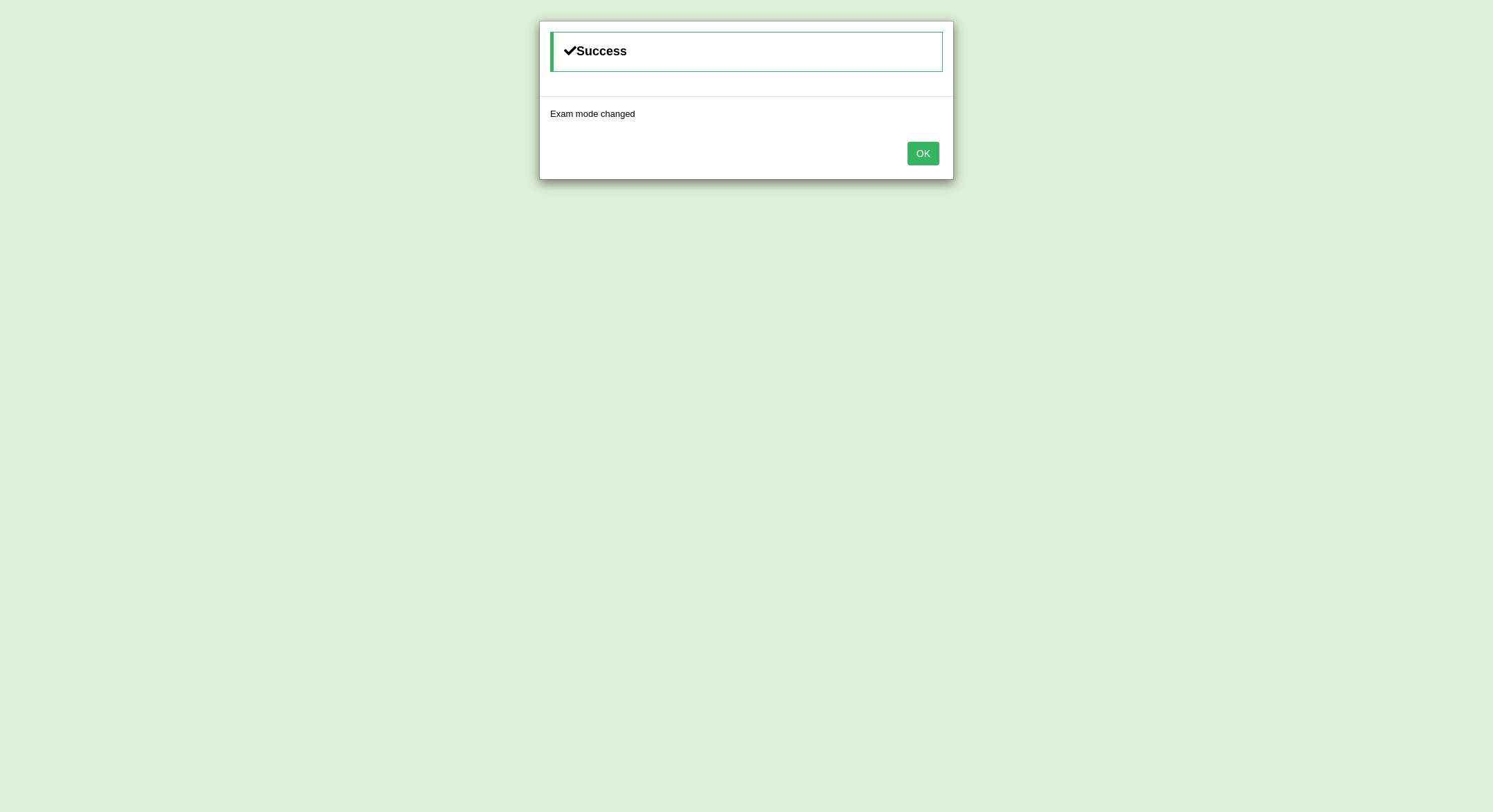
click at [926, 150] on button "OK" at bounding box center [923, 153] width 32 height 23
click at [930, 143] on button "OK" at bounding box center [923, 153] width 32 height 23
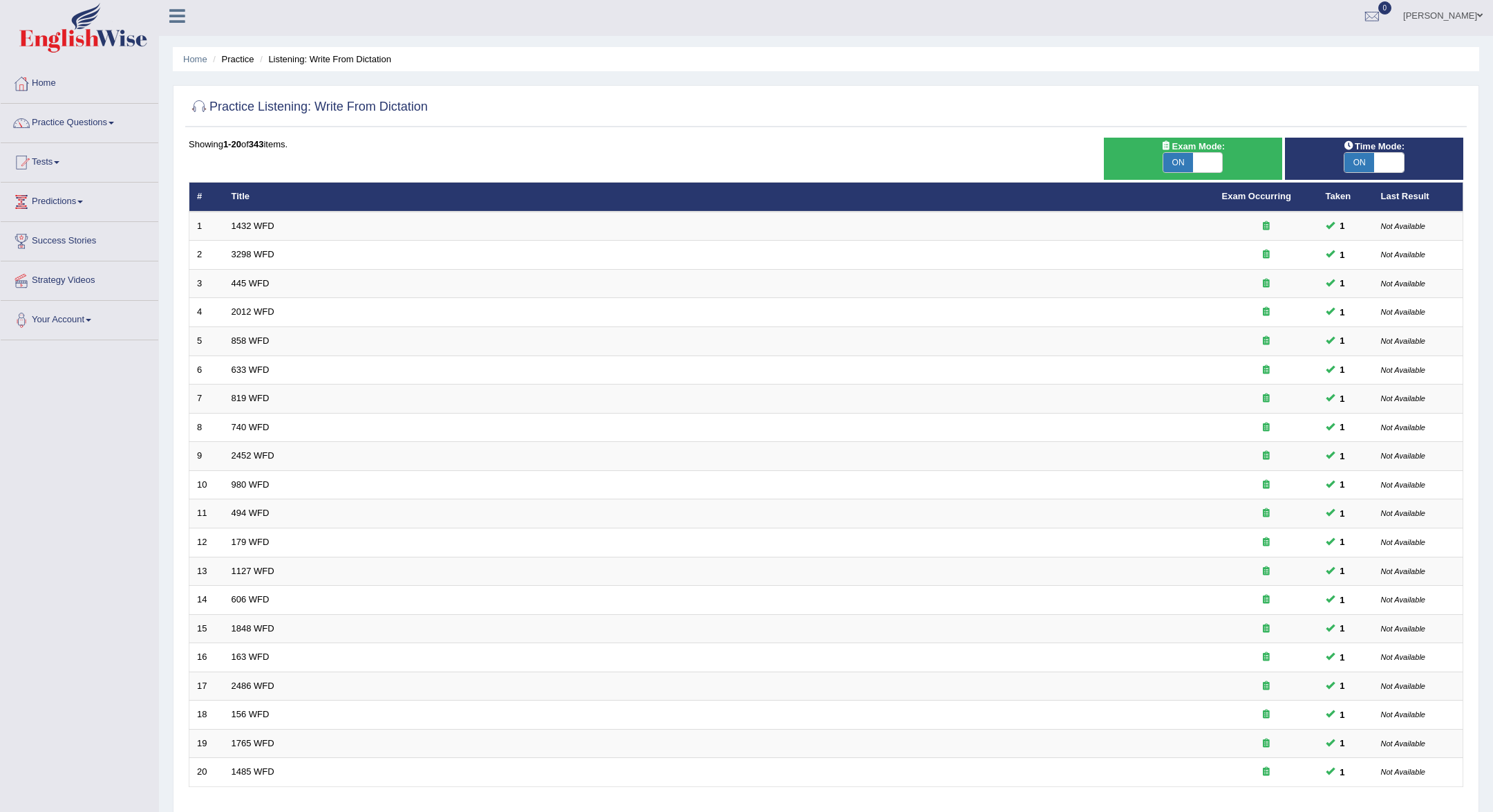
scroll to position [98, 0]
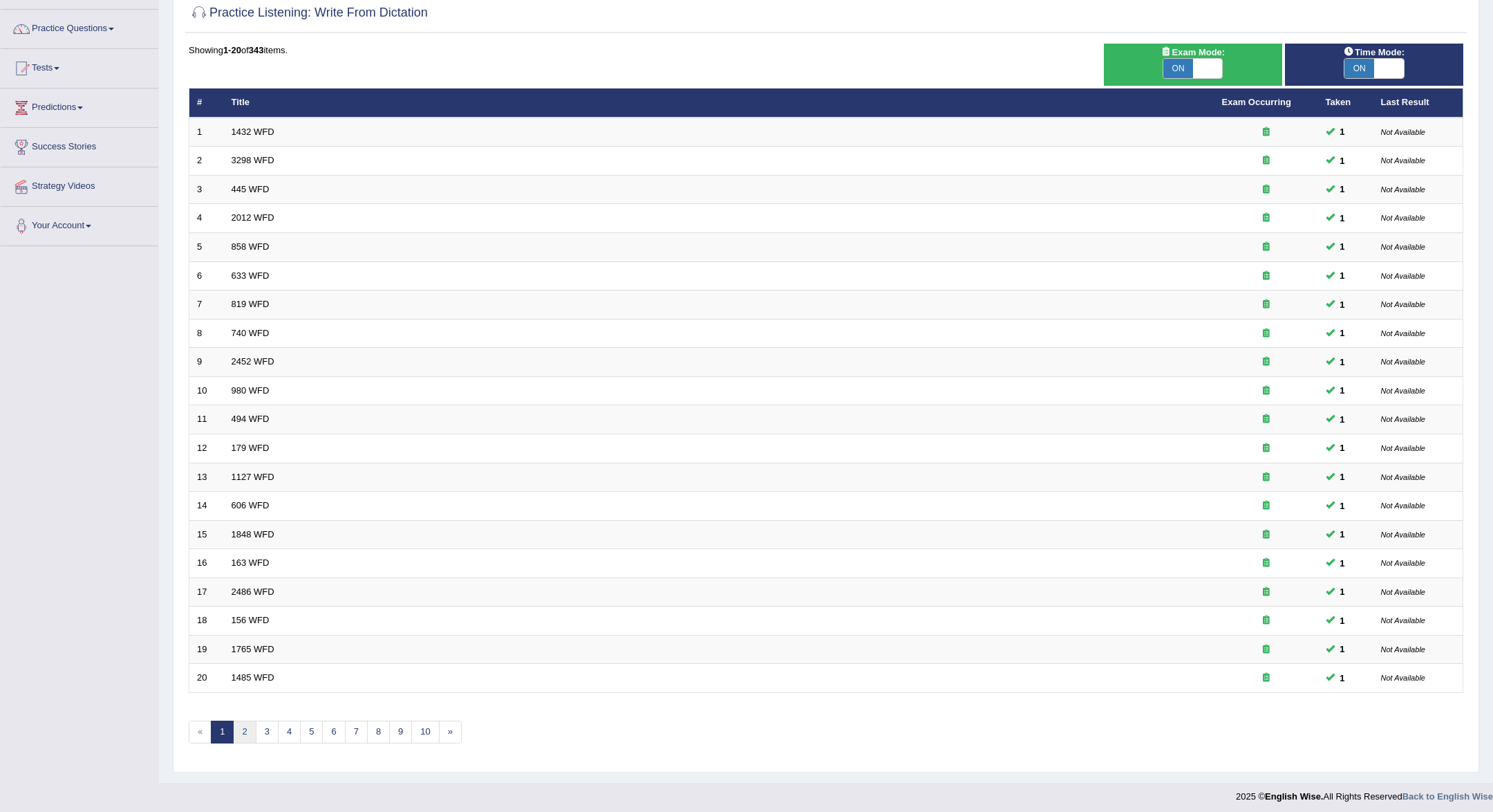
click at [236, 728] on link "2" at bounding box center [245, 732] width 23 height 23
click at [264, 730] on link "3" at bounding box center [267, 732] width 23 height 23
click at [285, 732] on link "4" at bounding box center [289, 732] width 23 height 23
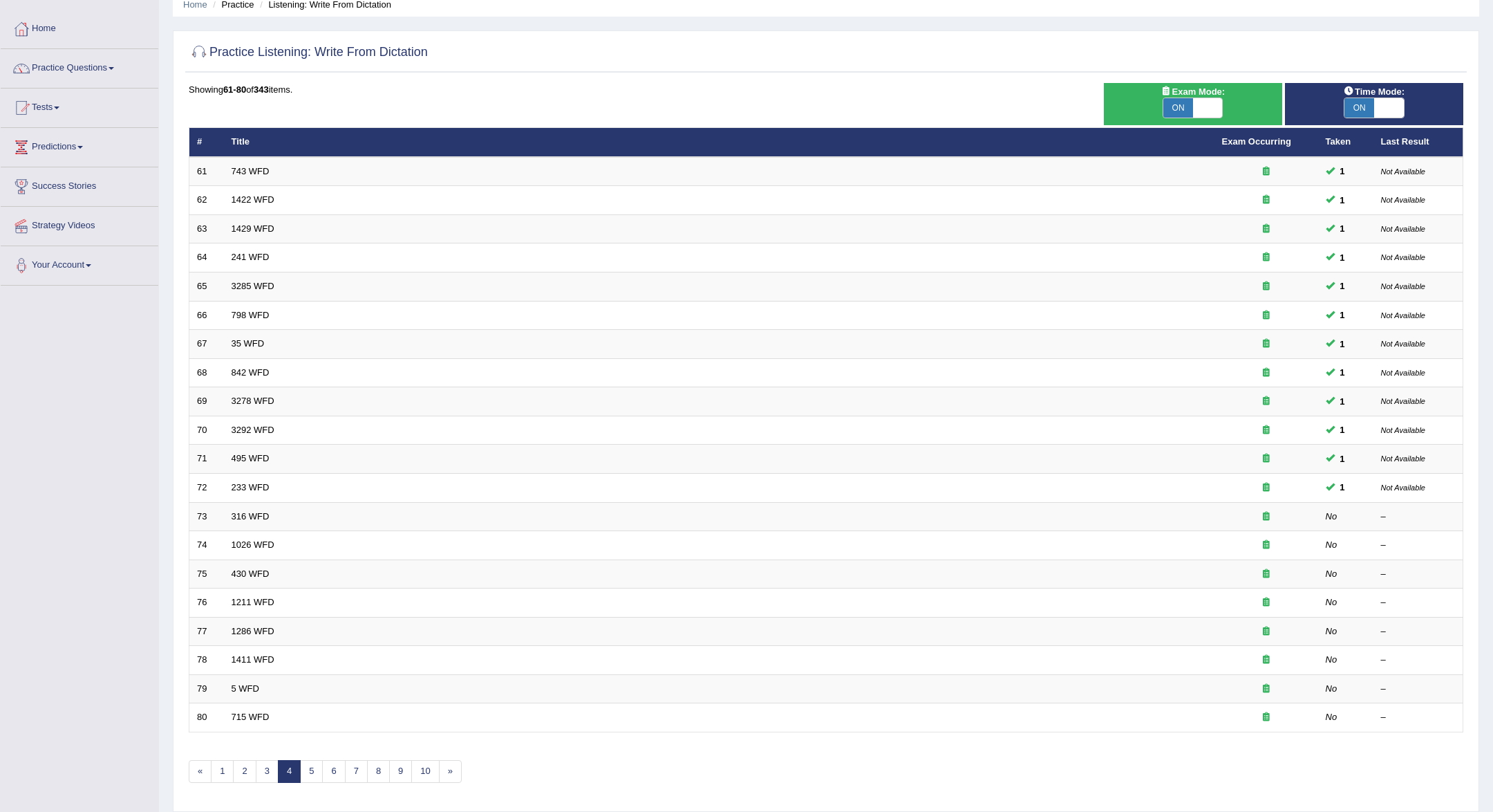
scroll to position [98, 0]
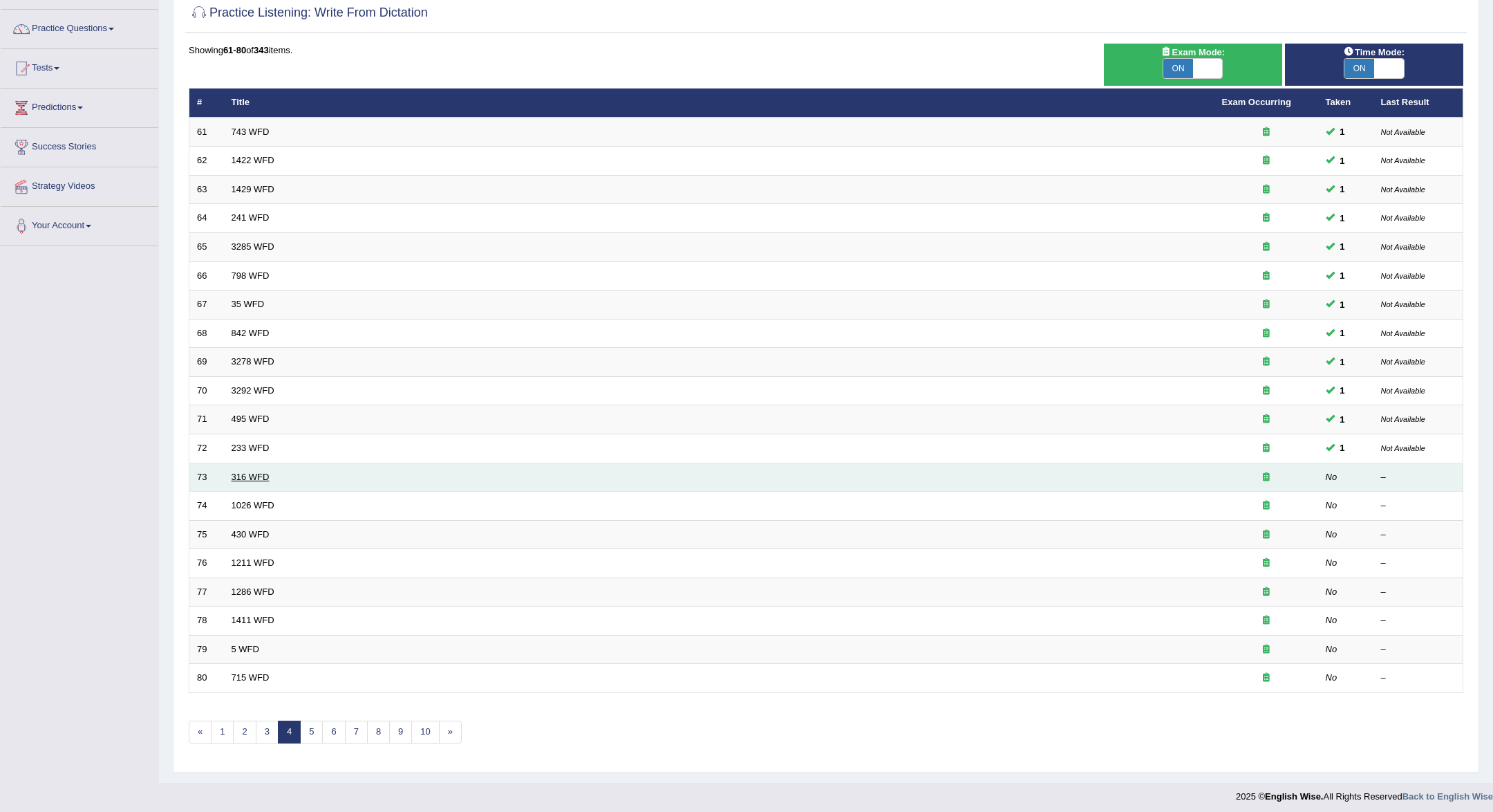
click at [255, 474] on link "316 WFD" at bounding box center [250, 476] width 38 height 11
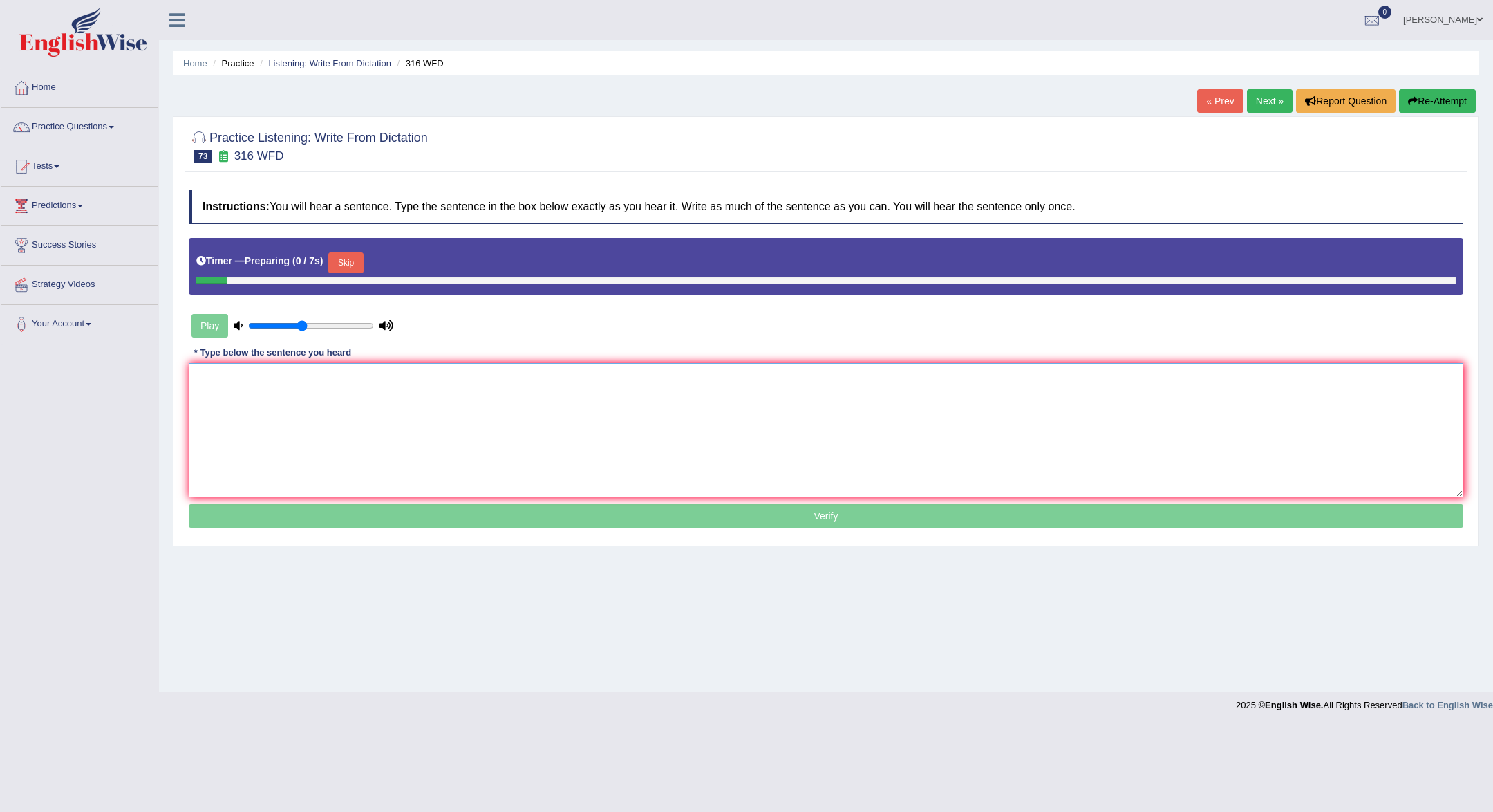
click at [426, 401] on textarea at bounding box center [826, 430] width 1275 height 134
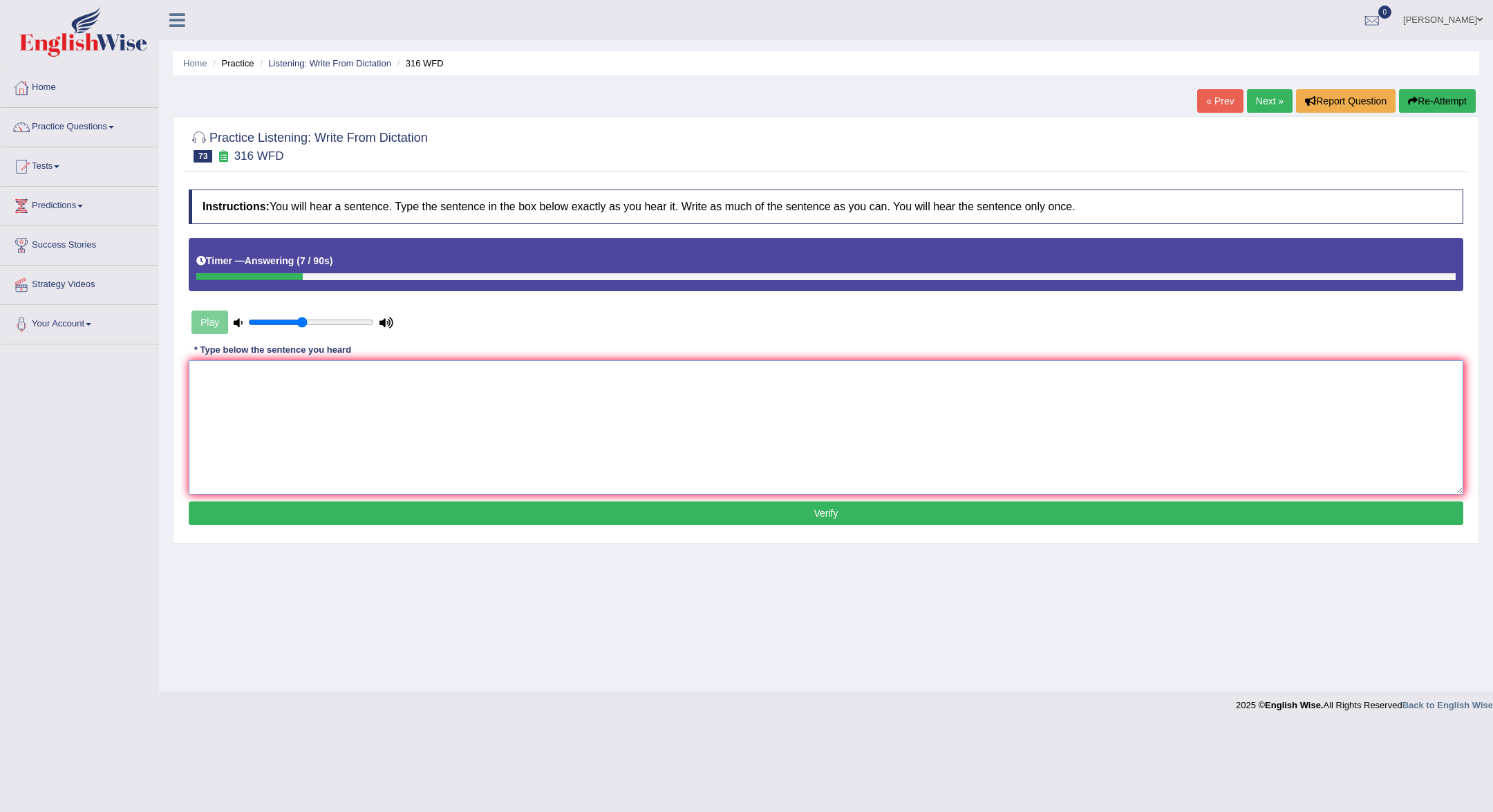
click at [297, 474] on textarea at bounding box center [826, 427] width 1275 height 134
click at [297, 474] on textarea "Students are" at bounding box center [826, 427] width 1275 height 134
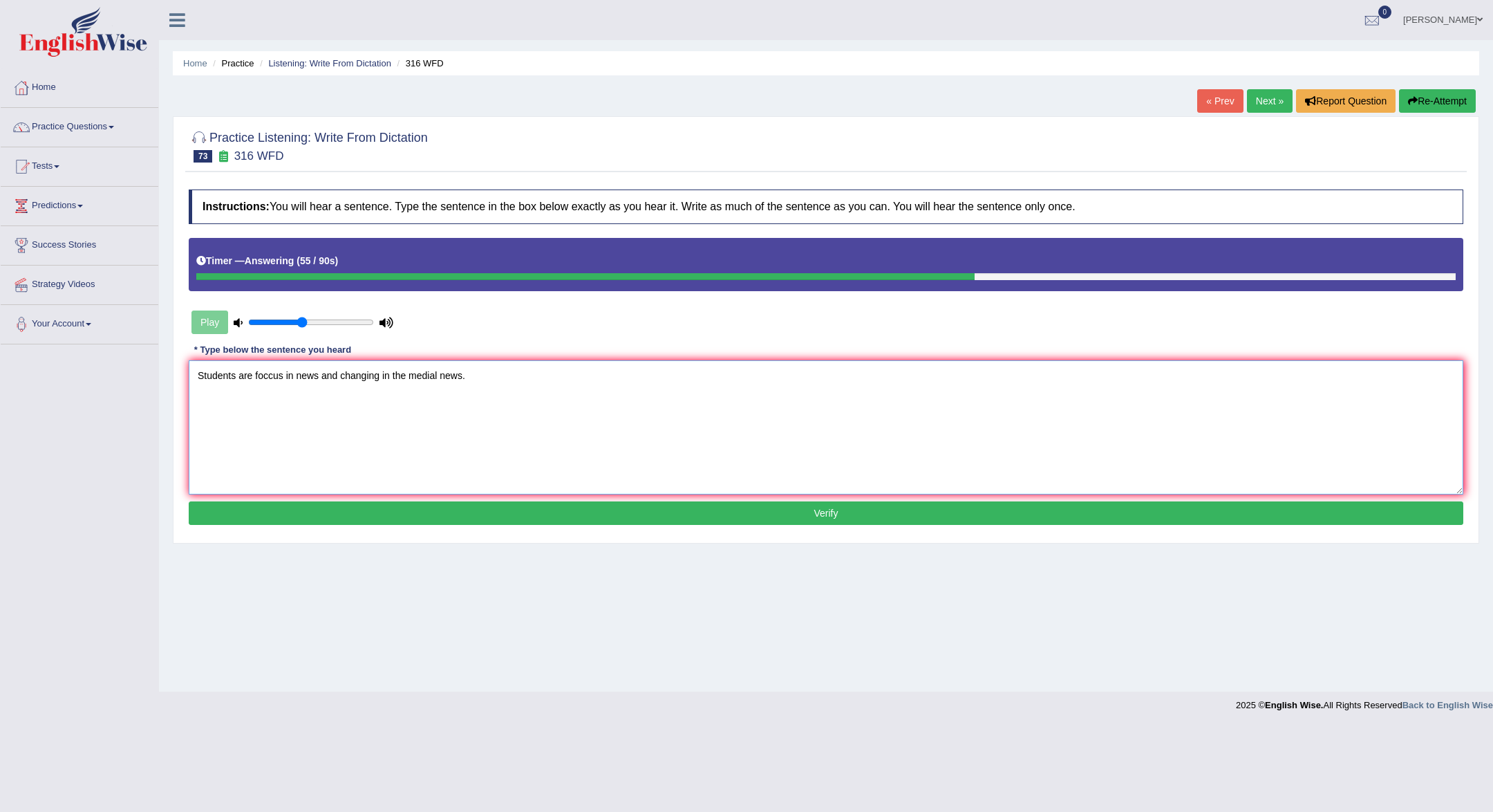
type textarea "Students are foccus in news and changing in the medial news."
click at [528, 501] on button "Verify" at bounding box center [826, 513] width 1275 height 23
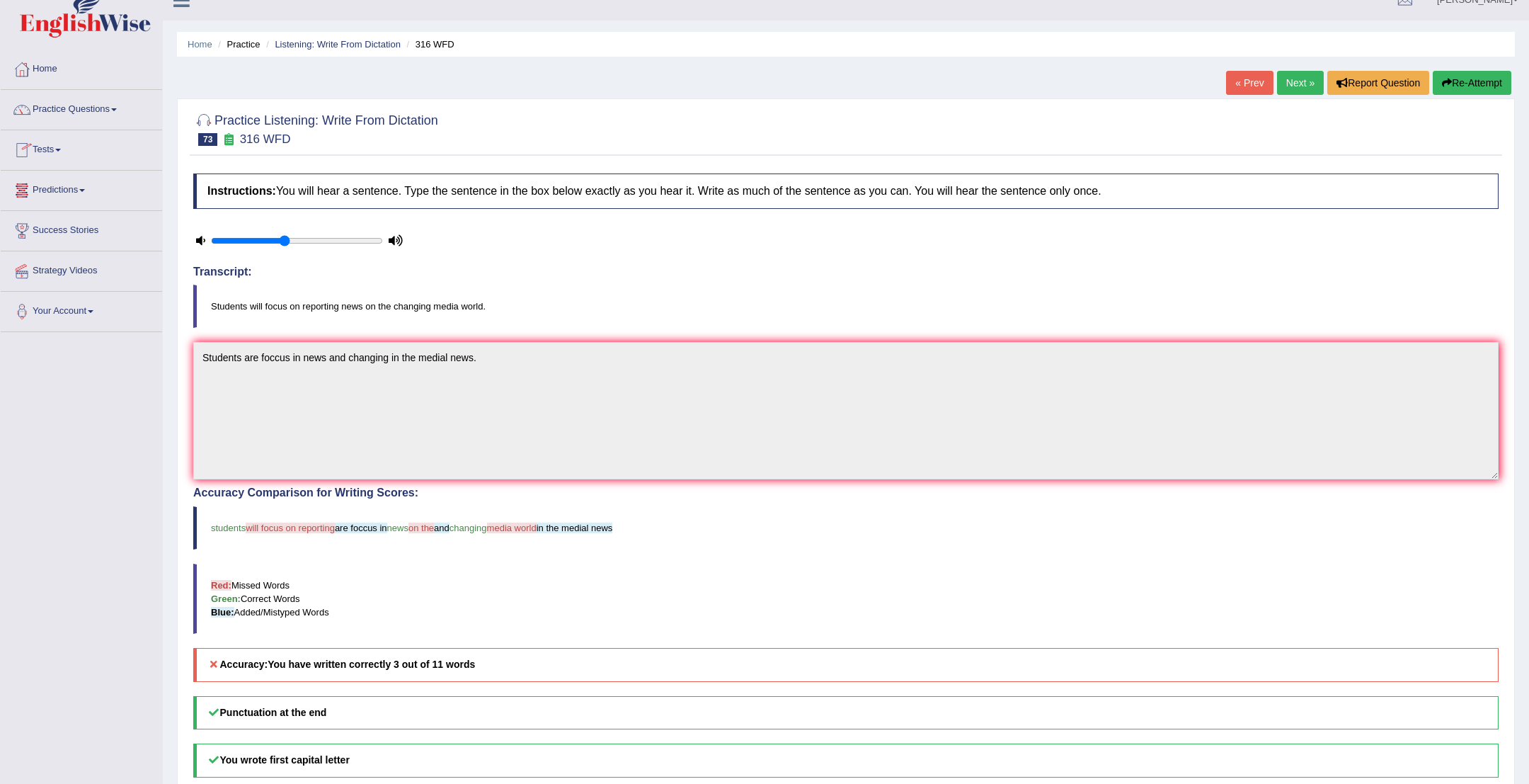
scroll to position [21, 0]
click at [41, 74] on link "Home" at bounding box center [82, 67] width 161 height 36
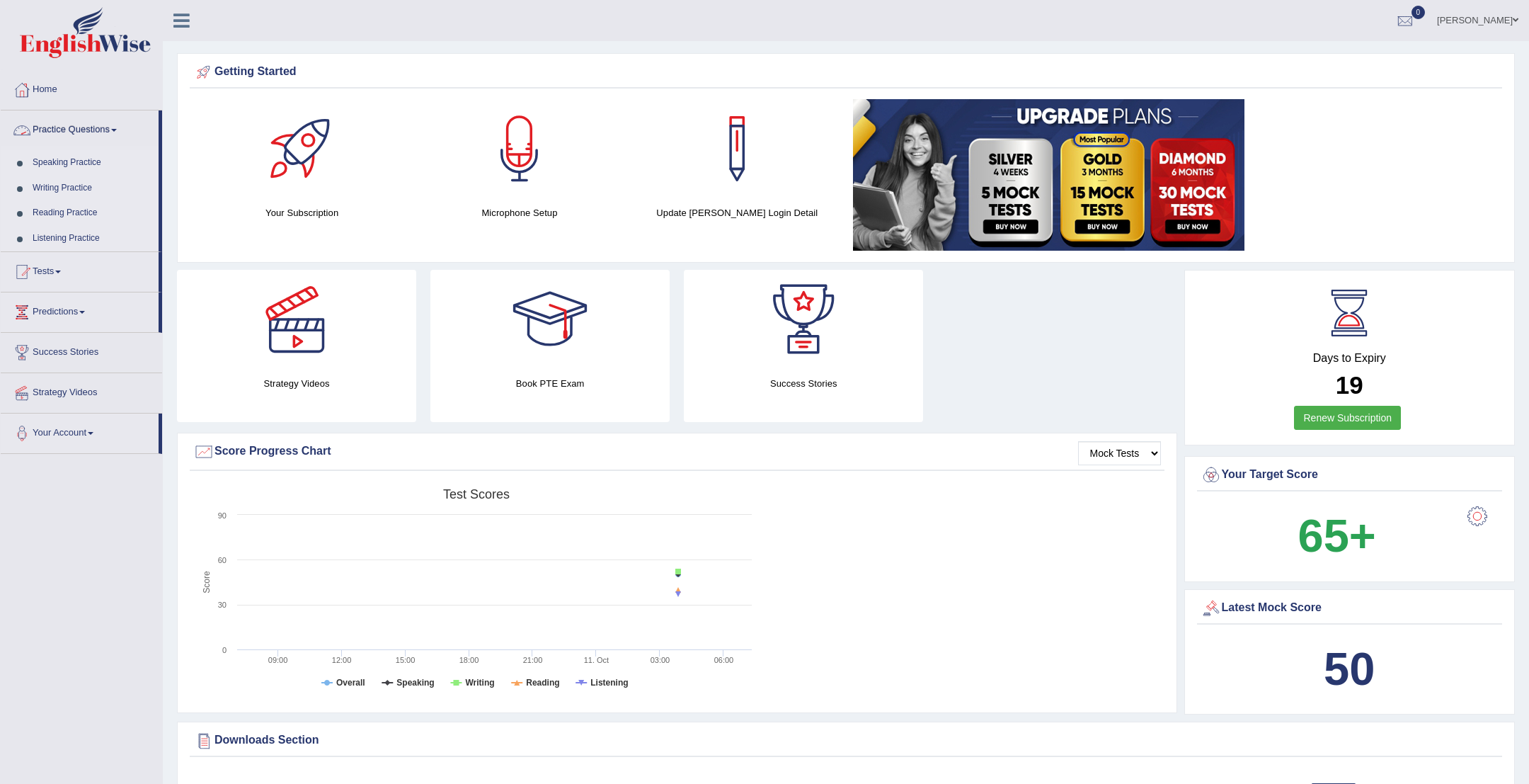
click at [90, 132] on link "Practice Questions" at bounding box center [80, 128] width 158 height 36
click at [97, 133] on link "Practice Questions" at bounding box center [80, 128] width 158 height 36
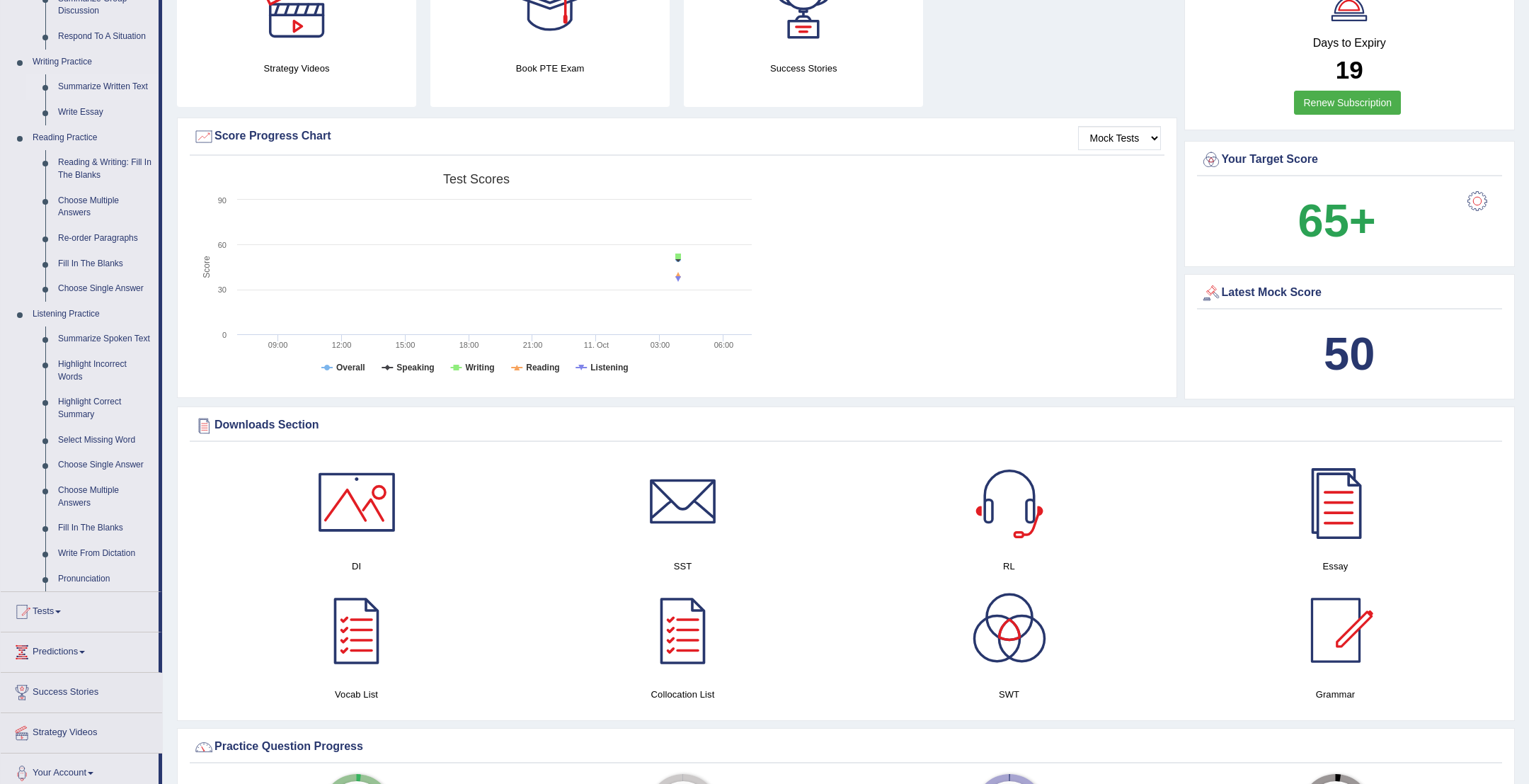
scroll to position [319, 0]
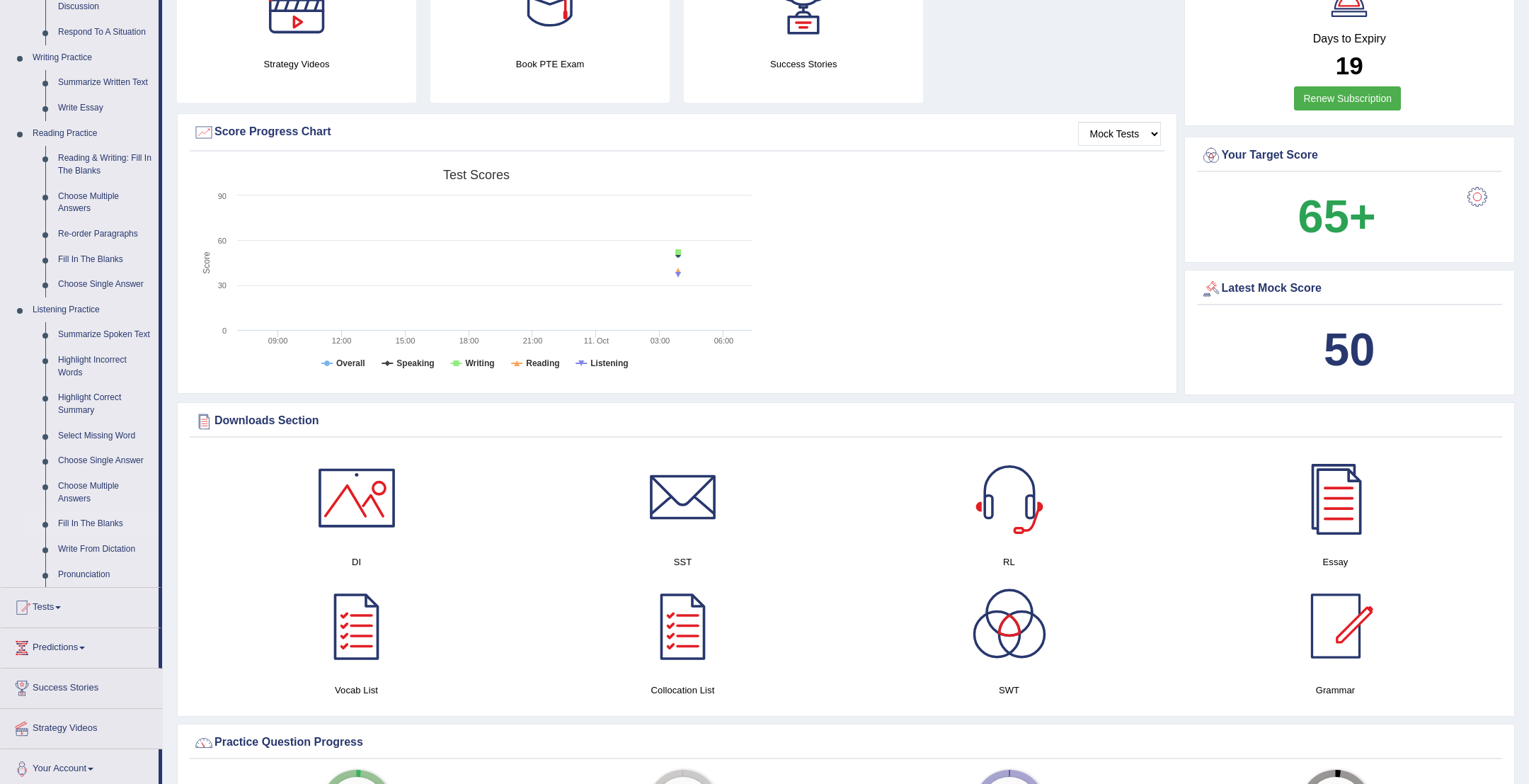
click at [89, 522] on link "Fill In The Blanks" at bounding box center [105, 524] width 107 height 25
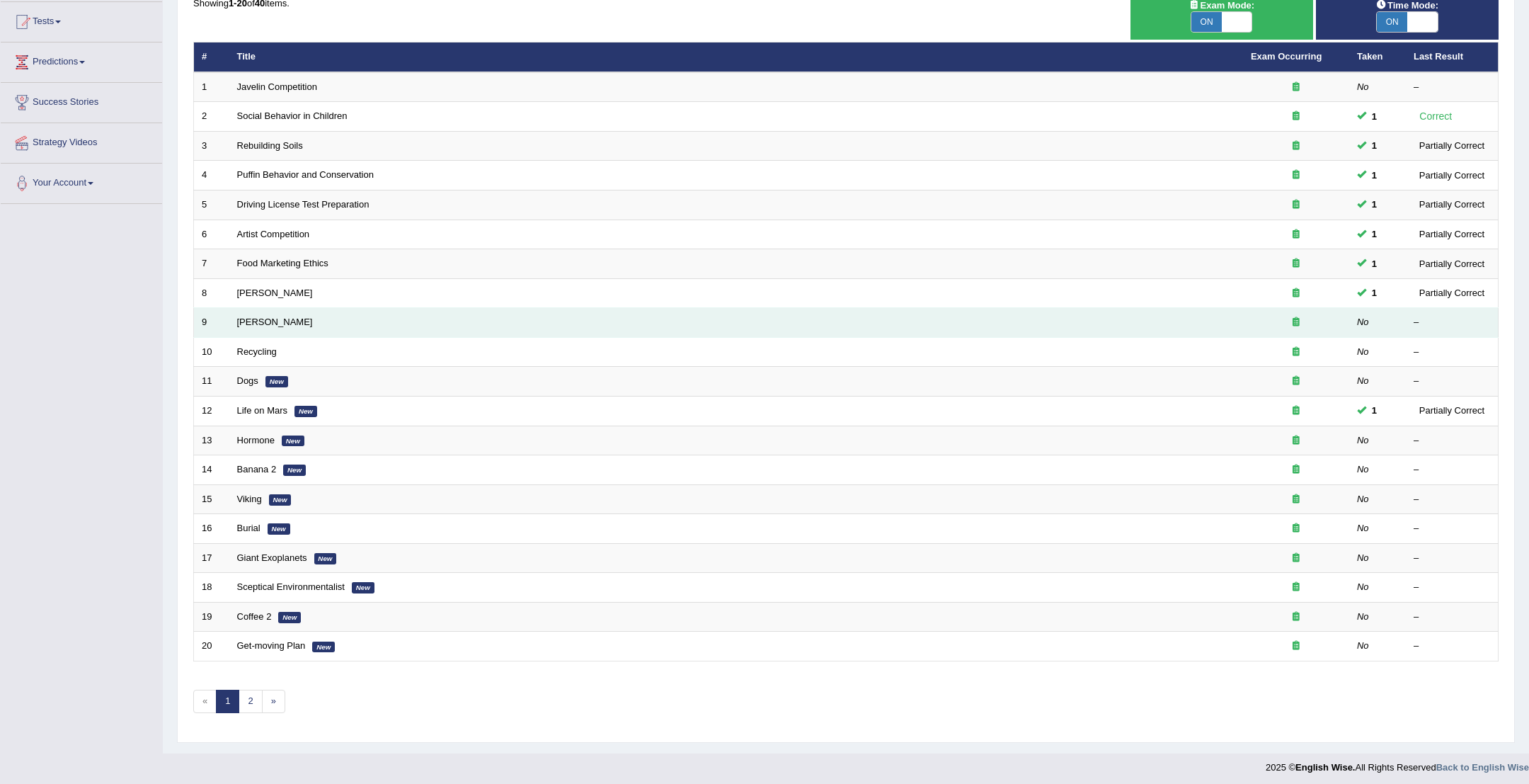
scroll to position [149, 0]
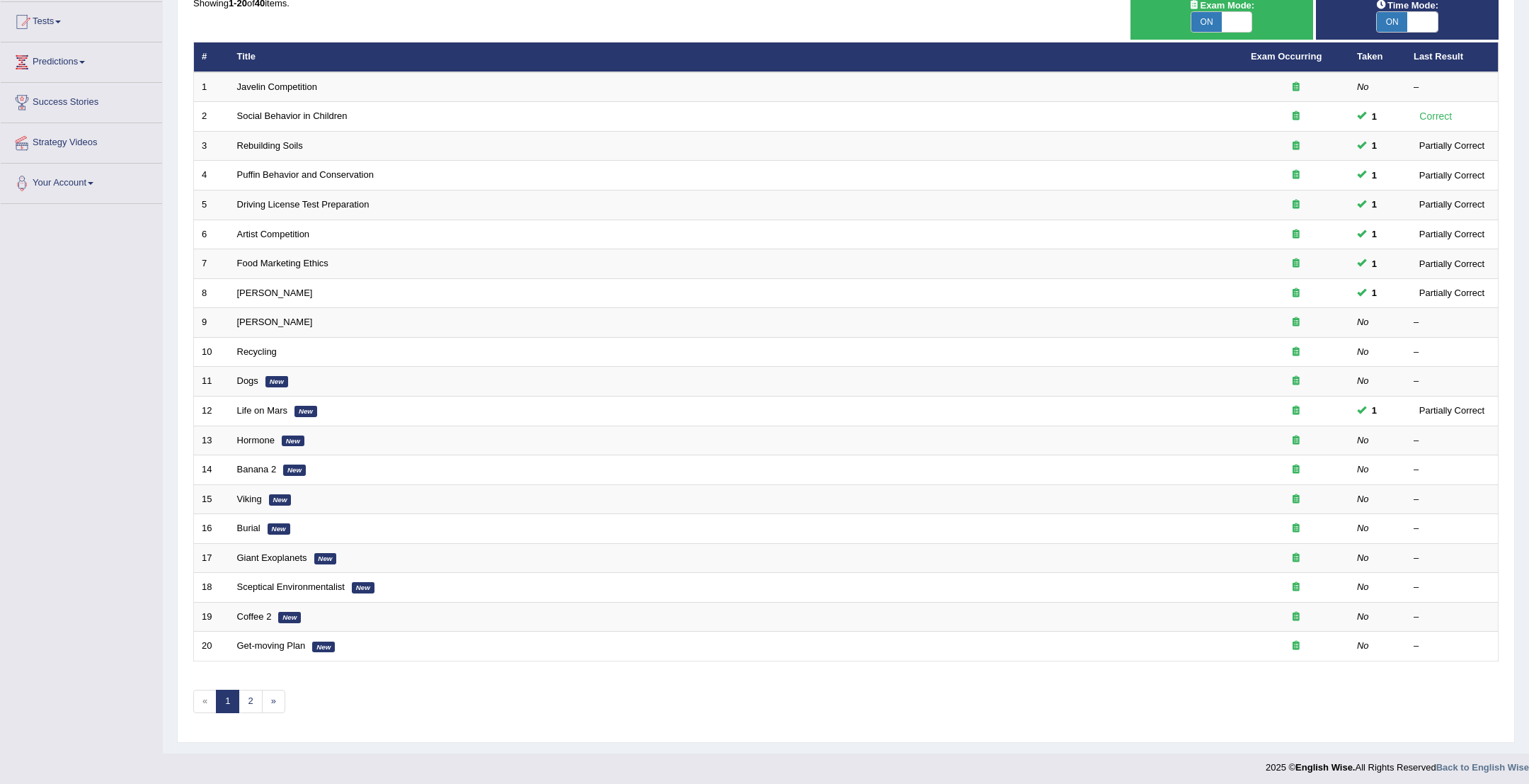
click at [1209, 16] on span "ON" at bounding box center [1207, 21] width 31 height 20
checkbox input "false"
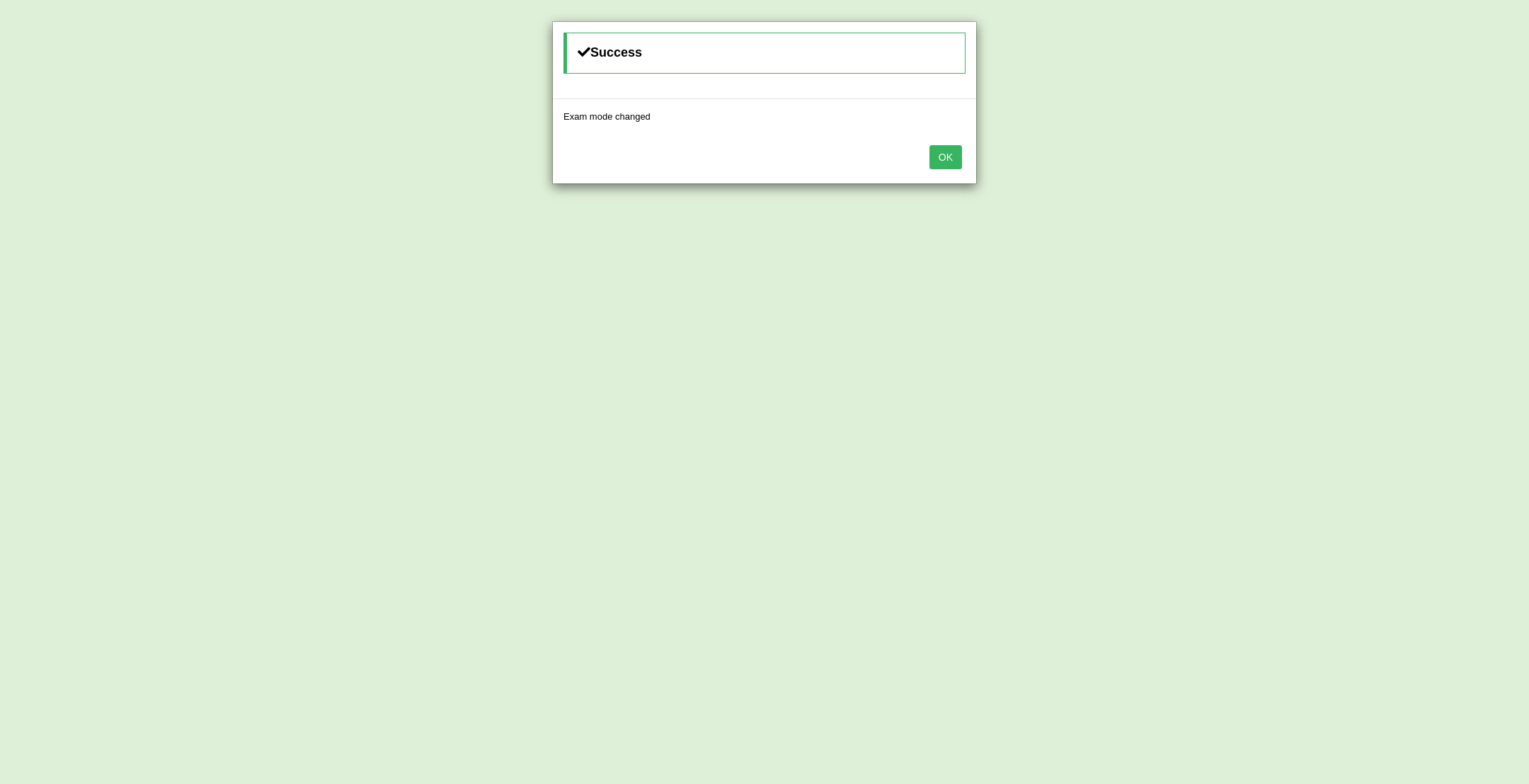
click at [944, 154] on button "OK" at bounding box center [945, 157] width 32 height 24
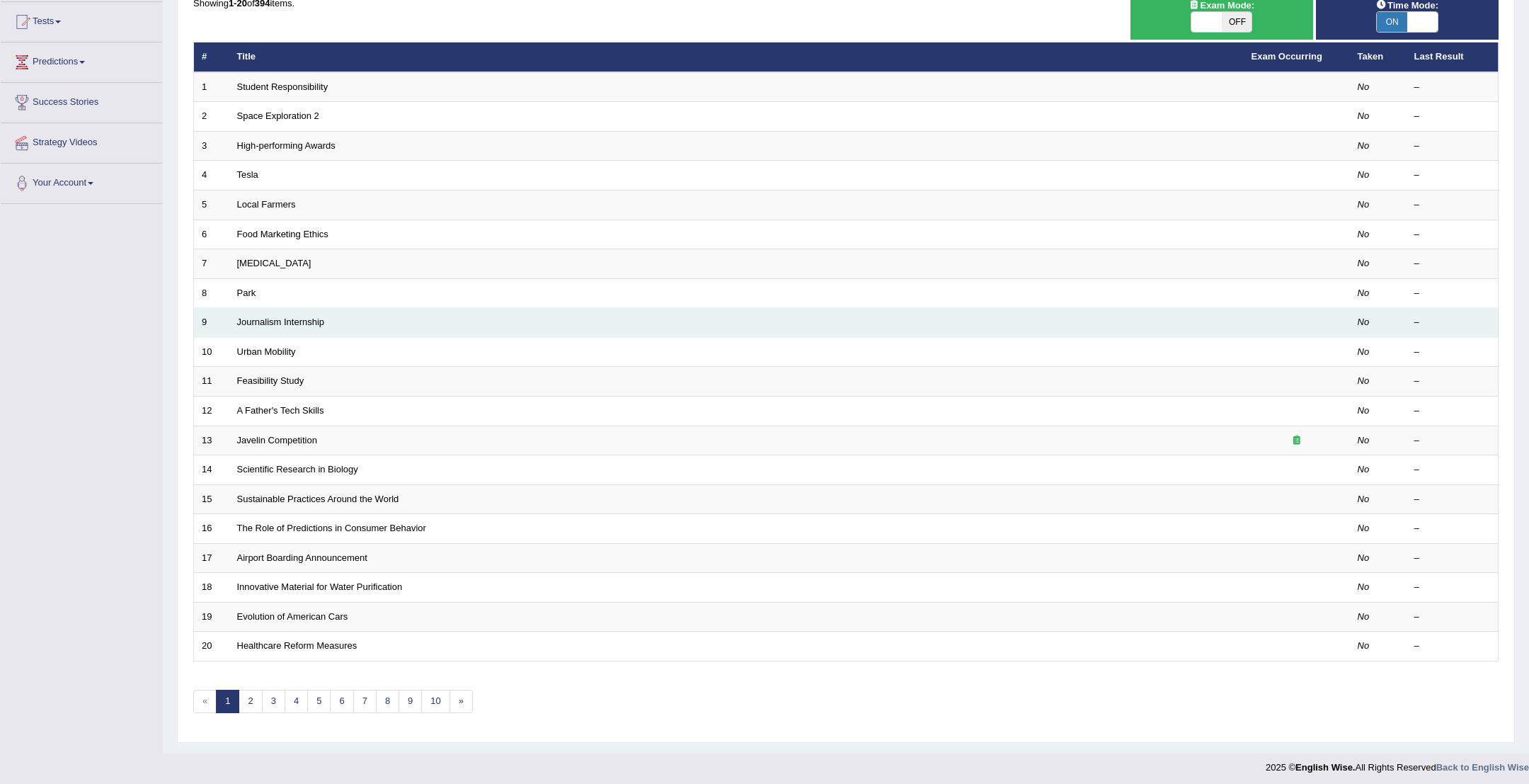
scroll to position [149, 0]
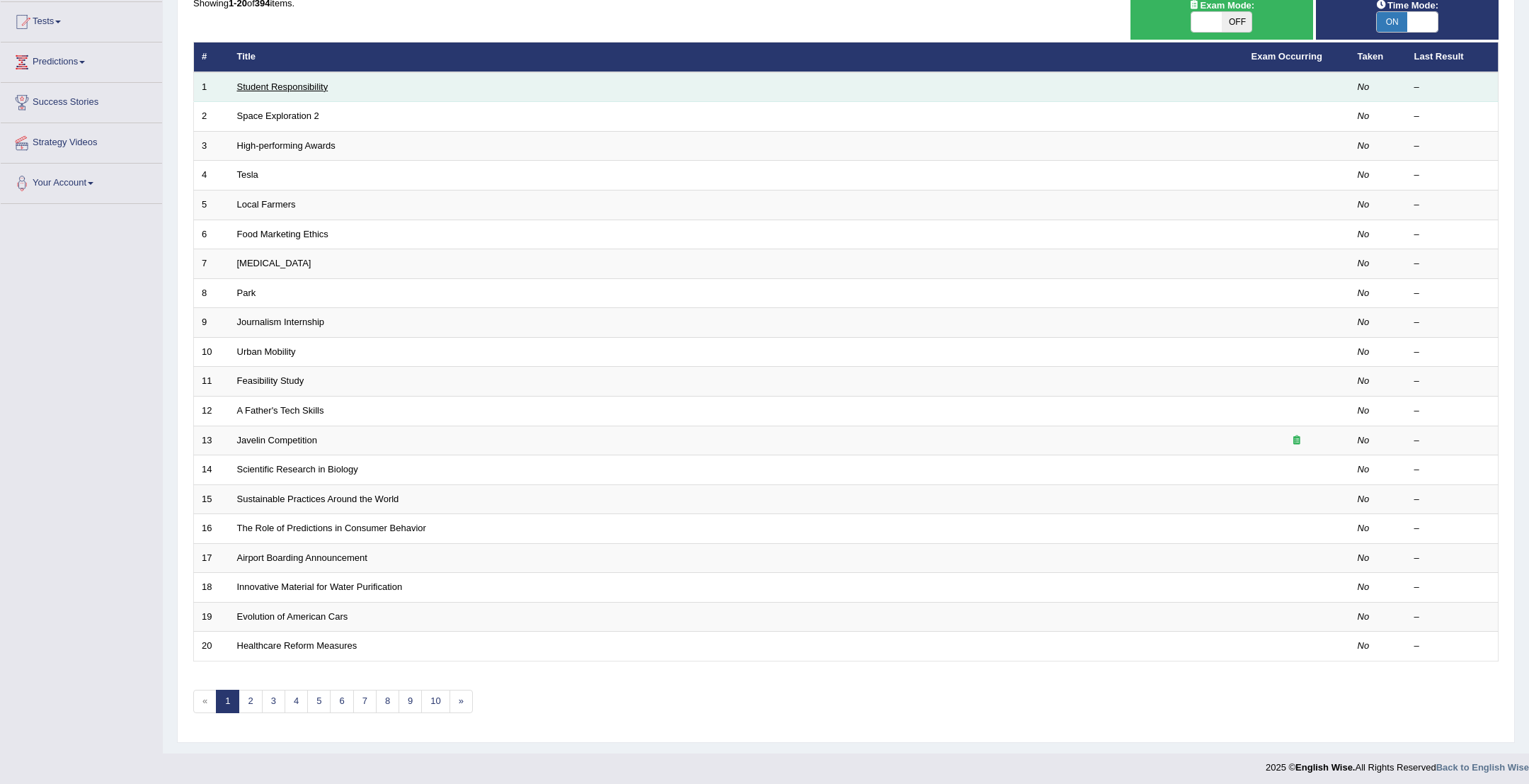
click at [307, 87] on link "Student Responsibility" at bounding box center [283, 87] width 92 height 11
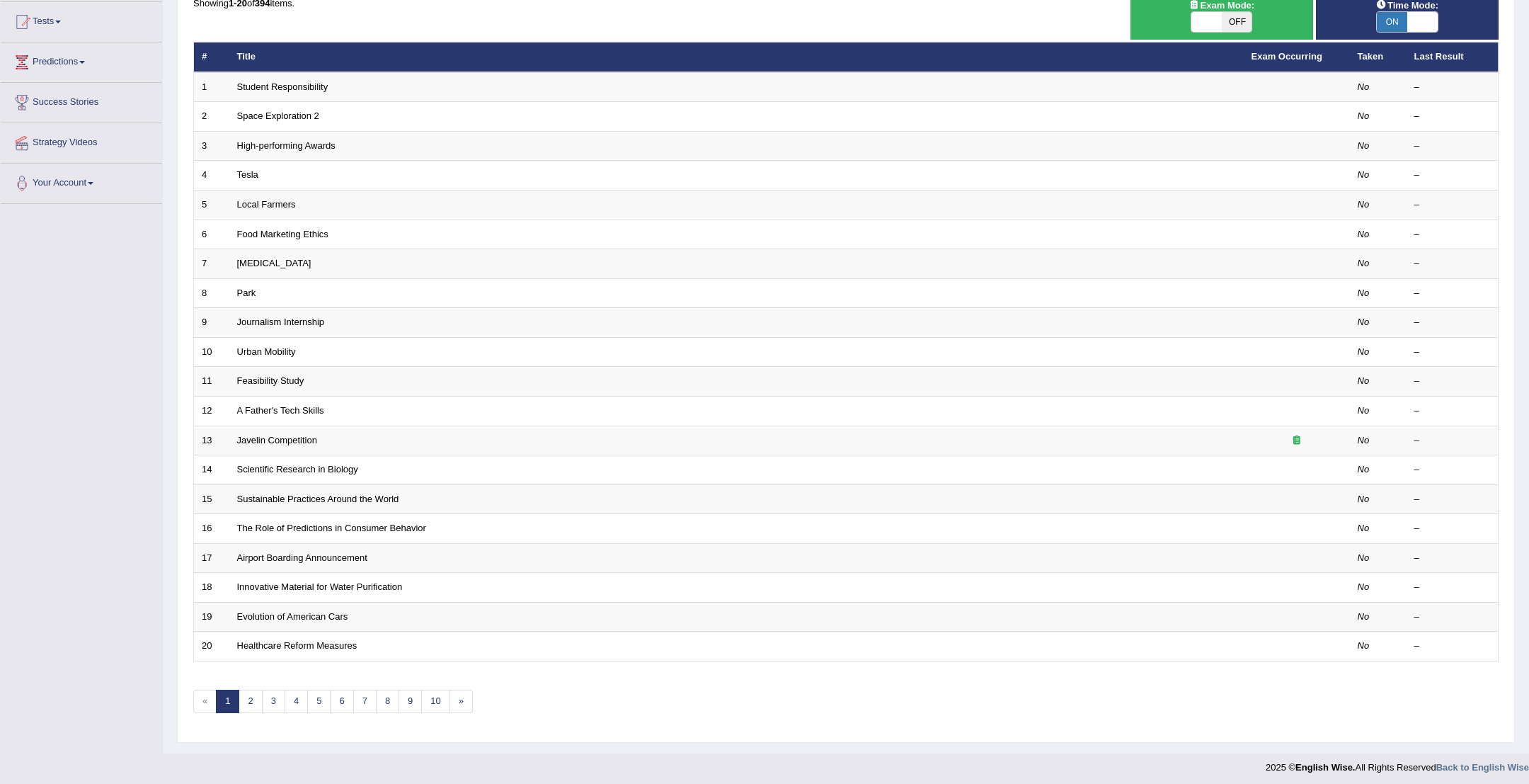
click at [1400, 28] on span "ON" at bounding box center [1392, 21] width 31 height 20
checkbox input "false"
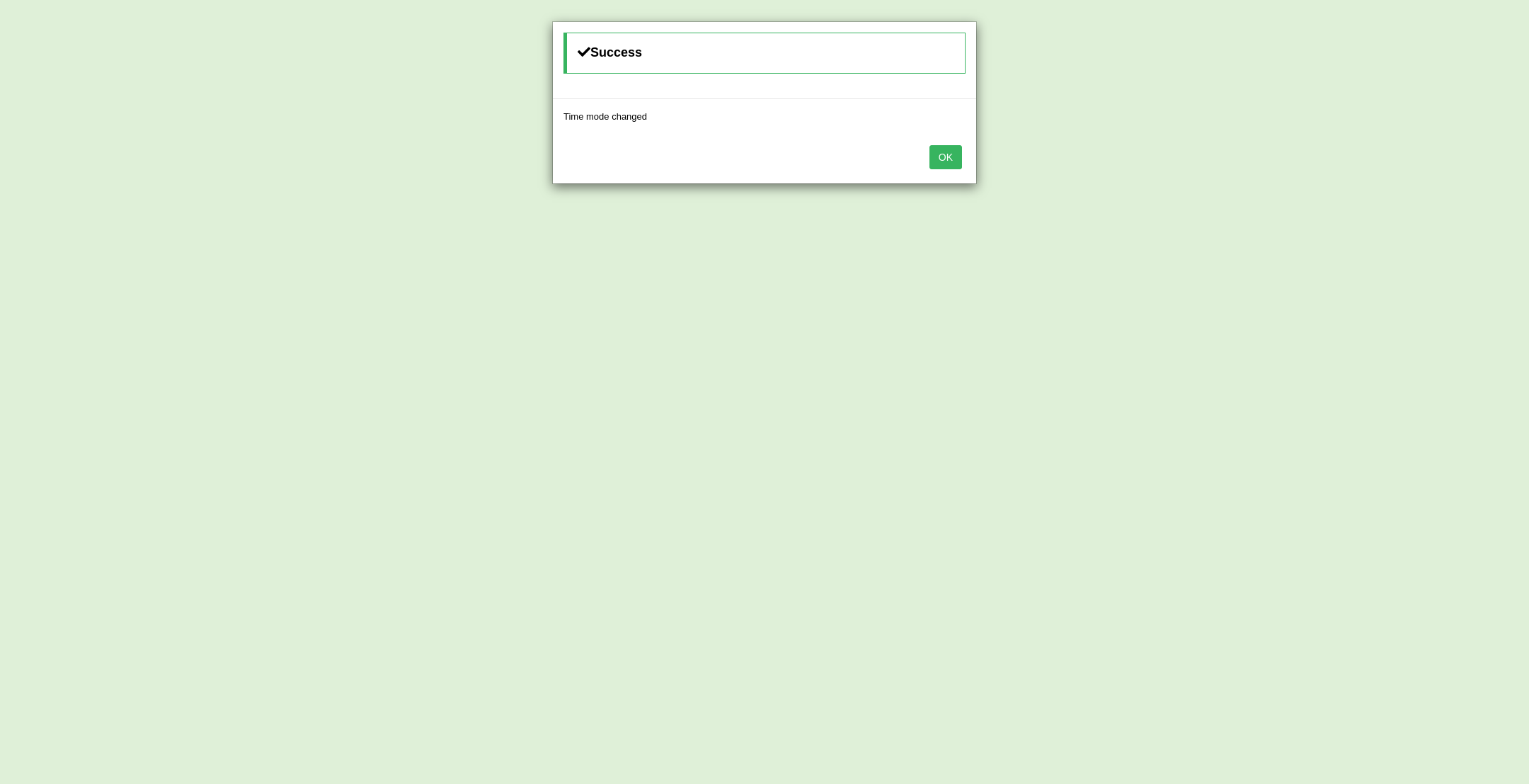
click at [958, 153] on button "OK" at bounding box center [945, 157] width 32 height 24
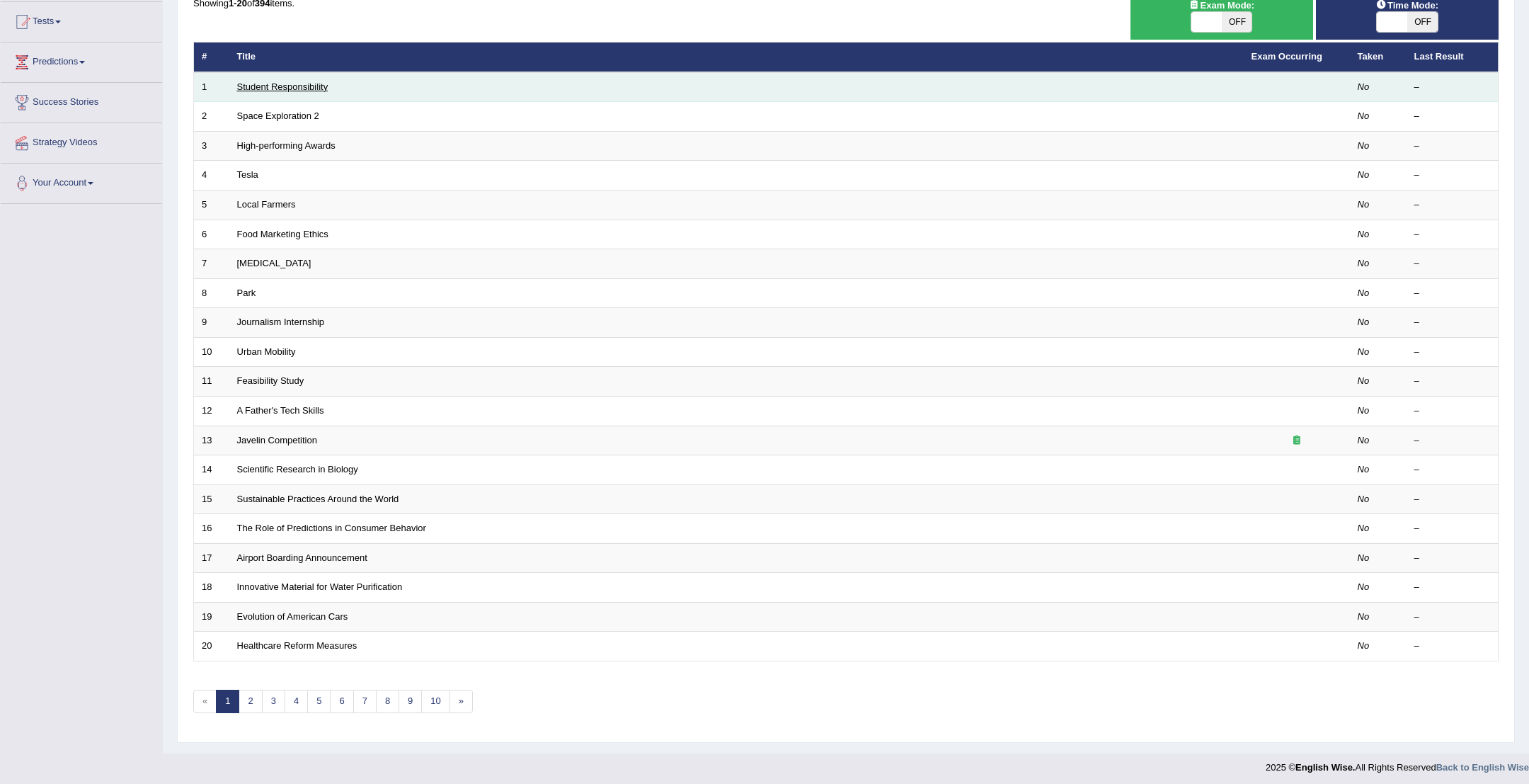
click at [310, 89] on link "Student Responsibility" at bounding box center [283, 87] width 92 height 11
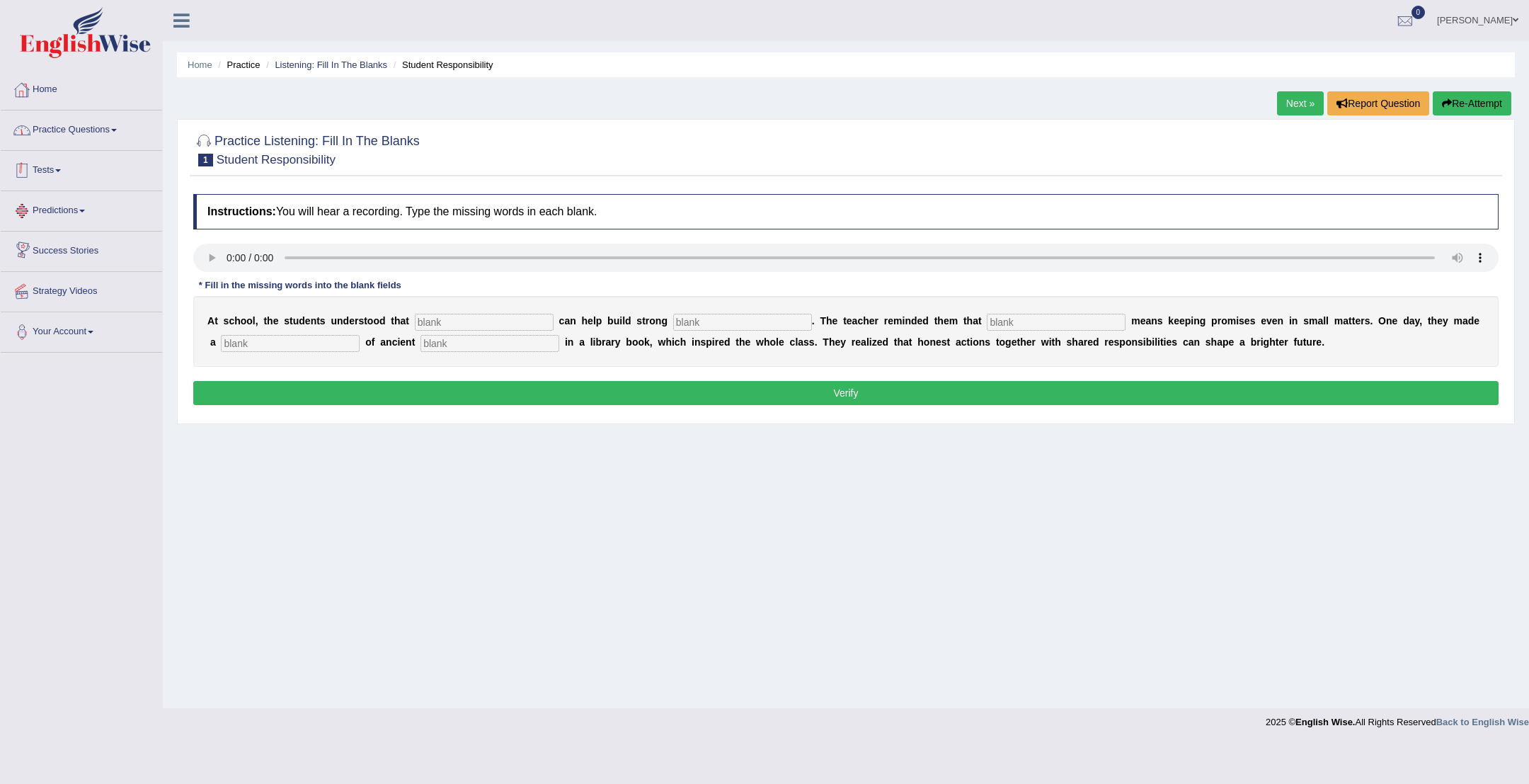
click at [58, 96] on link "Home" at bounding box center [82, 88] width 161 height 36
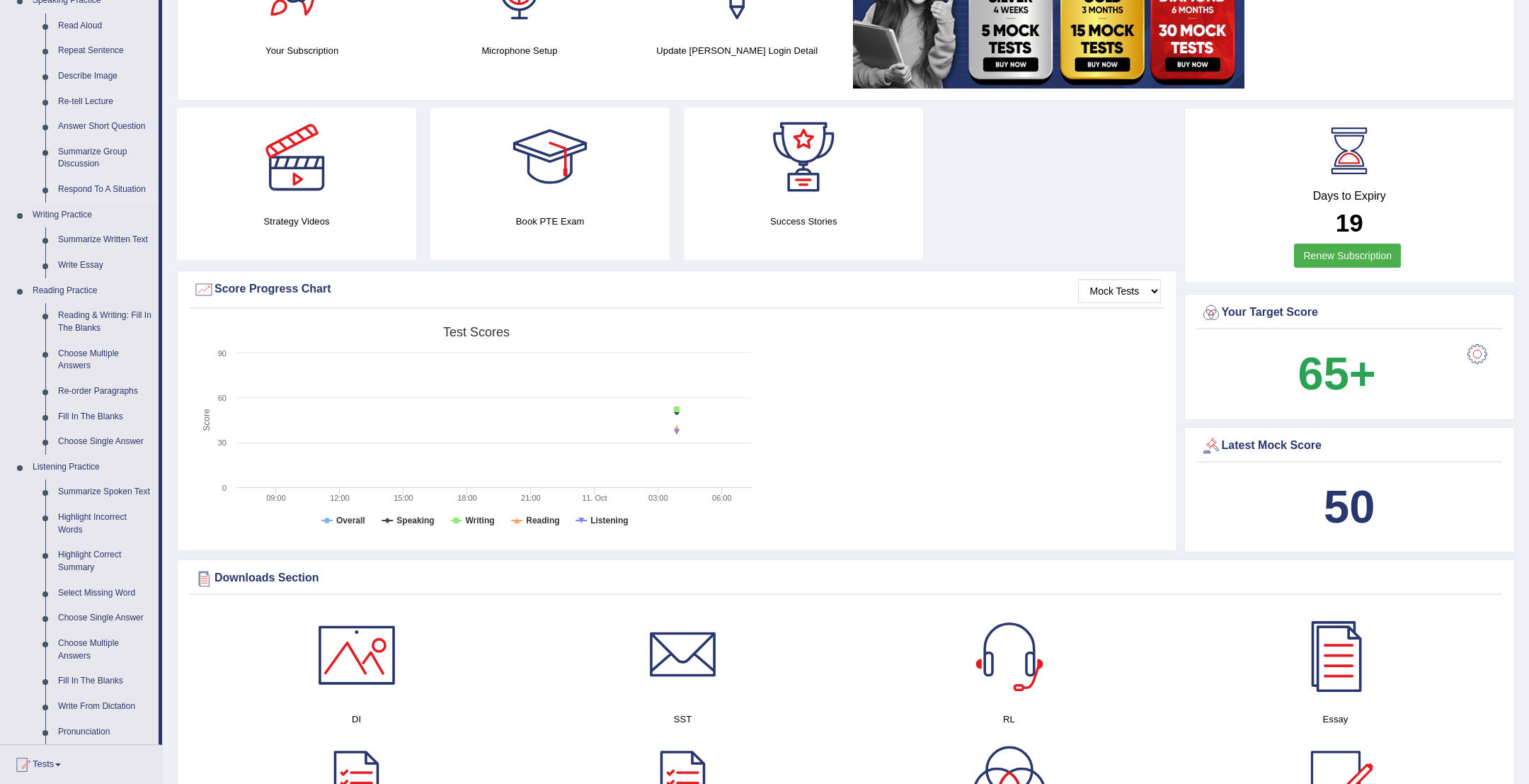
scroll to position [171, 0]
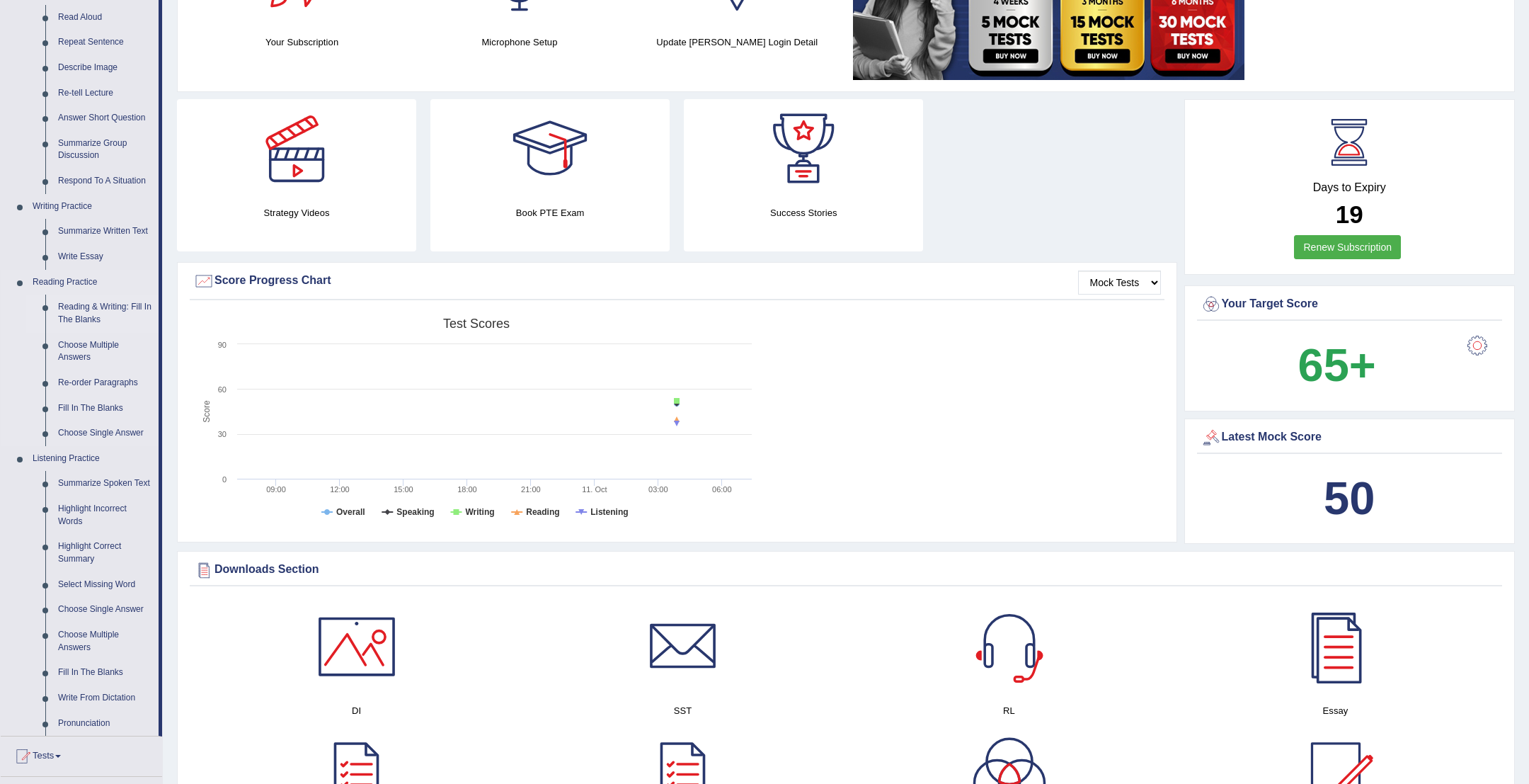
click at [89, 314] on link "Reading & Writing: Fill In The Blanks" at bounding box center [105, 313] width 107 height 37
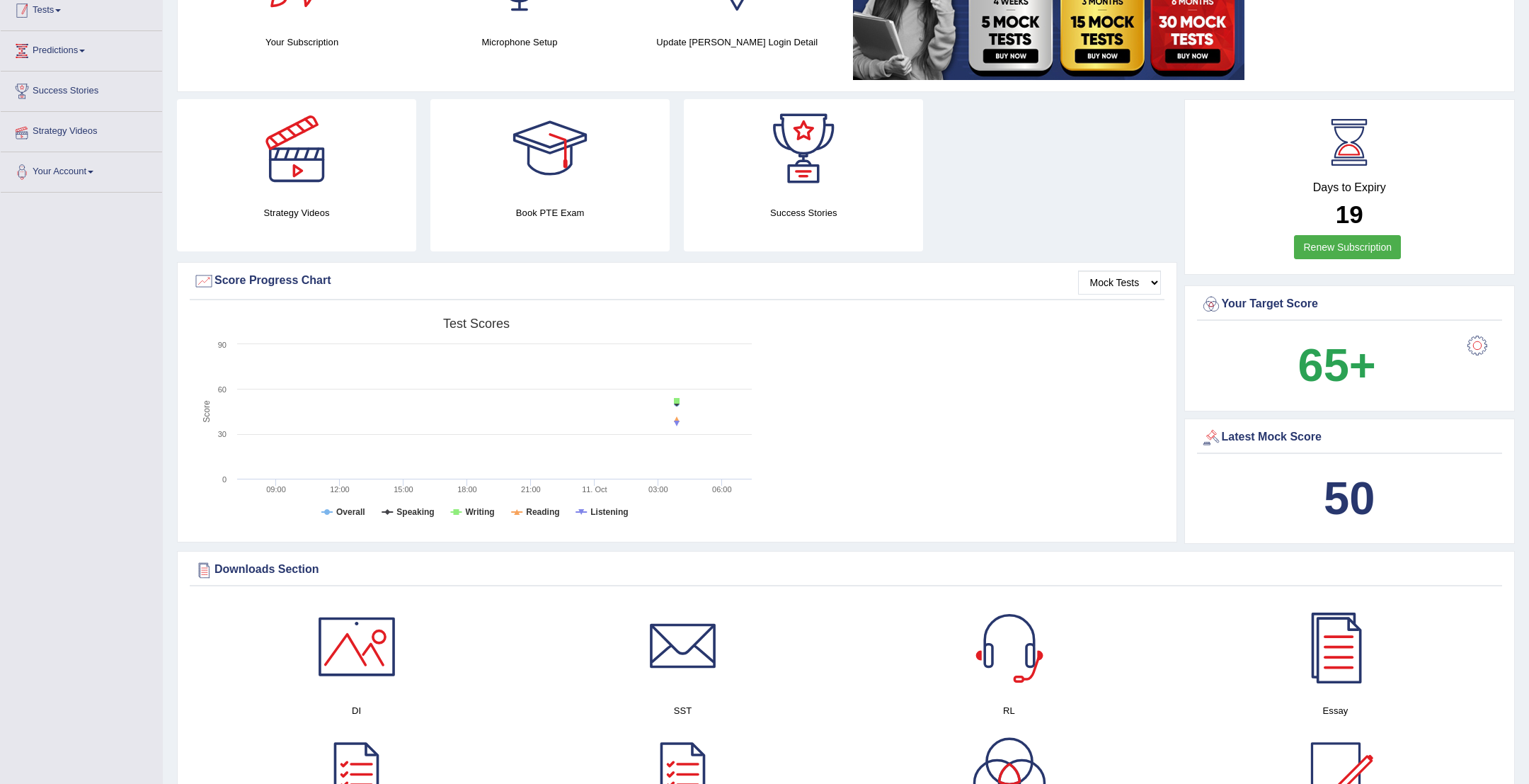
scroll to position [276, 0]
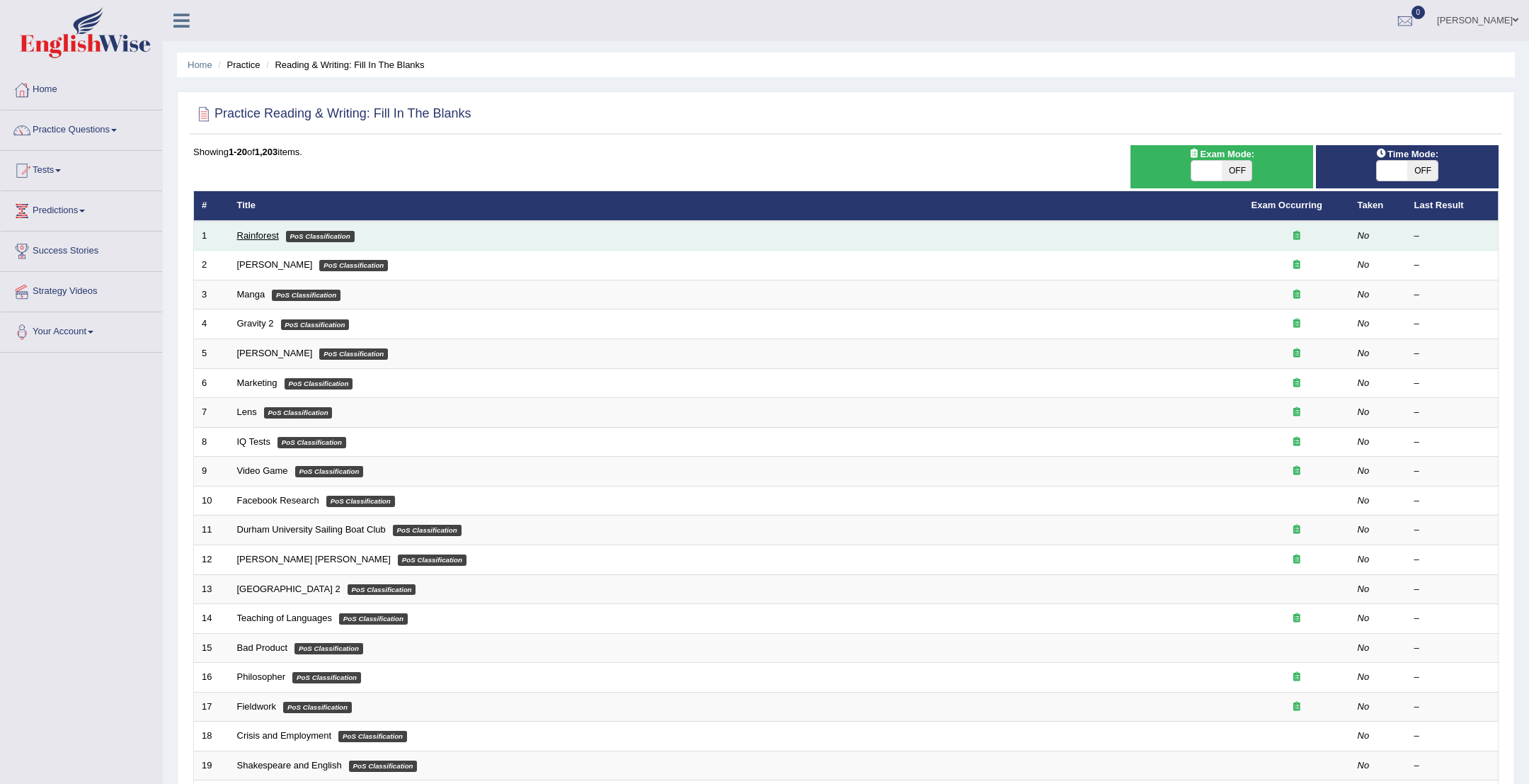
click at [257, 234] on link "Rainforest" at bounding box center [257, 235] width 42 height 11
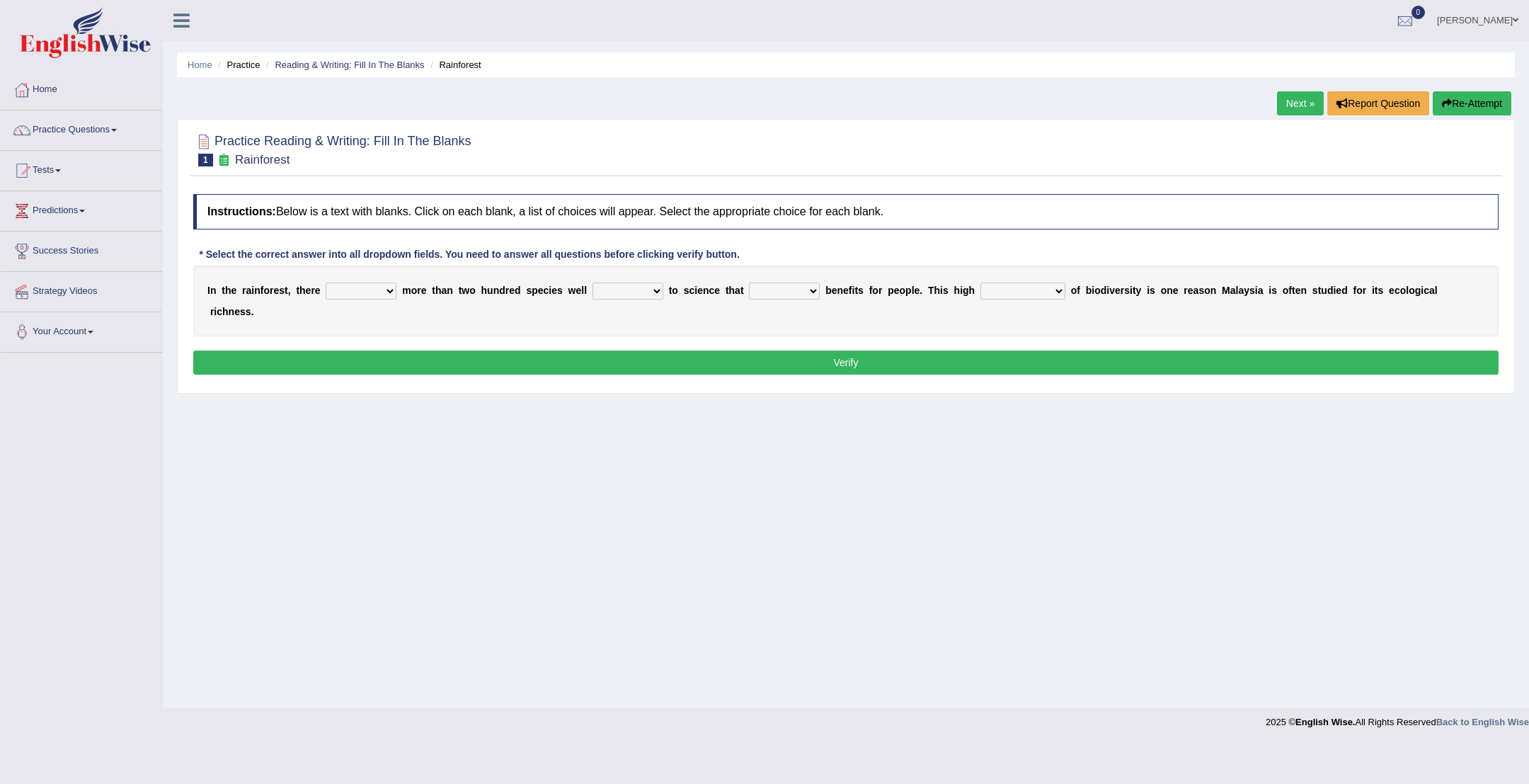
click at [383, 293] on select "have can be has is" at bounding box center [360, 291] width 71 height 17
select select "is"
click at [655, 288] on select "knowing known knew know" at bounding box center [628, 291] width 71 height 17
select select "known"
click at [815, 283] on select "contain contained containing contains" at bounding box center [784, 291] width 71 height 17
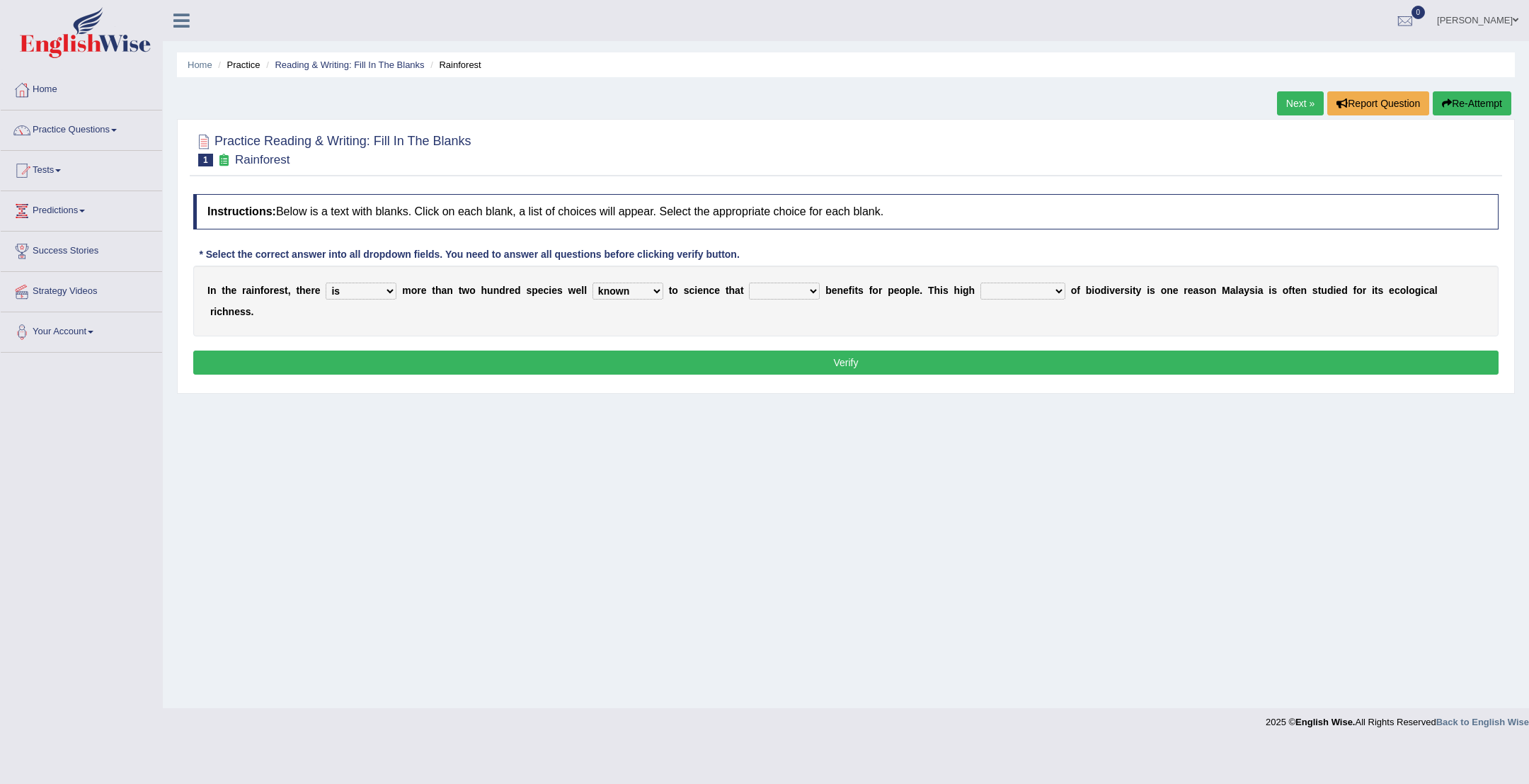
click at [812, 287] on select "contain contained containing contains" at bounding box center [784, 291] width 71 height 17
click at [814, 291] on select "contain contained containing contains" at bounding box center [784, 291] width 71 height 17
select select "contains"
click at [1039, 286] on select "condensation conjunction continuity complexity" at bounding box center [1023, 291] width 85 height 17
click at [1059, 290] on select "condensation conjunction continuity complexity" at bounding box center [1023, 291] width 85 height 17
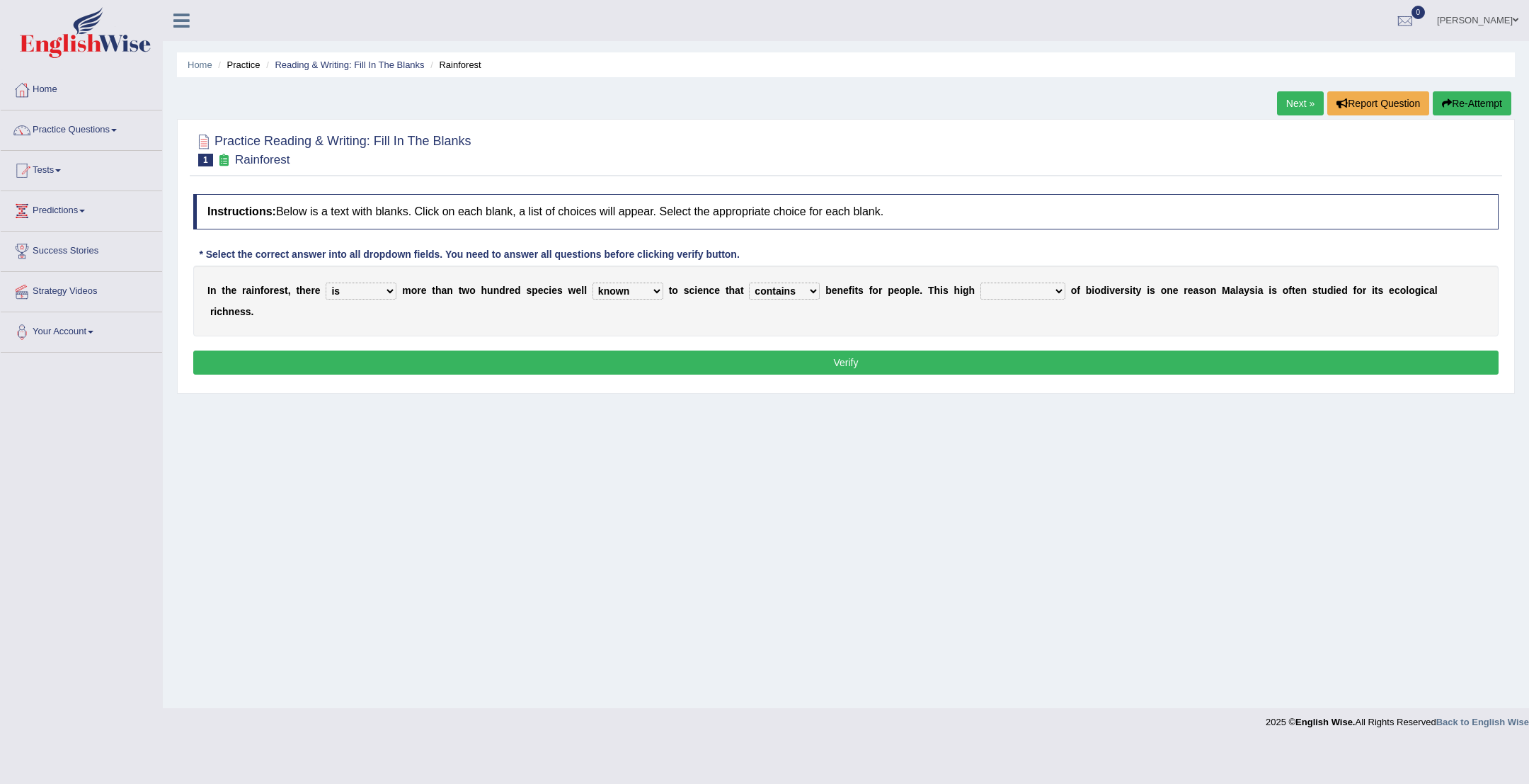
select select "complexity"
click at [1058, 355] on button "Verify" at bounding box center [846, 363] width 1306 height 24
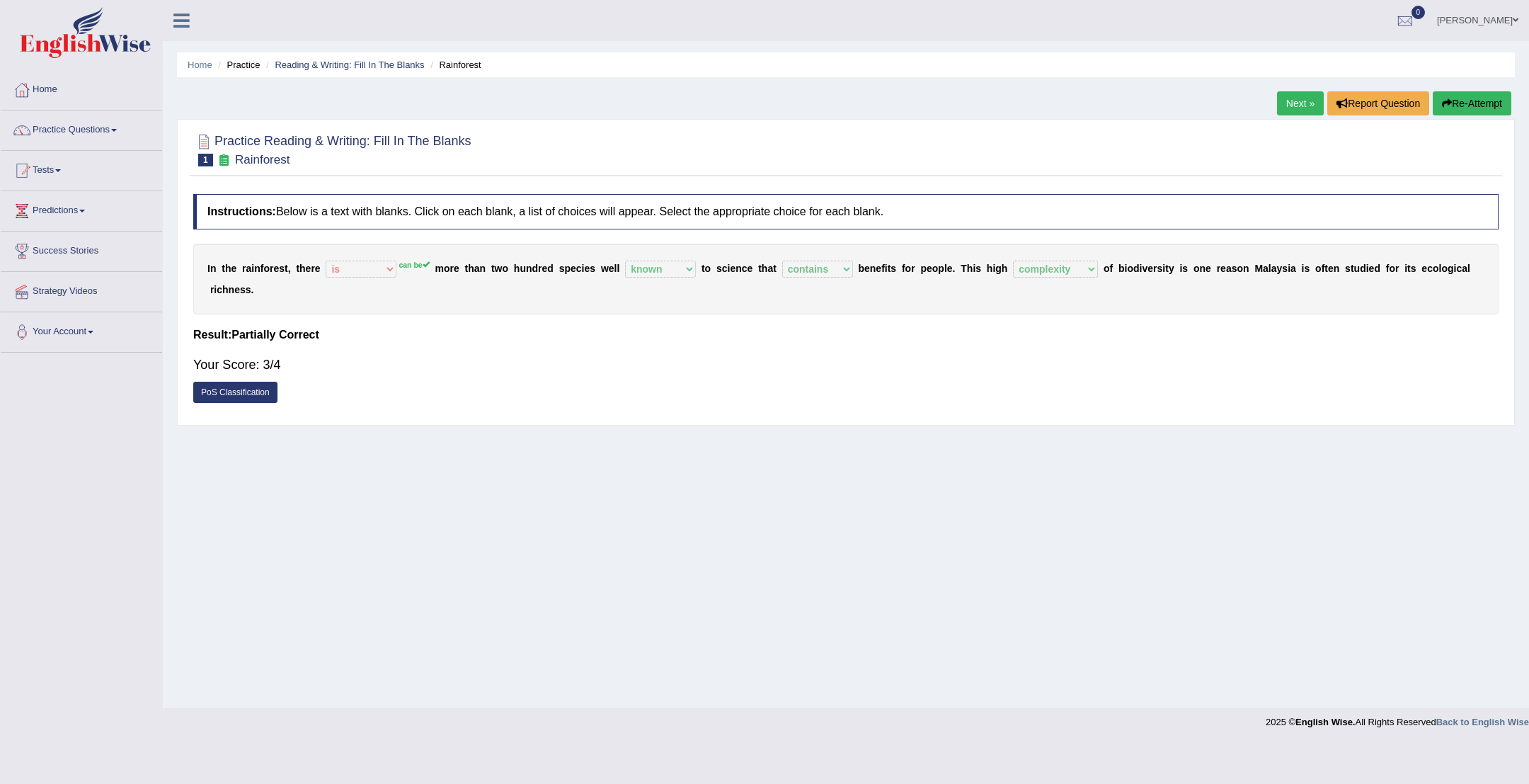
click at [1302, 107] on link "Next »" at bounding box center [1300, 104] width 47 height 24
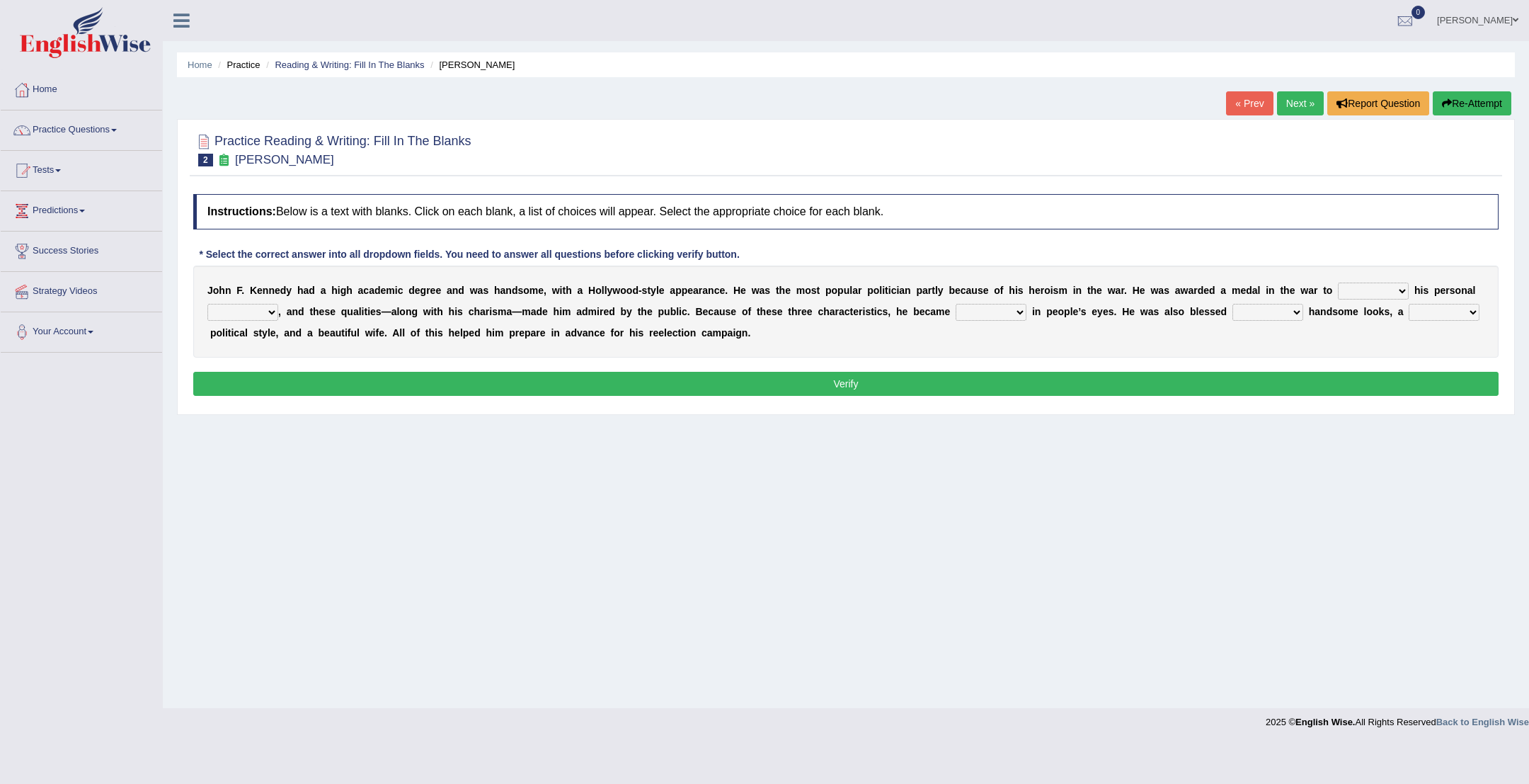
click at [1393, 291] on select "prove show evidence upthrow" at bounding box center [1373, 291] width 71 height 17
click at [1391, 292] on select "prove show evidence upthrow" at bounding box center [1373, 291] width 71 height 17
select select "show"
click at [268, 308] on select "passion courage charm liking" at bounding box center [242, 313] width 71 height 17
select select "courage"
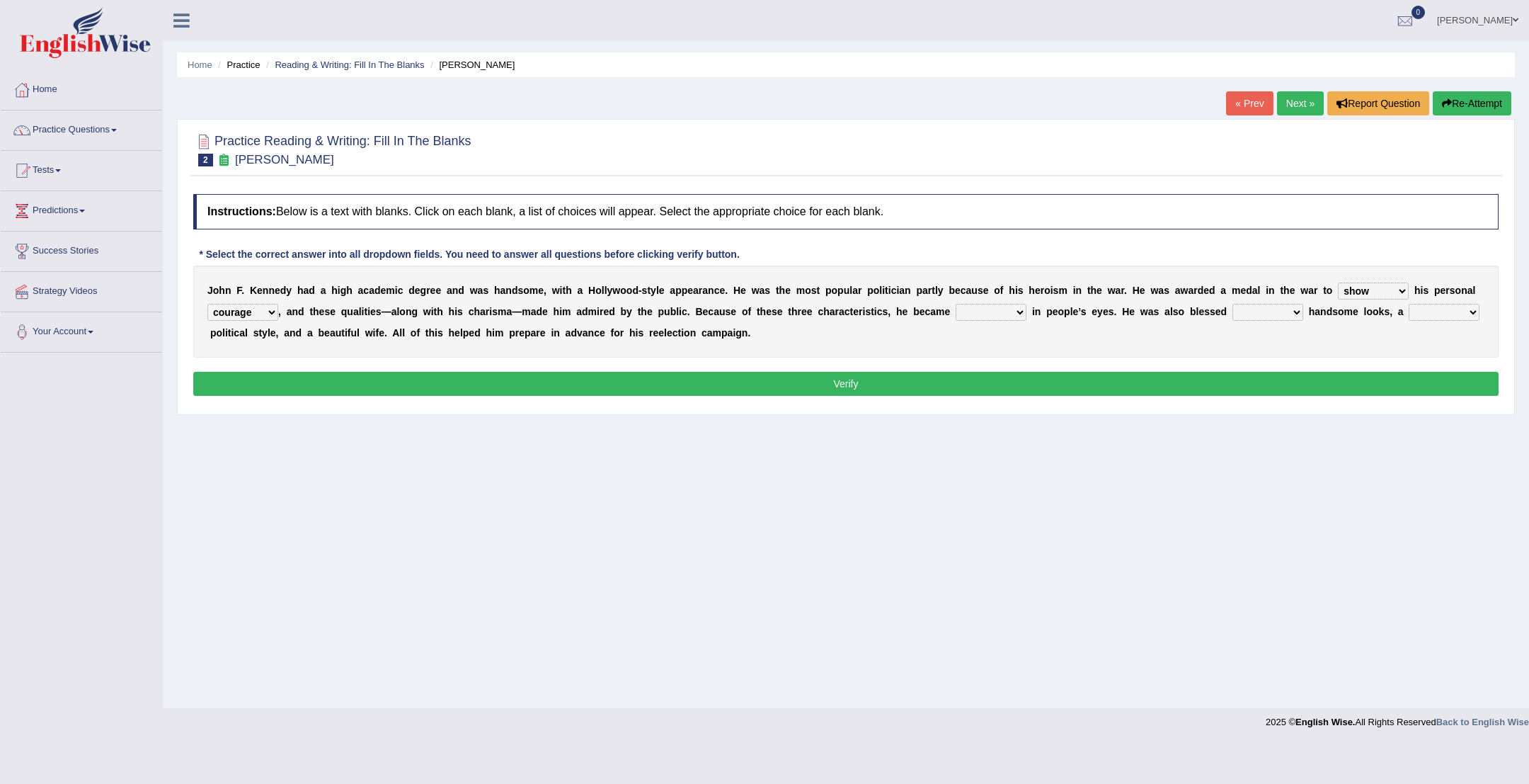
click at [1014, 310] on select "iconic ironic identical impotent" at bounding box center [990, 313] width 71 height 17
select select "iconic"
click at [1293, 313] on select "with in upon to" at bounding box center [1267, 313] width 71 height 17
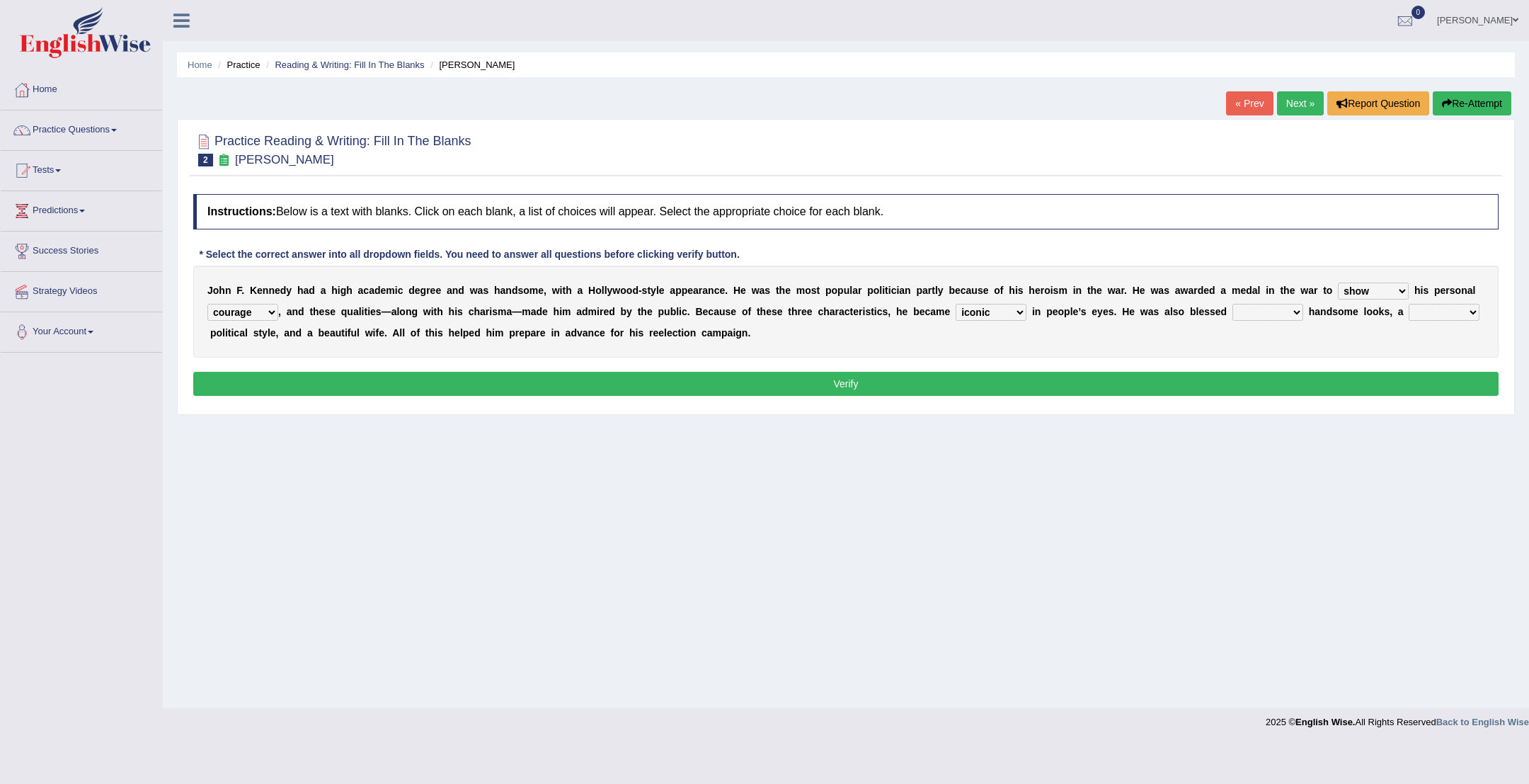
click at [1289, 307] on select "with in upon to" at bounding box center [1267, 313] width 71 height 17
select select "in"
click at [1469, 308] on select "mending mends mended mend" at bounding box center [1444, 313] width 71 height 17
click at [1474, 311] on select "mending mends mended mend" at bounding box center [1444, 313] width 71 height 17
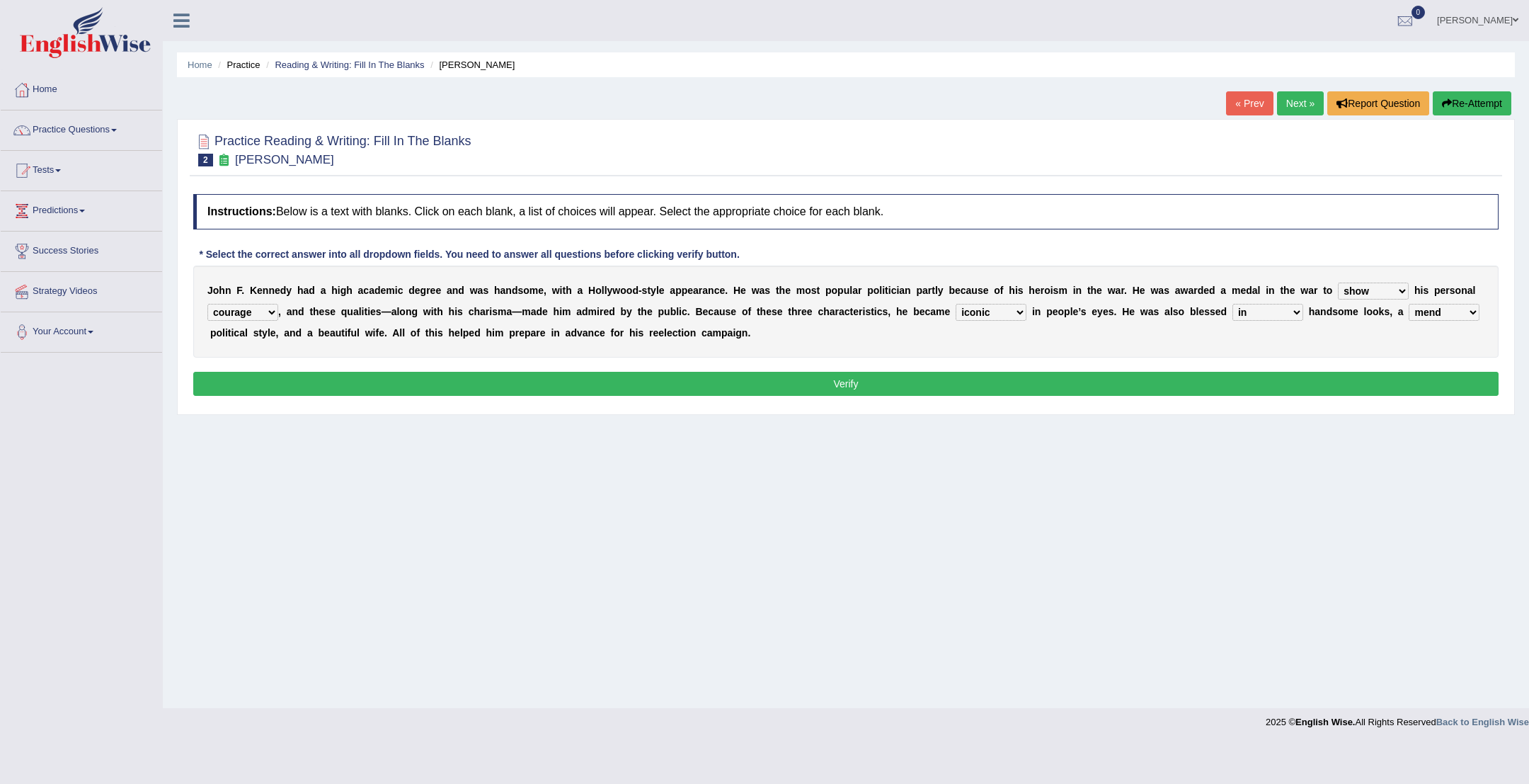
click at [1472, 310] on select "mending mends mended mend" at bounding box center [1444, 313] width 71 height 17
select select "mended"
click at [1435, 387] on button "Verify" at bounding box center [846, 384] width 1306 height 24
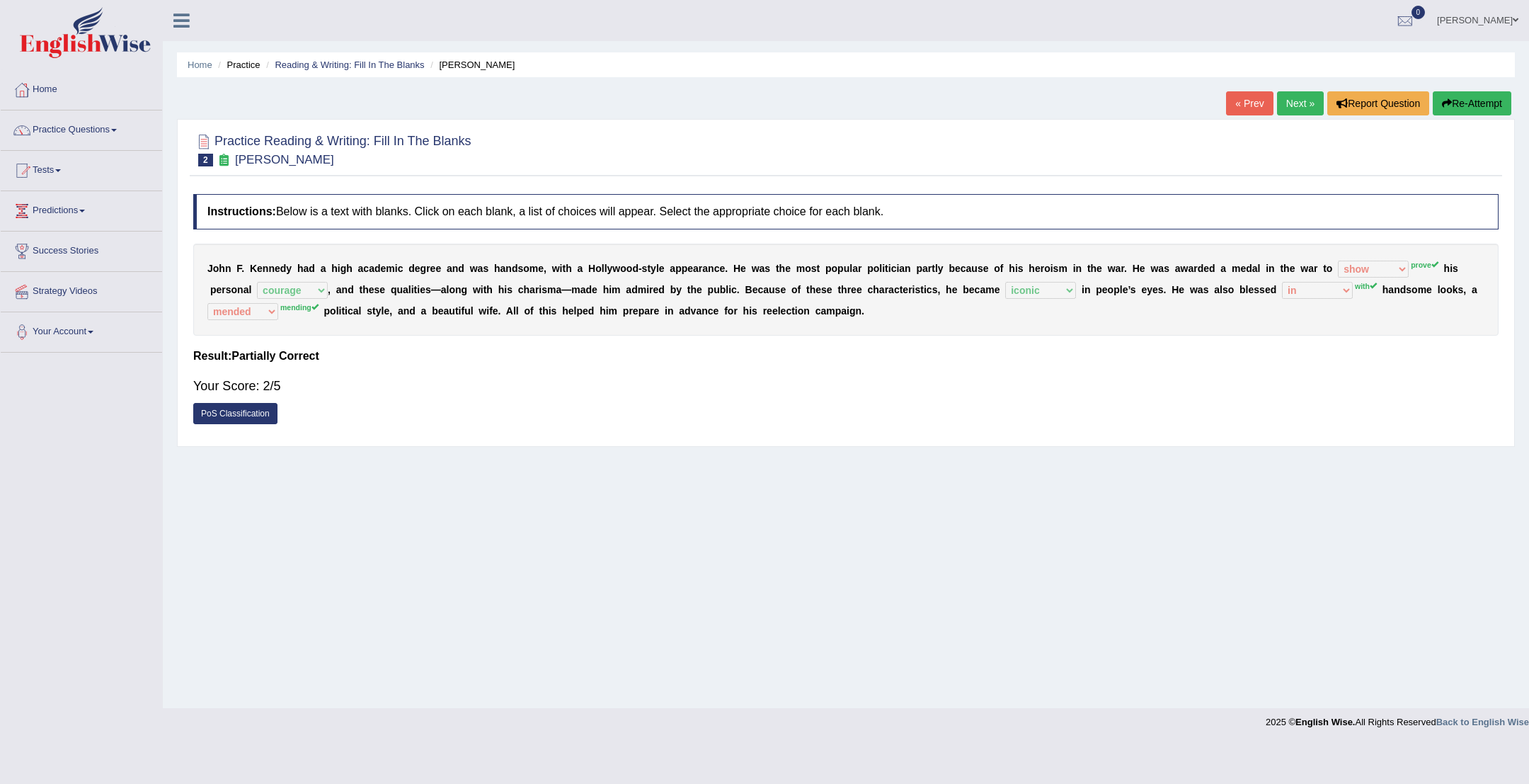
click at [1300, 92] on link "Next »" at bounding box center [1300, 104] width 47 height 24
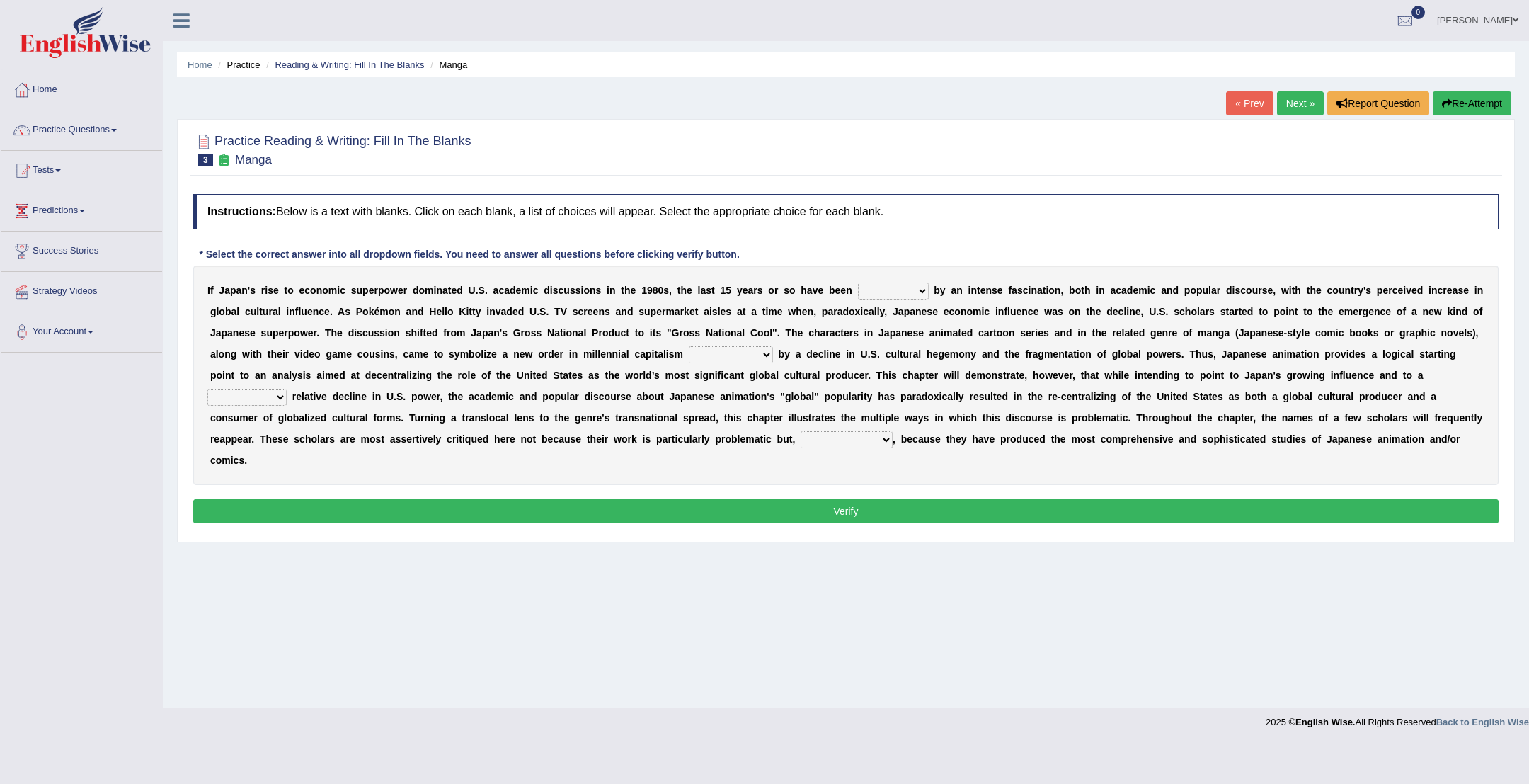
click at [923, 286] on select "marked dedicated made inspired" at bounding box center [893, 291] width 71 height 17
click at [921, 290] on select "marked dedicated made inspired" at bounding box center [893, 291] width 71 height 17
click at [921, 292] on select "marked dedicated made inspired" at bounding box center [893, 291] width 71 height 17
select select "inspired"
click at [770, 353] on select "pocessed characterized opposed tangled" at bounding box center [731, 355] width 84 height 17
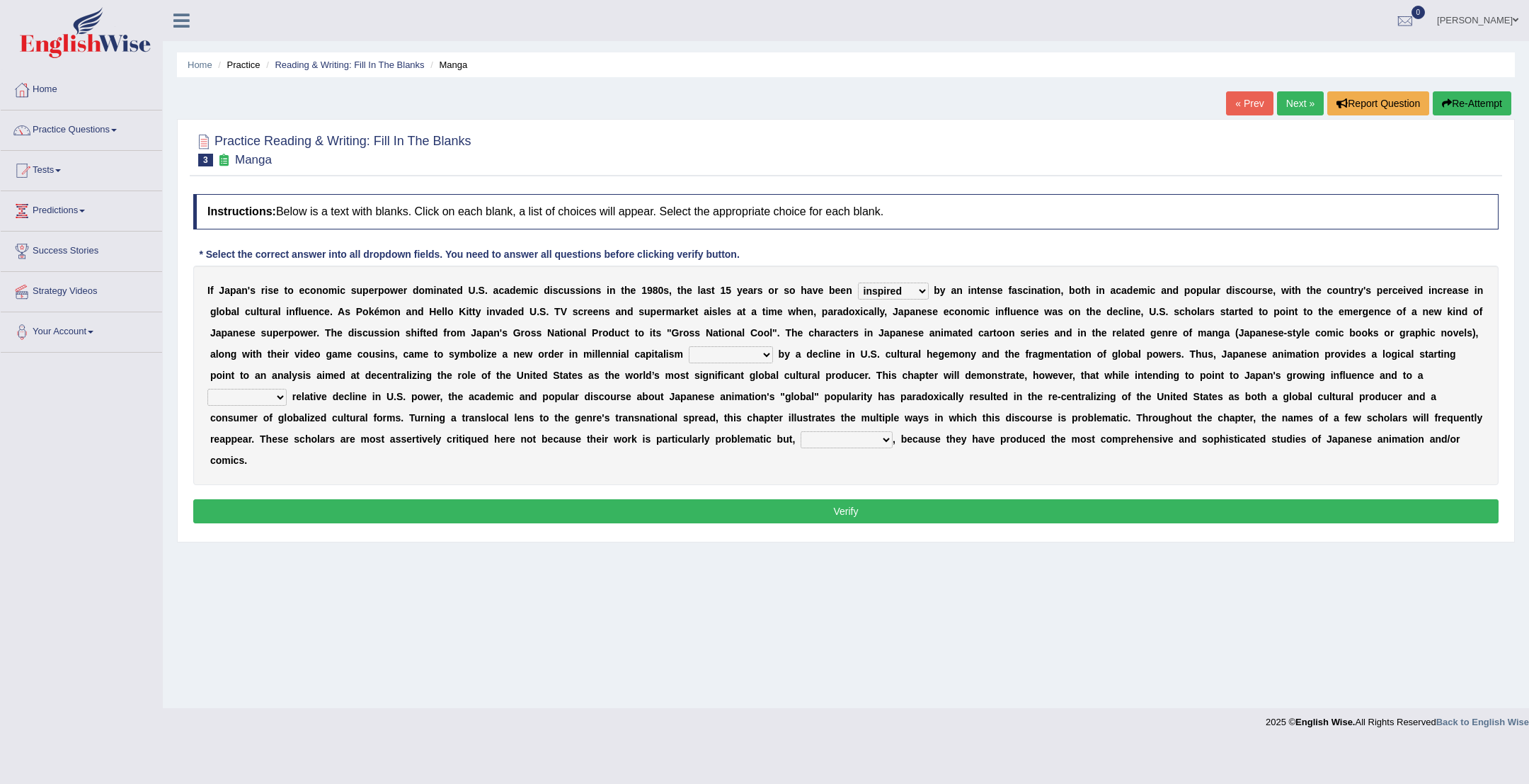
click at [768, 353] on select "pocessed characterized opposed tangled" at bounding box center [731, 355] width 84 height 17
select select "opposed"
click at [279, 398] on select "concomitant discrete proportional legitimate" at bounding box center [246, 398] width 79 height 17
select select "concomitant"
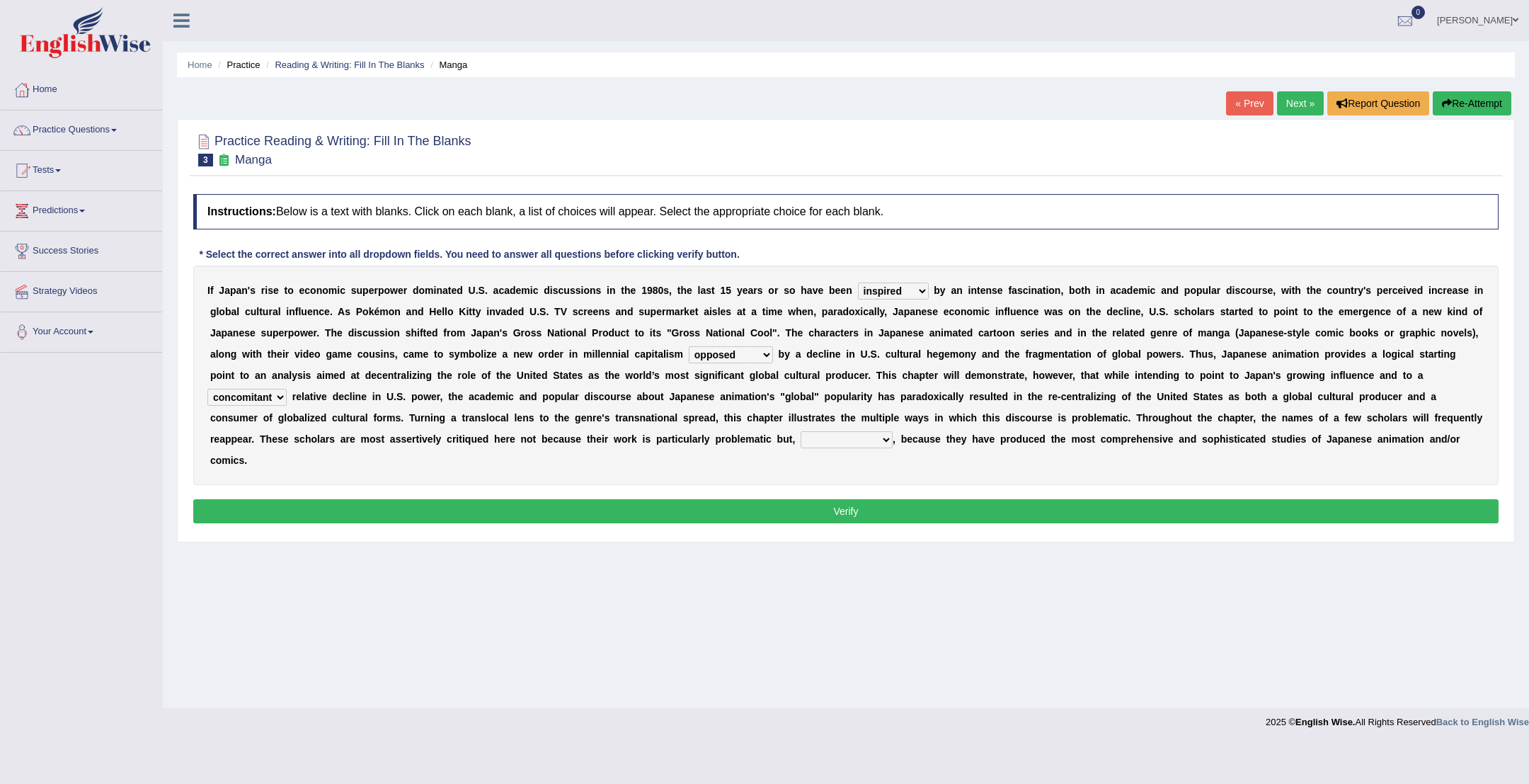
click at [891, 441] on select "however on the contrary in addition on the whole" at bounding box center [847, 440] width 92 height 17
click at [883, 437] on select "however on the contrary in addition on the whole" at bounding box center [847, 440] width 92 height 17
select select "on the contrary"
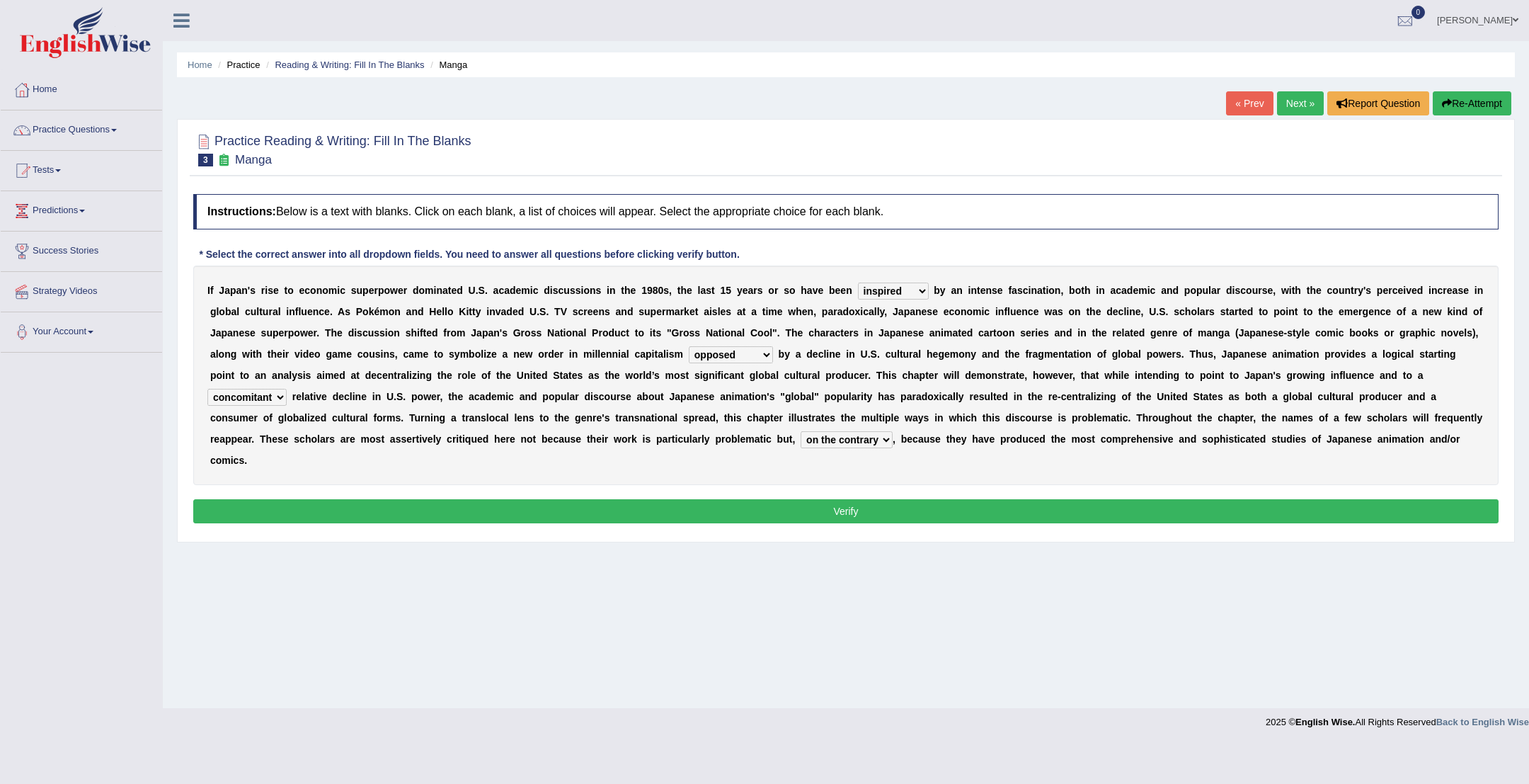
click at [879, 500] on button "Verify" at bounding box center [846, 511] width 1306 height 24
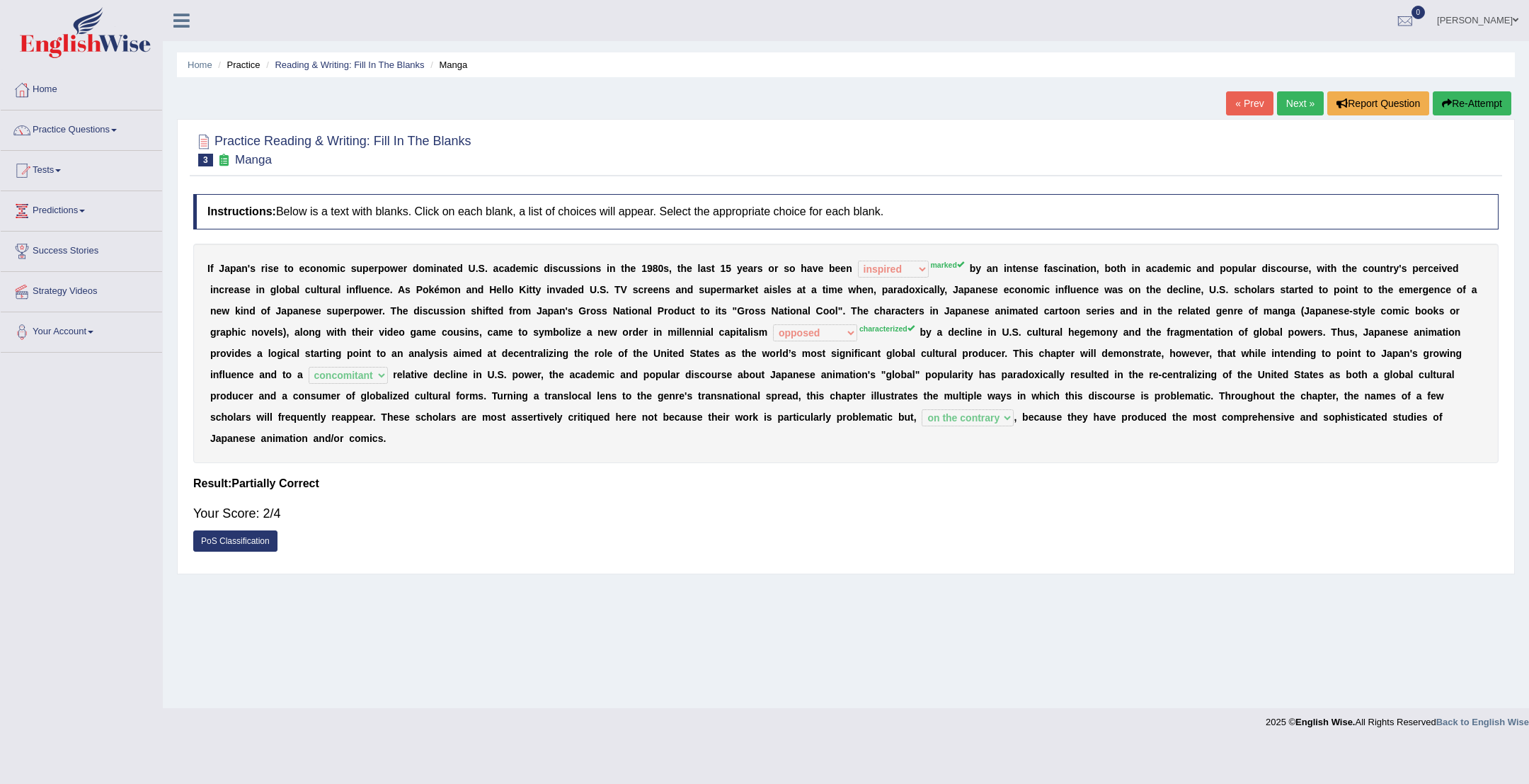
click at [1286, 110] on link "Next »" at bounding box center [1300, 104] width 47 height 24
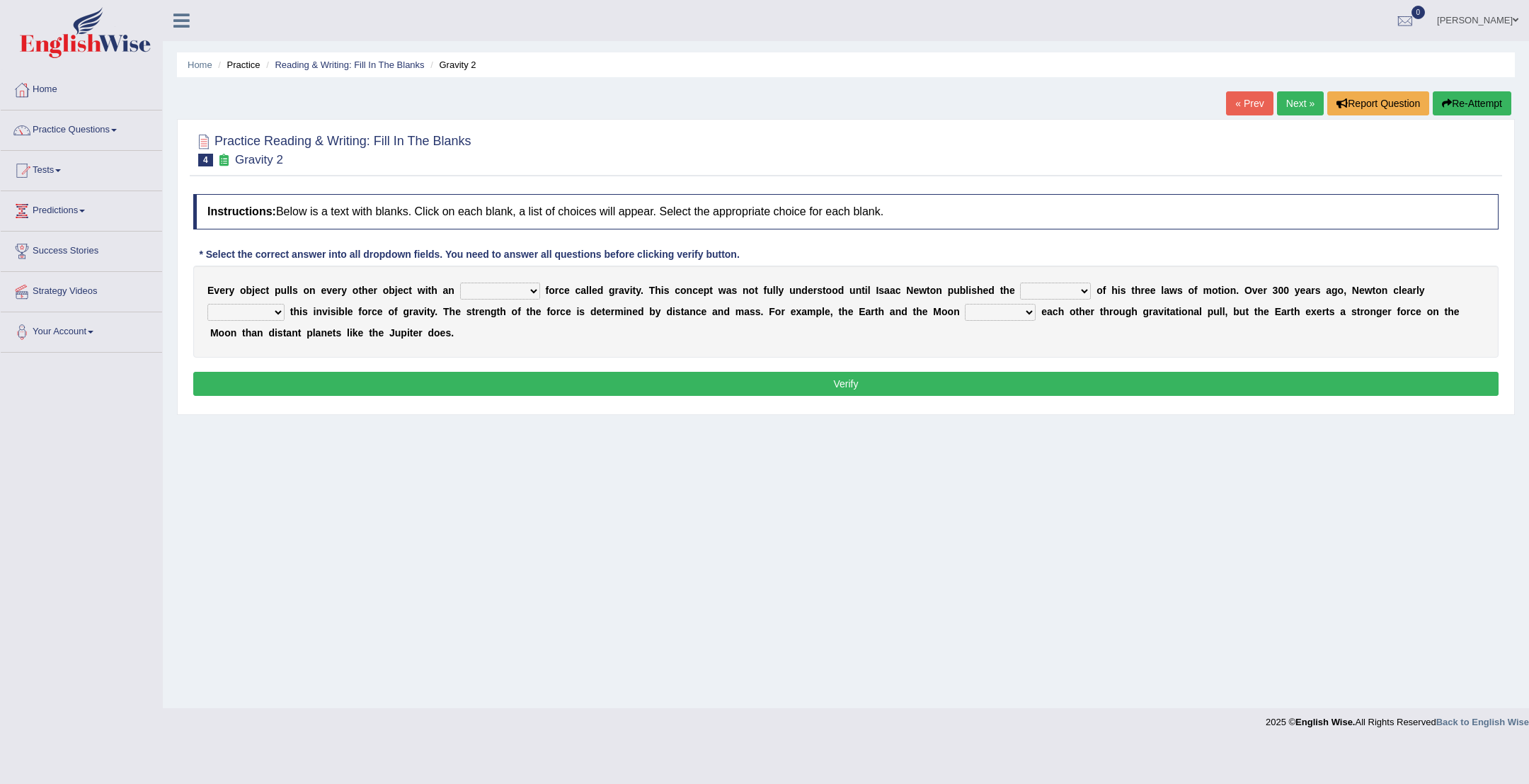
click at [534, 287] on select "invisible unknown unbelievable inconsistent" at bounding box center [500, 291] width 80 height 17
click at [529, 287] on select "invisible unknown unbelievable inconsistent" at bounding box center [500, 291] width 80 height 17
select select "invisible"
click at [527, 287] on select "invisible unknown unbelievable inconsistent" at bounding box center [500, 291] width 80 height 17
click at [530, 291] on select "invisible unknown unbelievable inconsistent" at bounding box center [500, 291] width 80 height 17
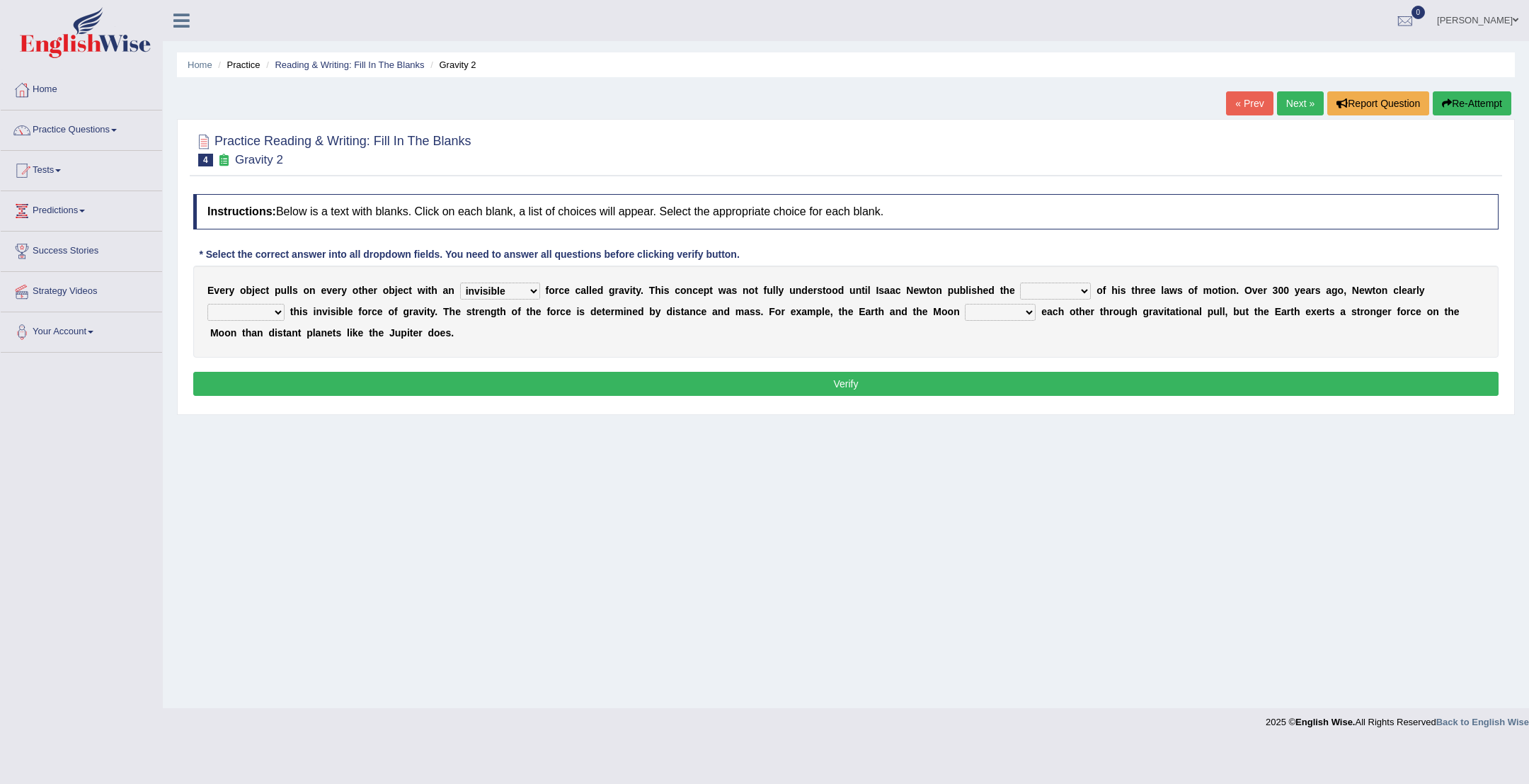
click at [529, 290] on select "invisible unknown unbelievable inconsistent" at bounding box center [500, 291] width 80 height 17
click at [1083, 291] on select "concept theory method argument" at bounding box center [1055, 291] width 71 height 17
select select "theory"
click at [1082, 291] on select "concept theory method argument" at bounding box center [1055, 291] width 71 height 17
click at [283, 313] on select "explained undermined overturned realized" at bounding box center [245, 313] width 77 height 17
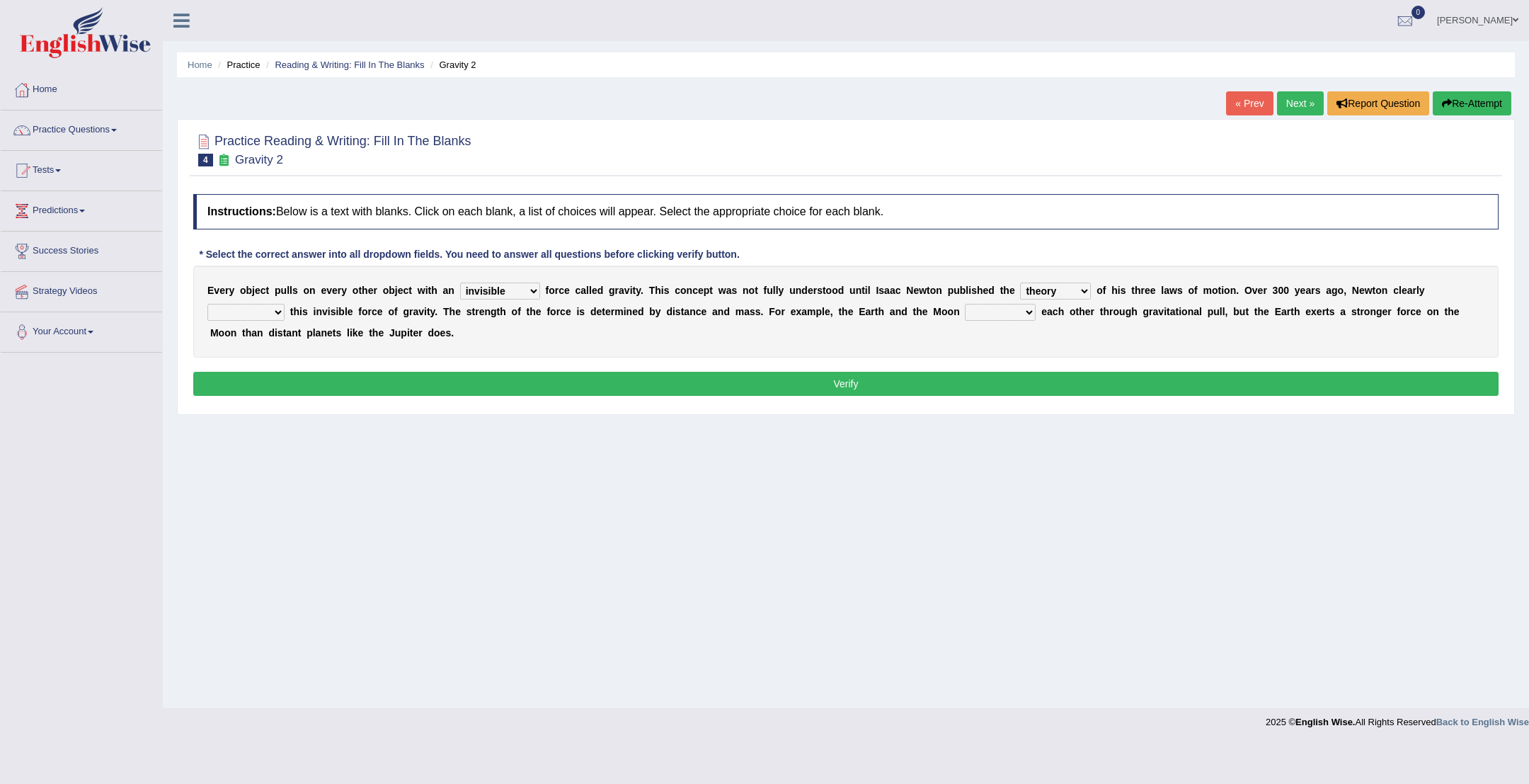
click at [278, 310] on select "explained undermined overturned realized" at bounding box center [245, 313] width 77 height 17
select select "explained"
click at [1028, 312] on select "affect spin evade span" at bounding box center [1000, 313] width 71 height 17
select select "affect"
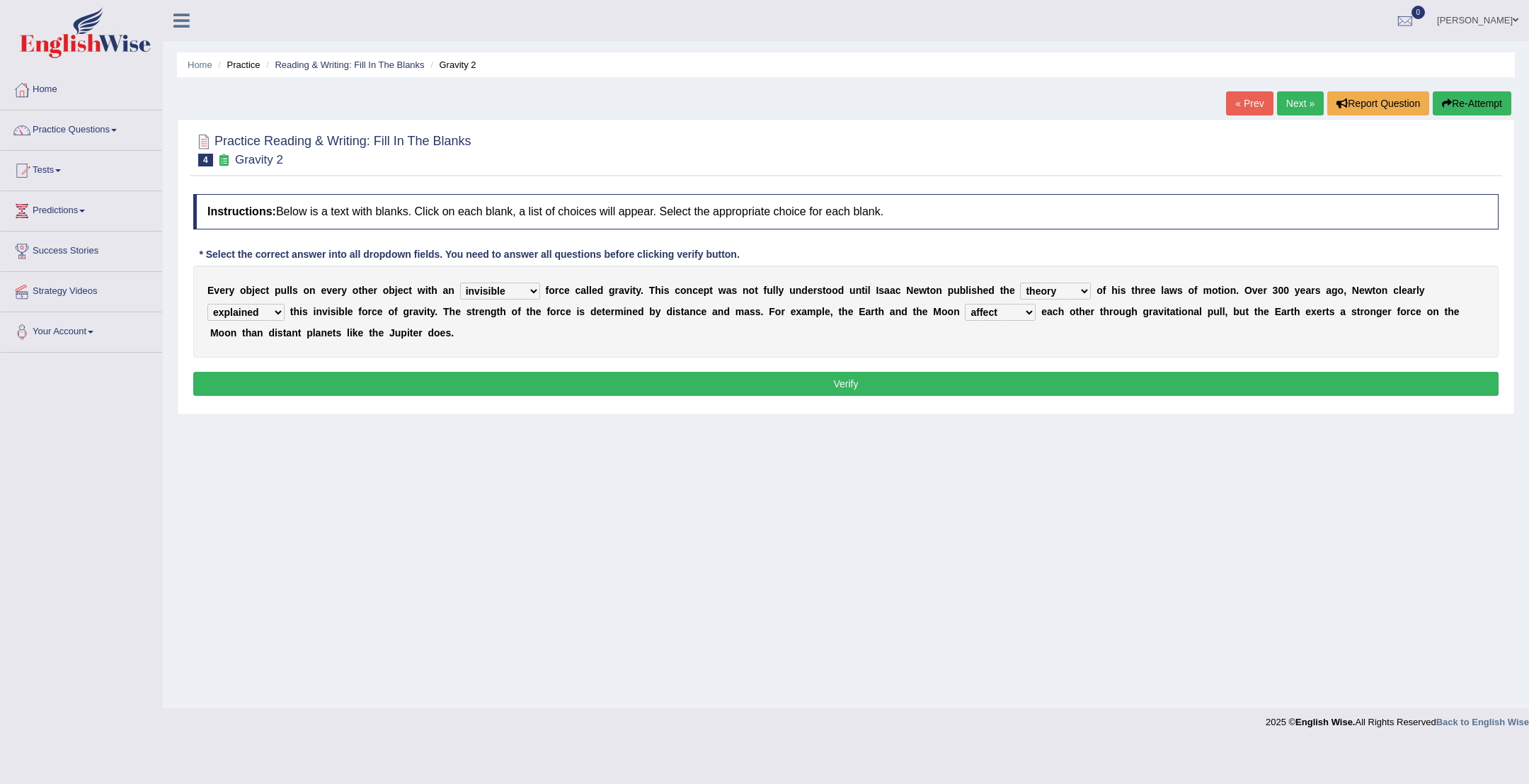
click at [1013, 382] on button "Verify" at bounding box center [846, 384] width 1306 height 24
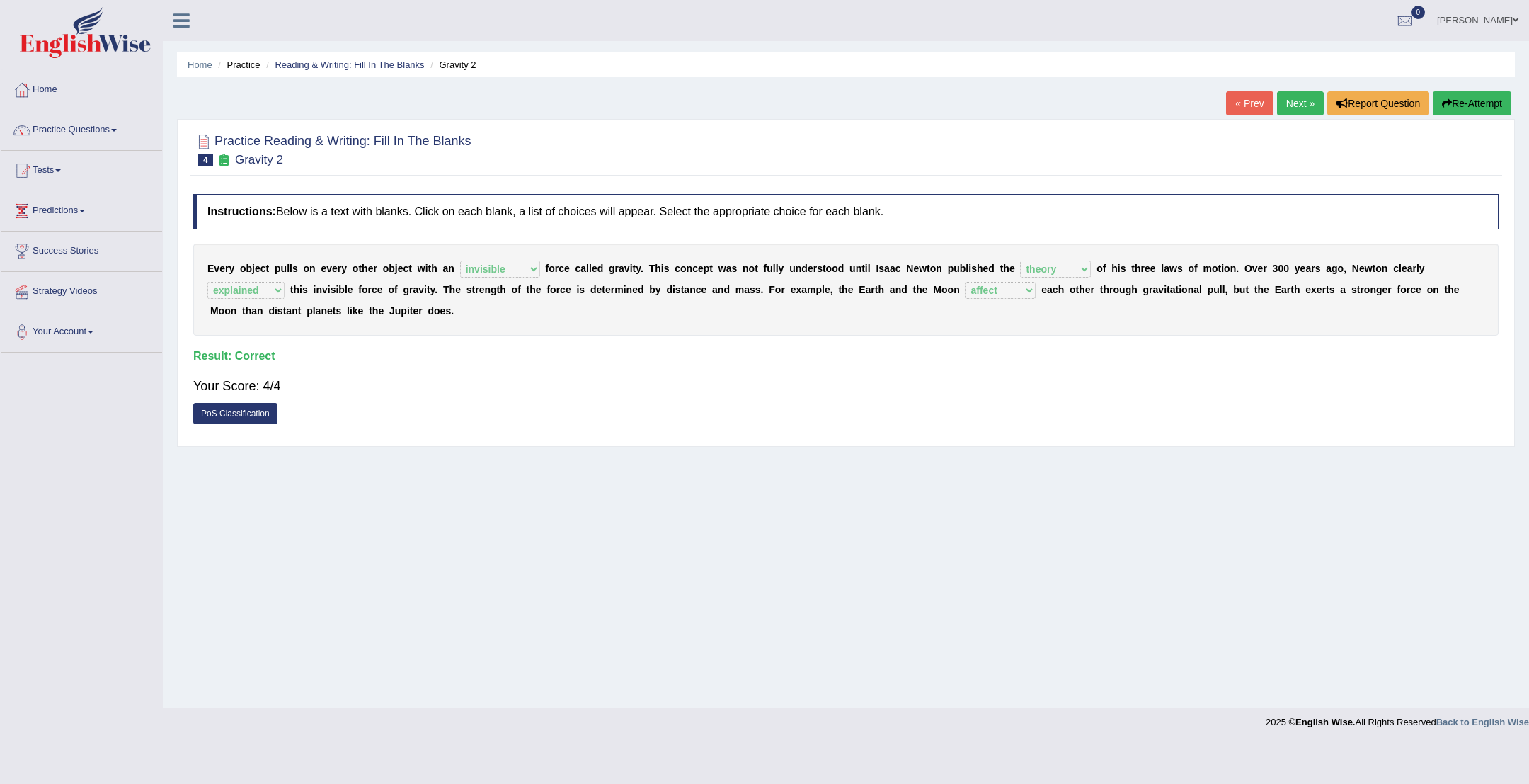
click at [1289, 100] on link "Next »" at bounding box center [1300, 104] width 47 height 24
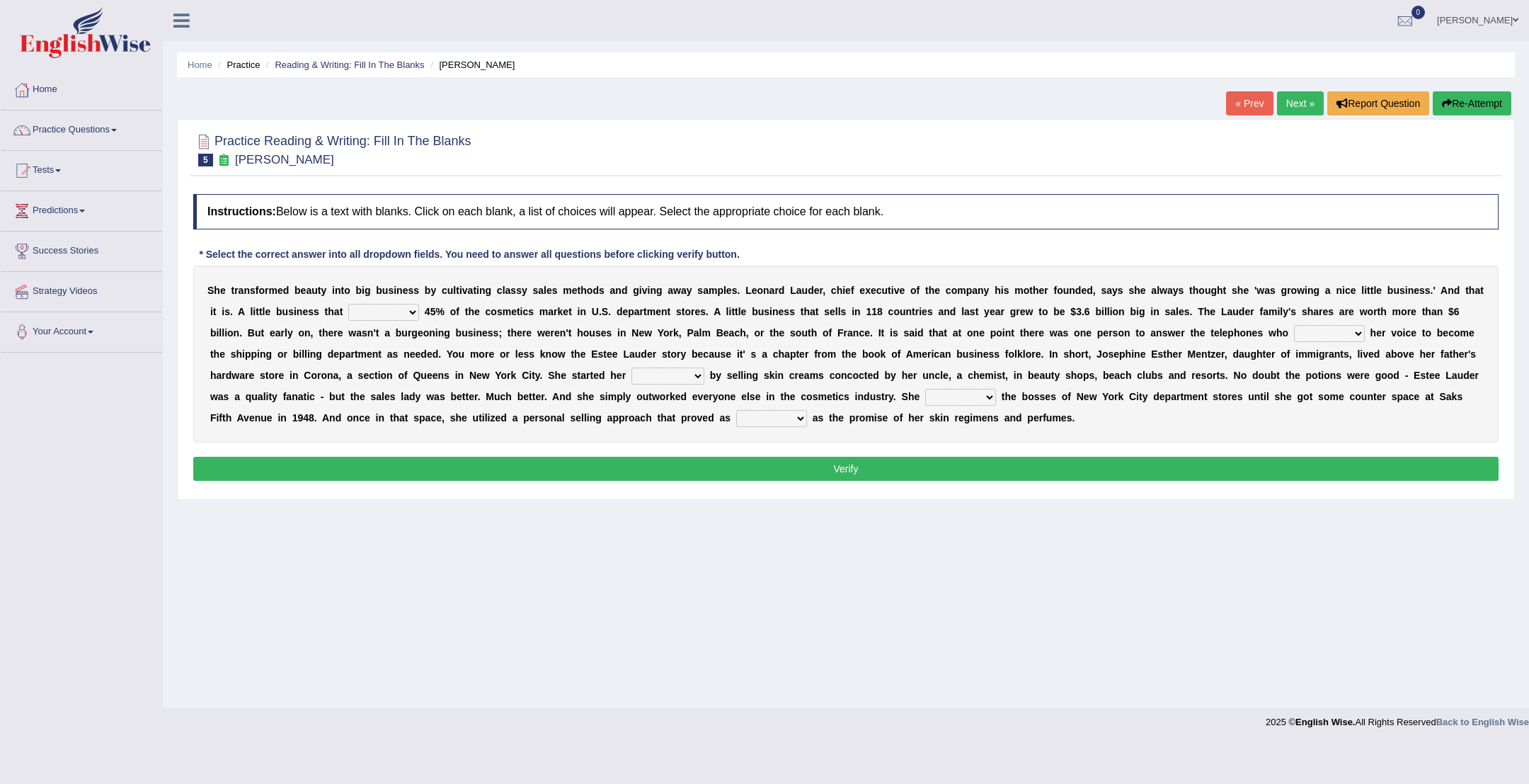
click at [407, 308] on select "has controls makes maintains" at bounding box center [383, 313] width 71 height 17
click at [412, 306] on select "has controls makes maintains" at bounding box center [383, 313] width 71 height 17
select select "controls"
click at [1352, 336] on select "switched changed raised used" at bounding box center [1329, 334] width 71 height 17
click at [1351, 331] on select "switched changed raised used" at bounding box center [1329, 334] width 71 height 17
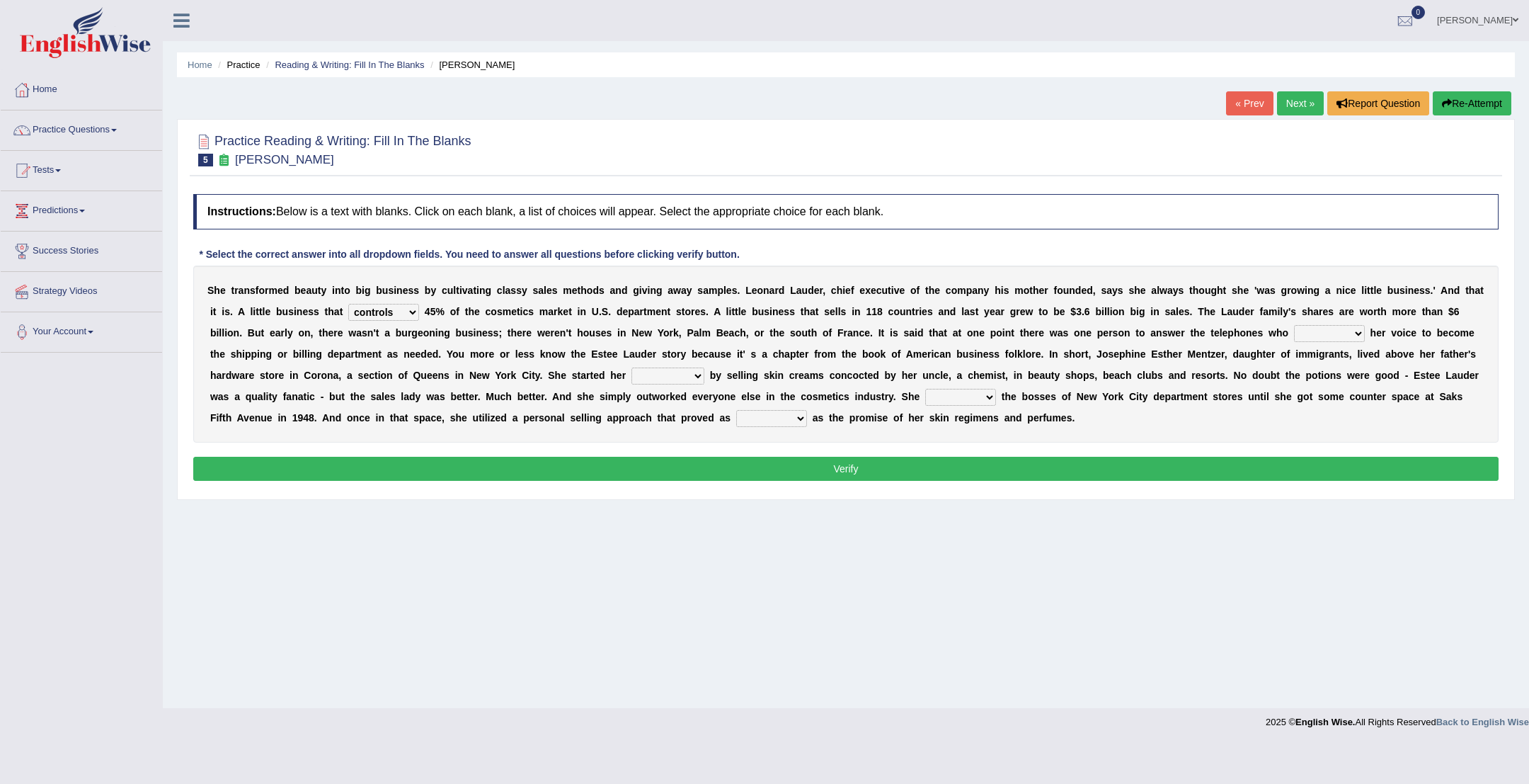
click at [1351, 331] on select "switched changed raised used" at bounding box center [1329, 334] width 71 height 17
select select "used"
click at [702, 377] on select "job institute companion enterprise" at bounding box center [668, 376] width 73 height 17
select select "companion"
click at [990, 398] on select "stated bridged stalked heaved" at bounding box center [960, 398] width 71 height 17
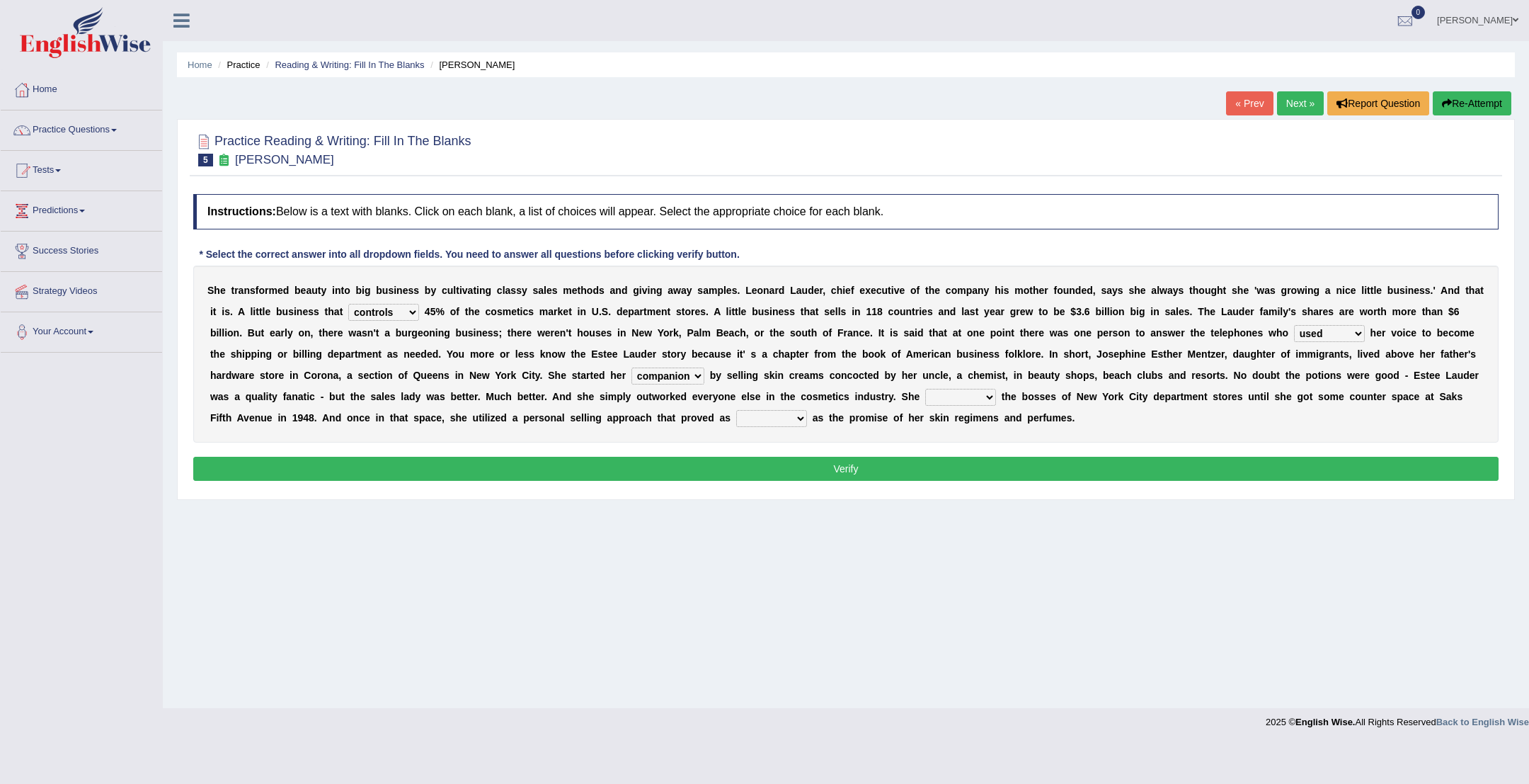
click at [990, 398] on select "stated bridged stalked heaved" at bounding box center [960, 398] width 71 height 17
click at [989, 402] on select "stated bridged stalked heaved" at bounding box center [960, 398] width 71 height 17
click at [807, 412] on b at bounding box center [810, 417] width 6 height 11
click at [800, 414] on select "potent ruthless potential expensive" at bounding box center [771, 419] width 71 height 17
click at [793, 411] on select "potent ruthless potential expensive" at bounding box center [771, 419] width 71 height 17
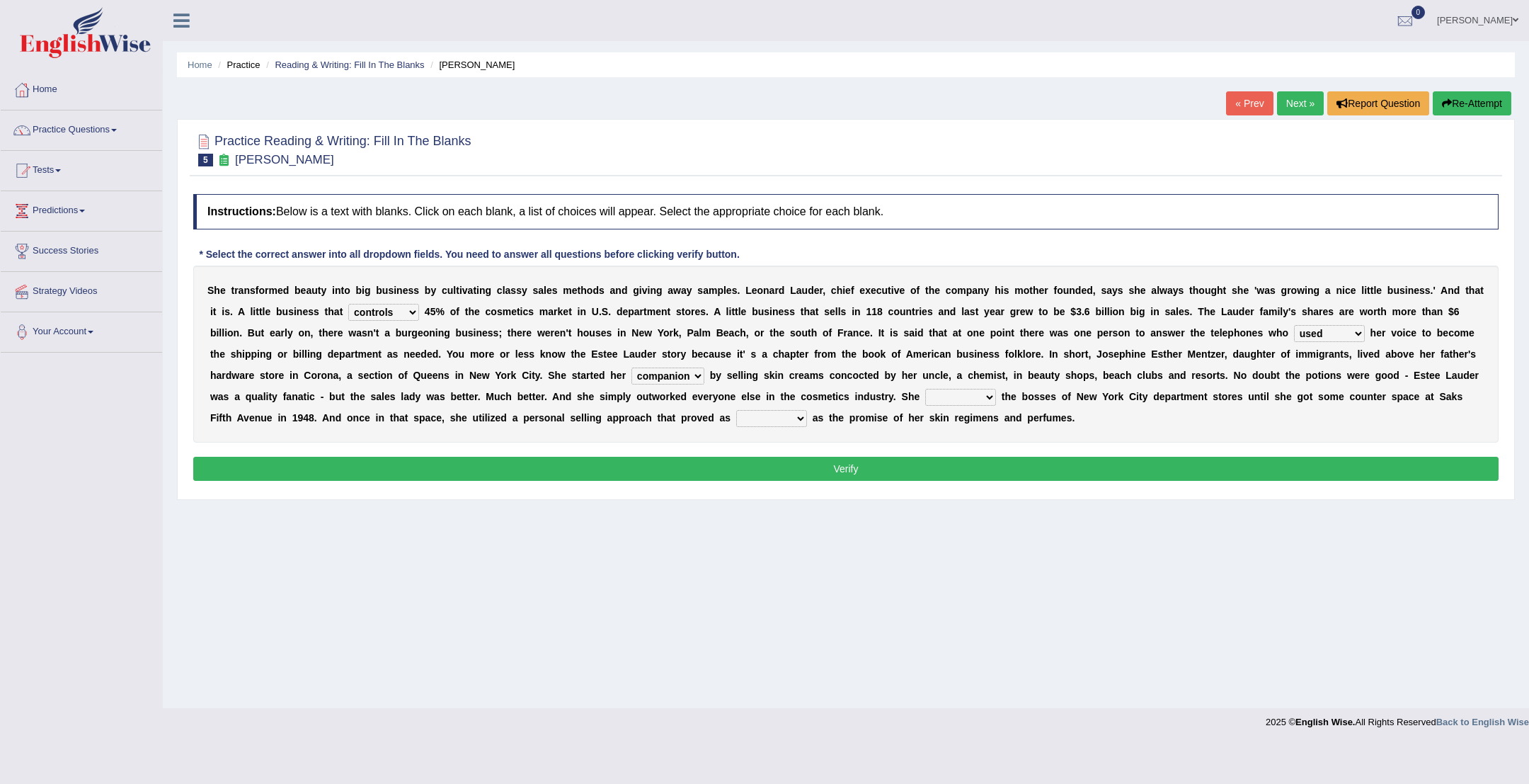
click at [996, 395] on b at bounding box center [999, 396] width 6 height 11
click at [986, 399] on select "stated bridged stalked heaved" at bounding box center [960, 398] width 71 height 17
select select "stated"
click at [799, 416] on select "potent ruthless potential expensive" at bounding box center [771, 419] width 71 height 17
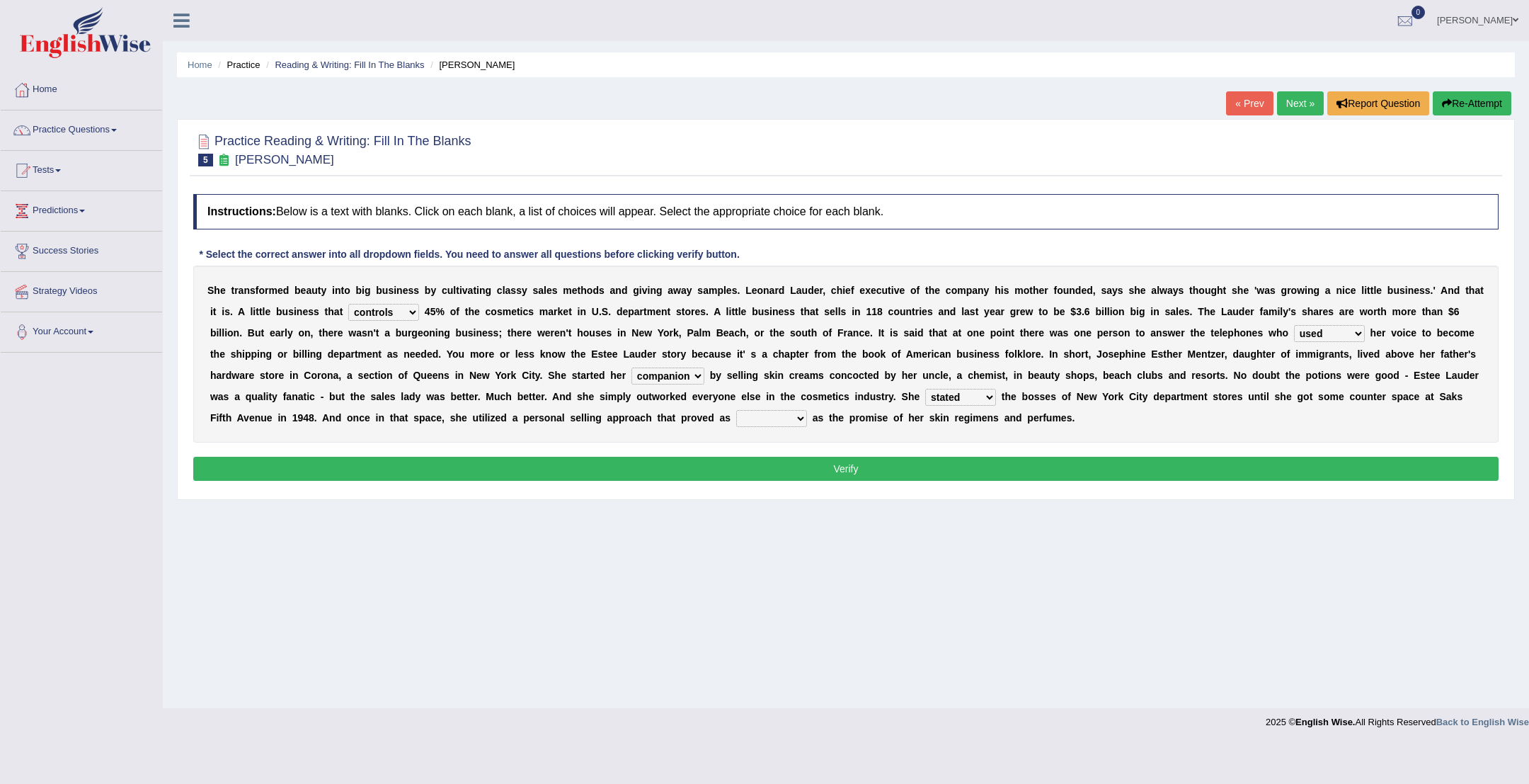
select select "potential"
click at [795, 465] on button "Verify" at bounding box center [846, 469] width 1306 height 24
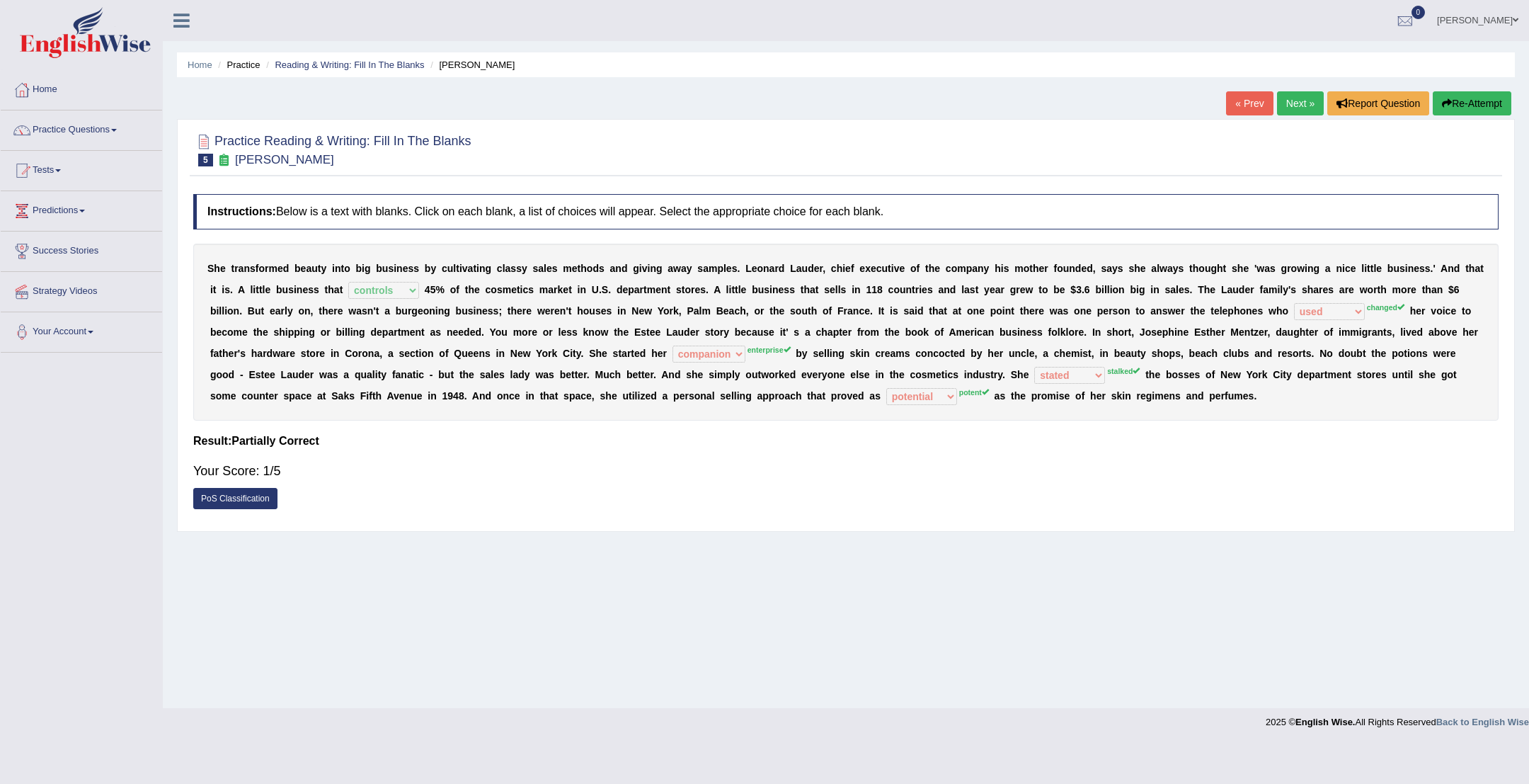
click at [1296, 105] on link "Next »" at bounding box center [1300, 104] width 47 height 24
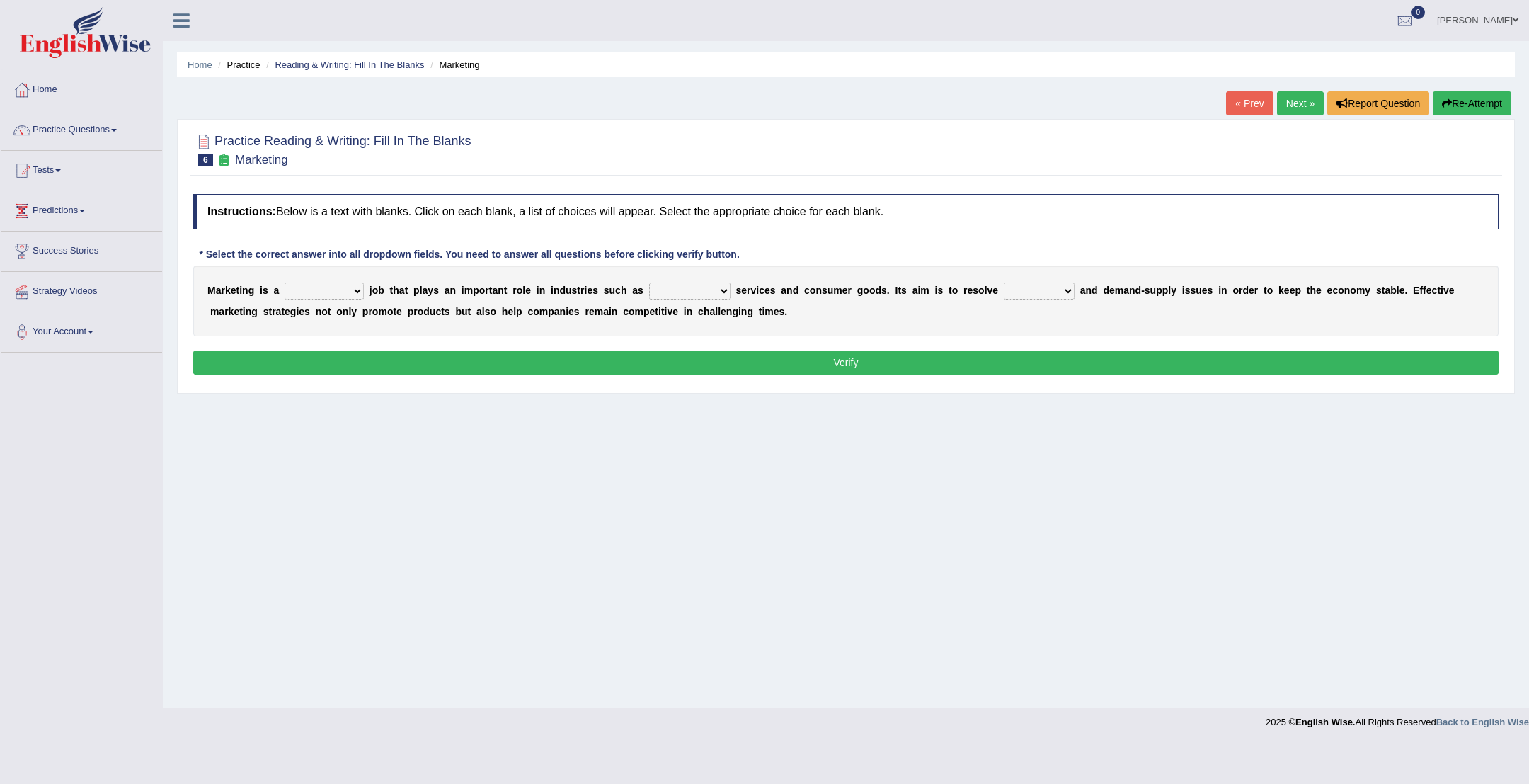
click at [359, 290] on select "professional flexible parochial descriptive" at bounding box center [324, 291] width 79 height 17
select select "professional"
click at [364, 293] on select "professional flexible parochial descriptive" at bounding box center [324, 291] width 79 height 17
click at [353, 291] on select "professional flexible parochial descriptive" at bounding box center [324, 291] width 79 height 17
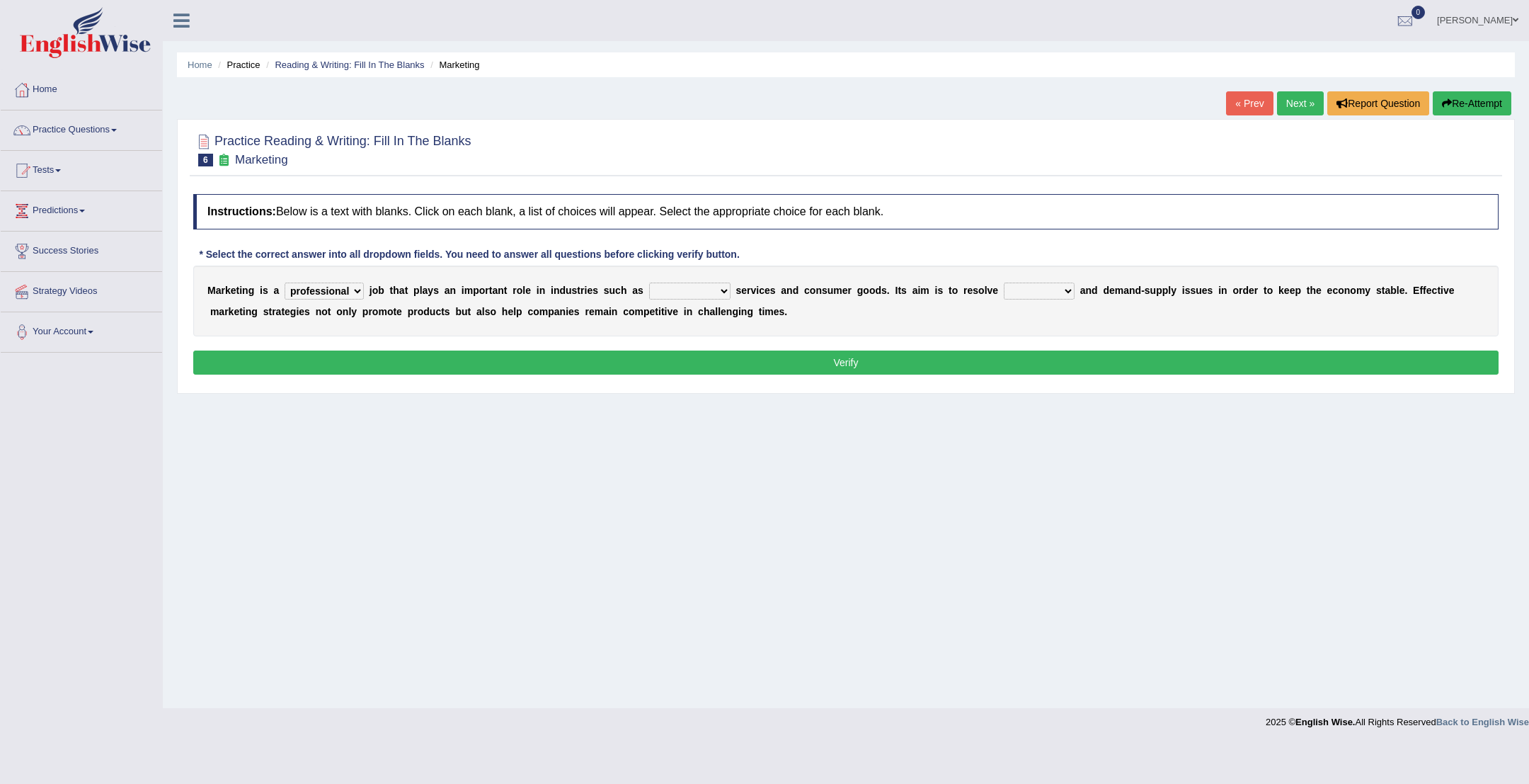
click at [727, 291] on select "civil financial conventional foremost" at bounding box center [690, 291] width 82 height 17
click at [714, 296] on select "civil financial conventional foremost" at bounding box center [690, 291] width 82 height 17
click at [719, 295] on select "civil financial conventional foremost" at bounding box center [690, 291] width 82 height 17
select select "foremost"
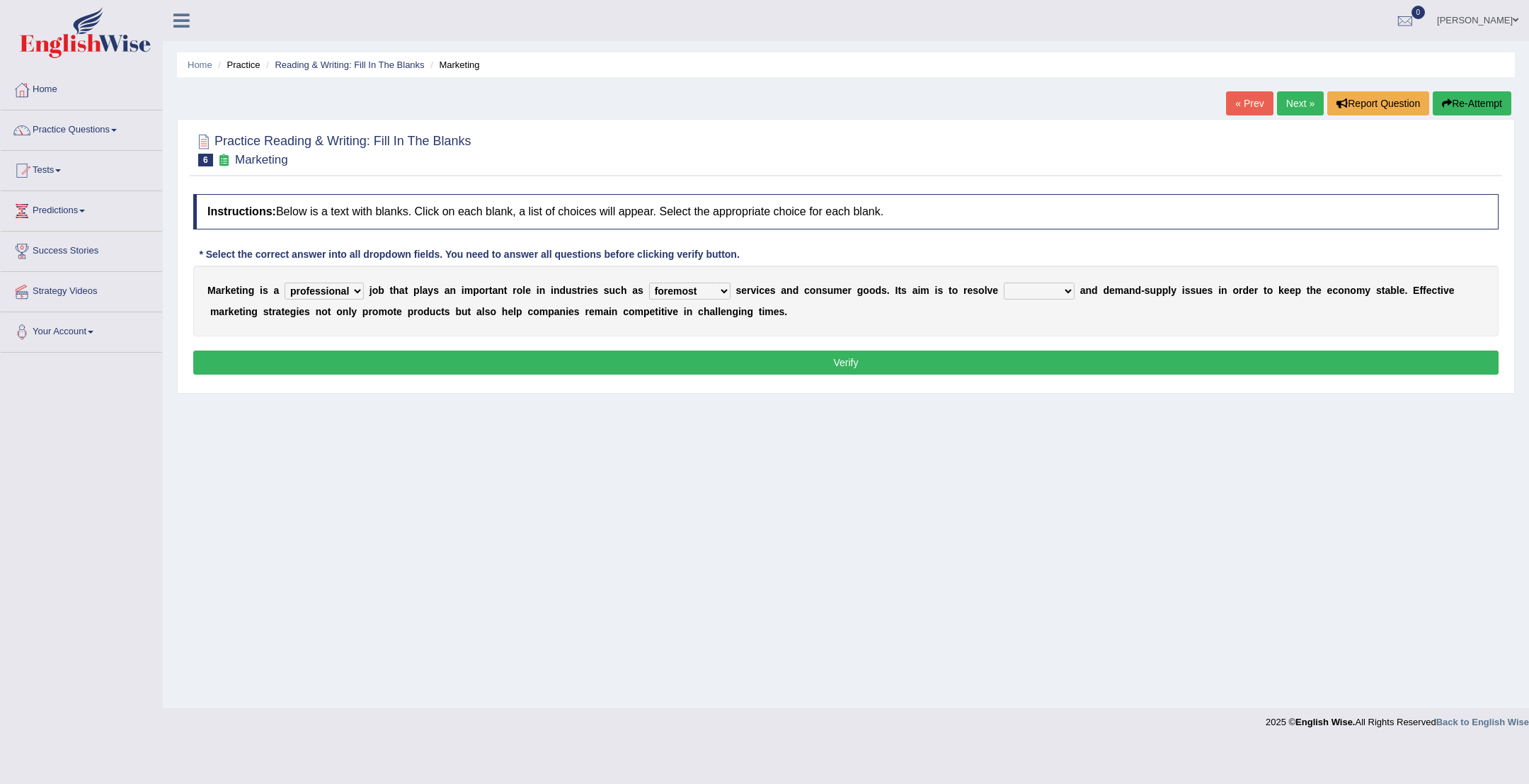
click at [1075, 292] on select "imbalance excess symmetry budget" at bounding box center [1039, 291] width 71 height 17
select select "imbalance"
click at [1033, 364] on button "Verify" at bounding box center [846, 363] width 1306 height 24
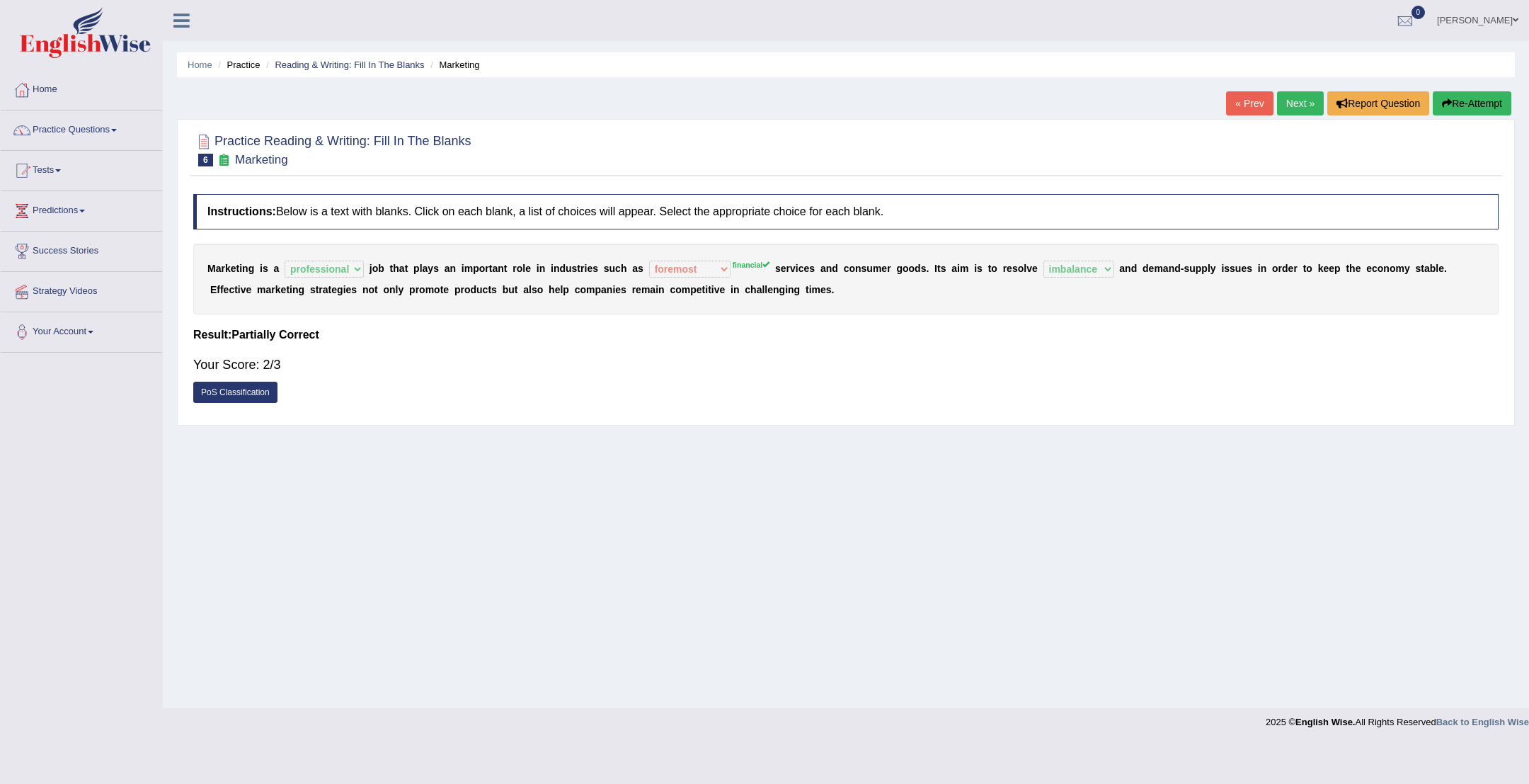
click at [1303, 104] on link "Next »" at bounding box center [1300, 104] width 47 height 24
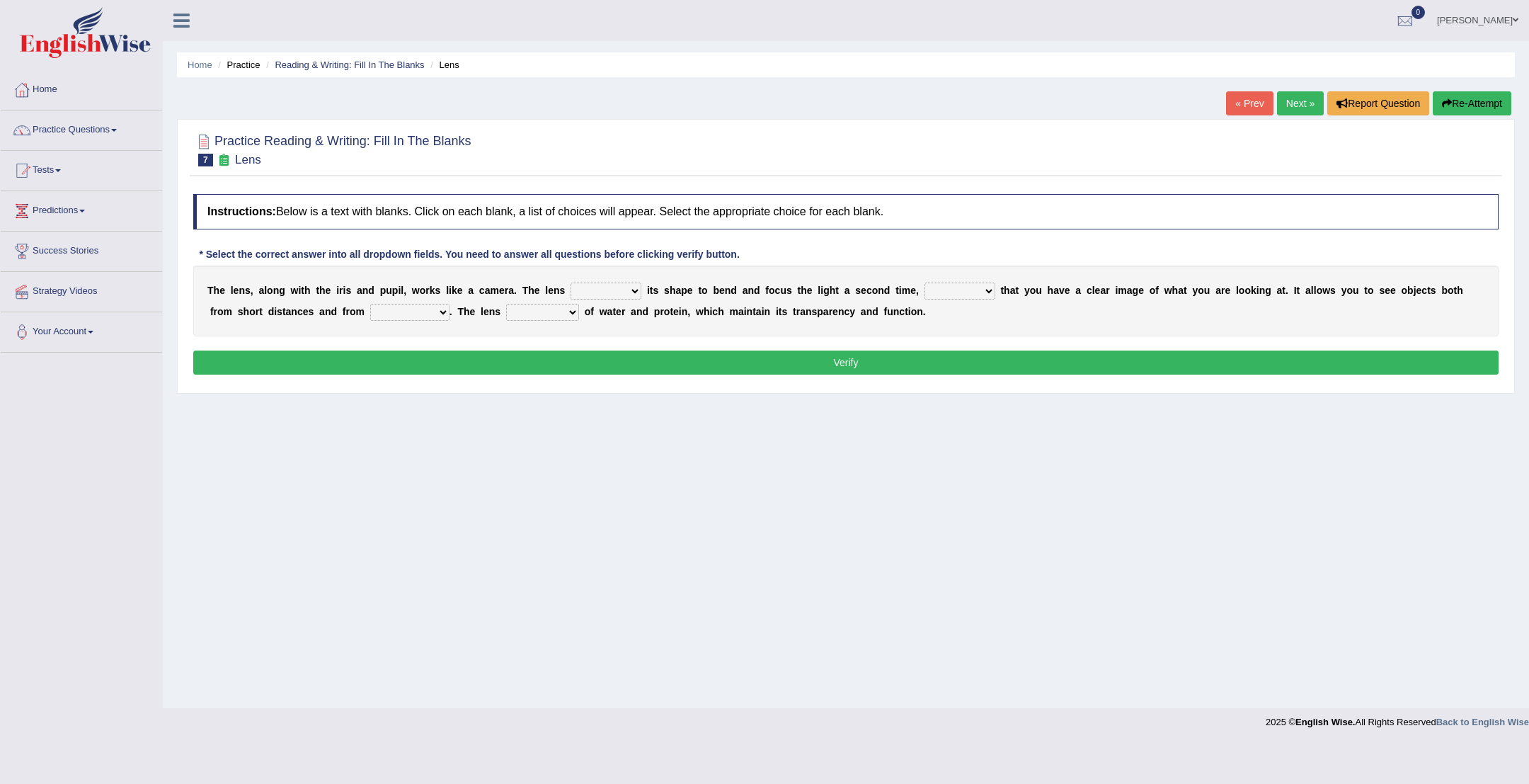
click at [626, 295] on select "adjusts shows selects presents" at bounding box center [606, 291] width 71 height 17
select select "adjusts"
click at [1004, 293] on b "h" at bounding box center [1007, 290] width 7 height 11
click at [984, 292] on select "ensures to ensure ensure ensured" at bounding box center [960, 291] width 71 height 17
click at [976, 285] on select "ensures to ensure ensure ensured" at bounding box center [960, 291] width 71 height 17
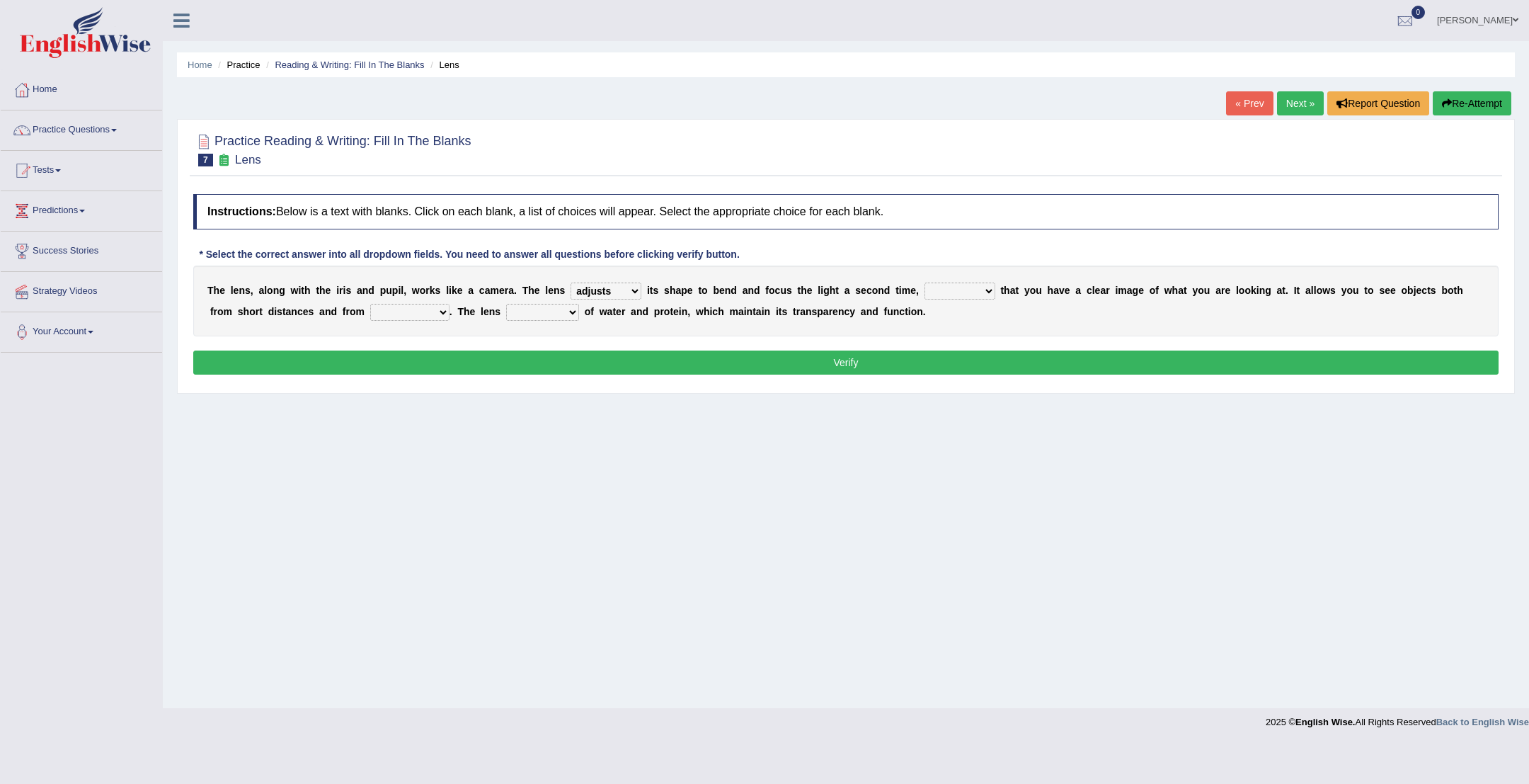
select select "ensured"
click at [446, 314] on select "far away in between further apart all along" at bounding box center [409, 313] width 79 height 17
click at [446, 313] on select "far away in between further apart all along" at bounding box center [409, 313] width 79 height 17
select select "far away"
click at [579, 312] on select "constitutes comprises composes consists" at bounding box center [543, 313] width 73 height 17
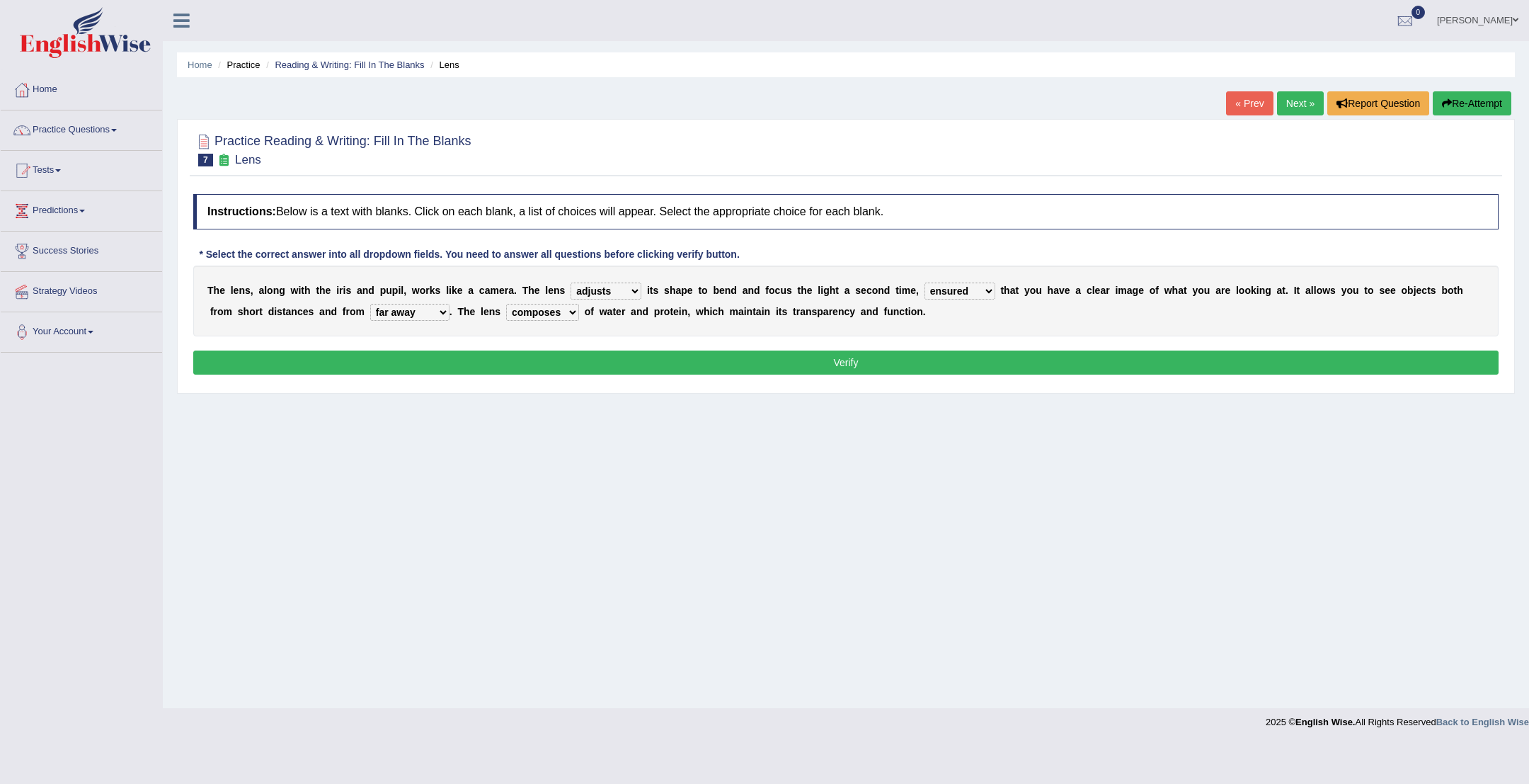
click at [566, 307] on select "constitutes comprises composes consists" at bounding box center [543, 313] width 73 height 17
click at [569, 316] on select "constitutes comprises composes consists" at bounding box center [543, 313] width 73 height 17
drag, startPoint x: 635, startPoint y: 356, endPoint x: 624, endPoint y: 325, distance: 32.9
click at [624, 325] on div "Instructions: Below is a text with blanks. Click on each blank, a list of choic…" at bounding box center [845, 286] width 1312 height 199
click at [578, 311] on select "constitutes comprises composes consists" at bounding box center [543, 313] width 73 height 17
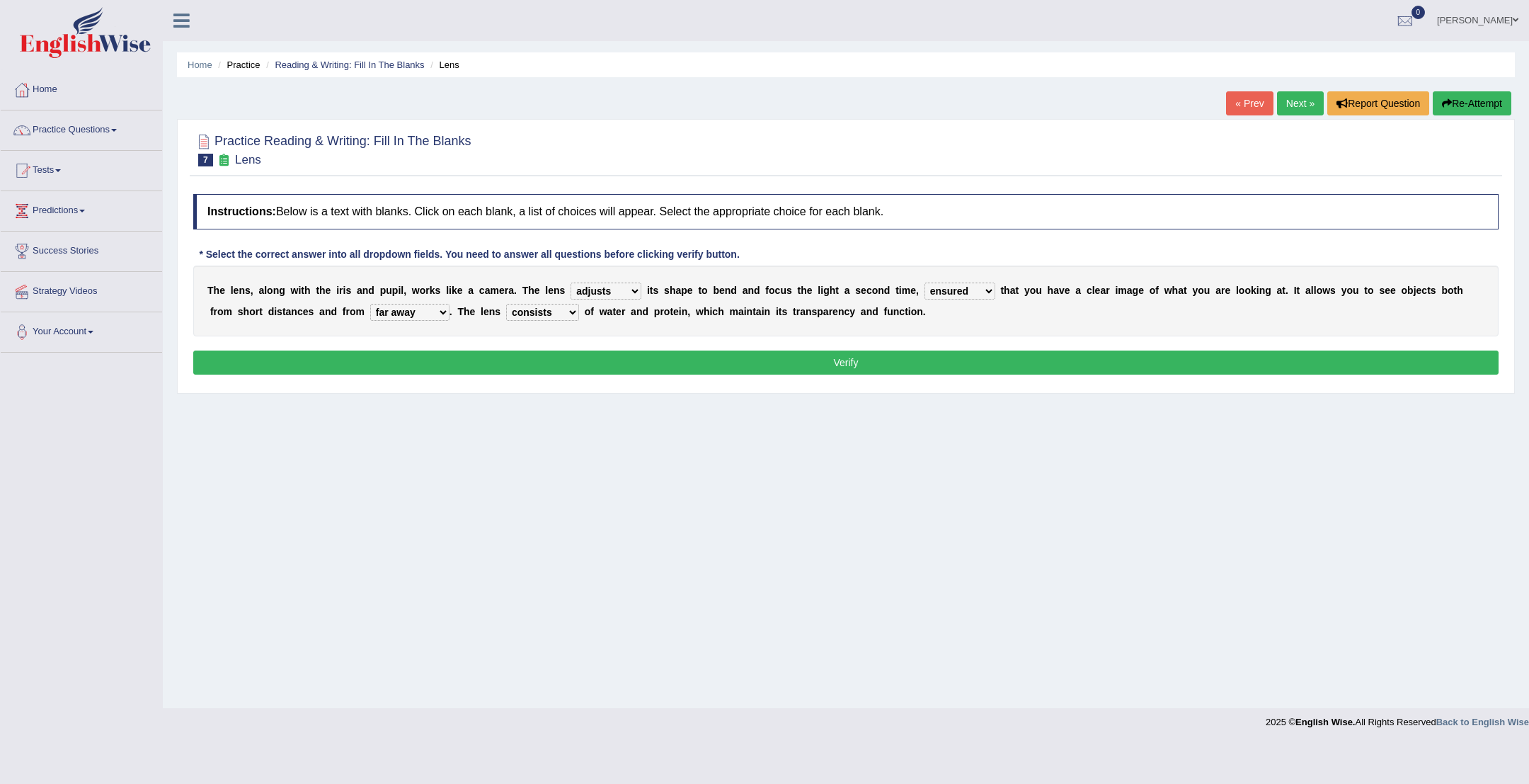
select select "composes"
click at [610, 355] on button "Verify" at bounding box center [846, 363] width 1306 height 24
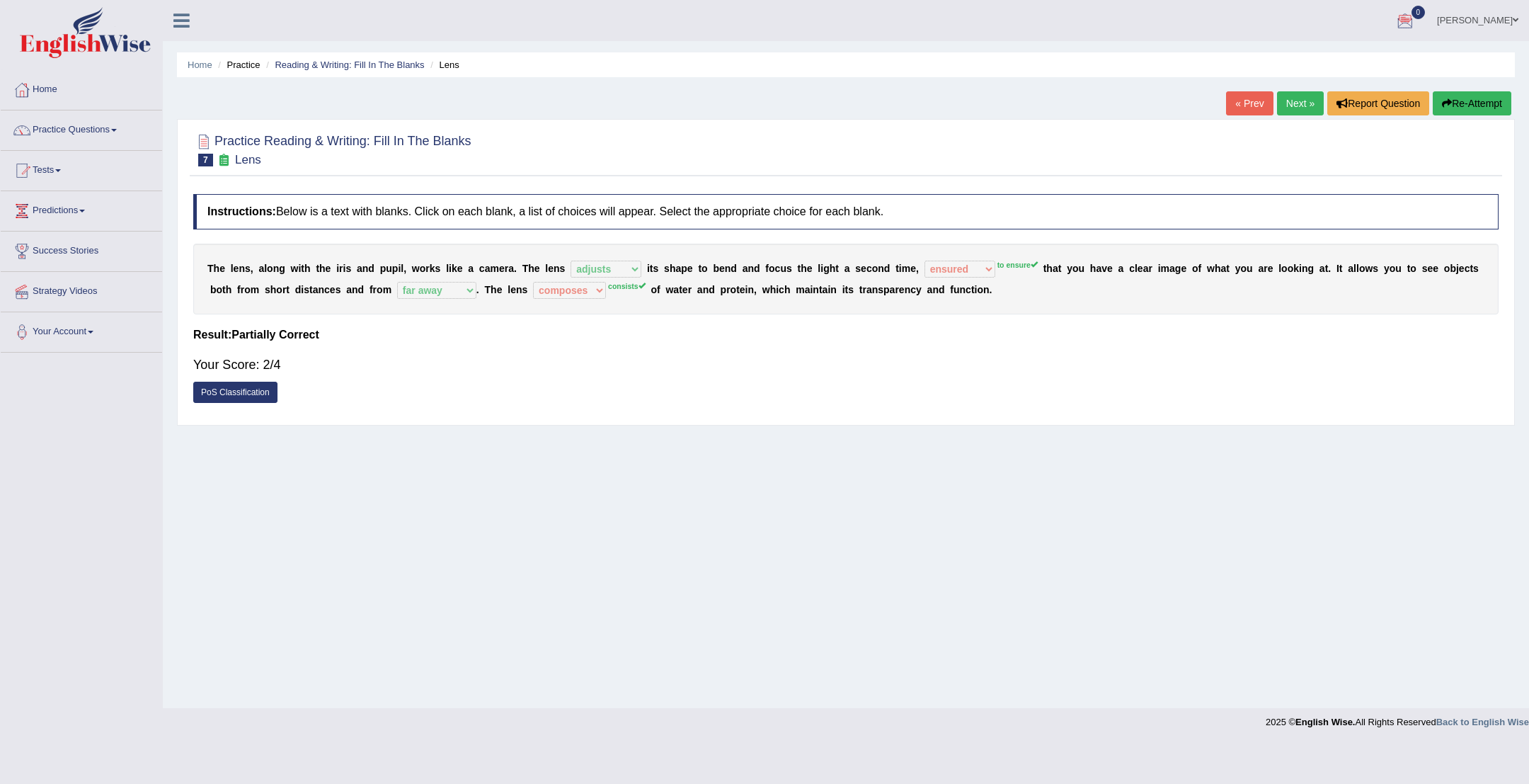
click at [1289, 105] on link "Next »" at bounding box center [1300, 104] width 47 height 24
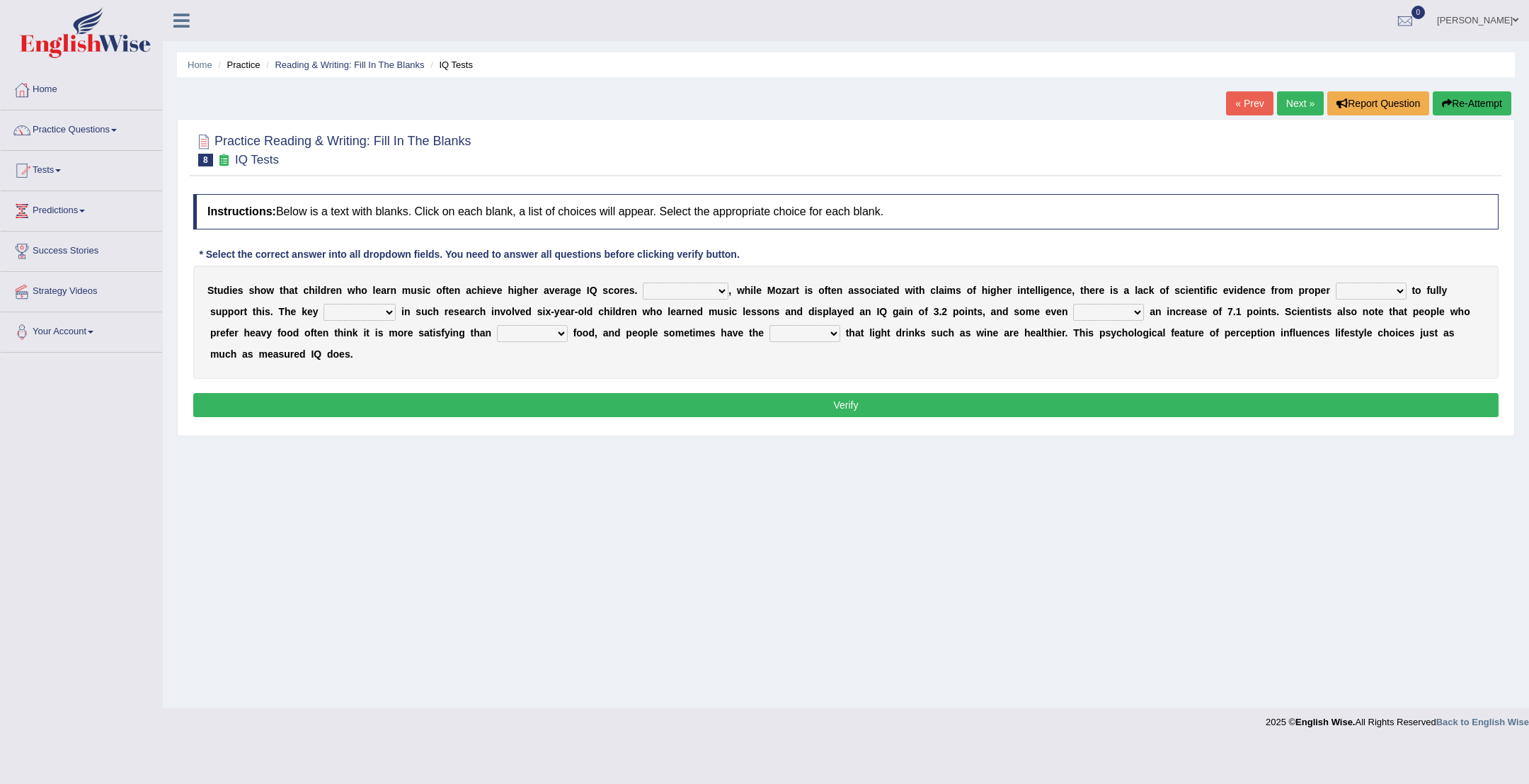
click at [725, 292] on select "However Therefore Consequently While" at bounding box center [686, 291] width 86 height 17
click at [725, 290] on select "However Therefore Consequently While" at bounding box center [686, 291] width 86 height 17
select select "However"
click at [1397, 291] on select "test tests testing tested" at bounding box center [1371, 291] width 71 height 17
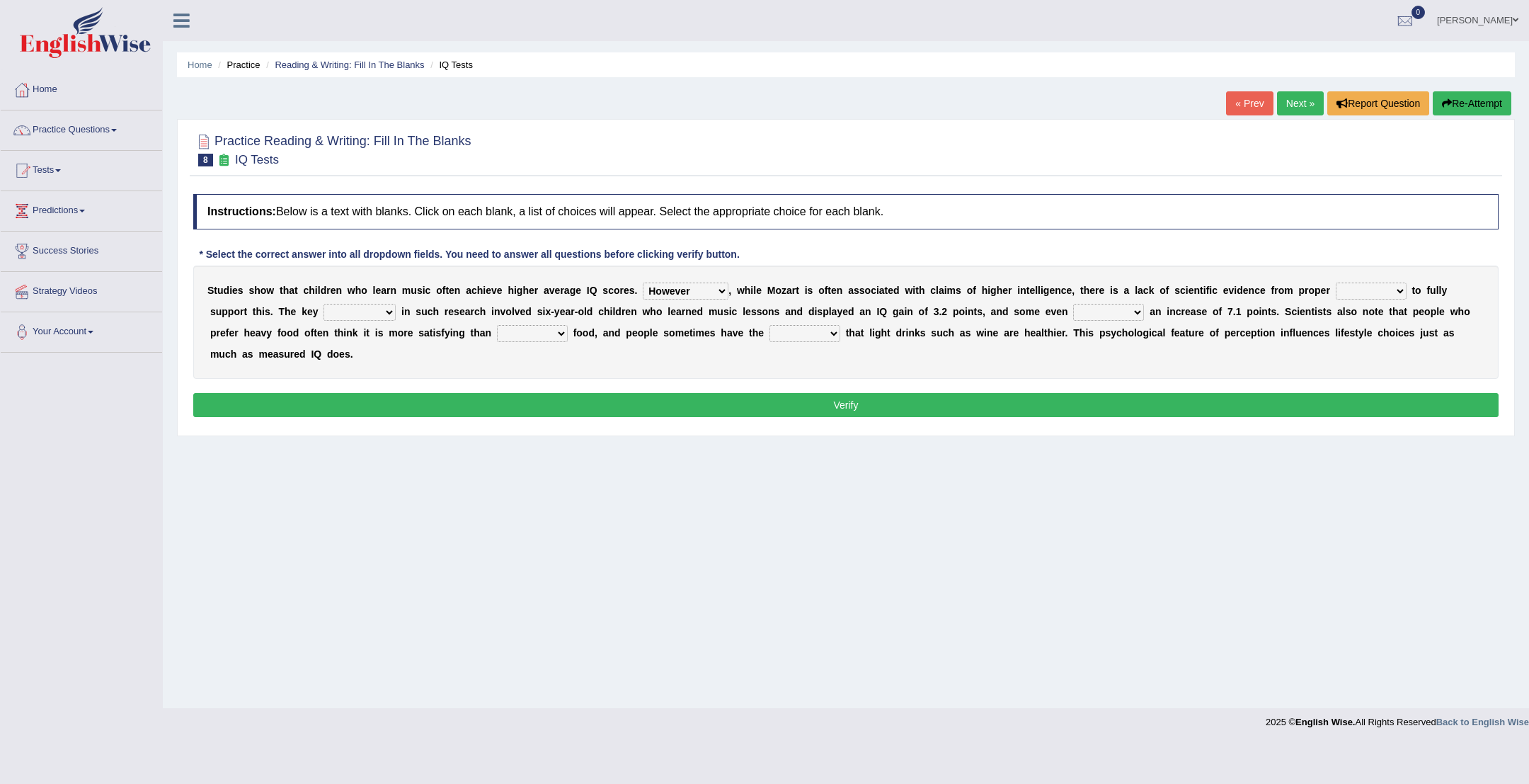
click at [1397, 291] on select "test tests testing tested" at bounding box center [1371, 291] width 71 height 17
select select "tested"
click at [389, 308] on select "process goal implication odd" at bounding box center [359, 313] width 72 height 17
click at [390, 315] on select "process goal implication odd" at bounding box center [359, 313] width 72 height 17
select select "process"
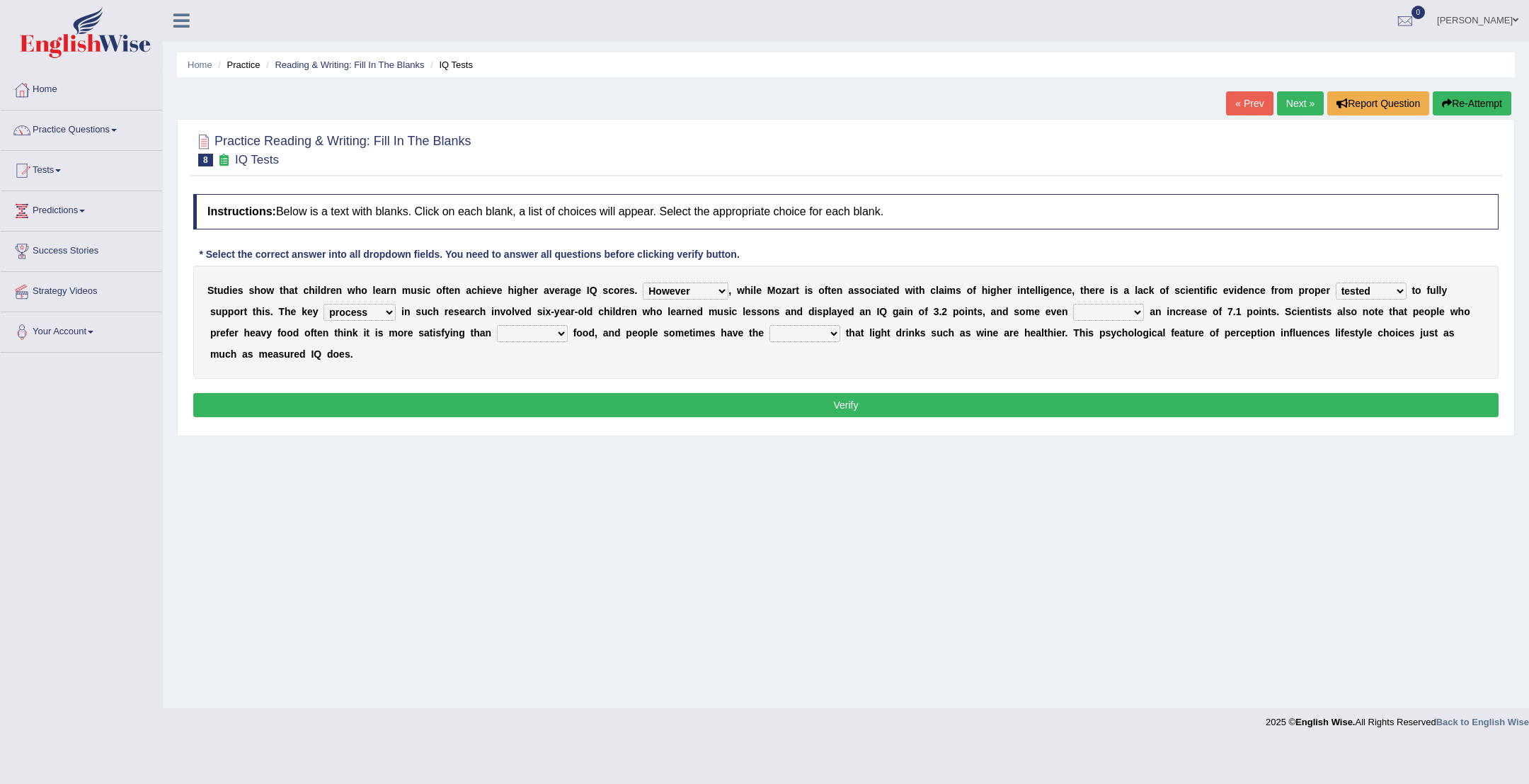
click at [1143, 313] on select "exhibited taught learned threatened" at bounding box center [1109, 313] width 71 height 17
click at [1138, 311] on select "exhibited taught learned threatened" at bounding box center [1109, 313] width 71 height 17
select select "exhibited"
click at [556, 330] on select "choosy lighter cushiony spooky" at bounding box center [532, 334] width 71 height 17
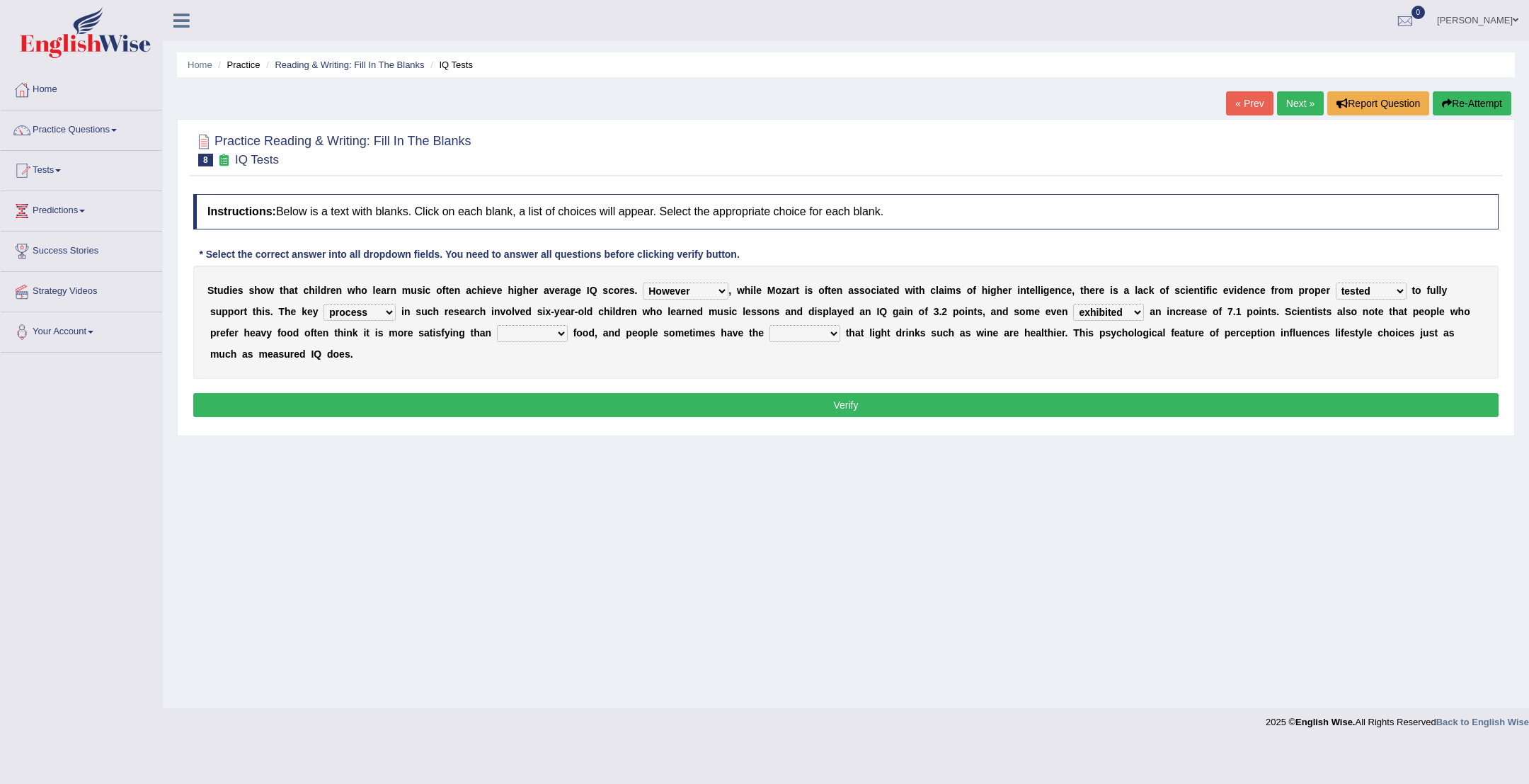
click at [556, 330] on select "choosy lighter cushiony spooky" at bounding box center [532, 334] width 71 height 17
select select "lighter"
click at [834, 331] on select "illusion sight anecdote intention" at bounding box center [804, 334] width 71 height 17
click at [825, 328] on select "illusion sight anecdote intention" at bounding box center [804, 334] width 71 height 17
select select "illusion"
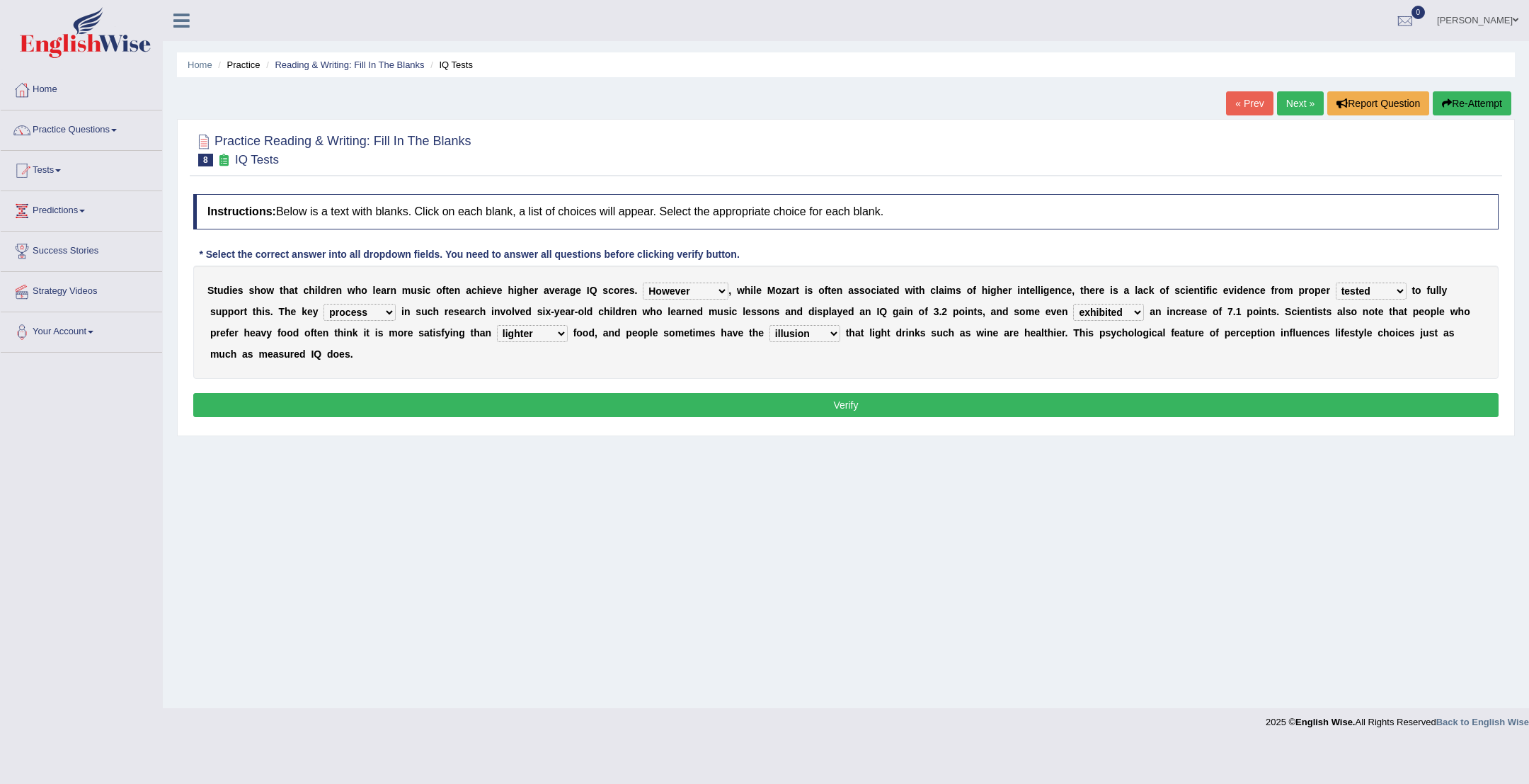
click at [838, 406] on button "Verify" at bounding box center [846, 405] width 1306 height 24
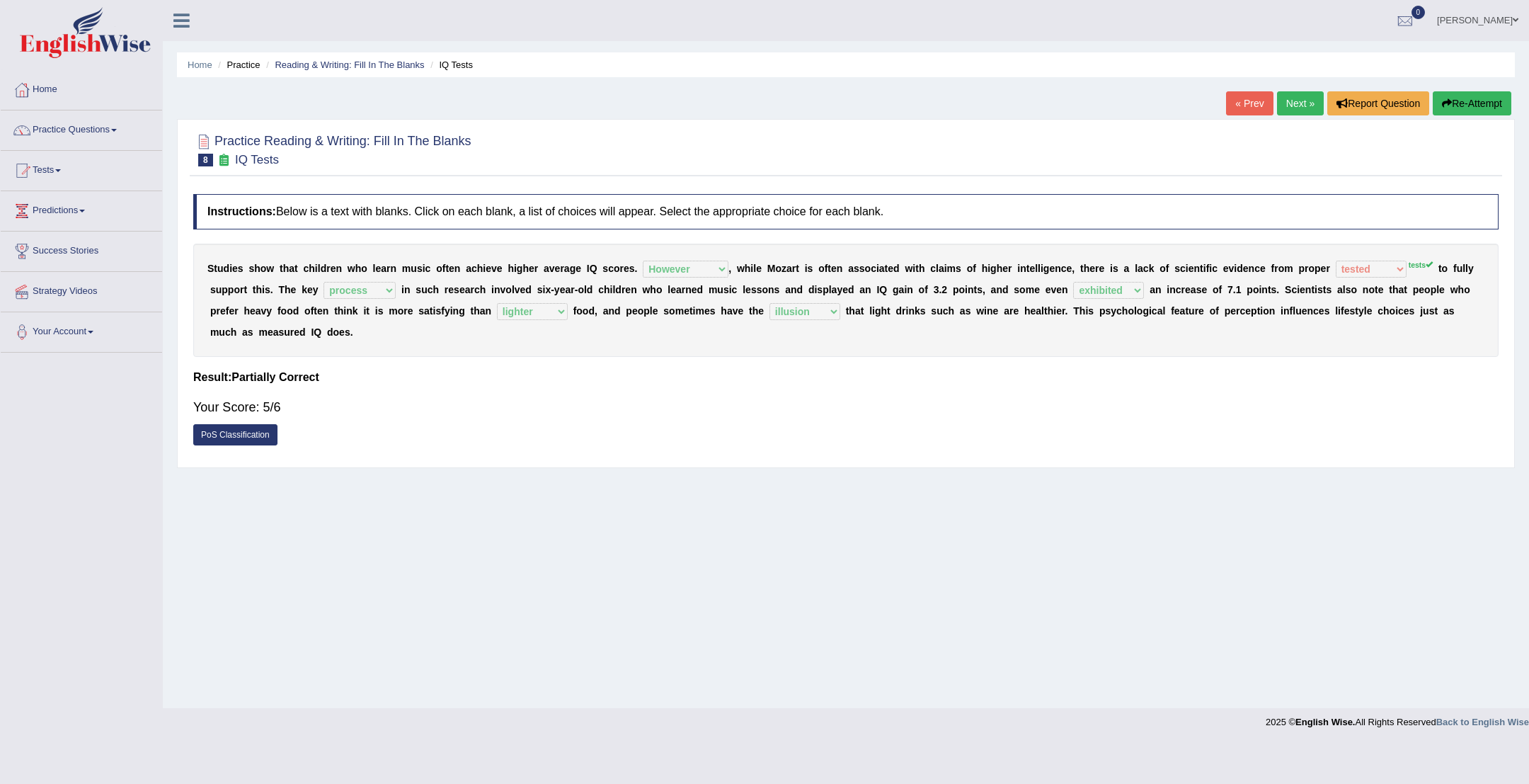
click at [1317, 106] on link "Next »" at bounding box center [1300, 104] width 47 height 24
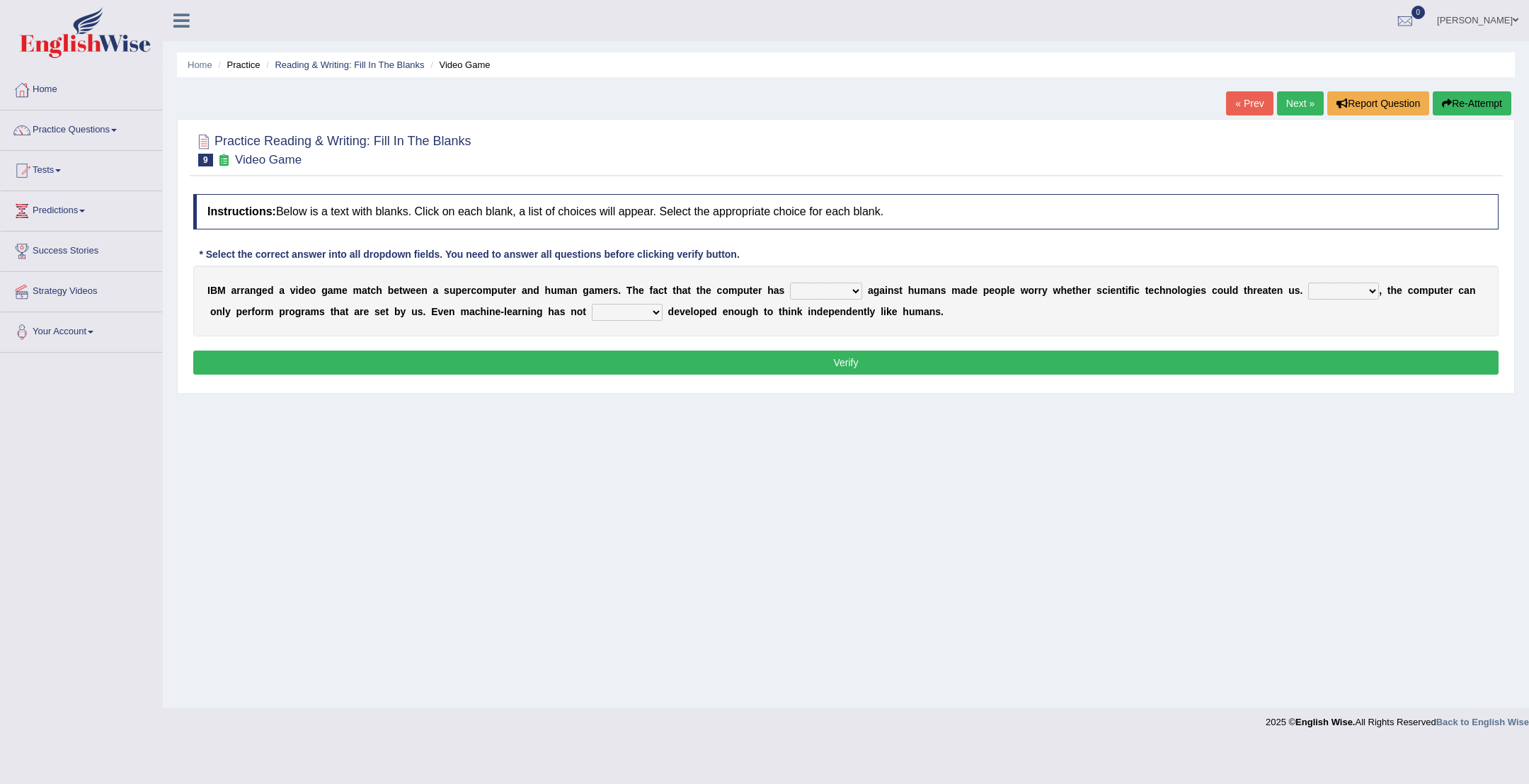
click at [862, 288] on select "competed fought acted challenged" at bounding box center [826, 291] width 72 height 17
click at [861, 293] on select "competed fought acted challenged" at bounding box center [826, 291] width 72 height 17
select select "challenged"
click at [1374, 290] on select "Moreover However Thus So" at bounding box center [1343, 291] width 71 height 17
select select "However"
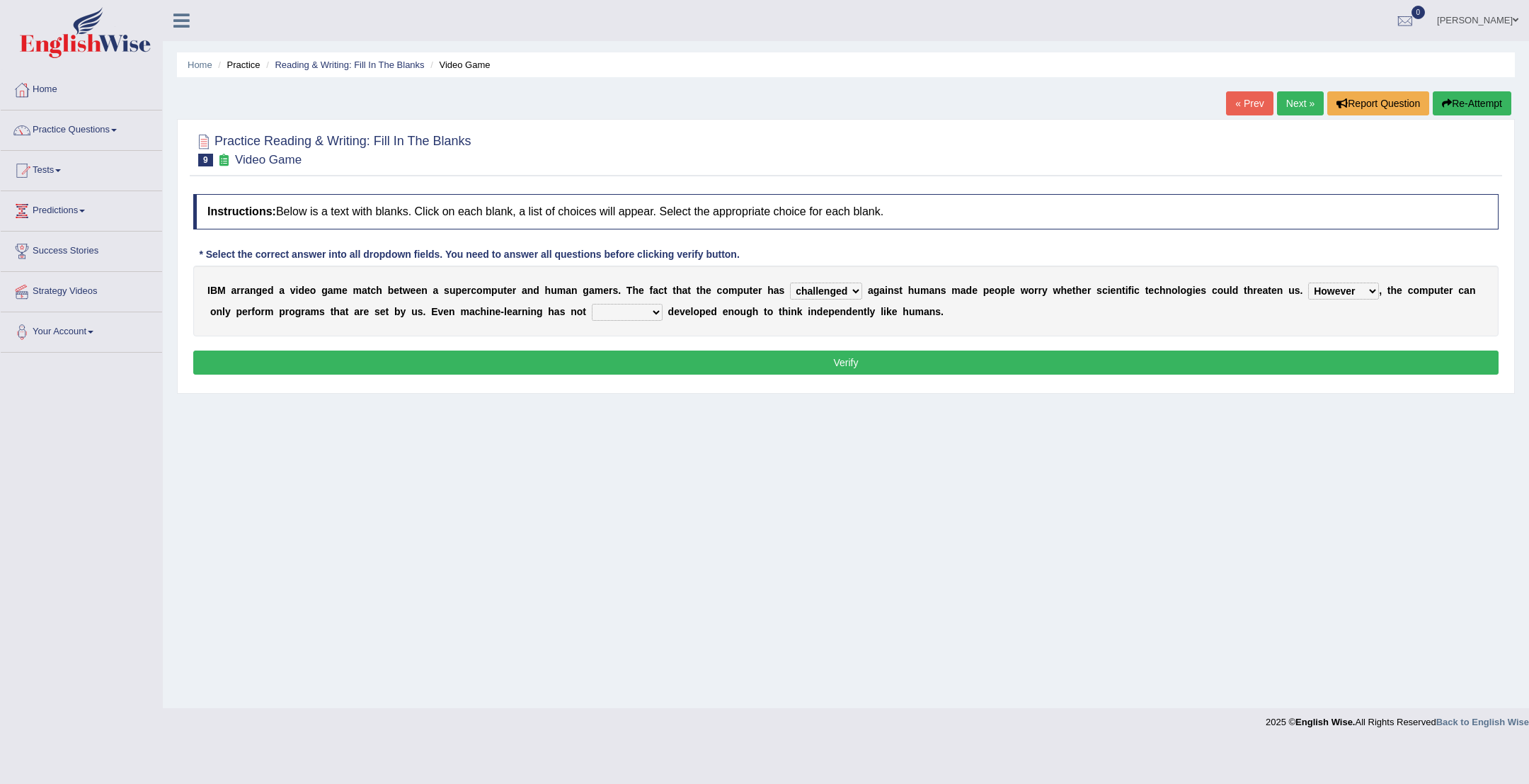
click at [652, 313] on select "yet still only just" at bounding box center [627, 313] width 71 height 17
click at [653, 313] on select "yet still only just" at bounding box center [627, 313] width 71 height 17
select select "yet"
click at [638, 362] on button "Verify" at bounding box center [846, 363] width 1306 height 24
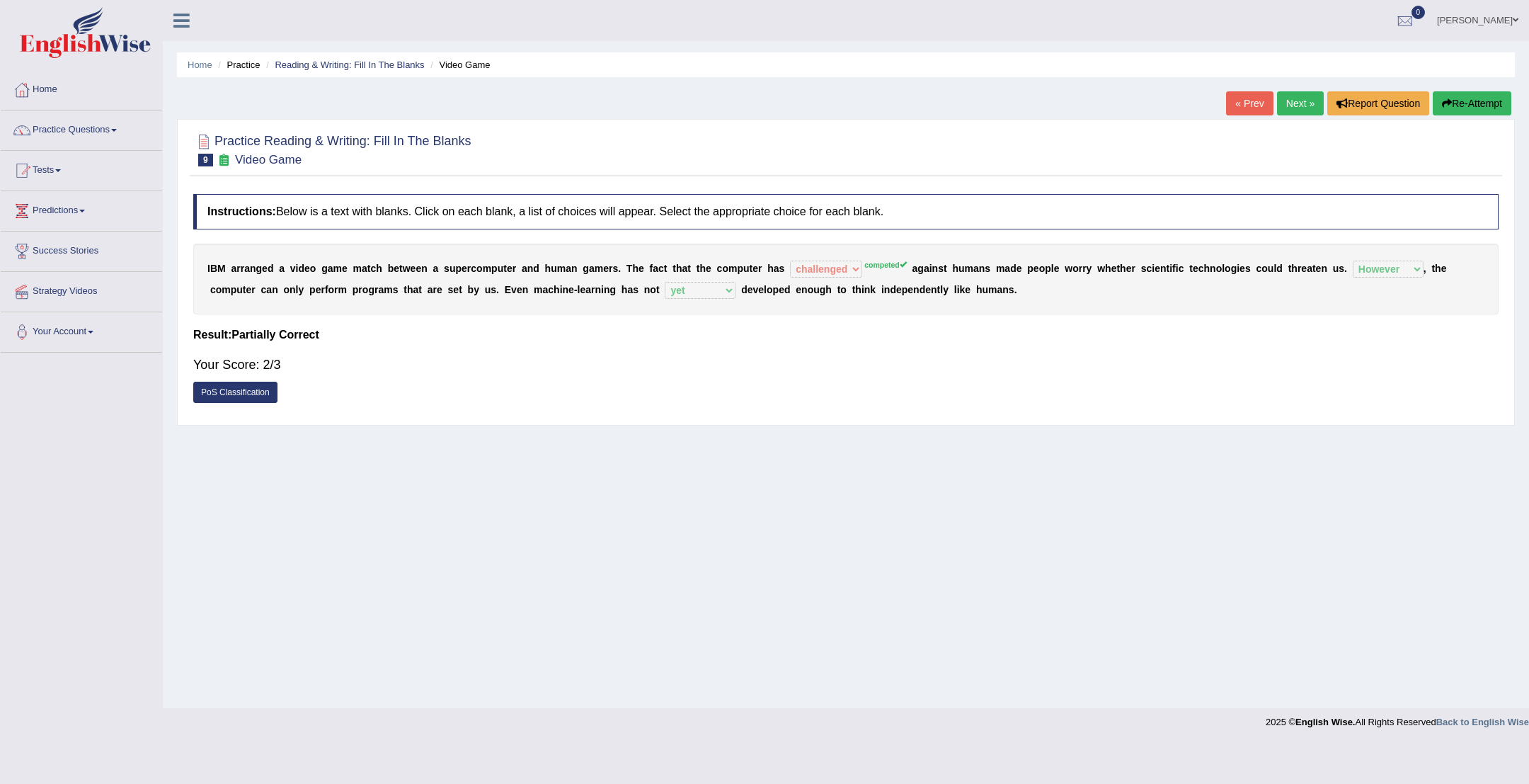
click at [1306, 108] on link "Next »" at bounding box center [1300, 104] width 47 height 24
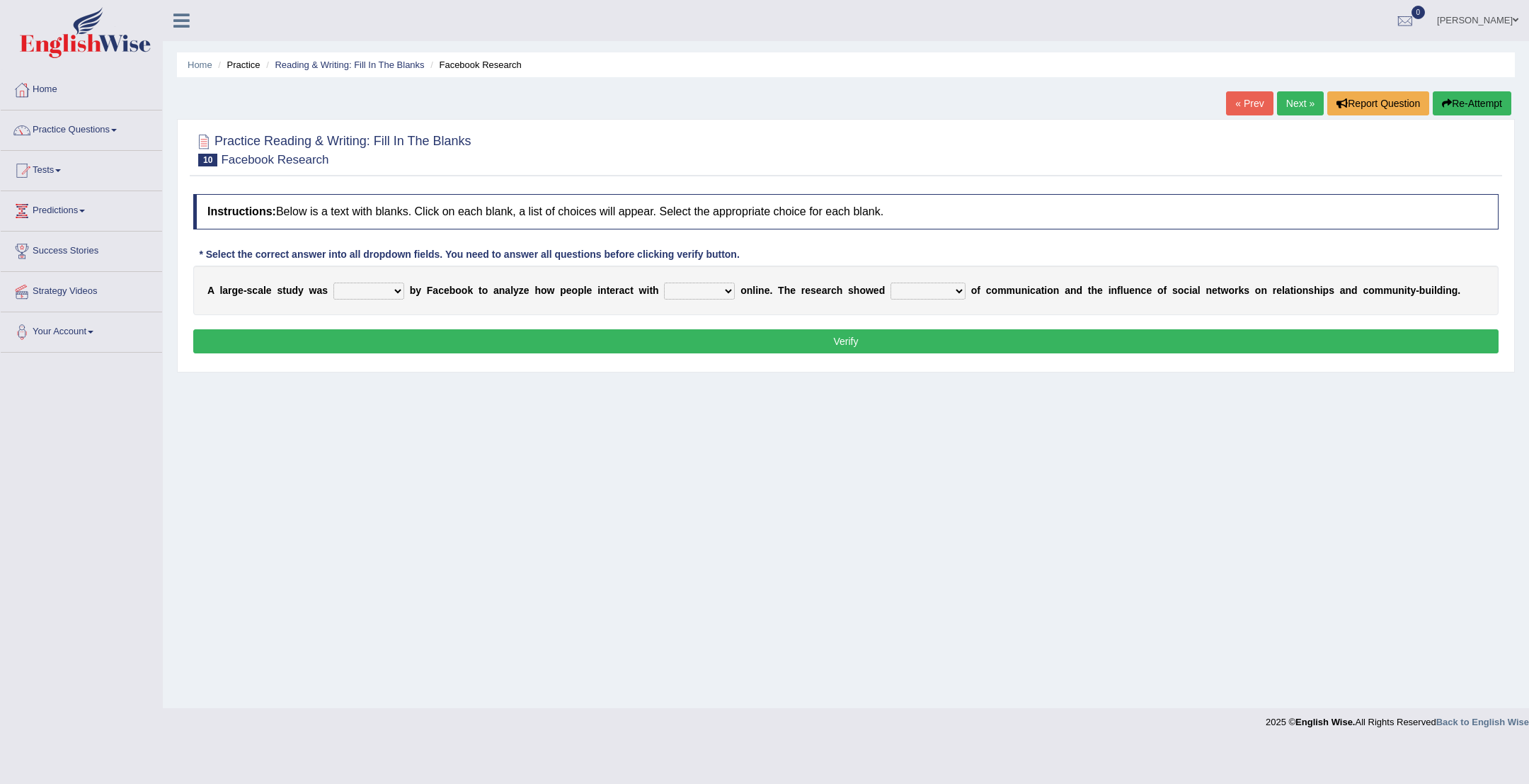
click at [398, 291] on select "surveyed had asked made" at bounding box center [369, 291] width 71 height 17
click at [725, 290] on select "together all each other another" at bounding box center [699, 291] width 71 height 17
select select "another"
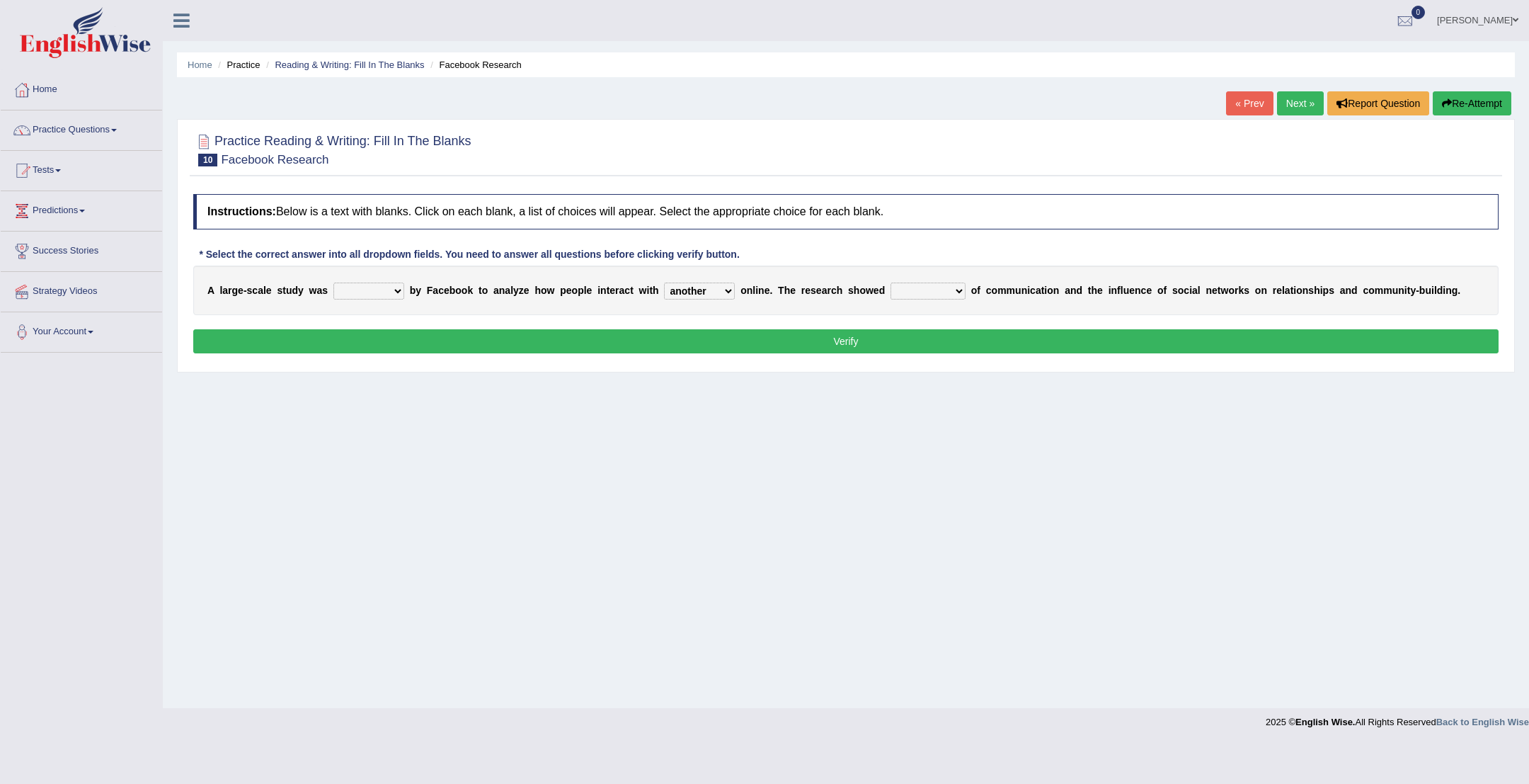
click at [396, 280] on div "A l a r g e - s c a l e s t u d y w a s surveyed had asked made b y F a c e b o…" at bounding box center [846, 290] width 1306 height 49
click at [396, 296] on select "surveyed had asked made" at bounding box center [369, 291] width 71 height 17
select select "surveyed"
click at [966, 289] on select "advantages standards fellowships patterns" at bounding box center [928, 291] width 75 height 17
select select "patterns"
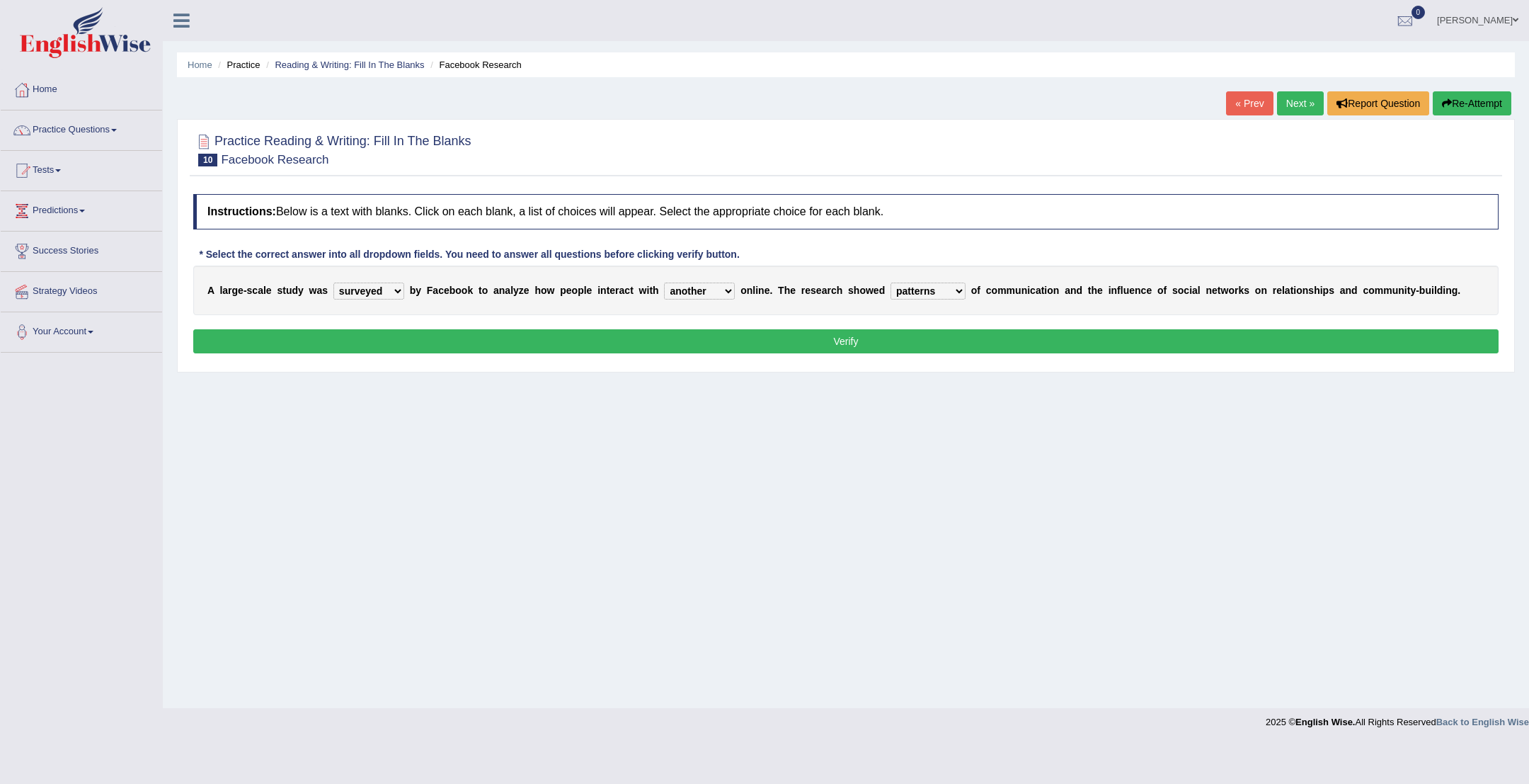
click at [965, 339] on button "Verify" at bounding box center [846, 341] width 1306 height 24
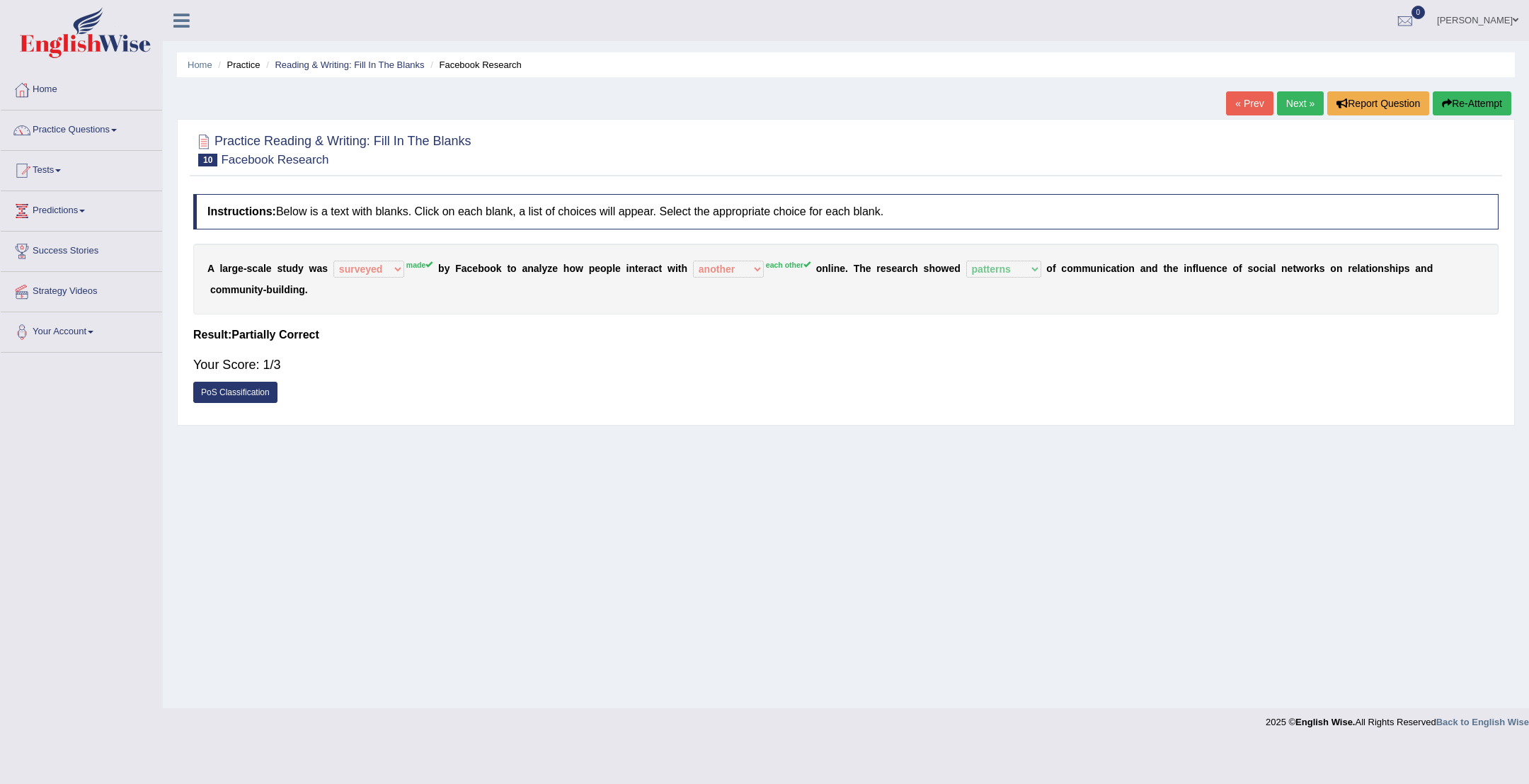
click at [1293, 100] on link "Next »" at bounding box center [1300, 104] width 47 height 24
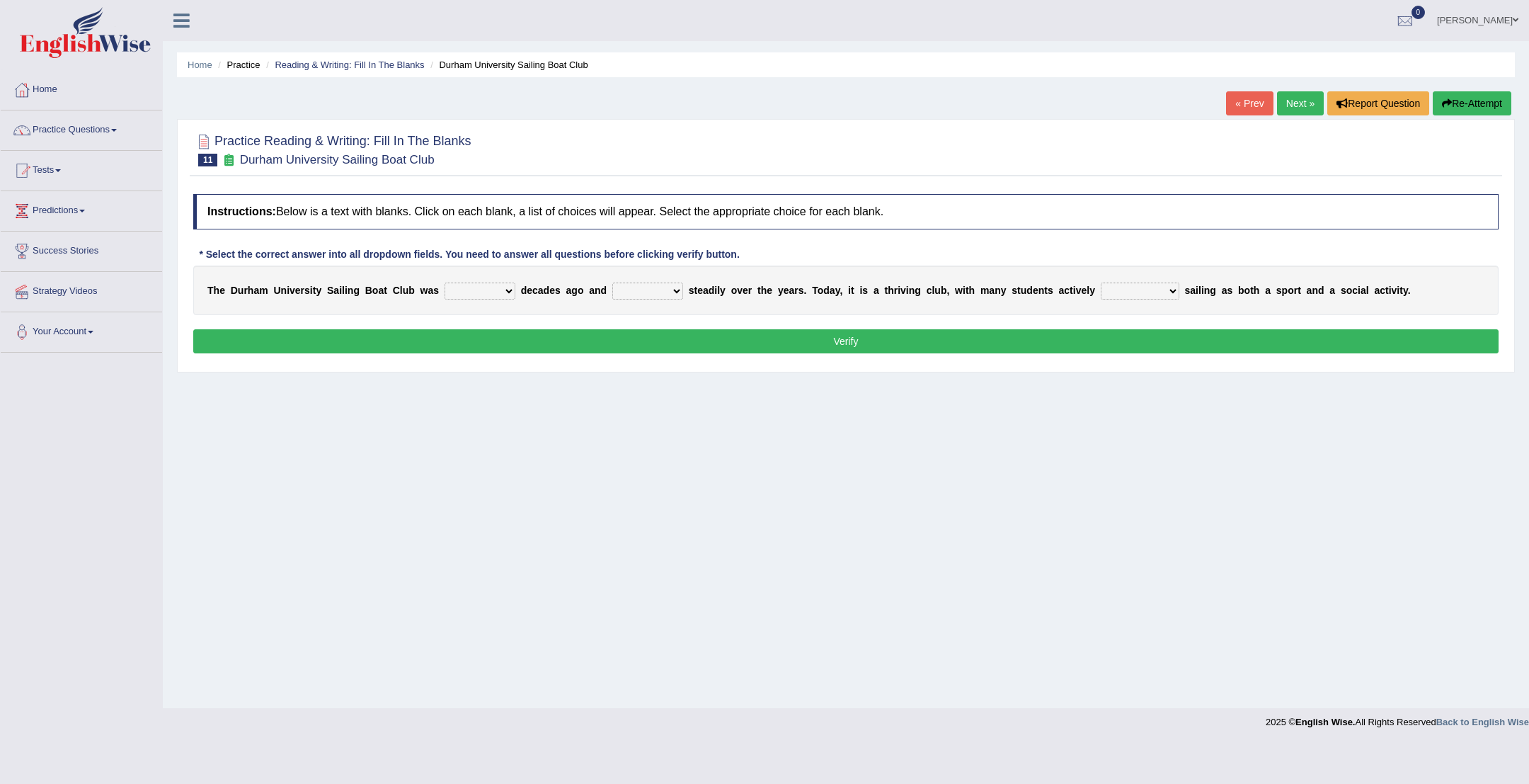
click at [507, 291] on select "found fund founded find" at bounding box center [479, 291] width 71 height 17
select select "founded"
click at [675, 289] on select "grow growing has grown grown" at bounding box center [647, 291] width 71 height 17
click at [674, 291] on select "grow growing has grown grown" at bounding box center [647, 291] width 71 height 17
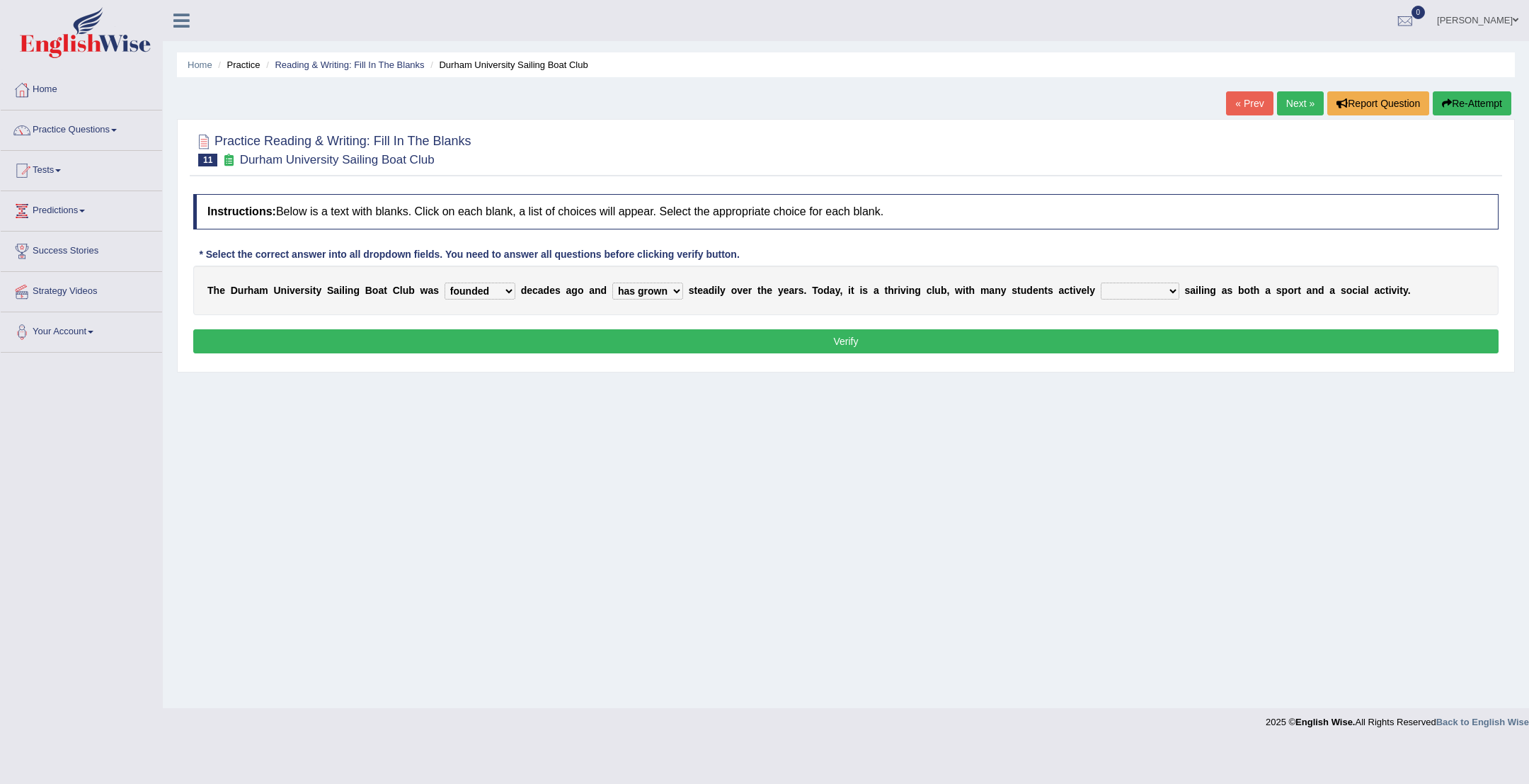
click at [678, 288] on select "grow growing has grown grown" at bounding box center [647, 291] width 71 height 17
click at [674, 292] on select "grow growing has grown grown" at bounding box center [647, 291] width 71 height 17
click at [683, 290] on select "grow growing has grown grown" at bounding box center [647, 291] width 71 height 17
click at [678, 290] on select "grow growing has grown grown" at bounding box center [647, 291] width 71 height 17
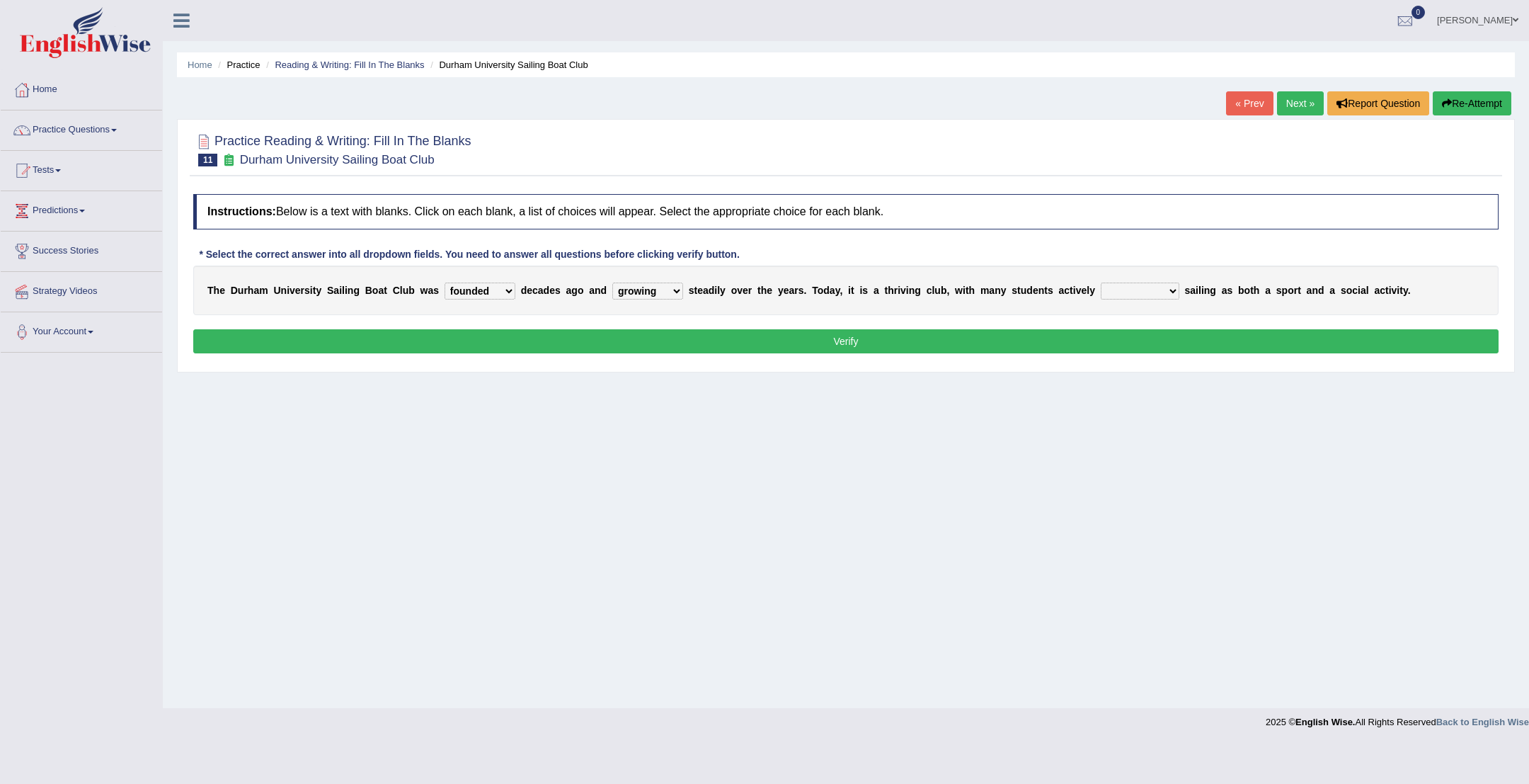
click at [671, 292] on select "grow growing has grown grown" at bounding box center [647, 291] width 71 height 17
click at [669, 291] on select "grow growing has grown grown" at bounding box center [647, 291] width 71 height 17
select select "grown"
click at [1164, 292] on select "enjoy enjoyed are enjoying enjoying" at bounding box center [1140, 291] width 79 height 17
click at [1173, 291] on select "enjoy enjoyed are enjoying enjoying" at bounding box center [1140, 291] width 79 height 17
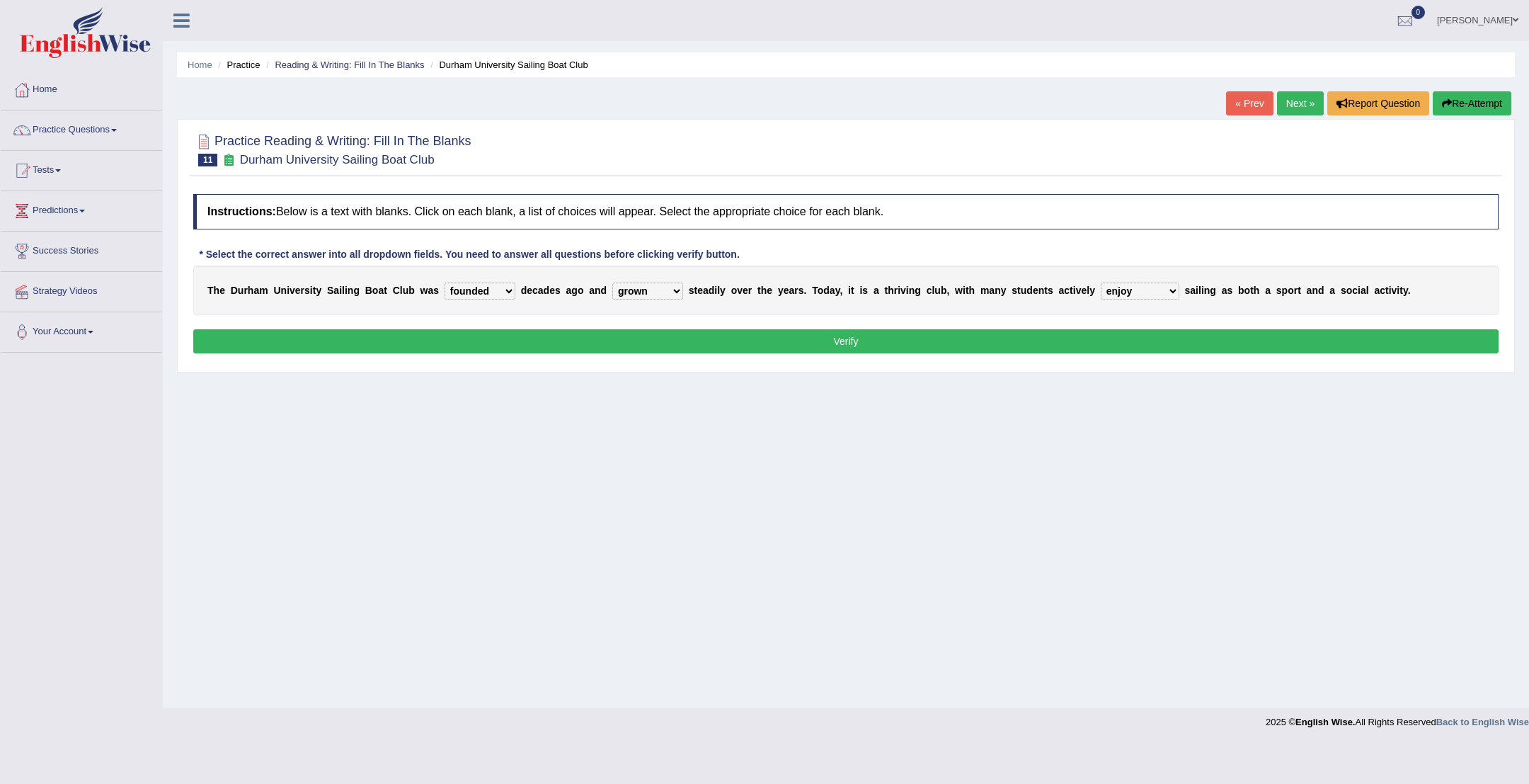
select select "enjoyed"
click at [1163, 334] on button "Verify" at bounding box center [846, 341] width 1306 height 24
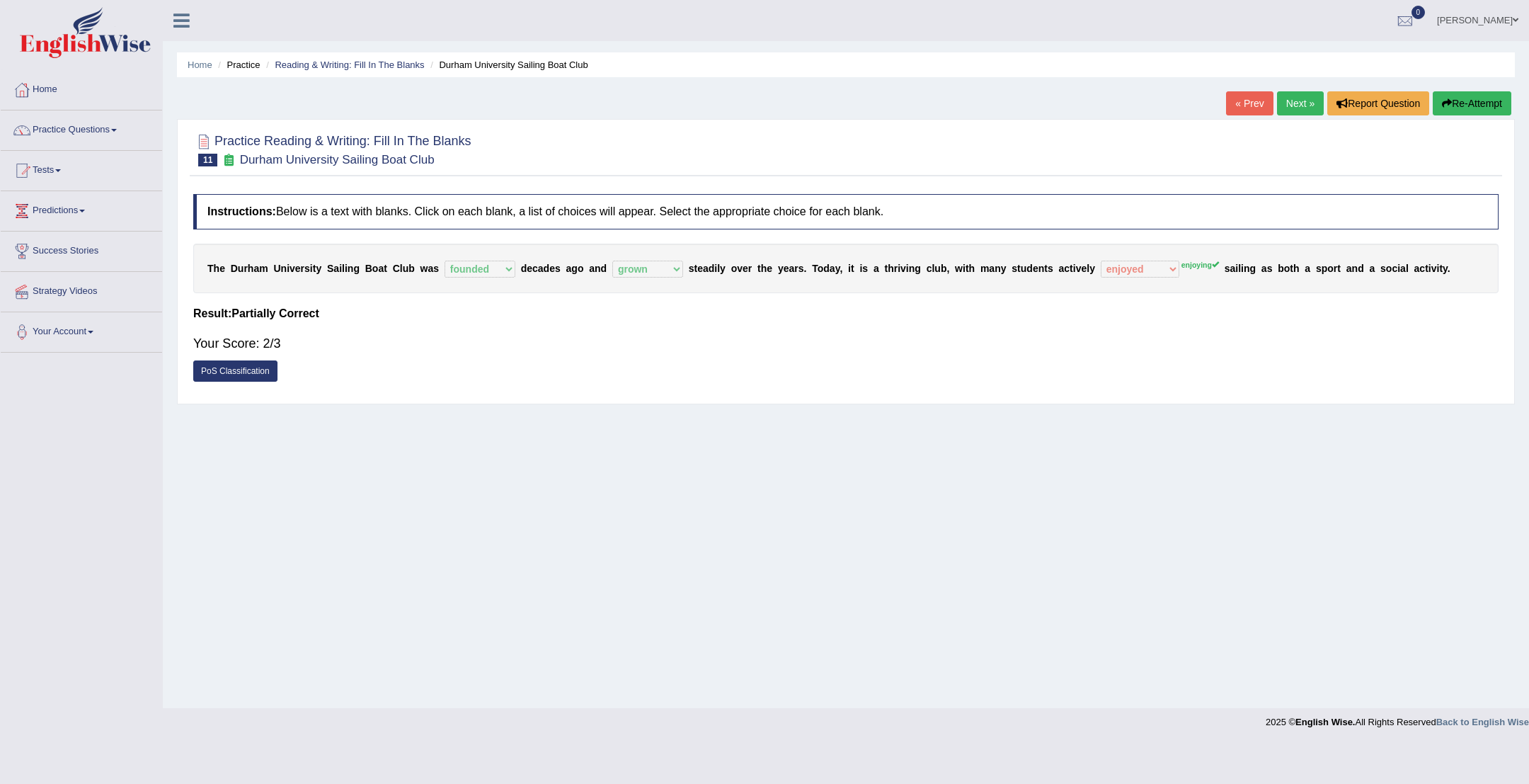
click at [1293, 105] on link "Next »" at bounding box center [1300, 104] width 47 height 24
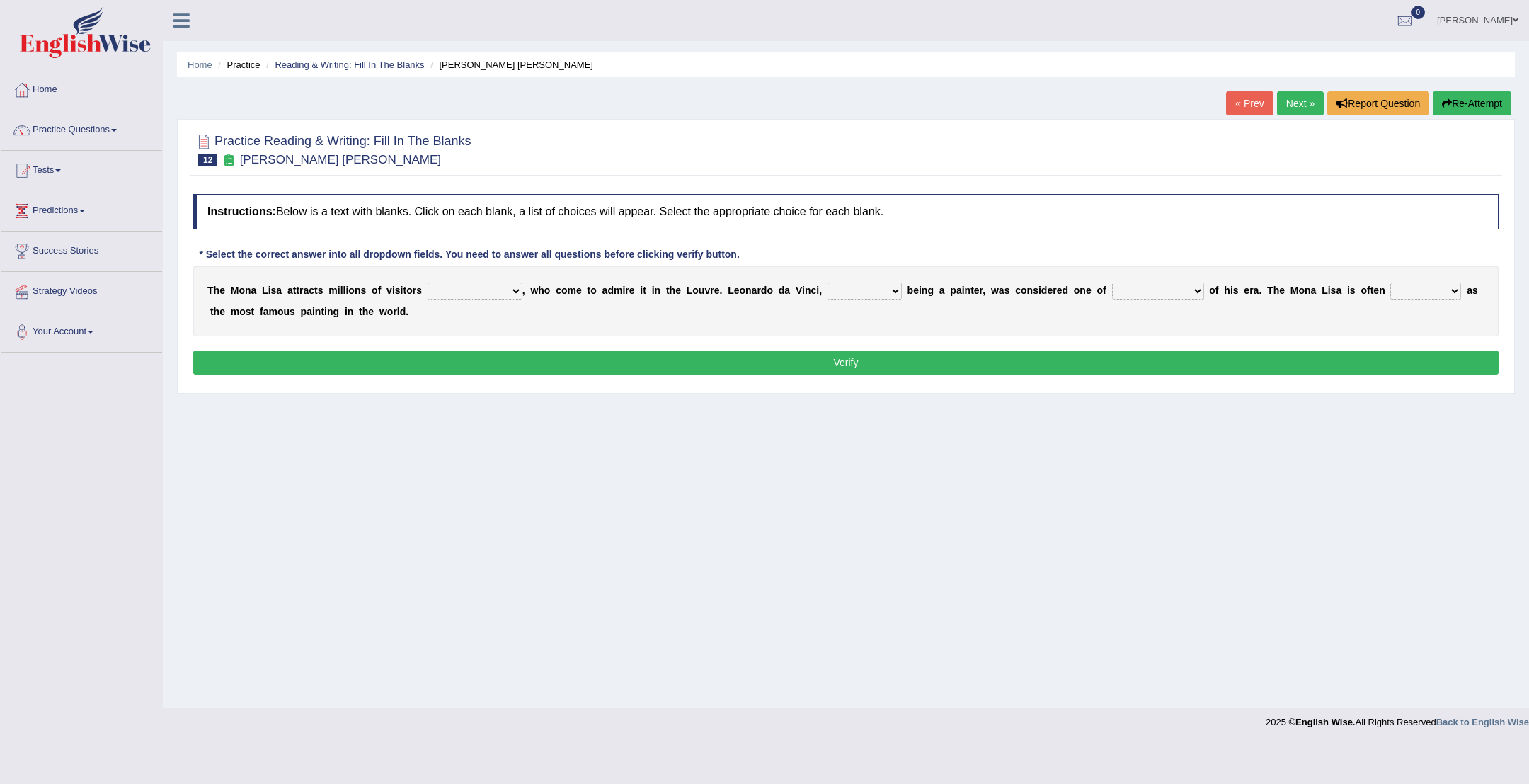
click at [516, 283] on select "around the year the all year all year round per year" at bounding box center [475, 291] width 95 height 17
select select "around the year"
click at [901, 290] on select "rather than as much as as well as as long as" at bounding box center [865, 291] width 75 height 17
click at [897, 291] on select "rather than as much as as well as as long as" at bounding box center [865, 291] width 75 height 17
click at [889, 298] on select "rather than as much as as well as as long as" at bounding box center [865, 291] width 75 height 17
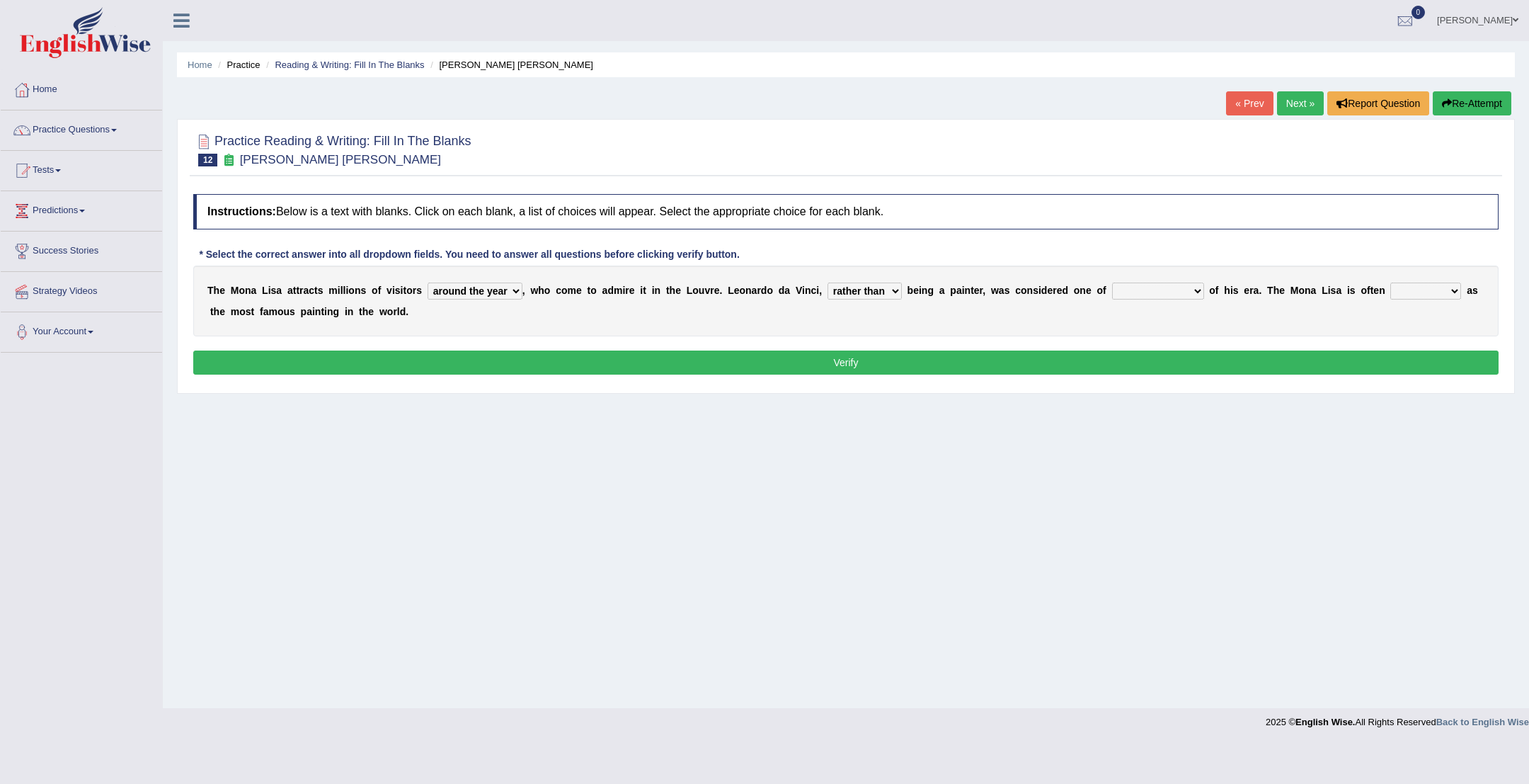
select select "as much as"
click at [1205, 290] on select "better artists artist the better artist the best artists" at bounding box center [1158, 291] width 92 height 17
click at [1205, 289] on select "better artists artist the better artist the best artists" at bounding box center [1158, 291] width 92 height 17
select select "the best artists"
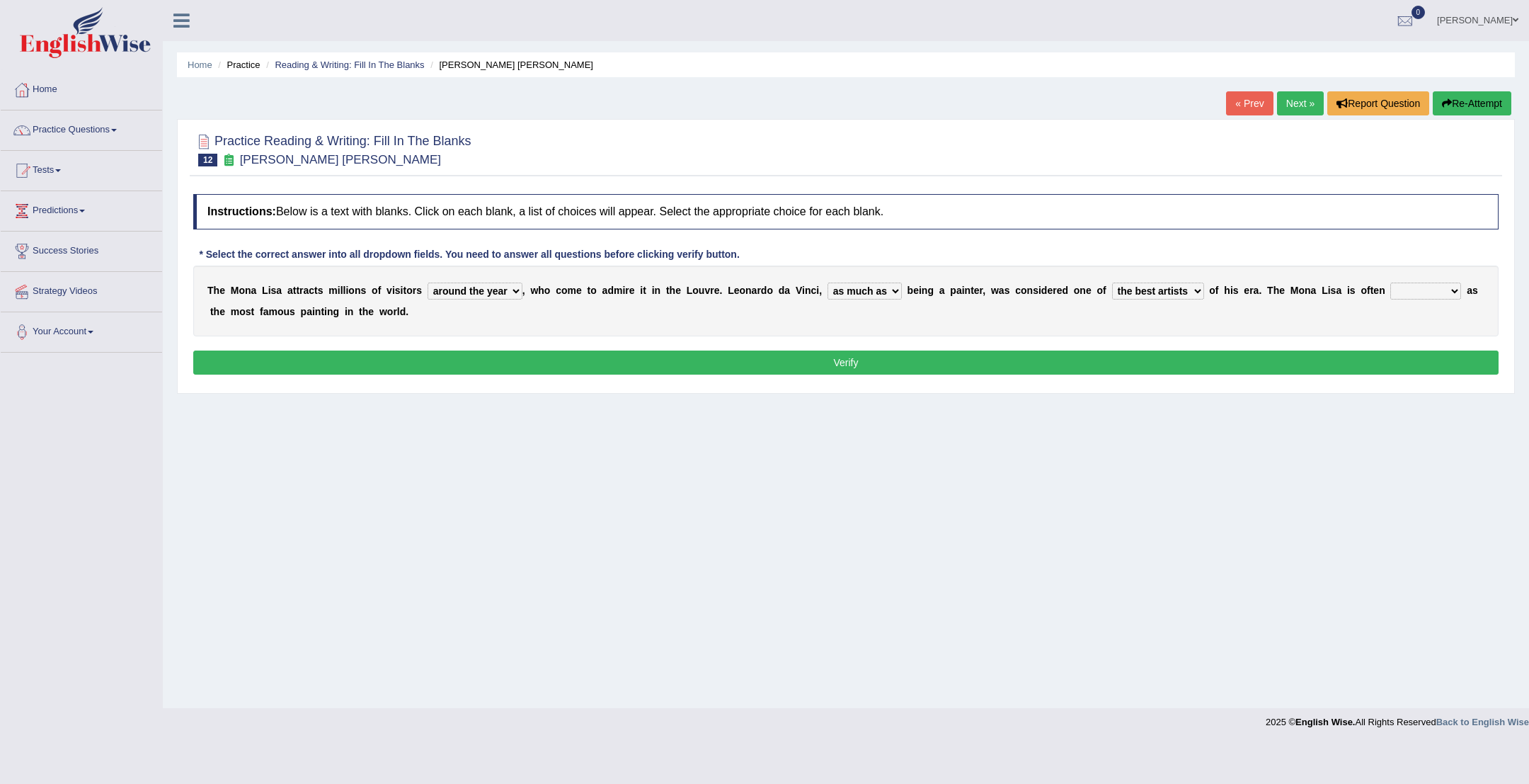
click at [1461, 294] on select "classified suggested predicted described" at bounding box center [1425, 291] width 71 height 17
click at [1461, 293] on select "classified suggested predicted described" at bounding box center [1425, 291] width 71 height 17
select select "described"
click at [1463, 359] on button "Verify" at bounding box center [846, 363] width 1306 height 24
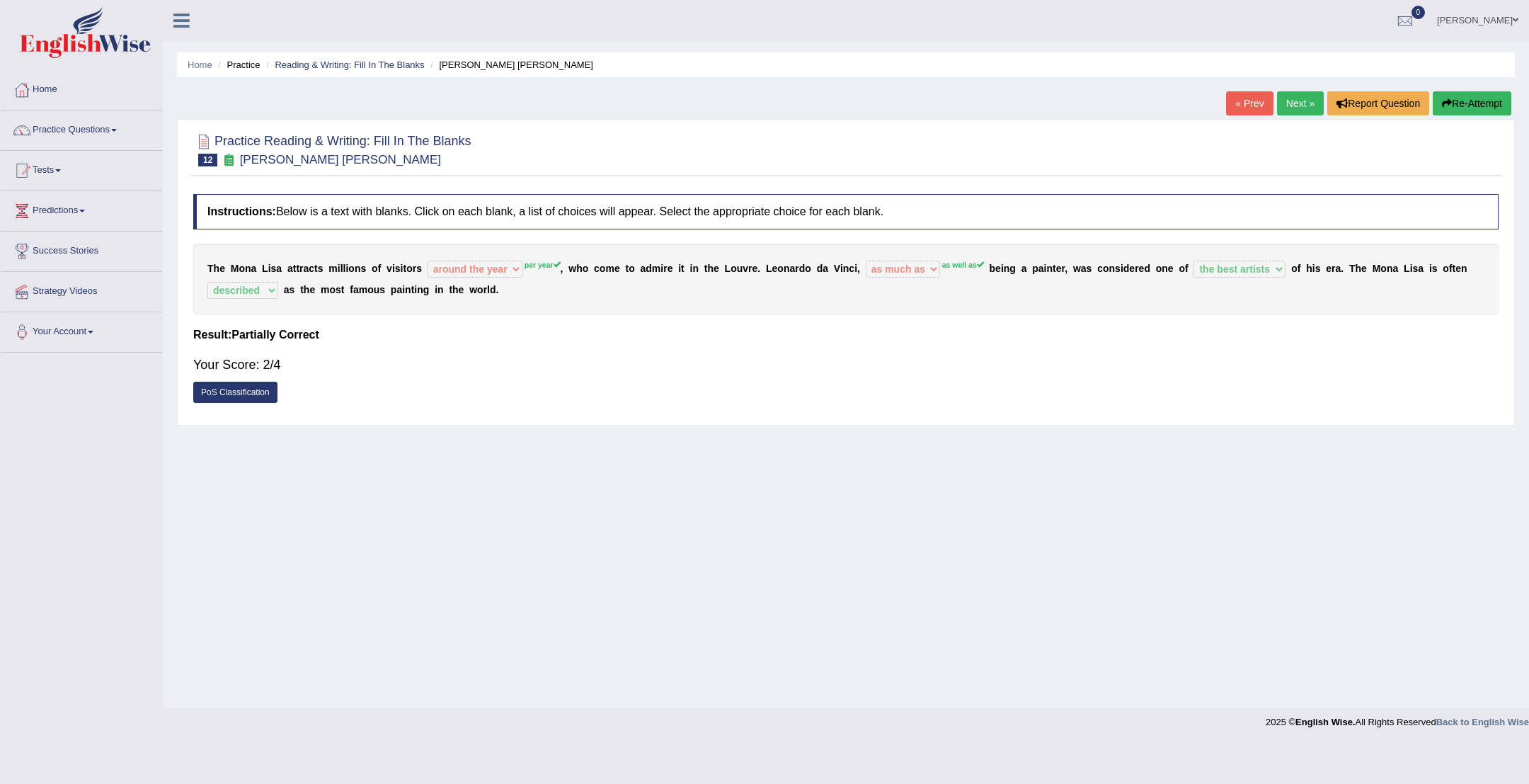
click at [1295, 111] on link "Next »" at bounding box center [1300, 104] width 47 height 24
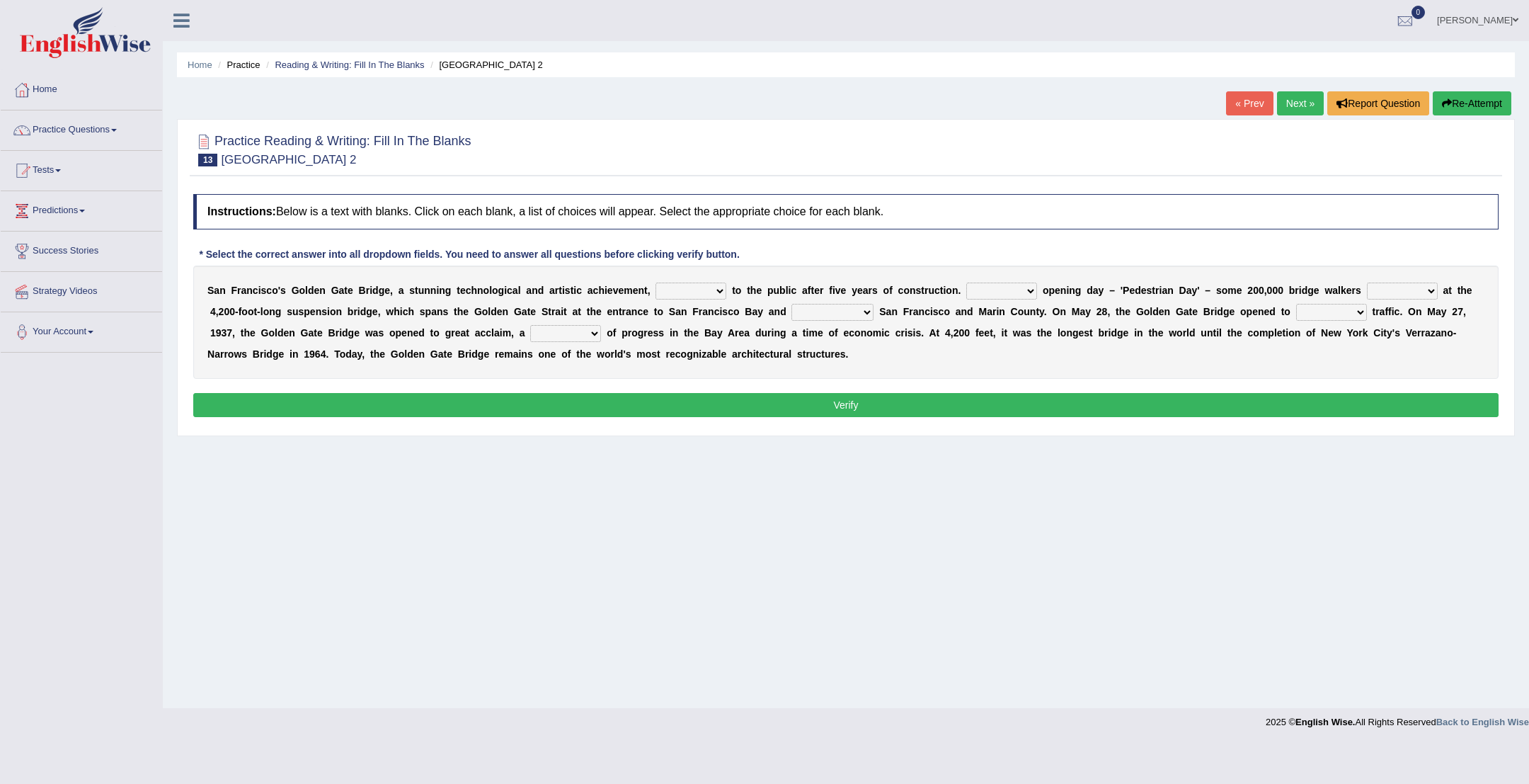
click at [718, 287] on select "opens closes appears equals" at bounding box center [691, 291] width 71 height 17
click at [721, 285] on select "opens closes appears equals" at bounding box center [691, 291] width 71 height 17
select select "opens"
click at [1030, 291] on select "On During Since When" at bounding box center [1001, 291] width 71 height 17
select select "Since"
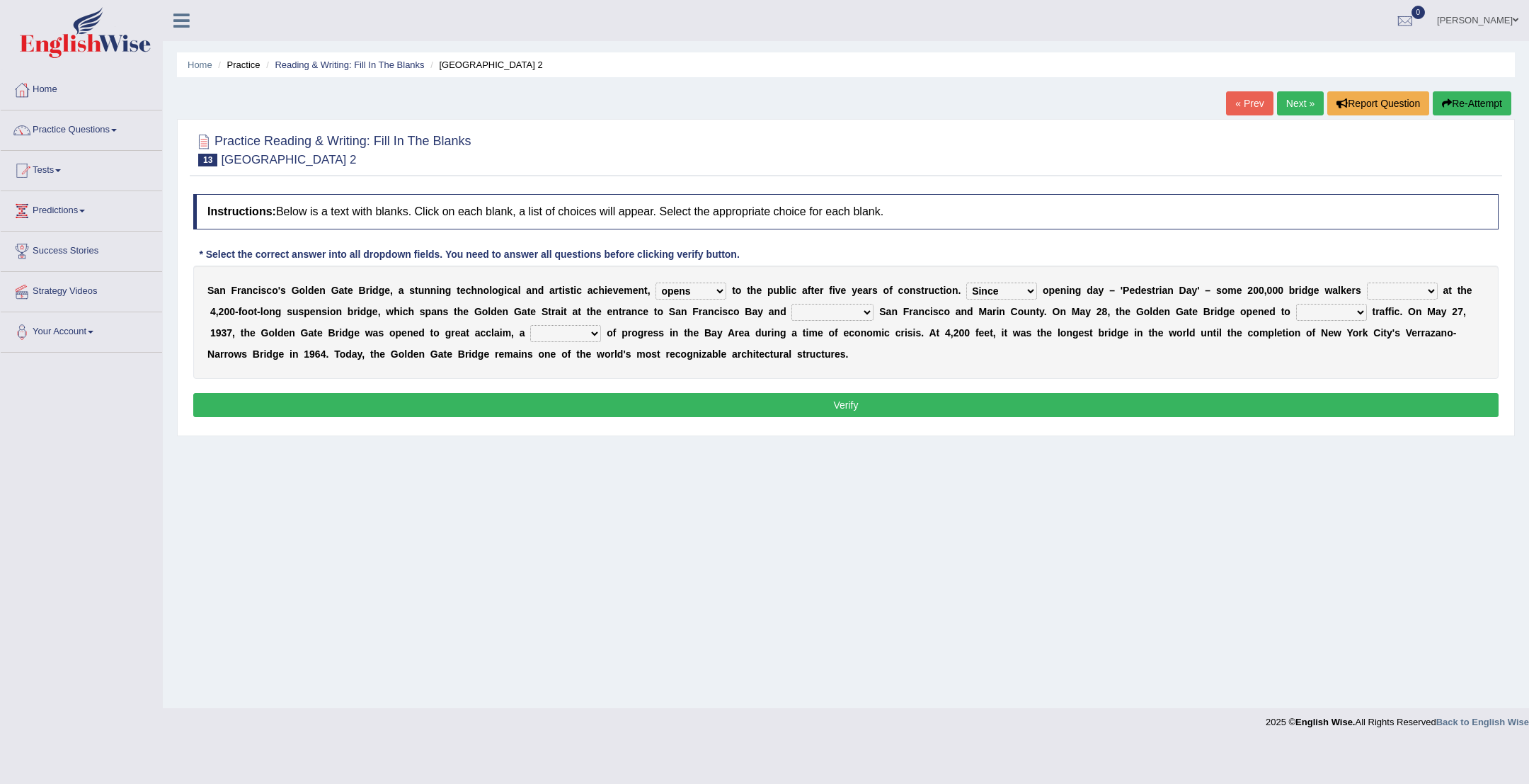
click at [1429, 291] on select "stationed looked marveled laughed" at bounding box center [1402, 291] width 71 height 17
click at [1429, 290] on select "stationed looked marveled laughed" at bounding box center [1402, 291] width 71 height 17
select select "looked"
click at [871, 313] on select "separates connects channels differentiates" at bounding box center [832, 313] width 82 height 17
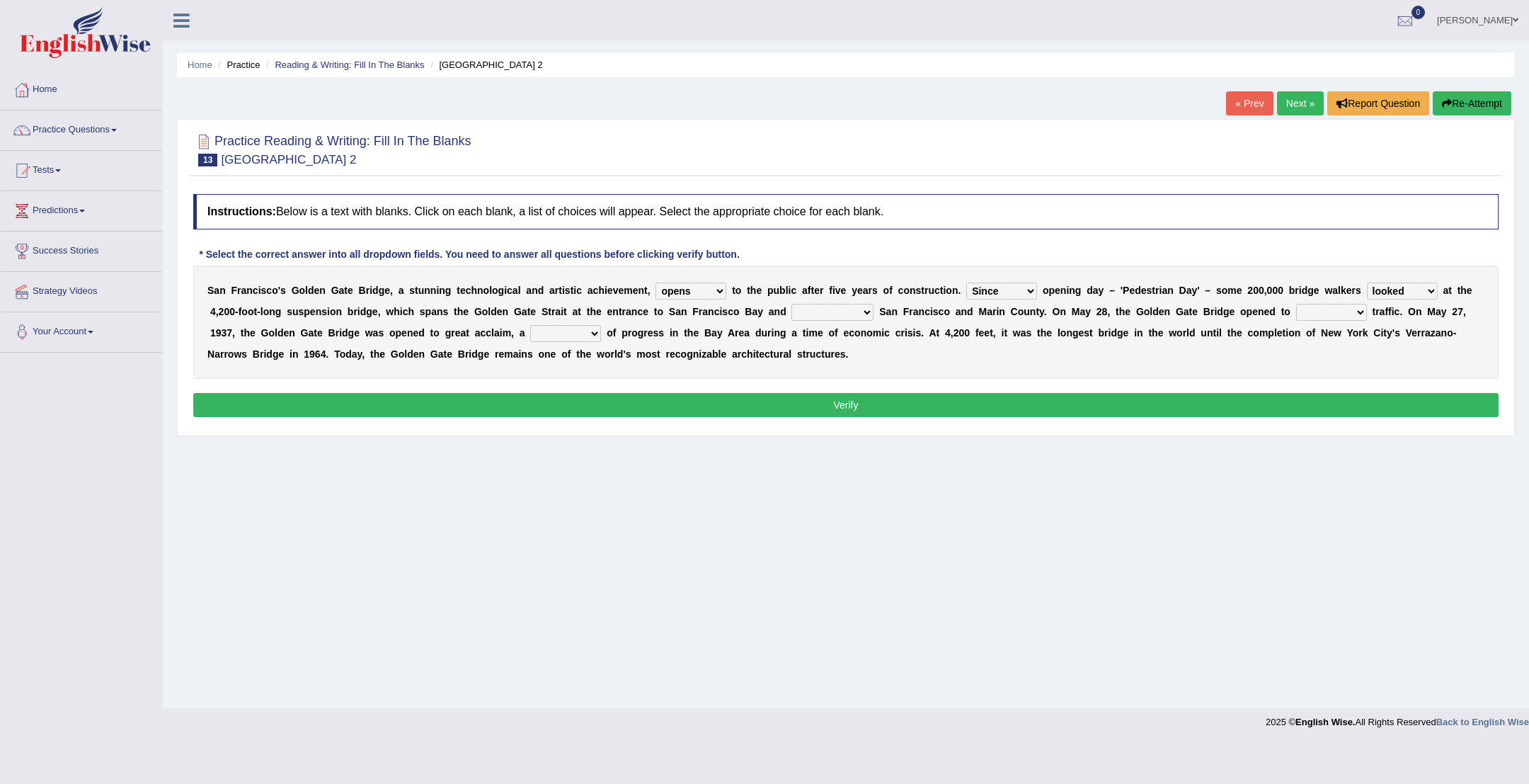
click at [871, 313] on select "separates connects channels differentiates" at bounding box center [832, 313] width 82 height 17
select select "connects"
click at [1367, 310] on select "aquatic vehicular airborne watertight" at bounding box center [1331, 313] width 71 height 17
select select "vehicular"
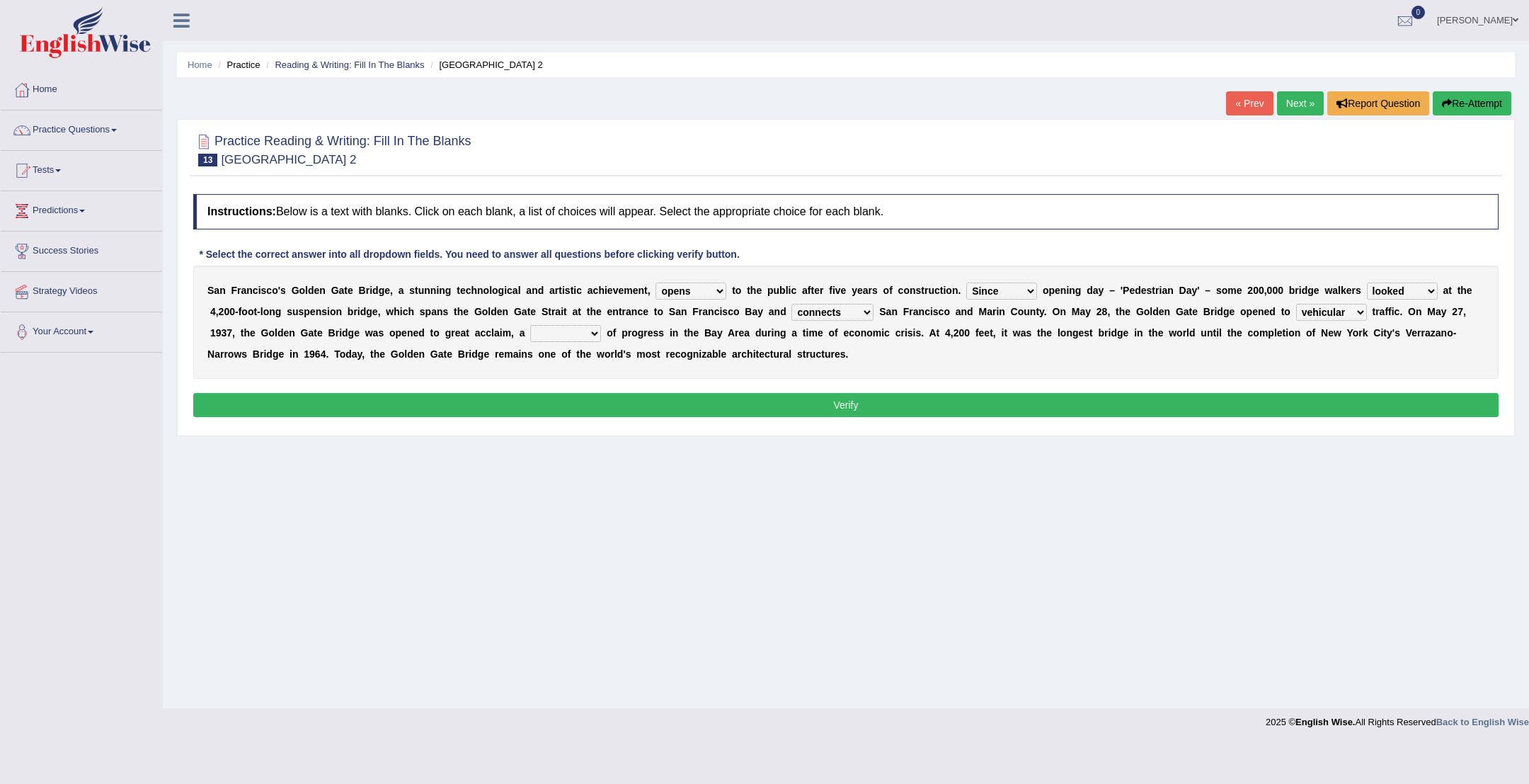
click at [595, 333] on select "denial symbol technique yield" at bounding box center [565, 334] width 71 height 17
select select "symbol"
click at [601, 402] on button "Verify" at bounding box center [846, 405] width 1306 height 24
